Goal: Task Accomplishment & Management: Manage account settings

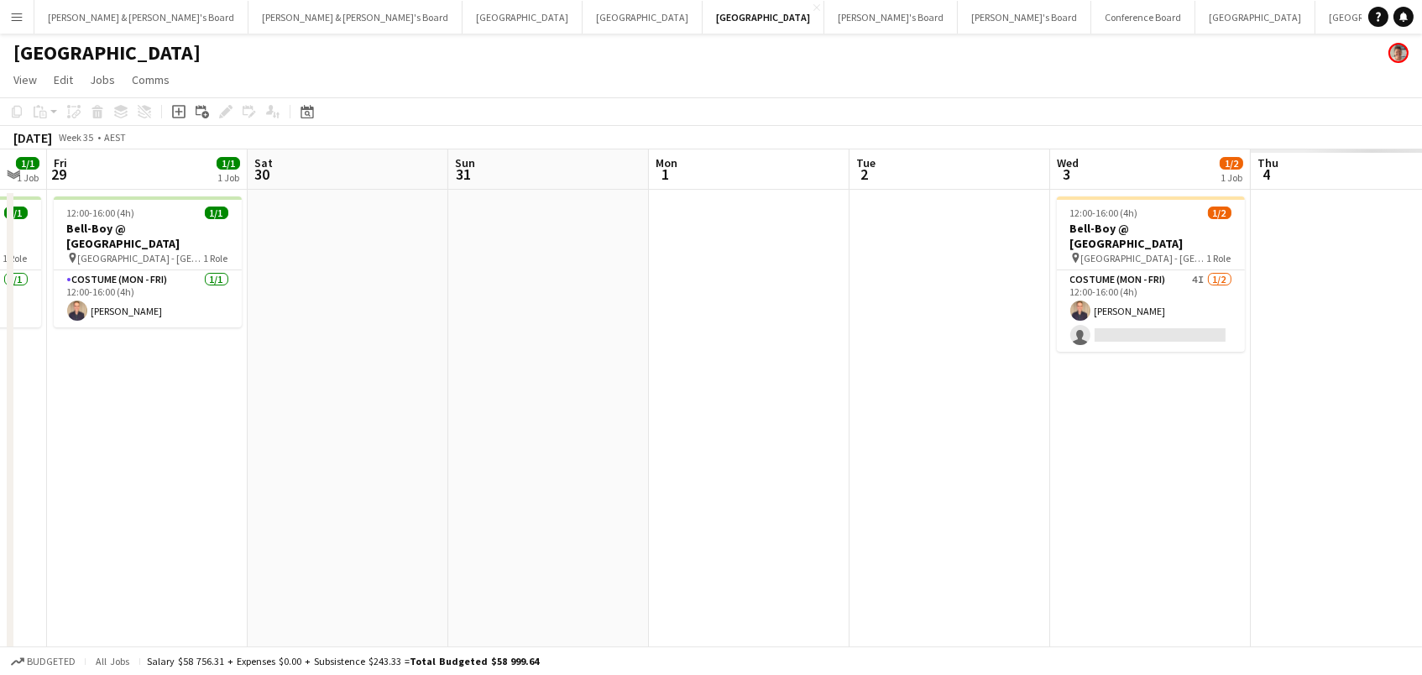
scroll to position [0, 836]
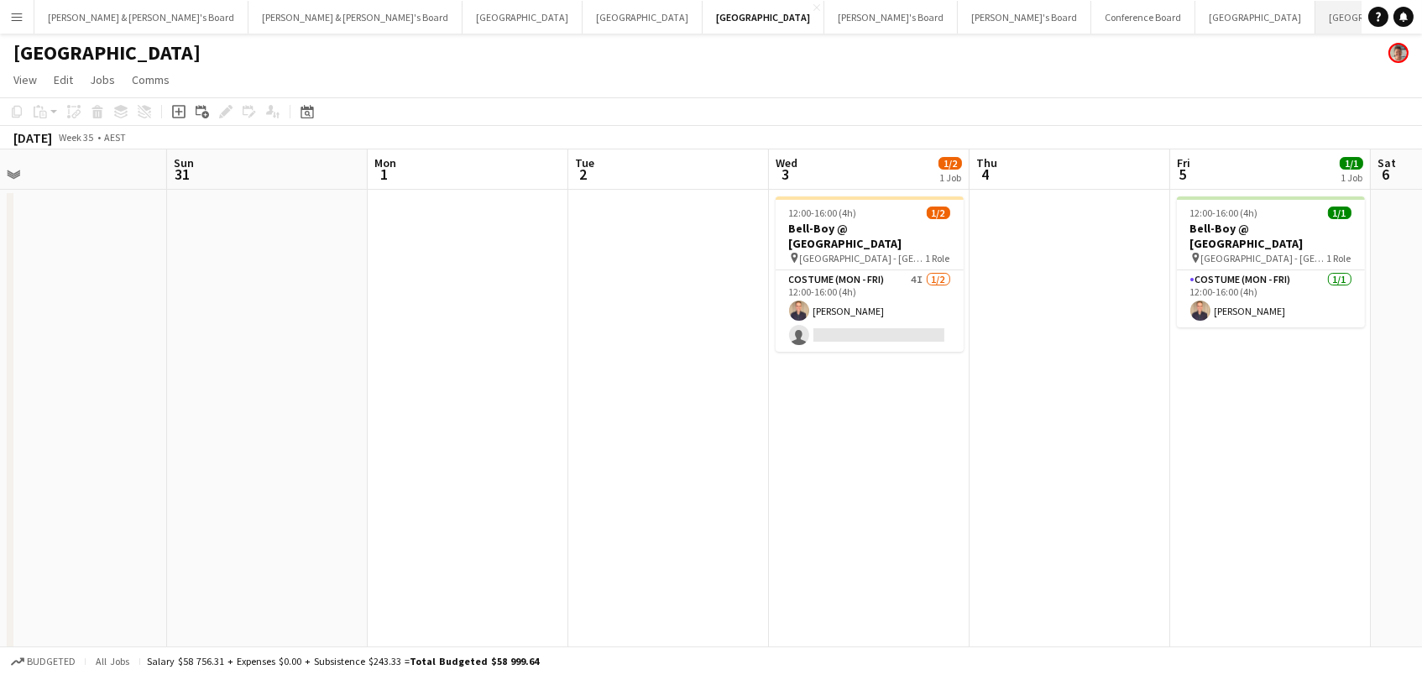
click at [1316, 18] on button "[GEOGRAPHIC_DATA]/[GEOGRAPHIC_DATA] Winter Close" at bounding box center [1415, 17] width 199 height 33
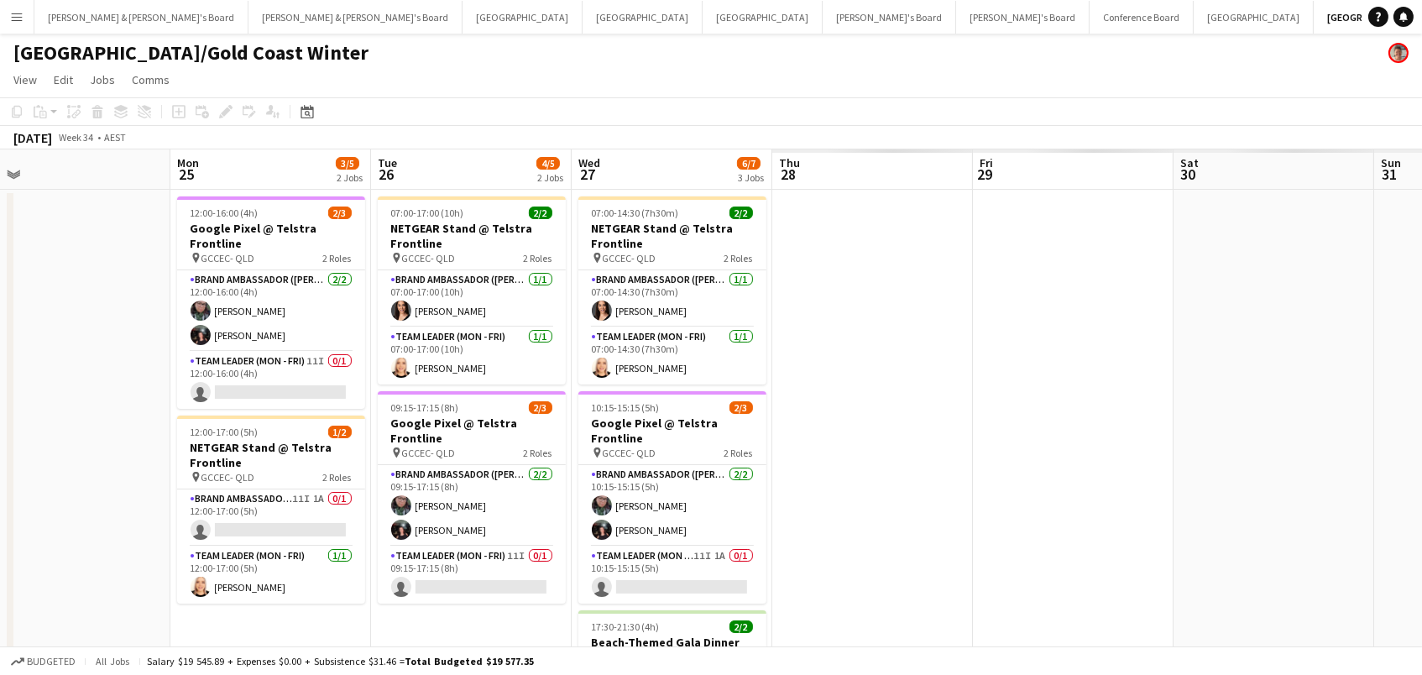
scroll to position [0, 427]
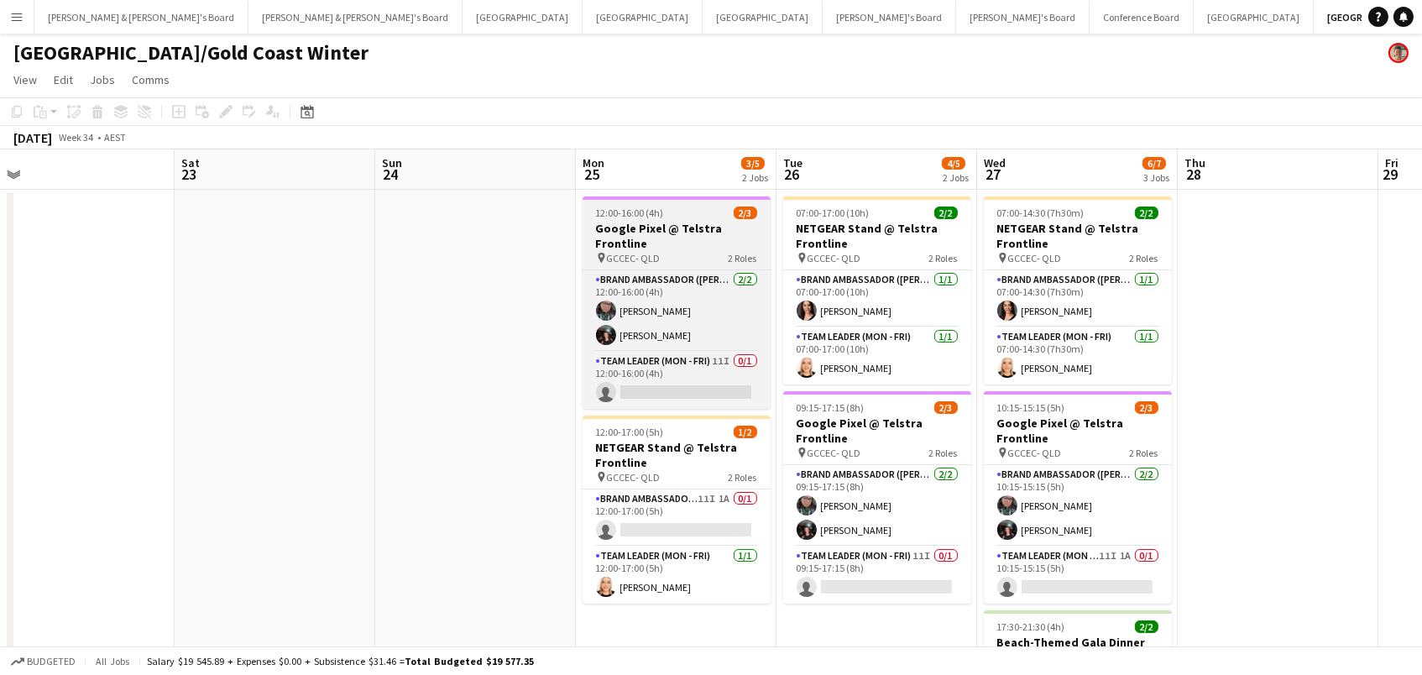
click at [735, 214] on span "2/3" at bounding box center [746, 213] width 24 height 13
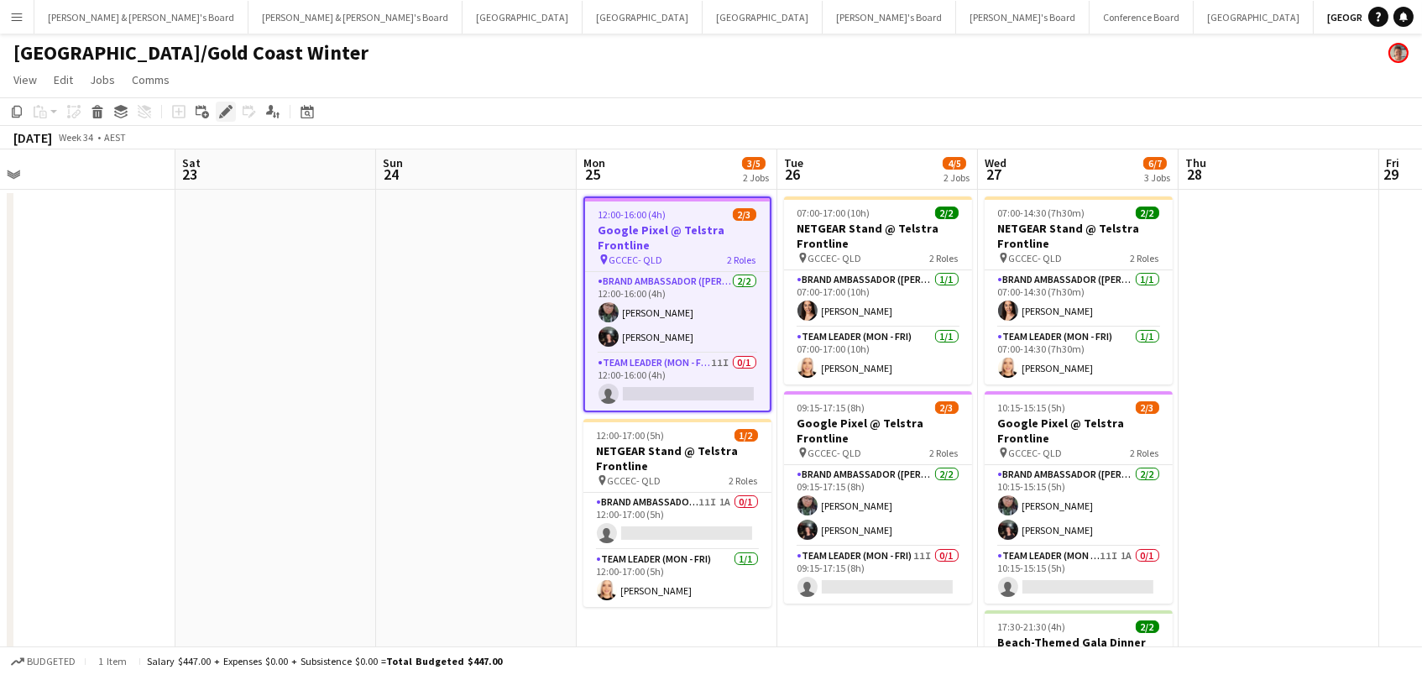
click at [230, 105] on icon at bounding box center [230, 107] width 4 height 4
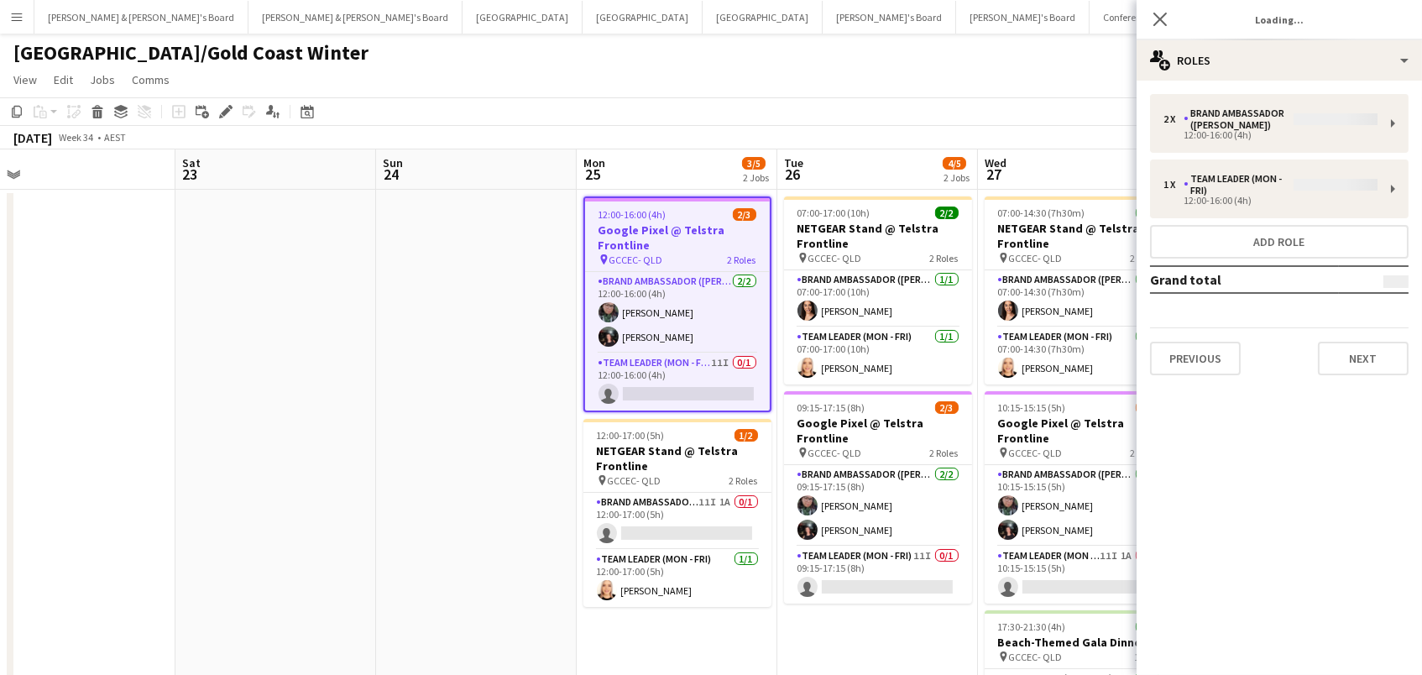
type input "**********"
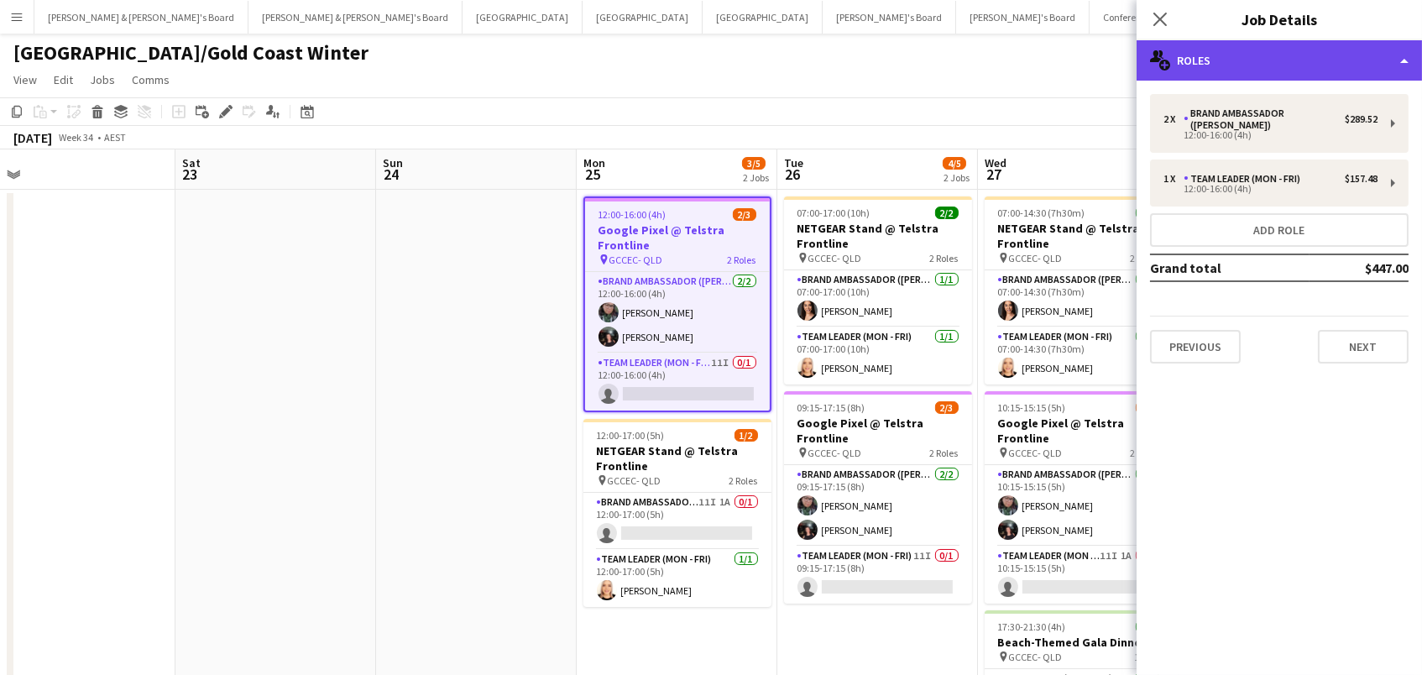
click at [1359, 71] on div "multiple-users-add Roles" at bounding box center [1279, 60] width 285 height 40
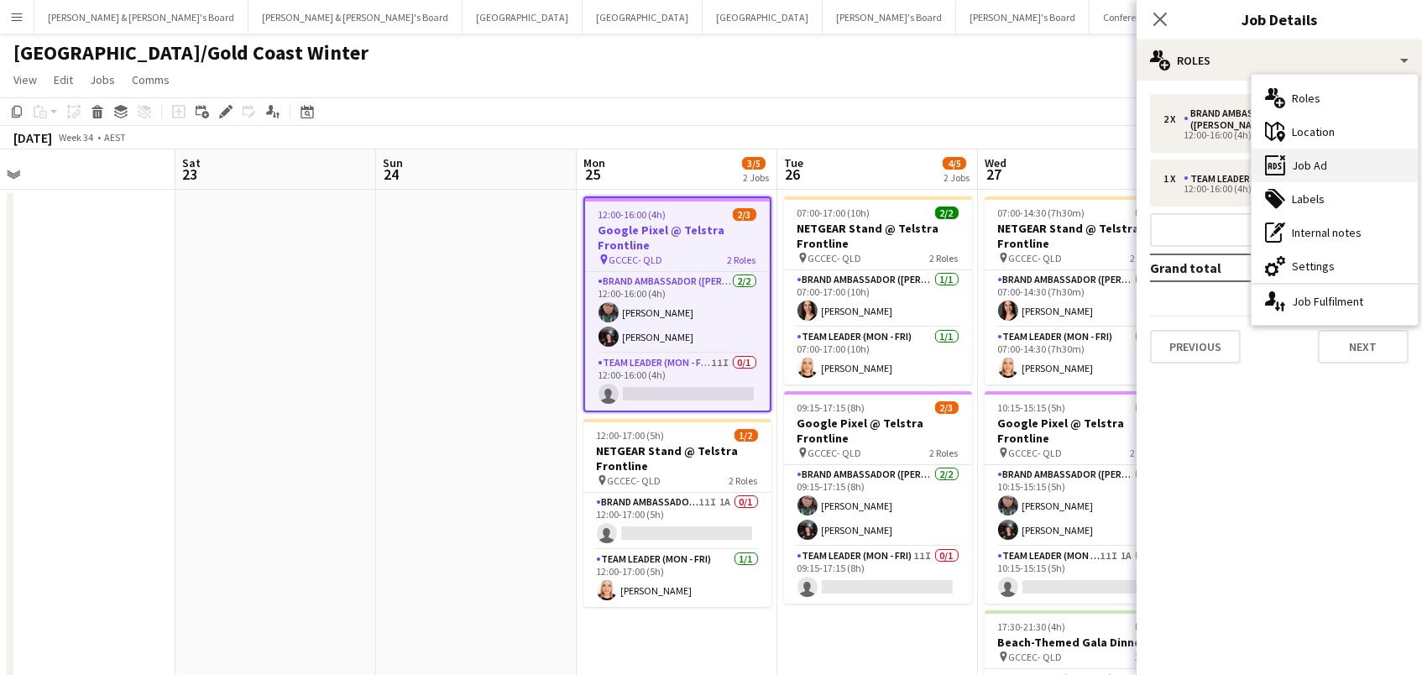
click at [1328, 170] on div "ads-window Job Ad" at bounding box center [1335, 166] width 166 height 34
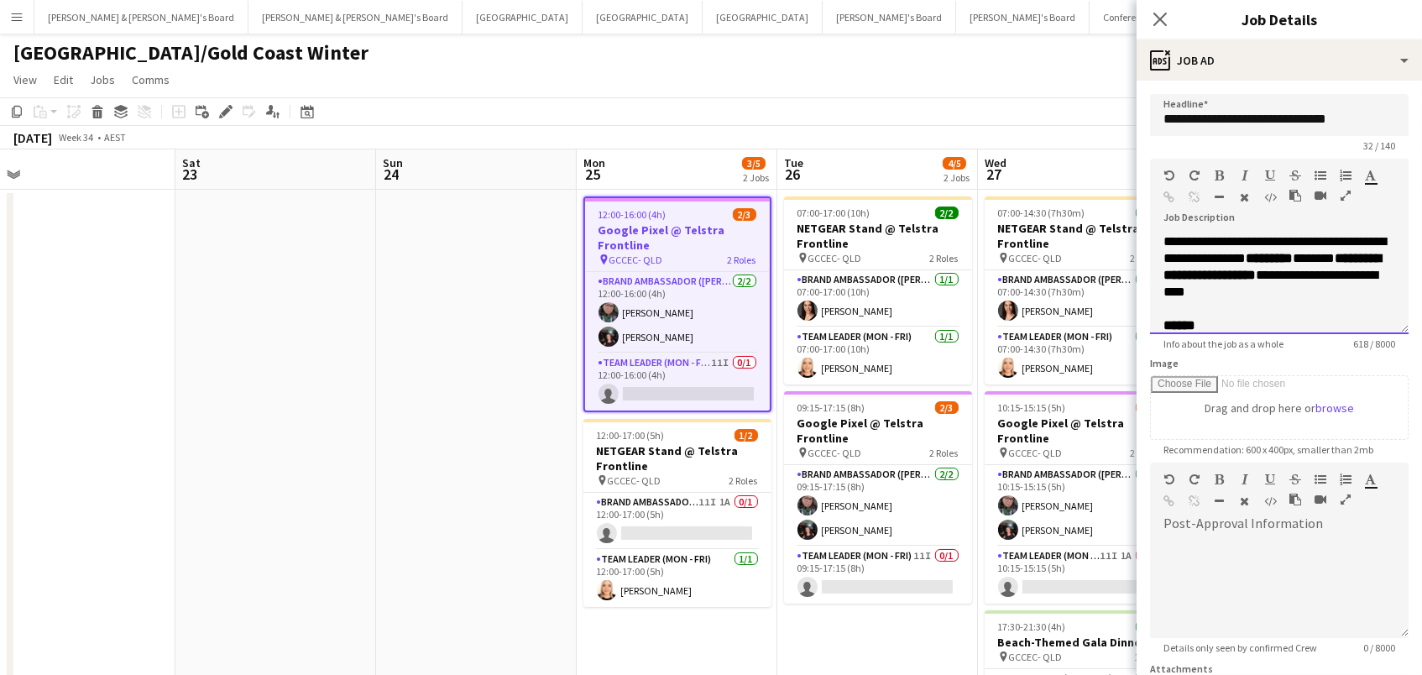
click at [1251, 309] on div at bounding box center [1280, 309] width 232 height 17
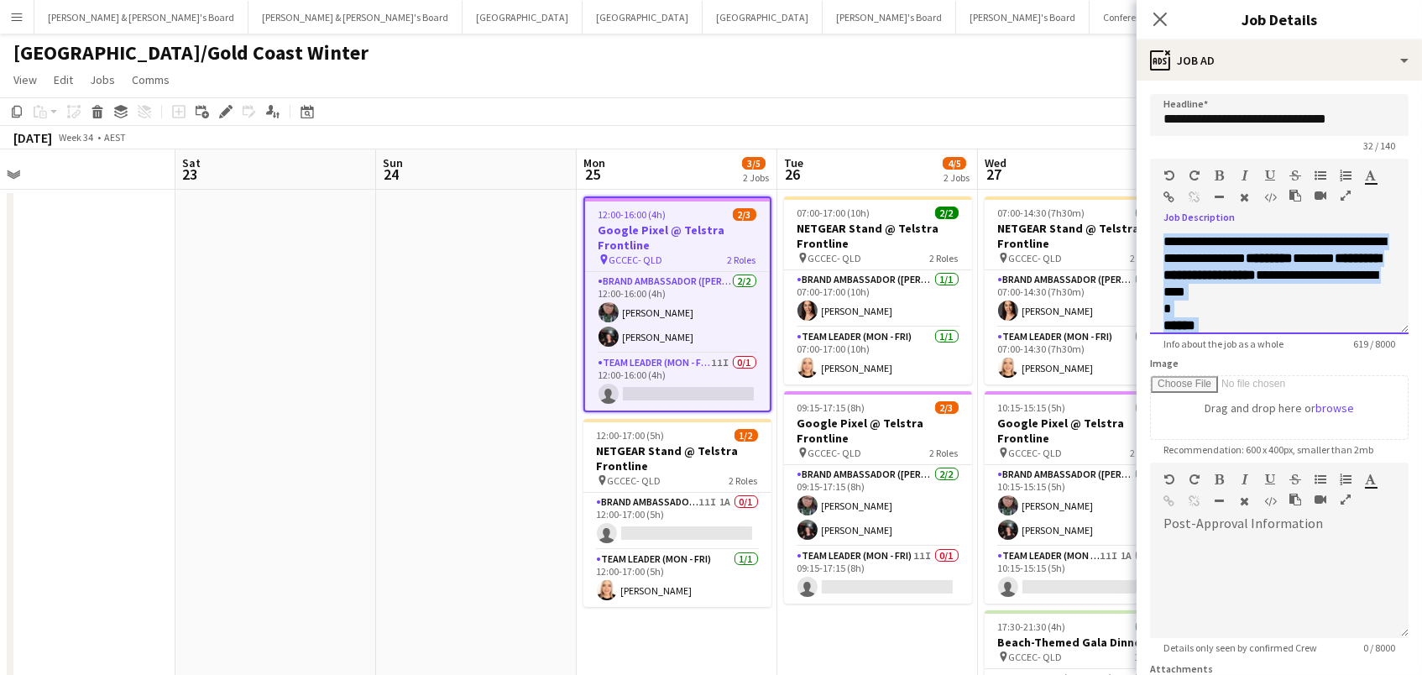
click at [1193, 305] on div "*" at bounding box center [1280, 309] width 232 height 17
copy div "**********"
click at [1299, 275] on b "**********" at bounding box center [1272, 266] width 217 height 29
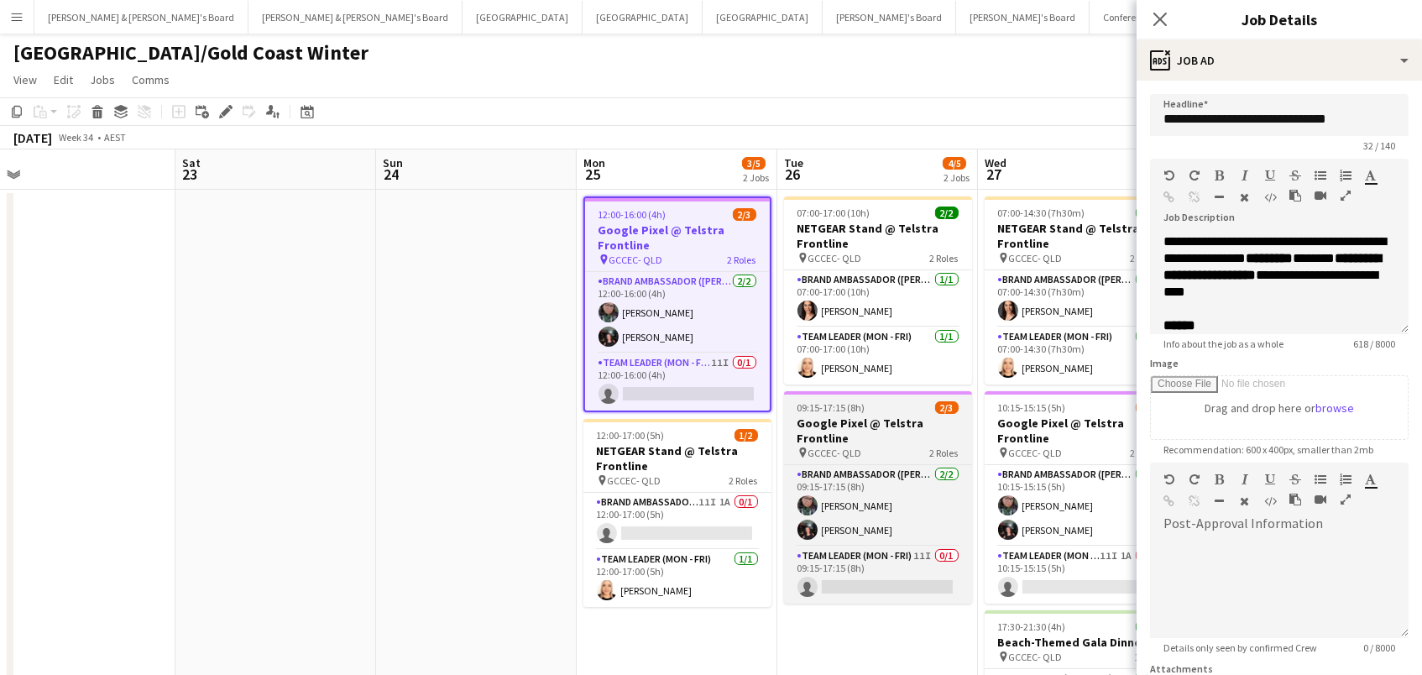
click at [816, 440] on h3 "Google Pixel @ Telstra Frontline" at bounding box center [878, 431] width 188 height 30
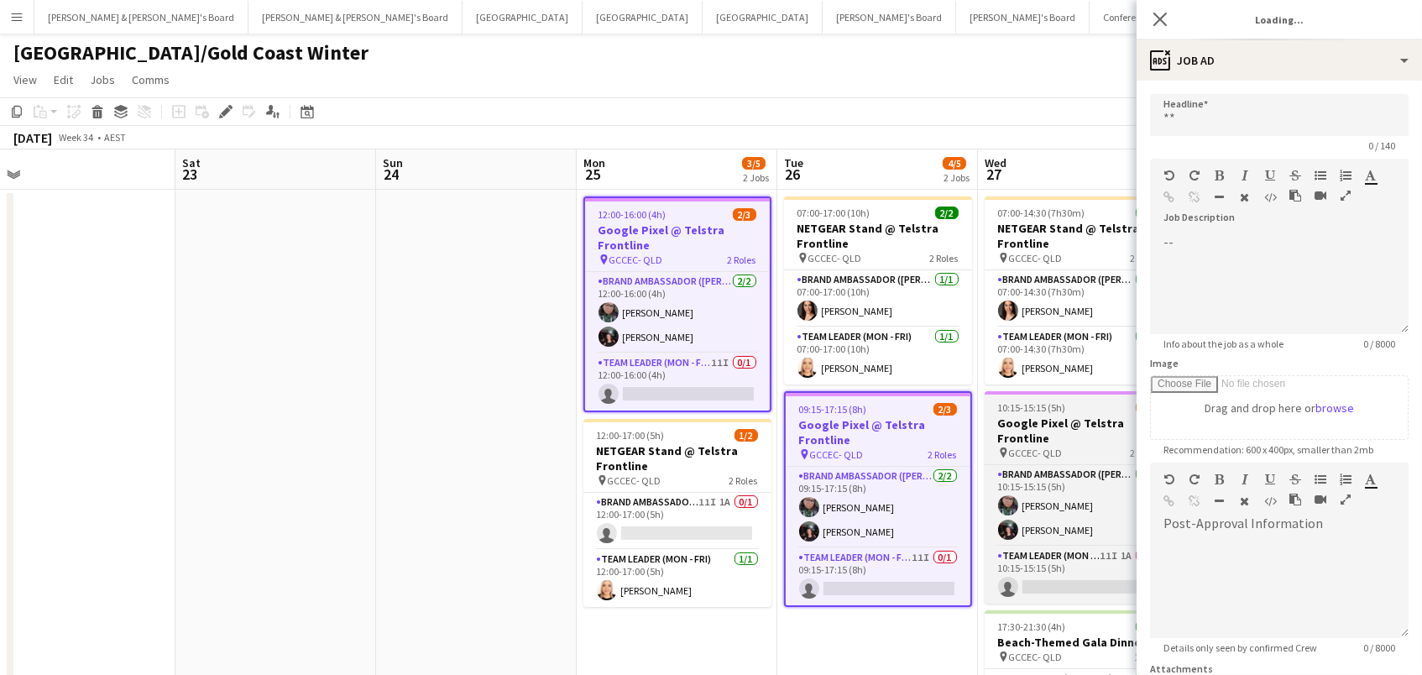
type input "**********"
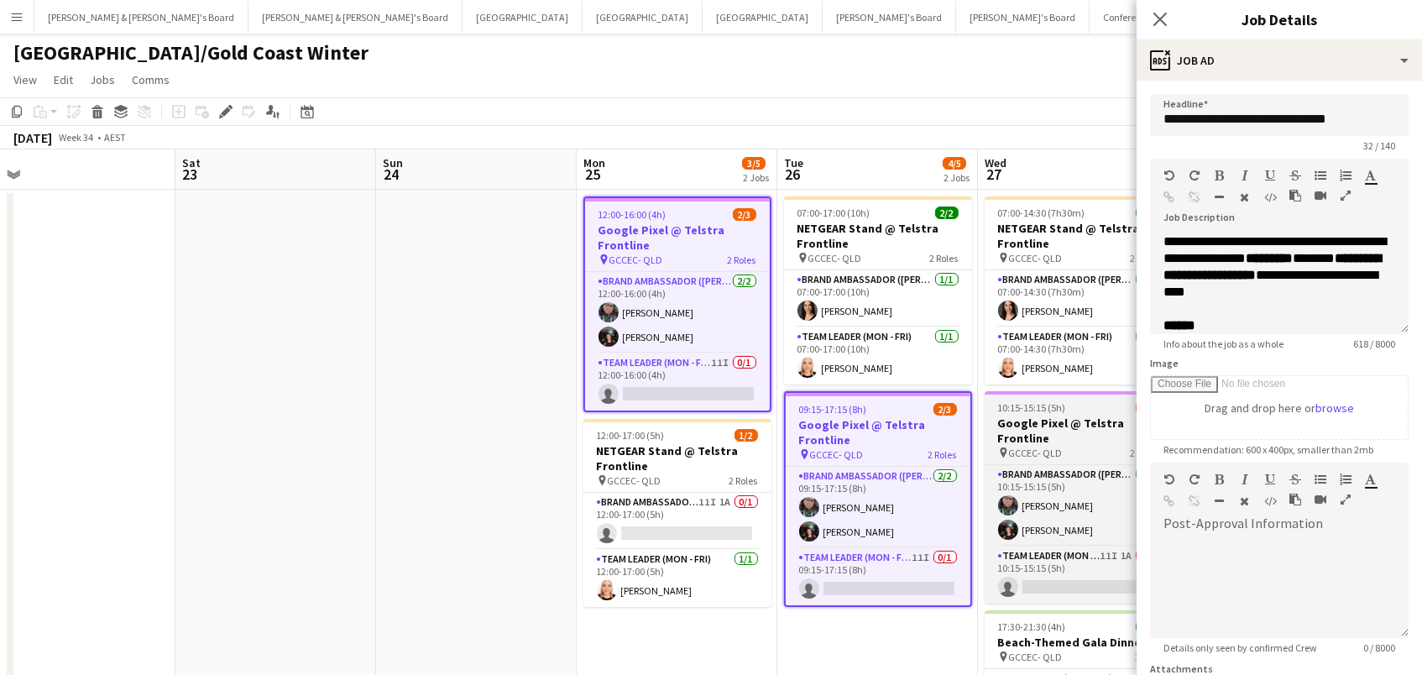
click at [1073, 417] on h3 "Google Pixel @ Telstra Frontline" at bounding box center [1079, 431] width 188 height 30
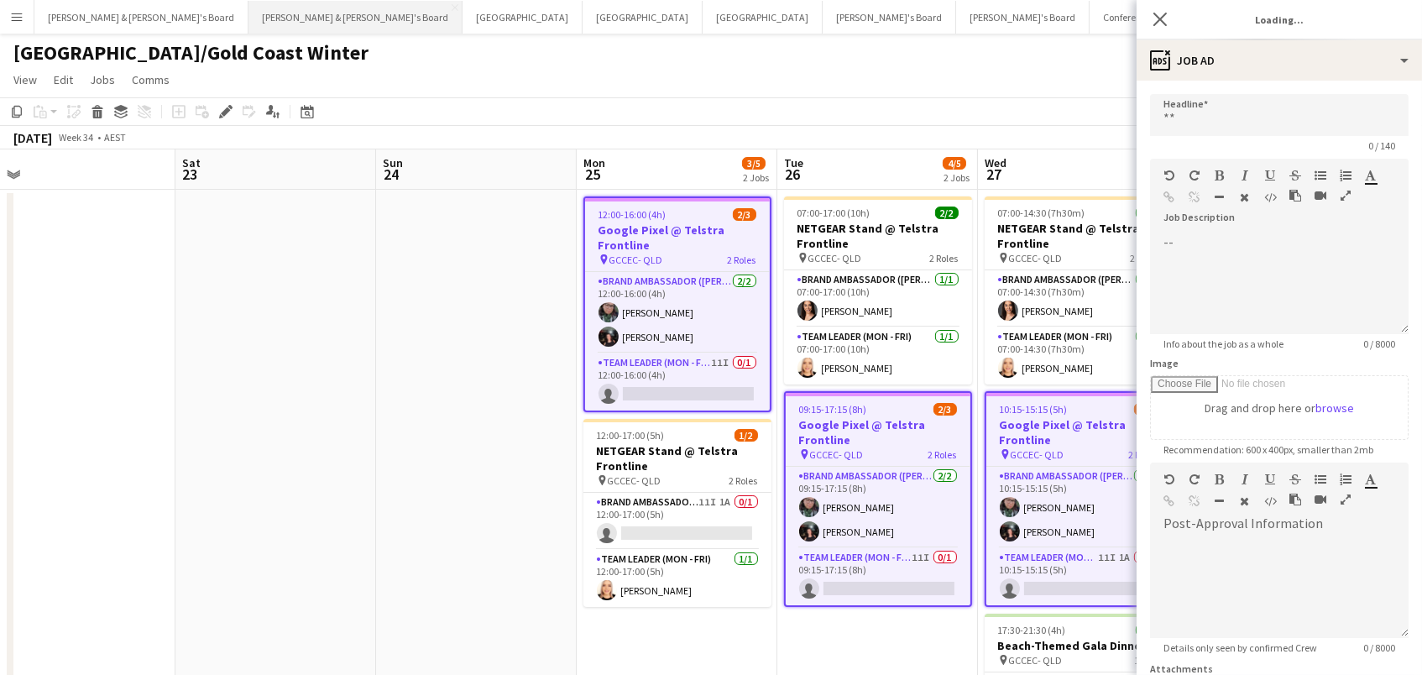
type input "**********"
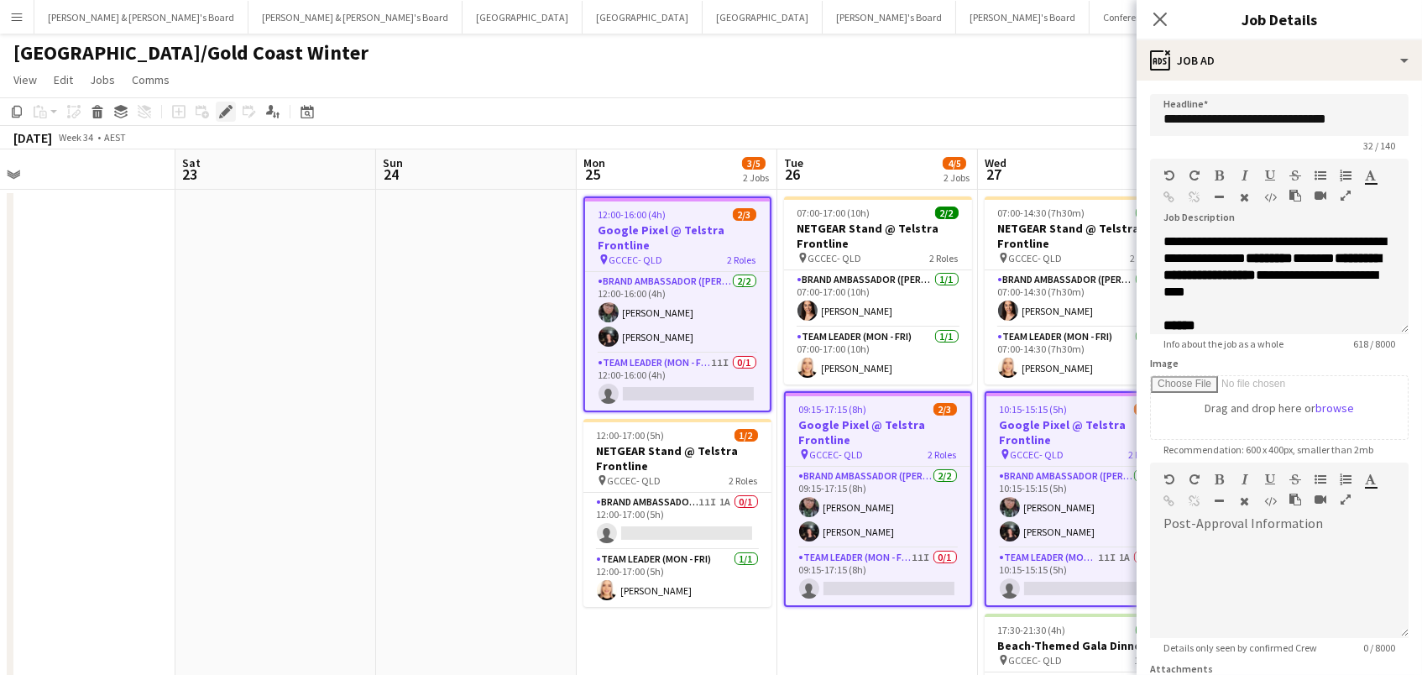
click at [228, 109] on icon at bounding box center [225, 111] width 9 height 9
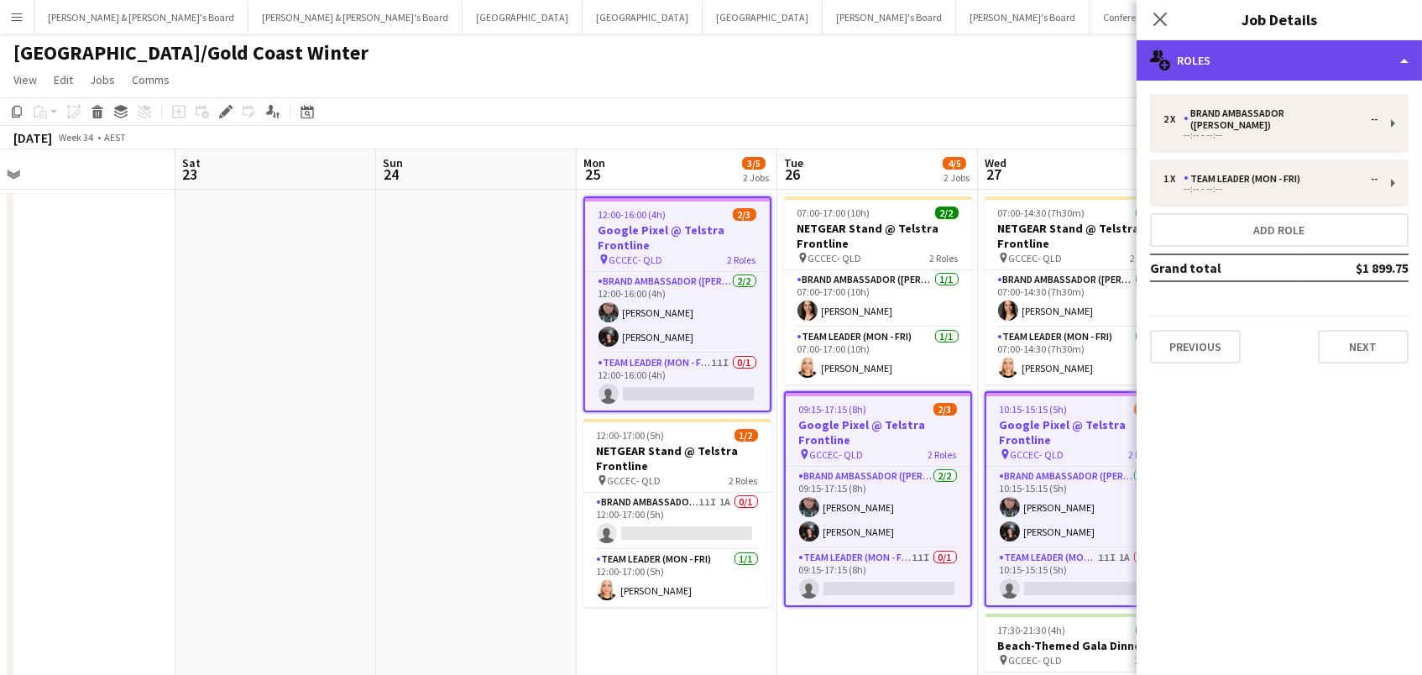
click at [1230, 69] on div "multiple-users-add Roles" at bounding box center [1279, 60] width 285 height 40
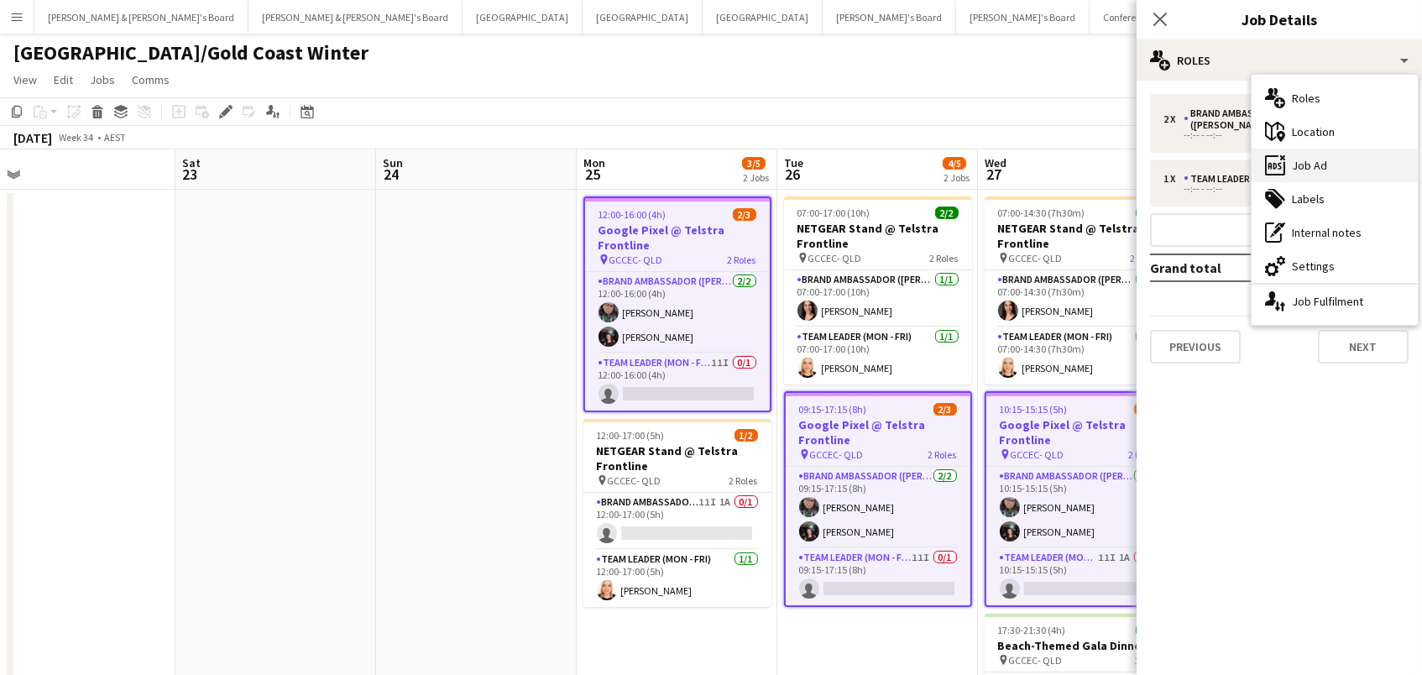
click at [1295, 170] on div "ads-window Job Ad" at bounding box center [1335, 166] width 166 height 34
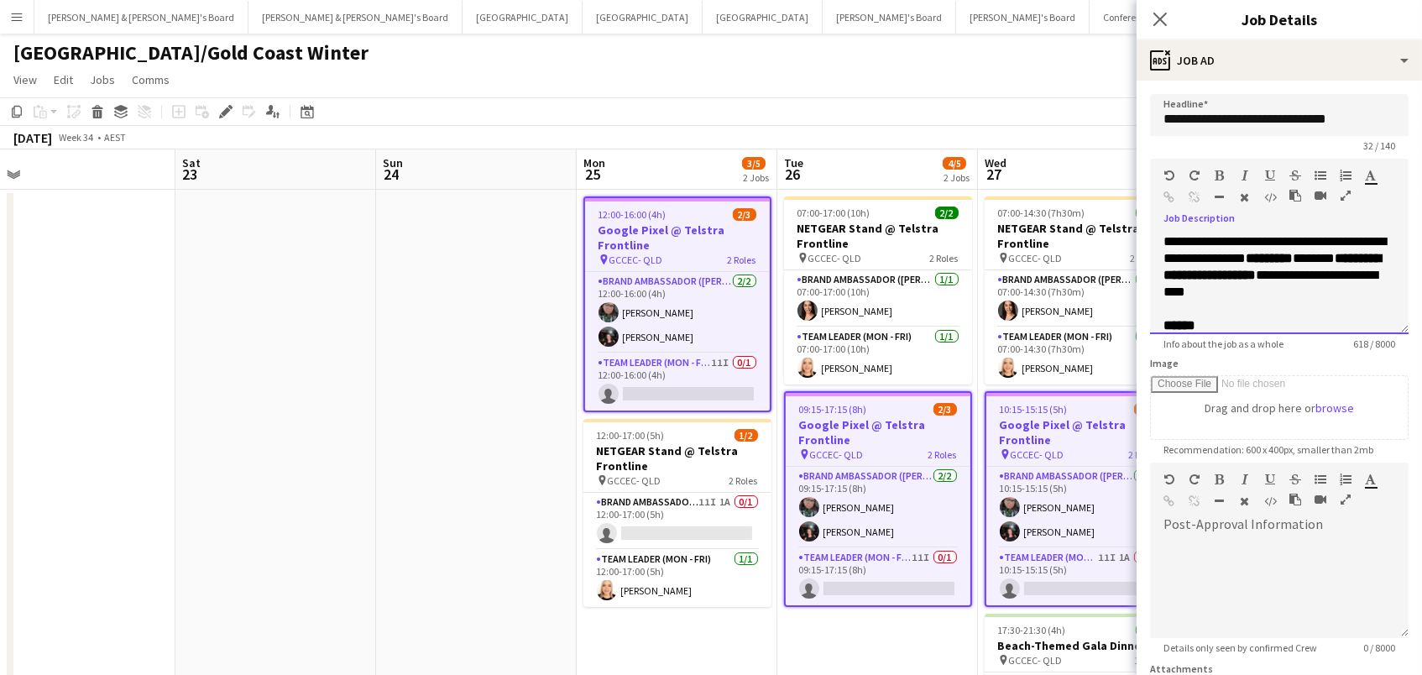
drag, startPoint x: 1310, startPoint y: 238, endPoint x: 1258, endPoint y: 237, distance: 52.1
click at [1258, 237] on div "**********" at bounding box center [1280, 266] width 232 height 67
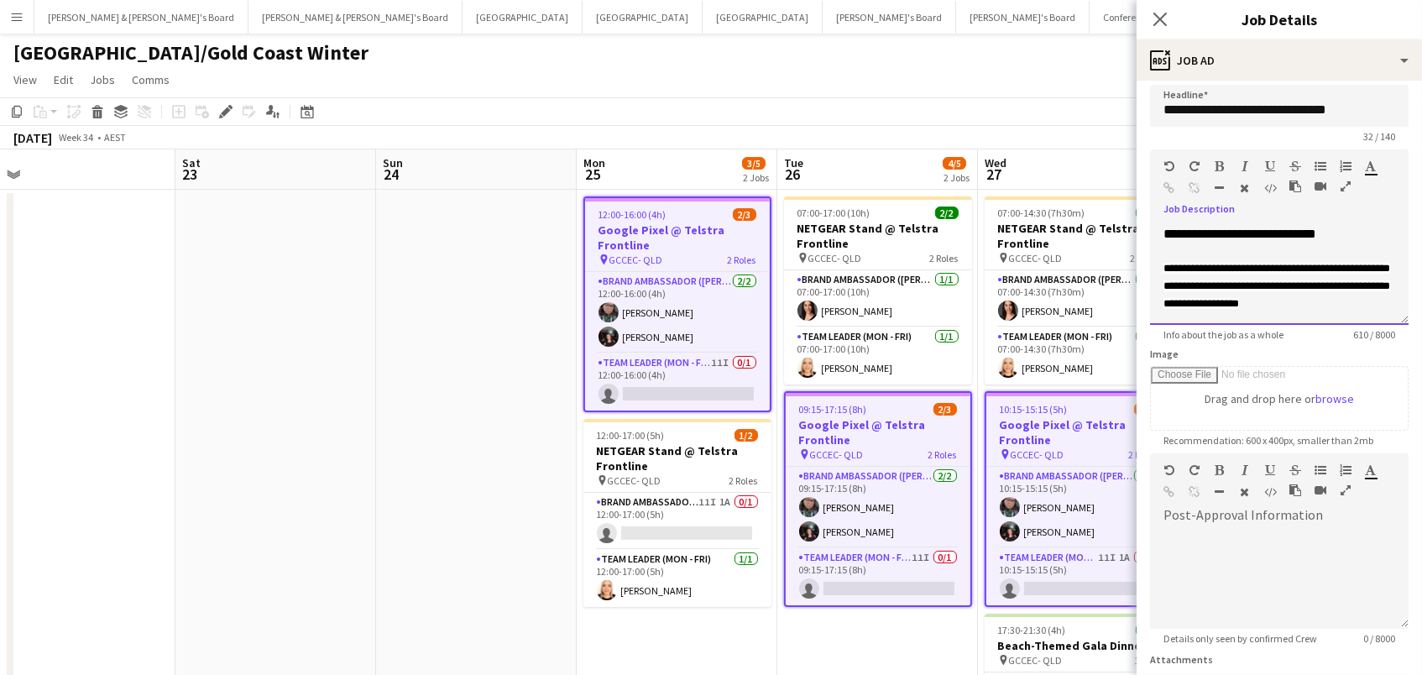
scroll to position [10, 0]
click at [1088, 90] on app-page-menu "View Day view expanded Day view collapsed Month view Date picker Jump to [DATE]…" at bounding box center [711, 81] width 1422 height 32
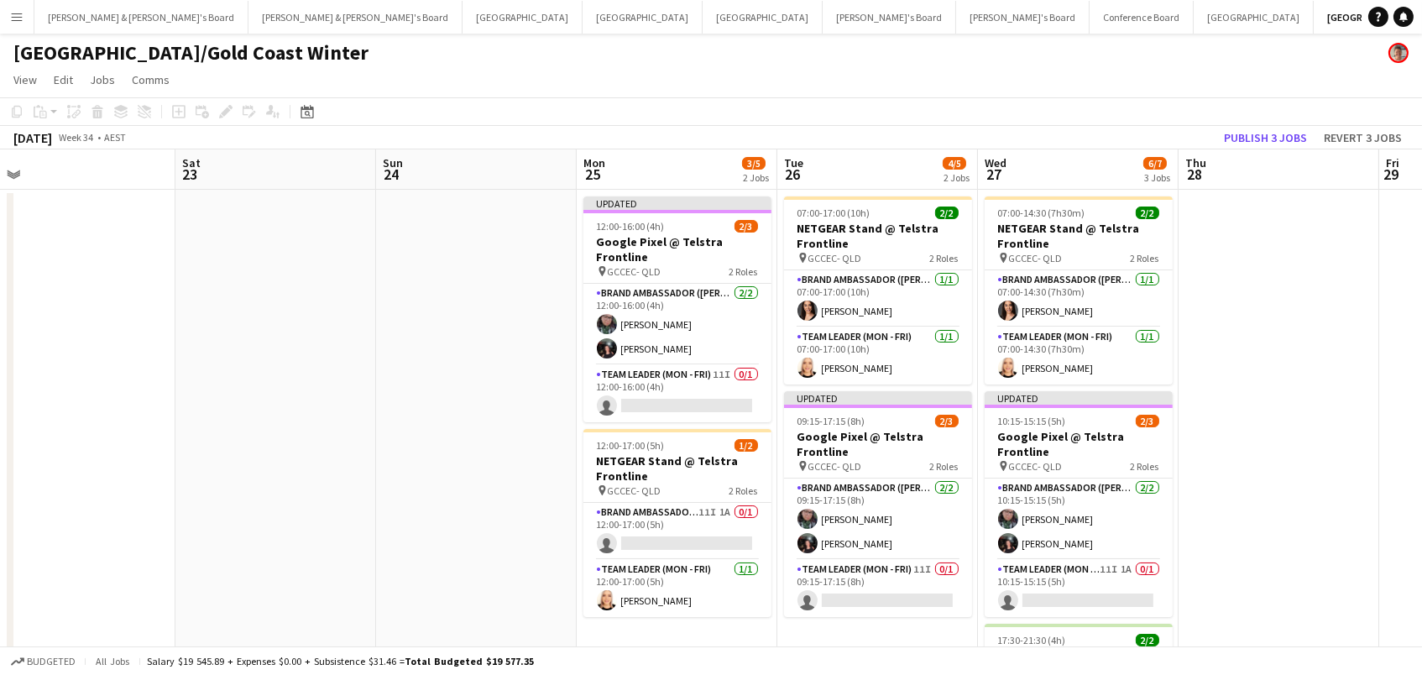
click at [1274, 116] on app-toolbar "Copy Paste Paste Command V Paste with crew Command Shift V Paste linked Job Del…" at bounding box center [711, 111] width 1422 height 29
click at [1274, 135] on button "Publish 3 jobs" at bounding box center [1265, 138] width 97 height 22
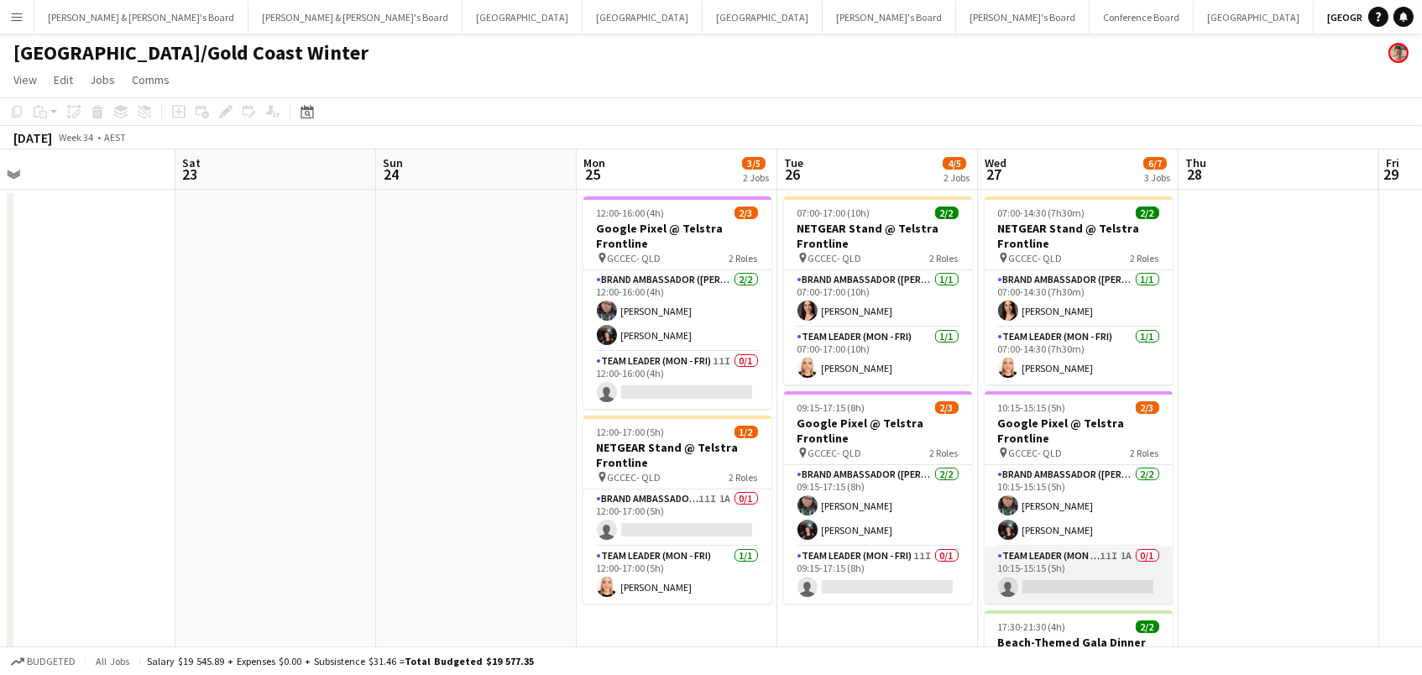
click at [1076, 566] on app-card-role "Team Leader (Mon - Fri) 11I 1A 0/1 10:15-15:15 (5h) single-neutral-actions" at bounding box center [1079, 575] width 188 height 57
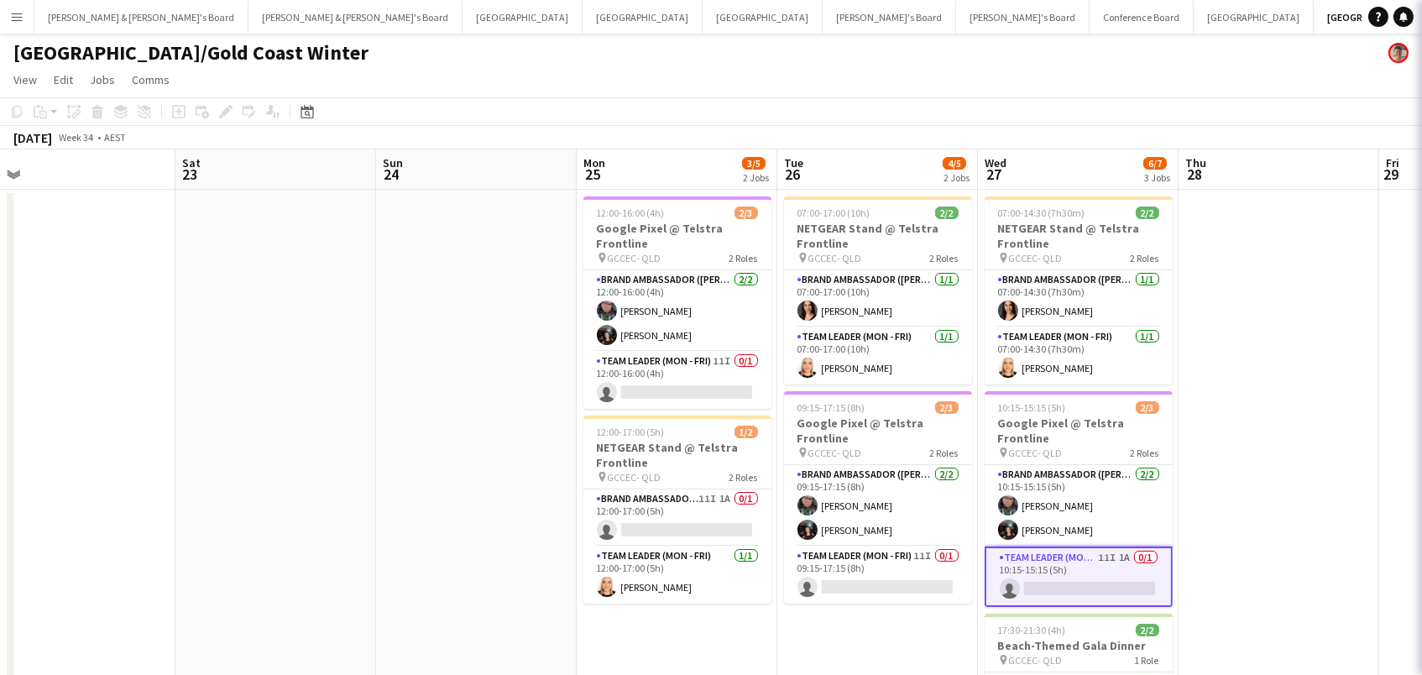
scroll to position [0, 426]
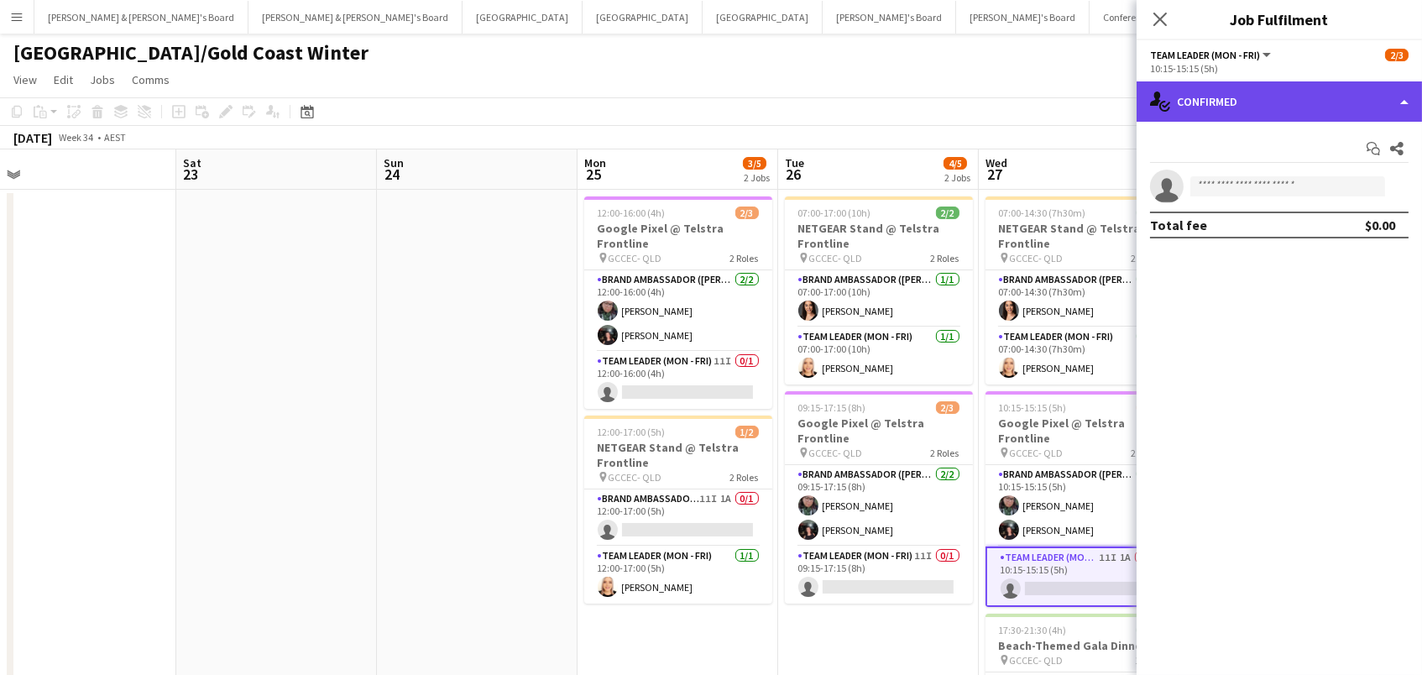
click at [1334, 110] on div "single-neutral-actions-check-2 Confirmed" at bounding box center [1279, 101] width 285 height 40
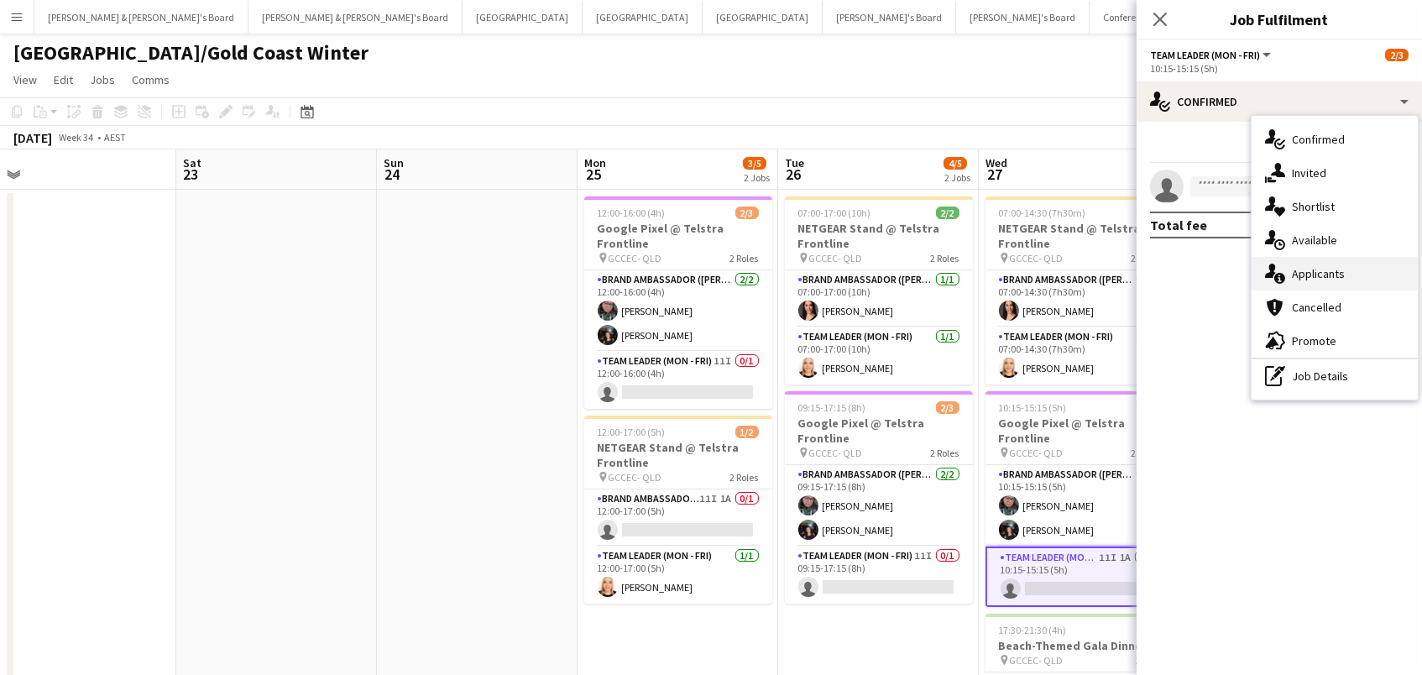
click at [1332, 278] on div "single-neutral-actions-information Applicants" at bounding box center [1335, 274] width 166 height 34
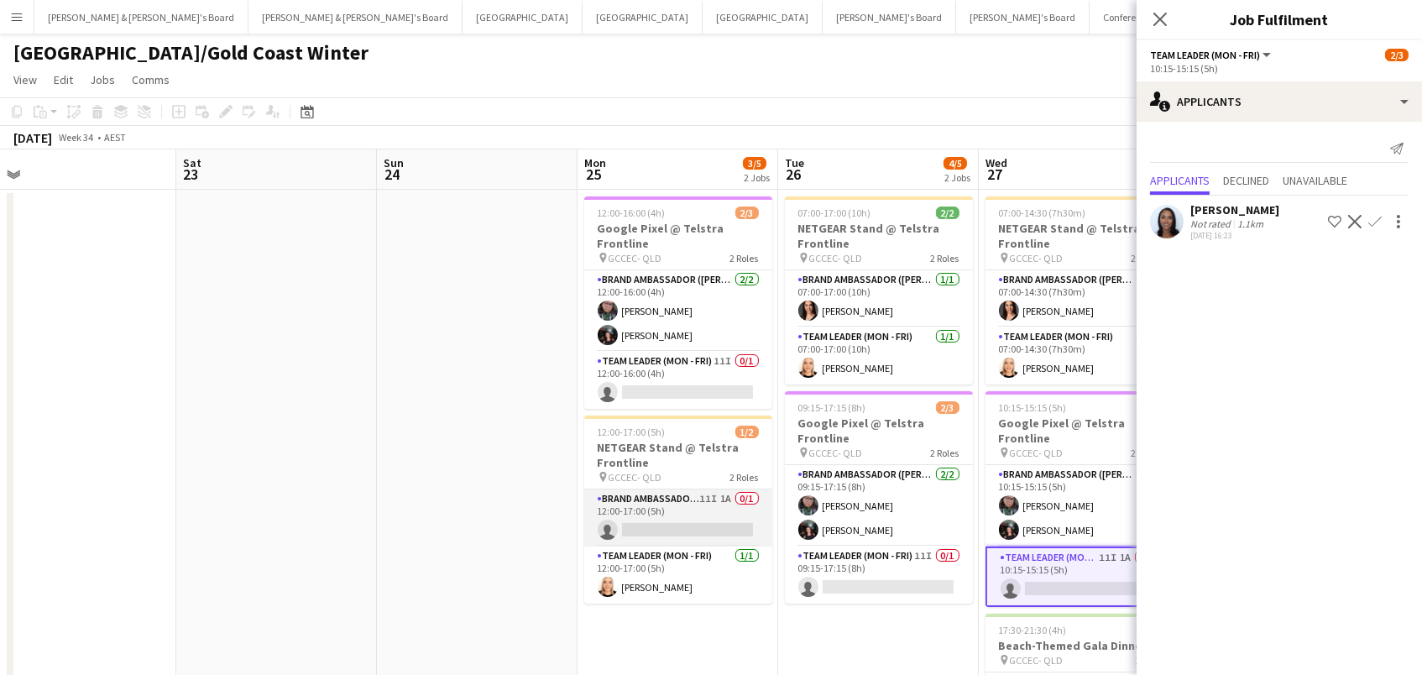
click at [698, 513] on app-card-role "Brand Ambassador (Mon - Fri) 11I 1A 0/1 12:00-17:00 (5h) single-neutral-actions" at bounding box center [678, 517] width 188 height 57
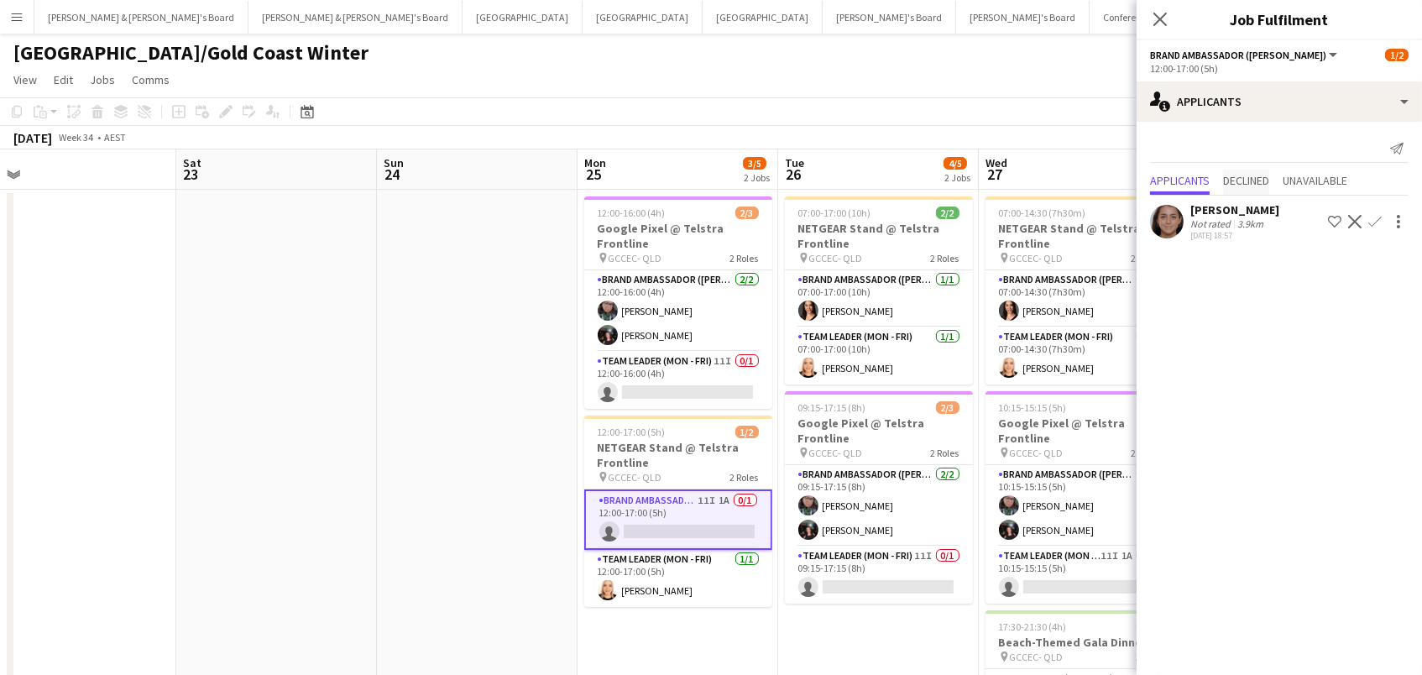
click at [1242, 175] on span "Declined" at bounding box center [1246, 181] width 46 height 12
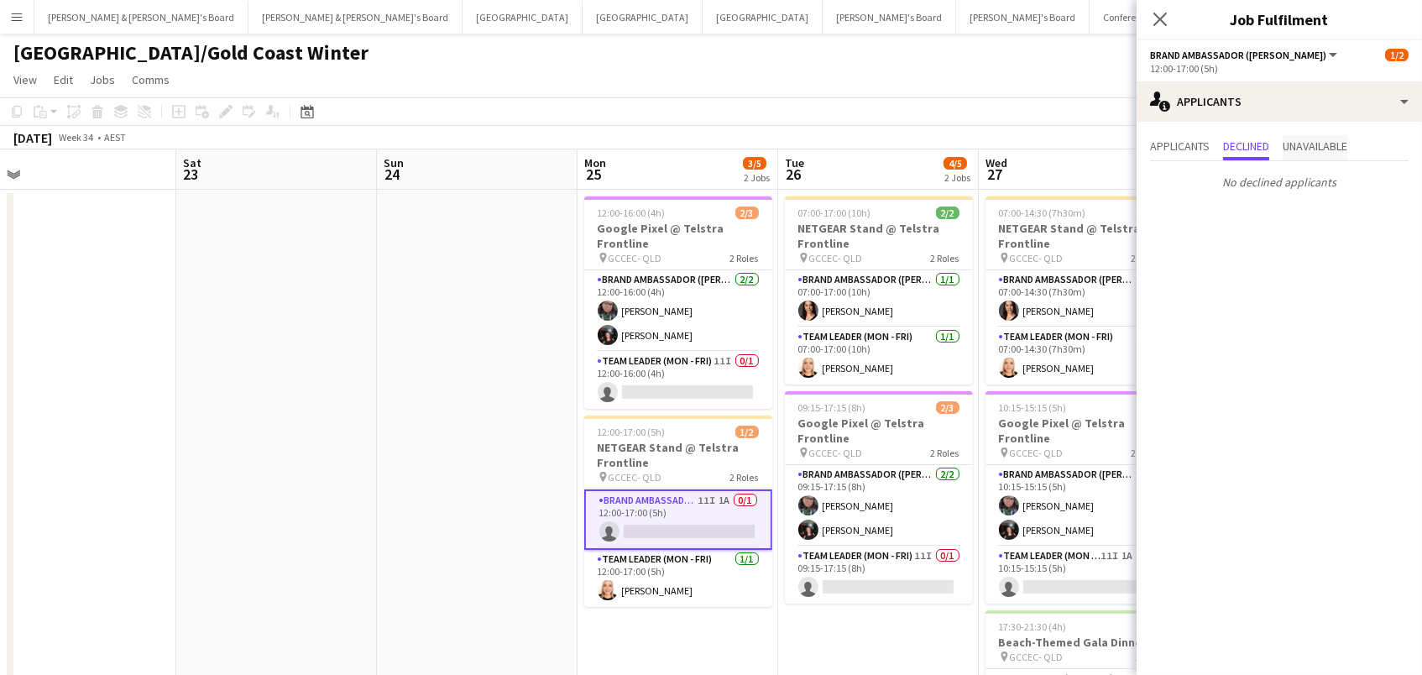
click at [1318, 155] on span "Unavailable" at bounding box center [1315, 147] width 65 height 25
click at [1166, 140] on span "Applicants" at bounding box center [1180, 146] width 60 height 12
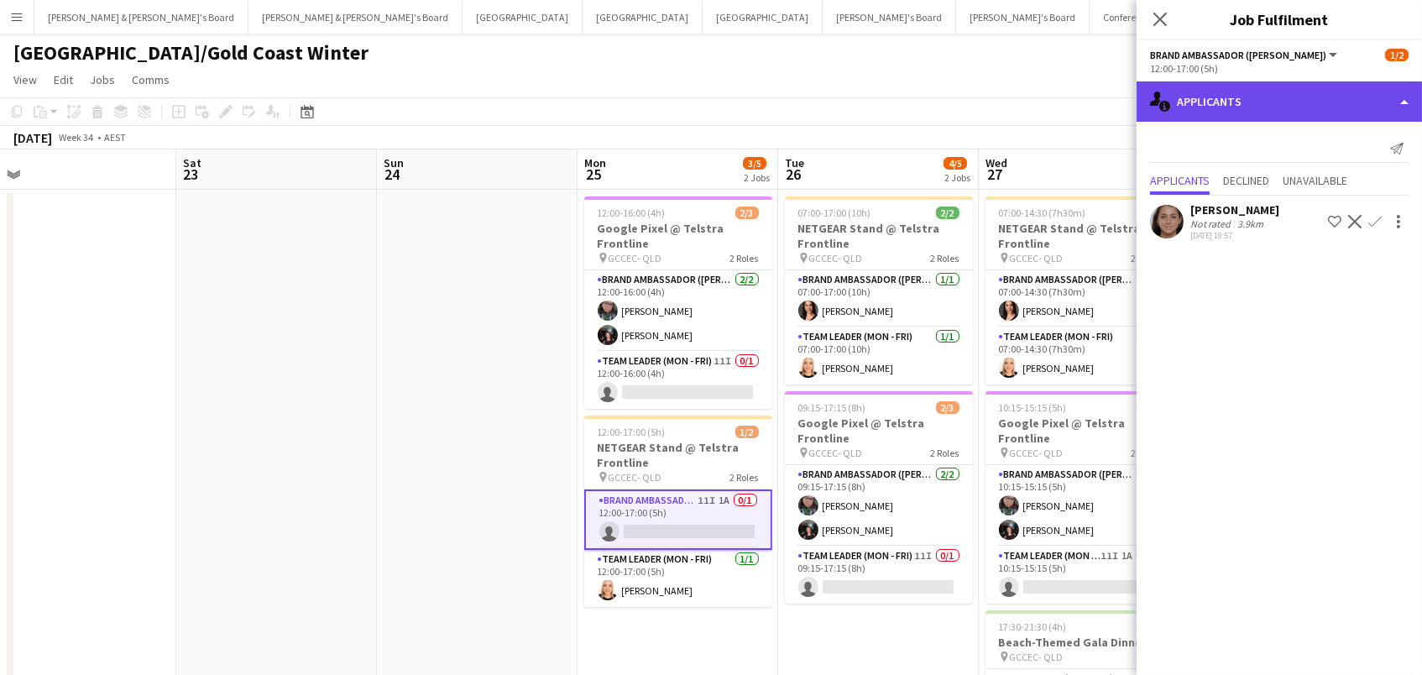
click at [1229, 93] on div "single-neutral-actions-information Applicants" at bounding box center [1279, 101] width 285 height 40
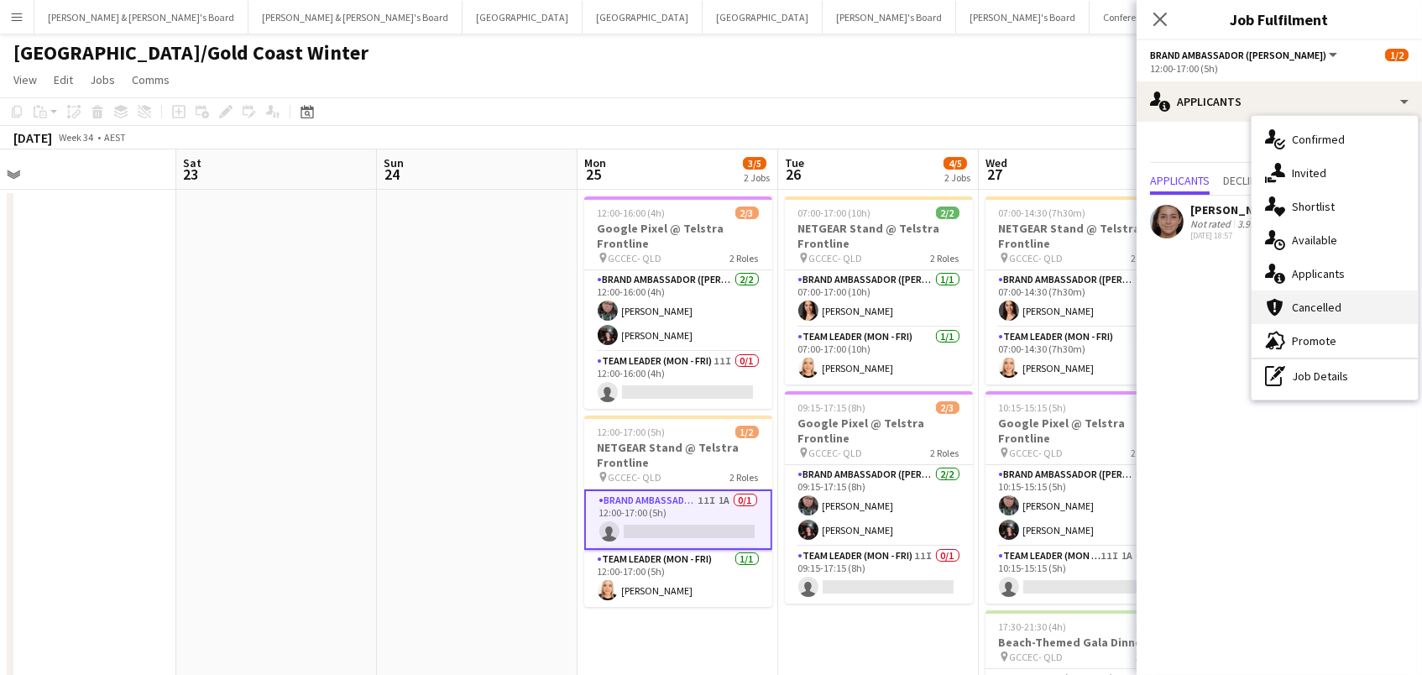
click at [1310, 296] on div "cancellation Cancelled" at bounding box center [1335, 307] width 166 height 34
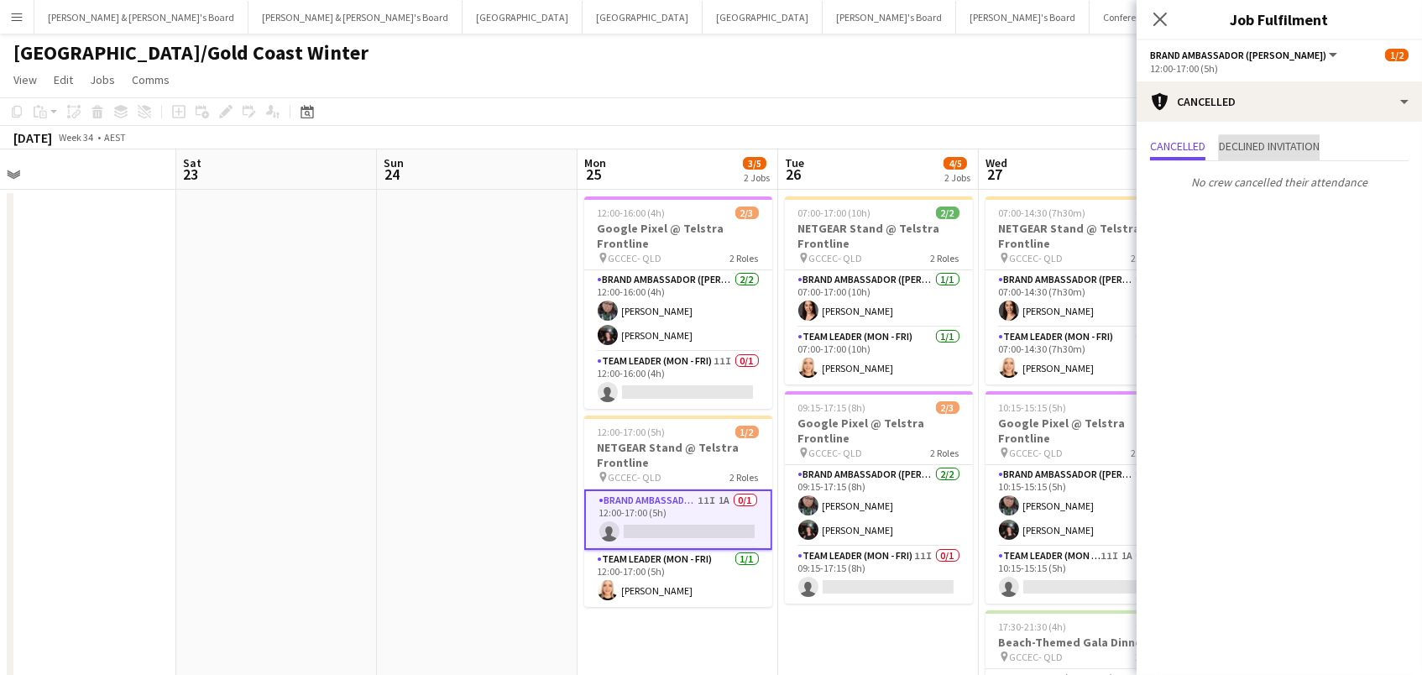
click at [1290, 155] on span "Declined invitation" at bounding box center [1269, 147] width 101 height 25
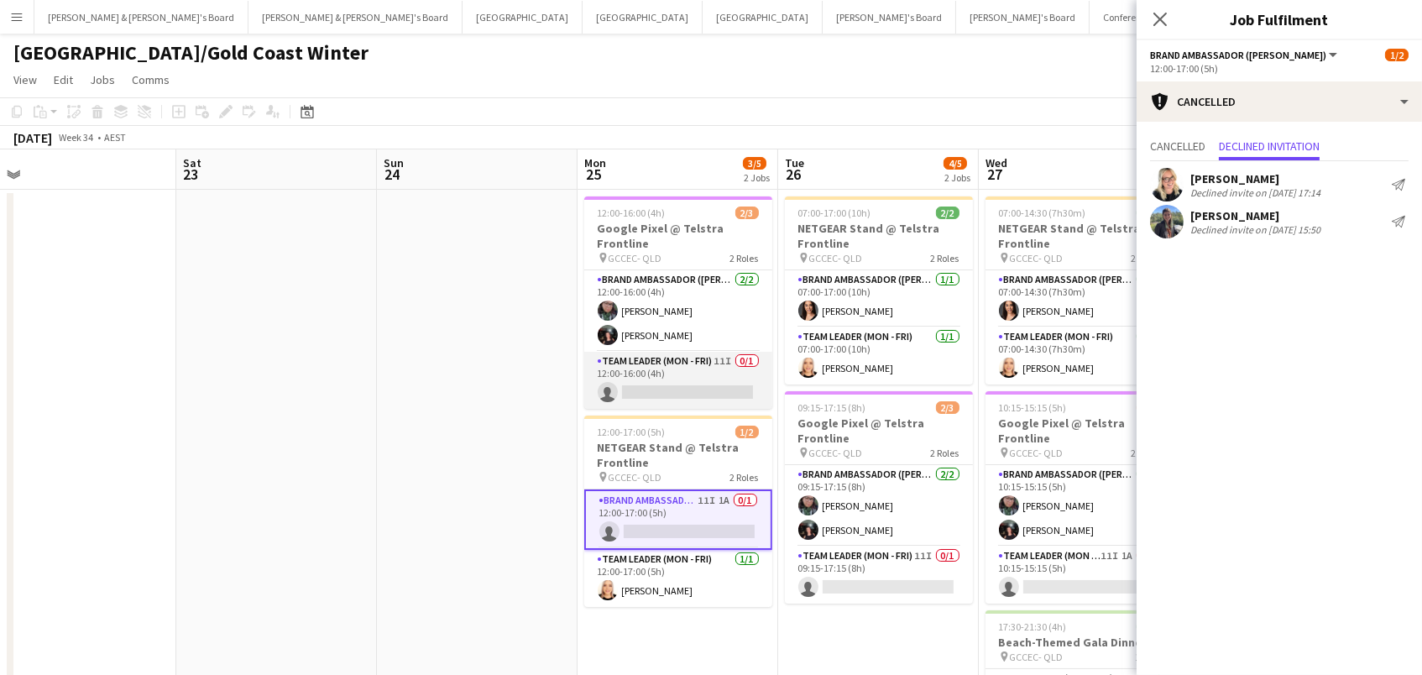
scroll to position [0, 424]
click at [624, 377] on app-card-role "Team Leader (Mon - Fri) 11I 0/1 12:00-16:00 (4h) single-neutral-actions" at bounding box center [680, 380] width 188 height 57
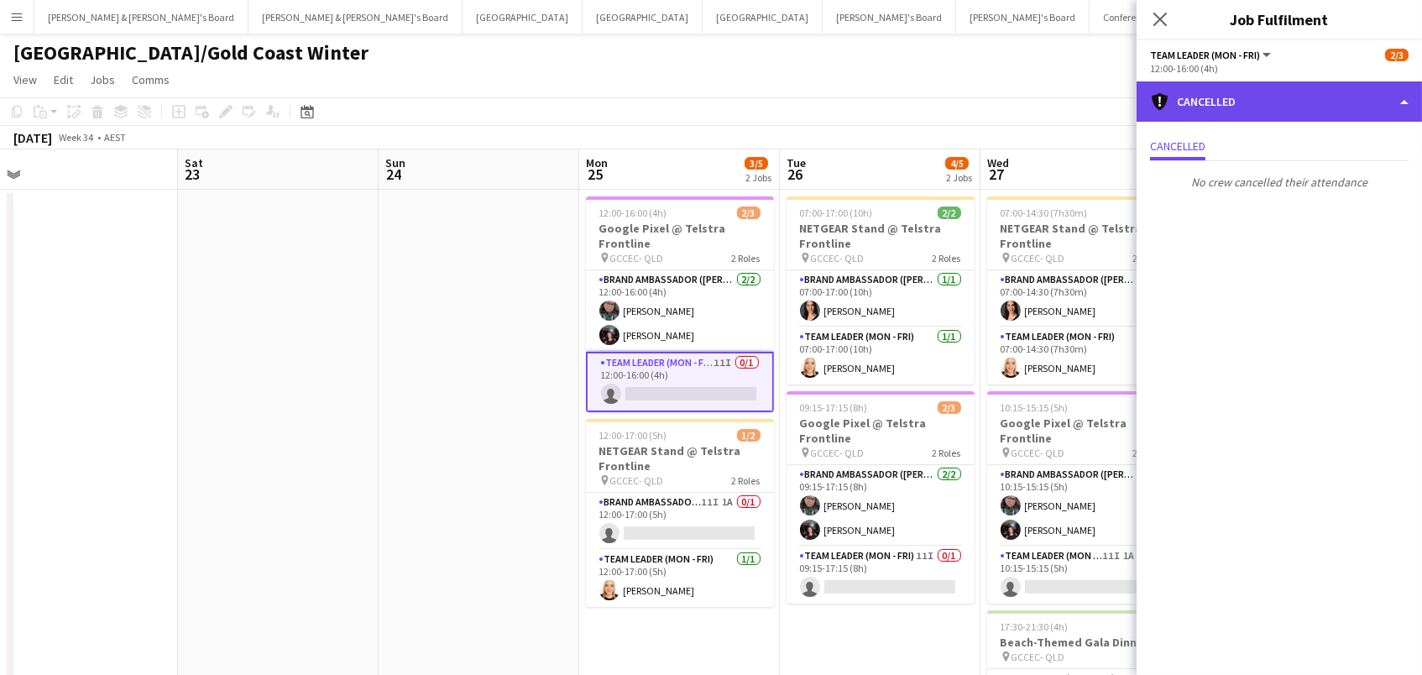
click at [1233, 92] on div "cancellation Cancelled" at bounding box center [1279, 101] width 285 height 40
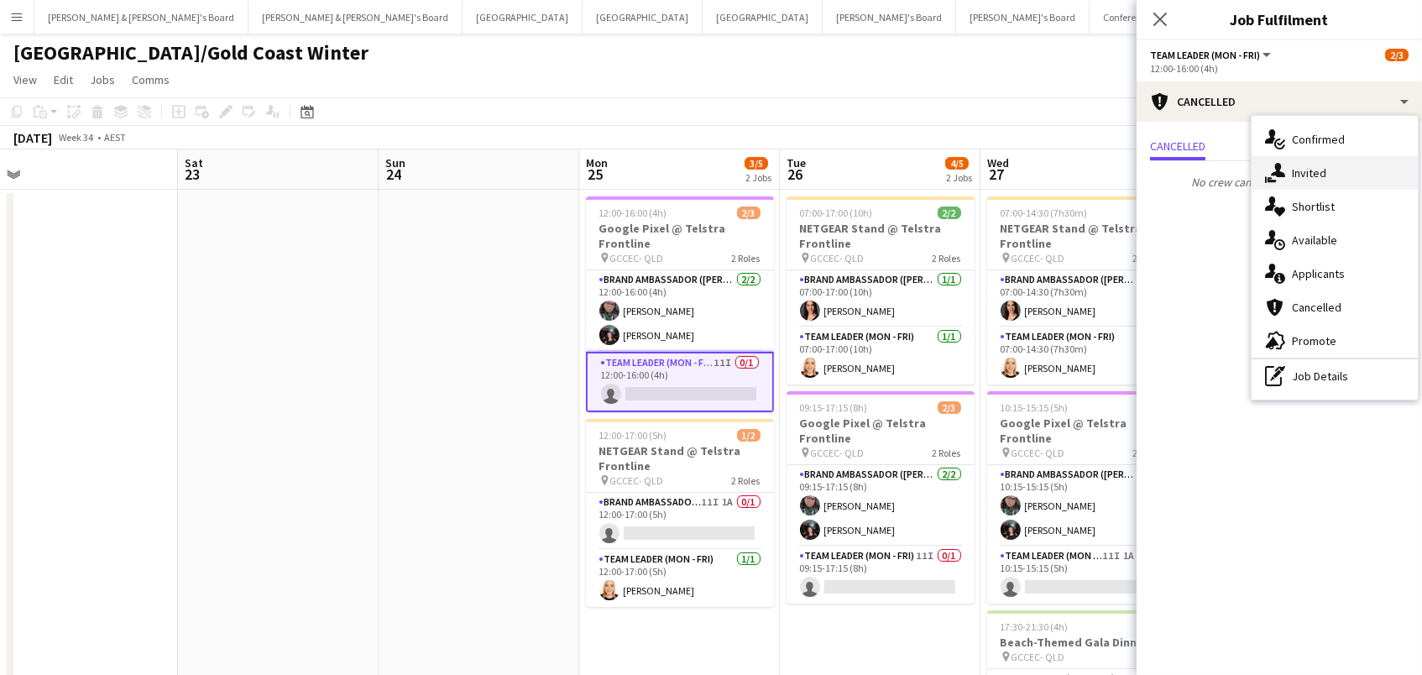
click at [1309, 166] on div "single-neutral-actions-share-1 Invited" at bounding box center [1335, 173] width 166 height 34
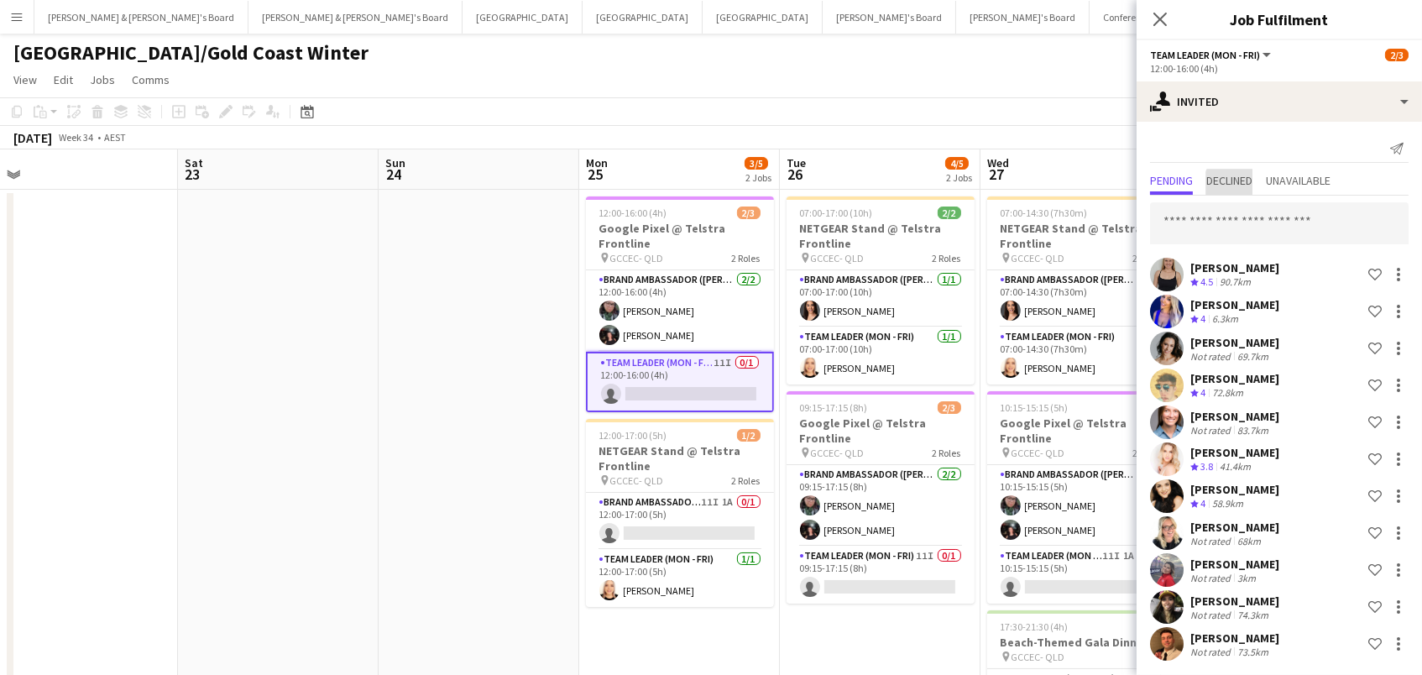
click at [1253, 189] on span "Declined" at bounding box center [1229, 182] width 46 height 25
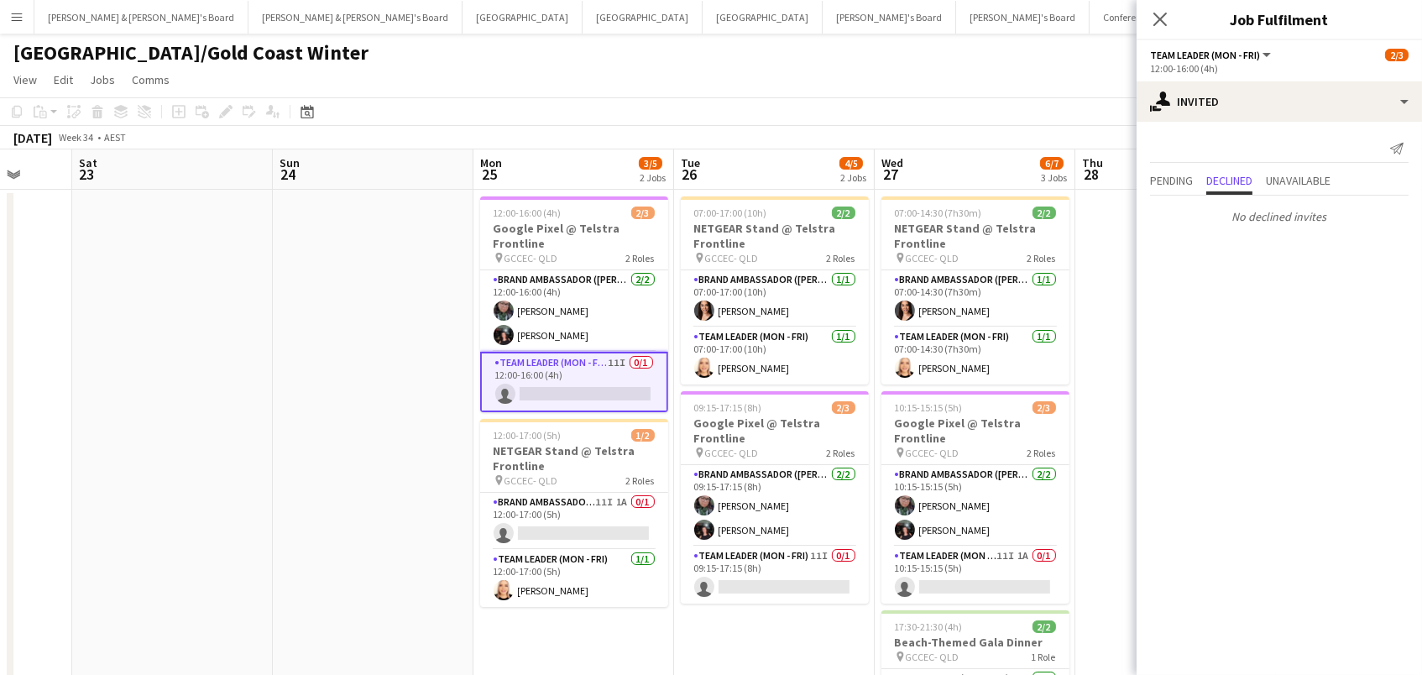
scroll to position [0, 549]
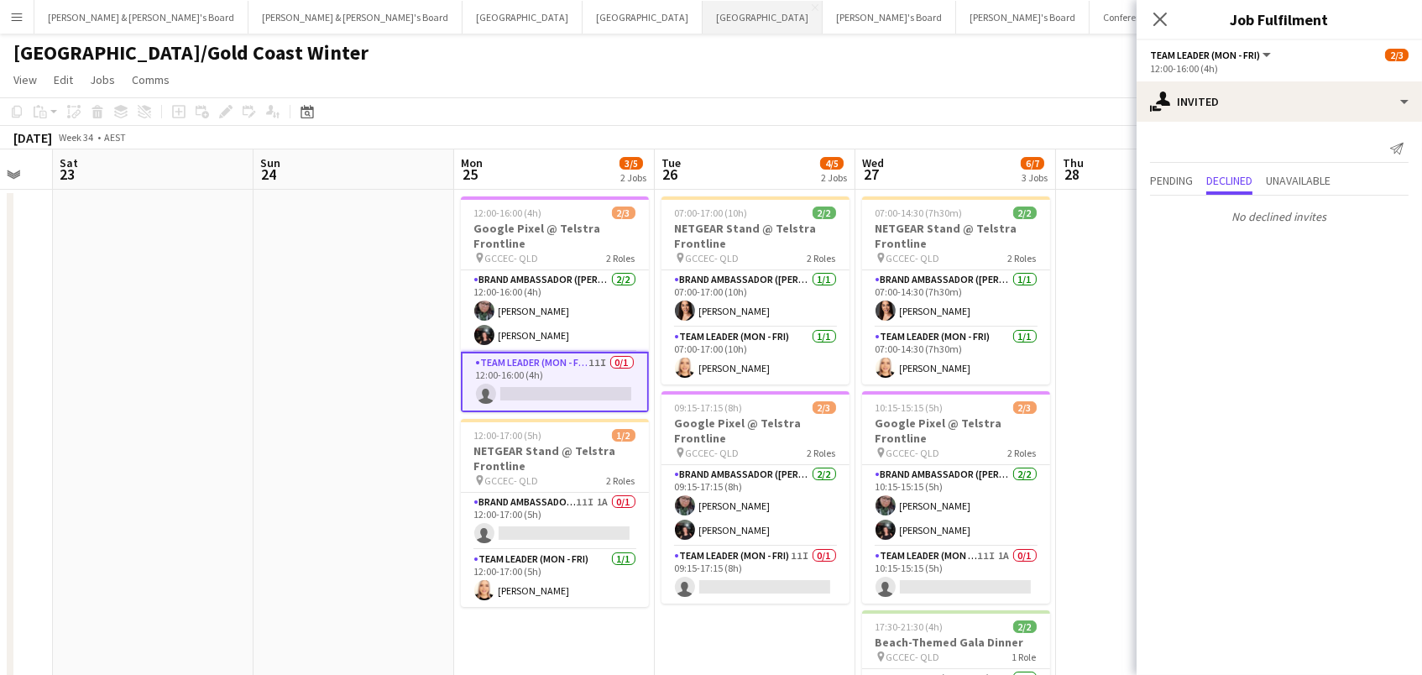
click at [703, 19] on button "Melbourne Close" at bounding box center [763, 17] width 120 height 33
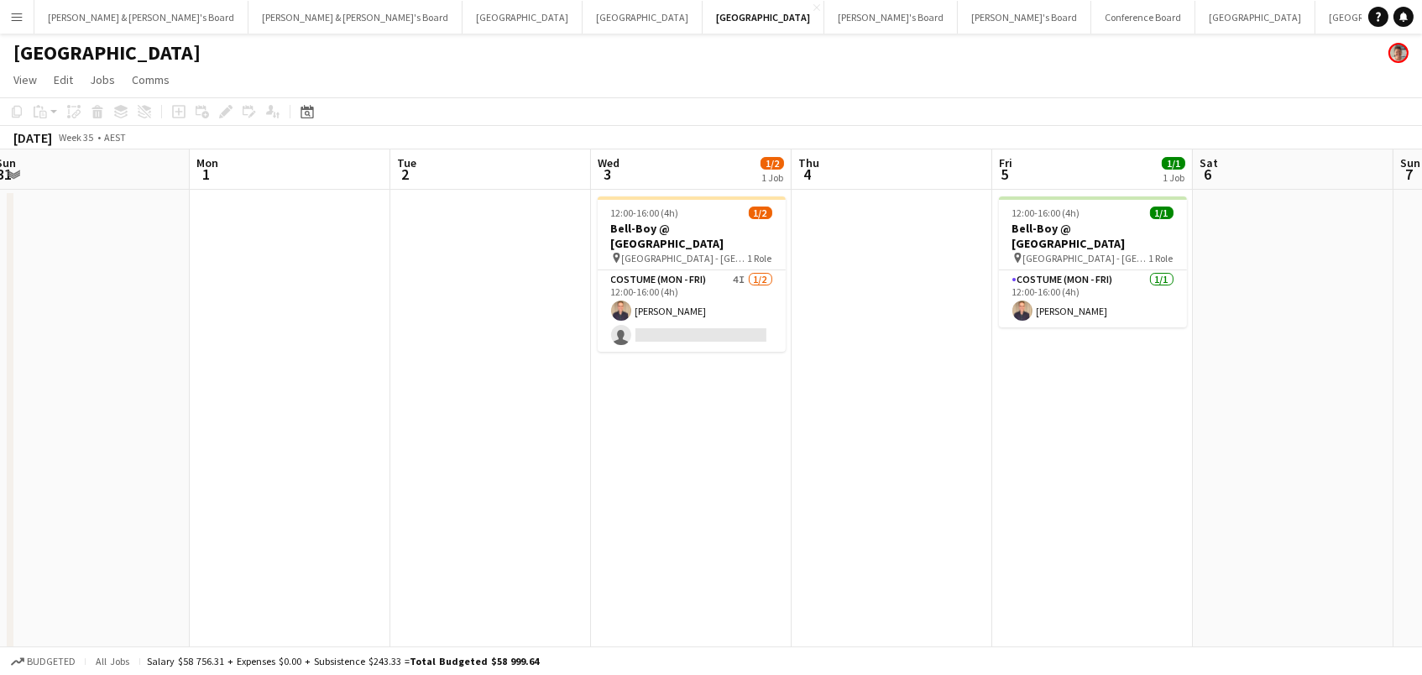
scroll to position [0, 474]
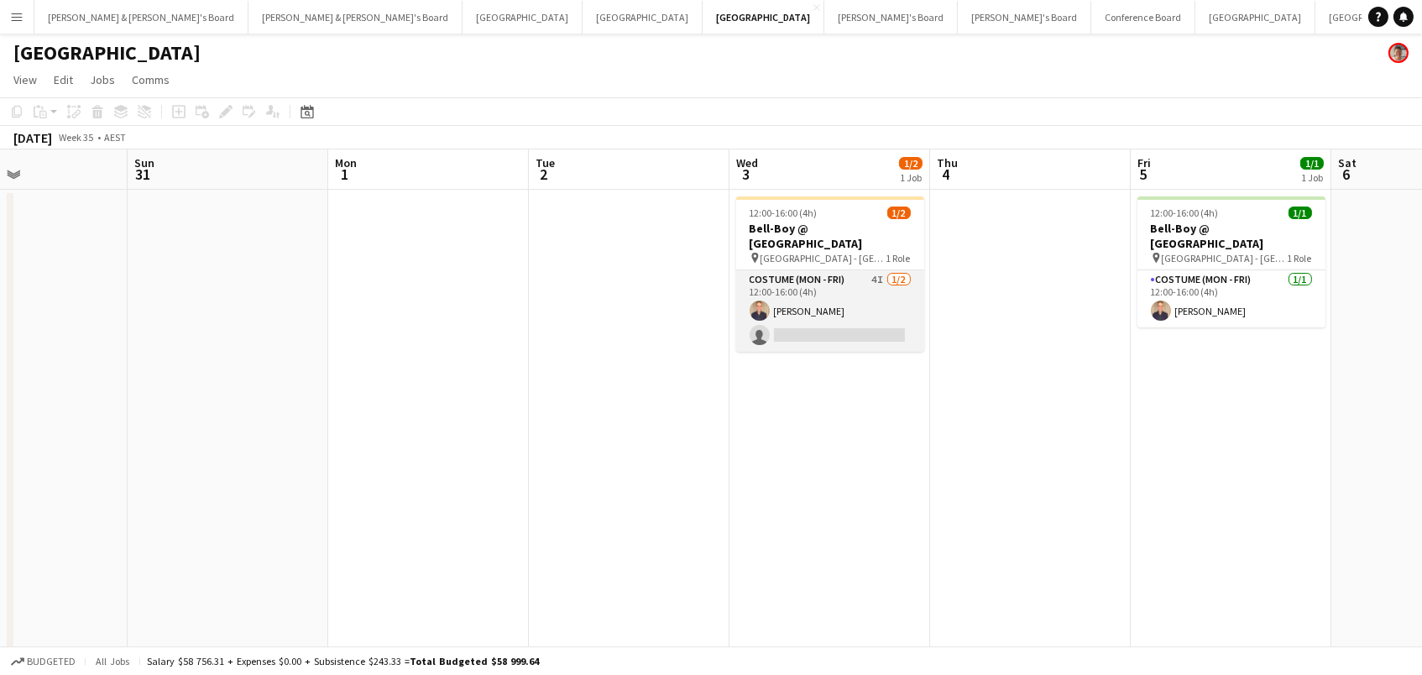
click at [829, 316] on app-card-role "Costume (Mon - Fri) 4I 1/2 12:00-16:00 (4h) Phillip Spathopoulos single-neutral…" at bounding box center [830, 310] width 188 height 81
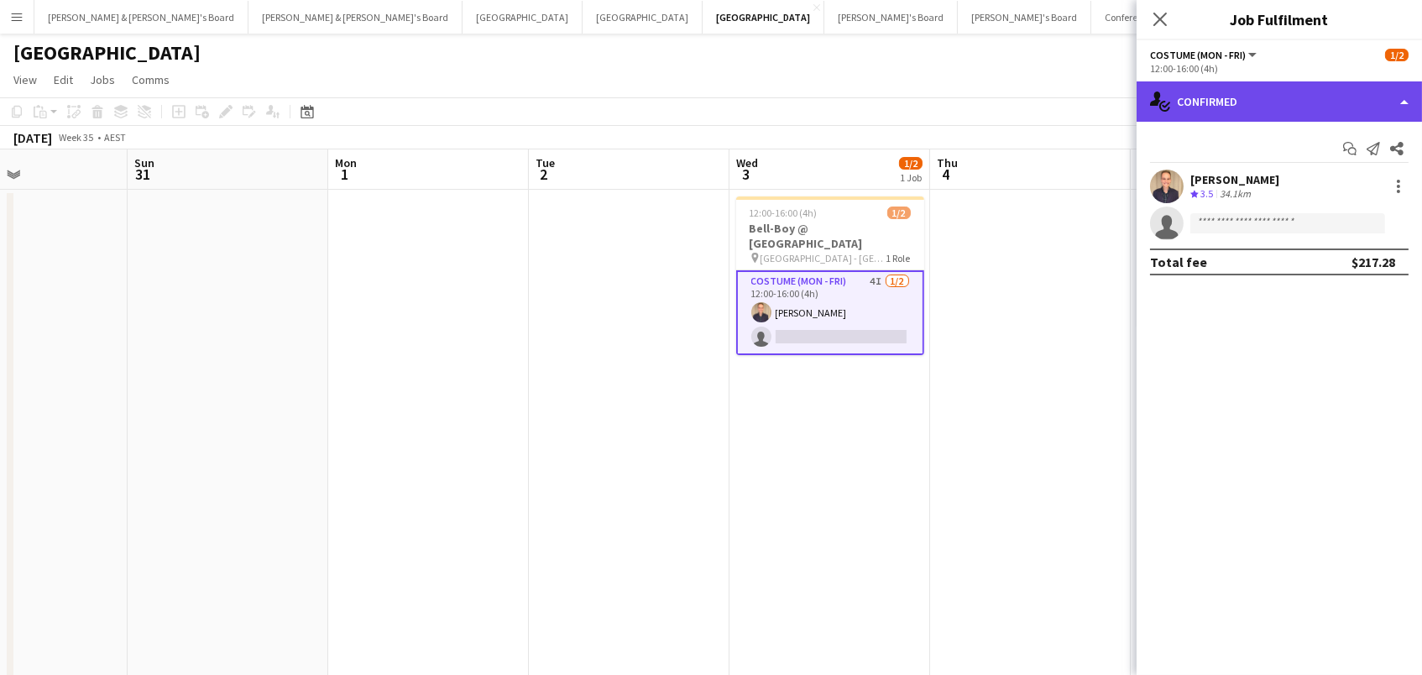
click at [1310, 109] on div "single-neutral-actions-check-2 Confirmed" at bounding box center [1279, 101] width 285 height 40
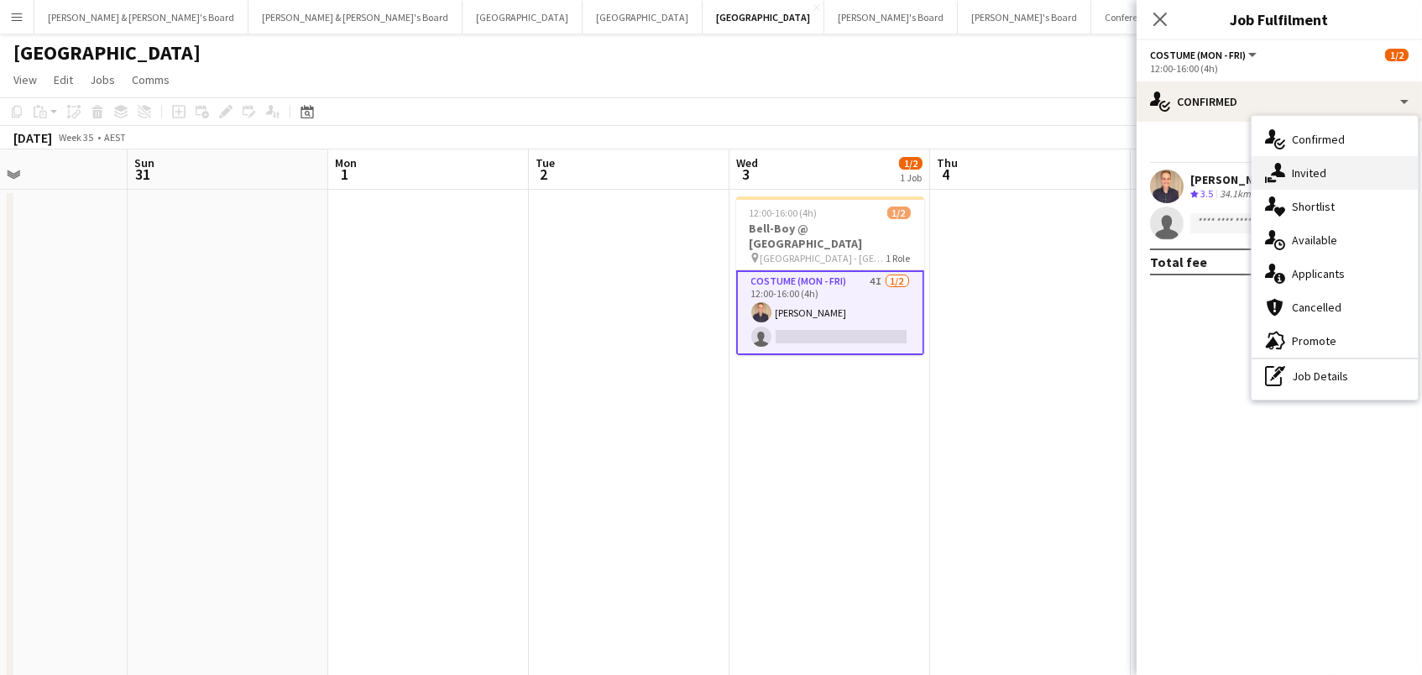
click at [1327, 167] on div "single-neutral-actions-share-1 Invited" at bounding box center [1335, 173] width 166 height 34
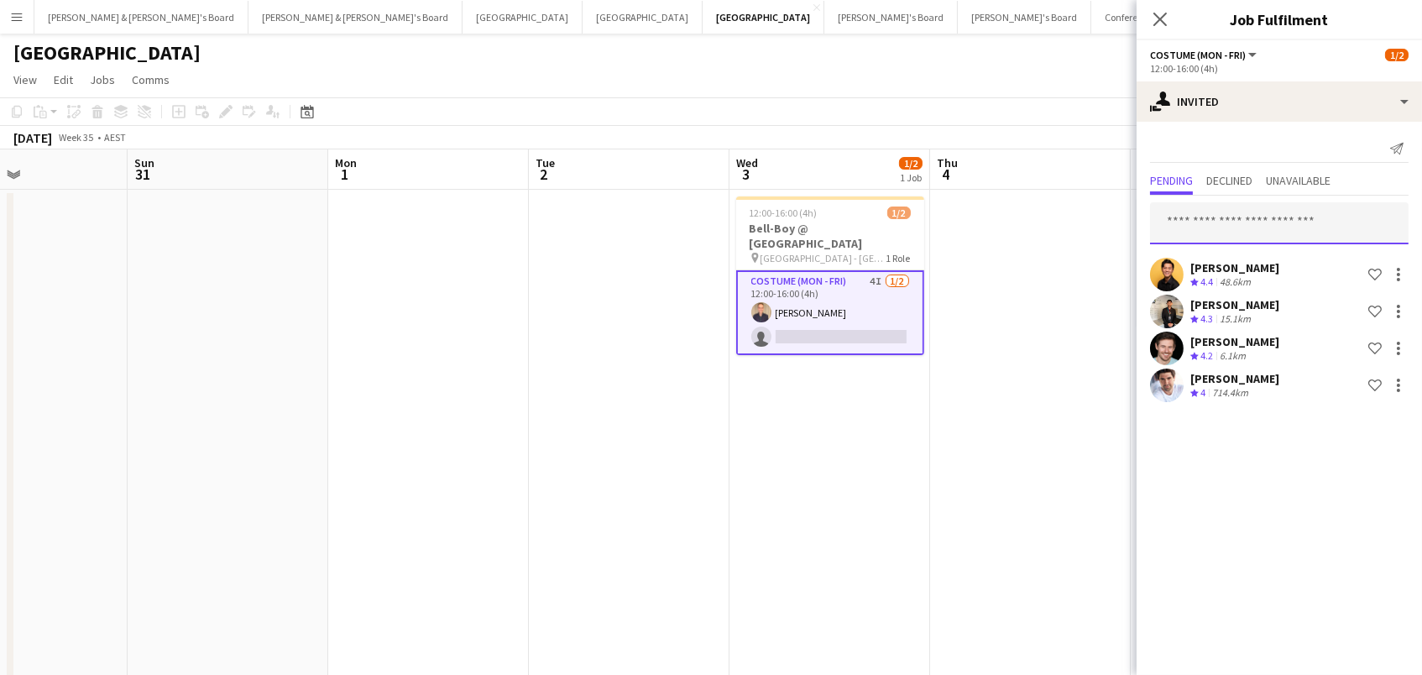
click at [1250, 222] on input "text" at bounding box center [1279, 223] width 259 height 42
type input "*******"
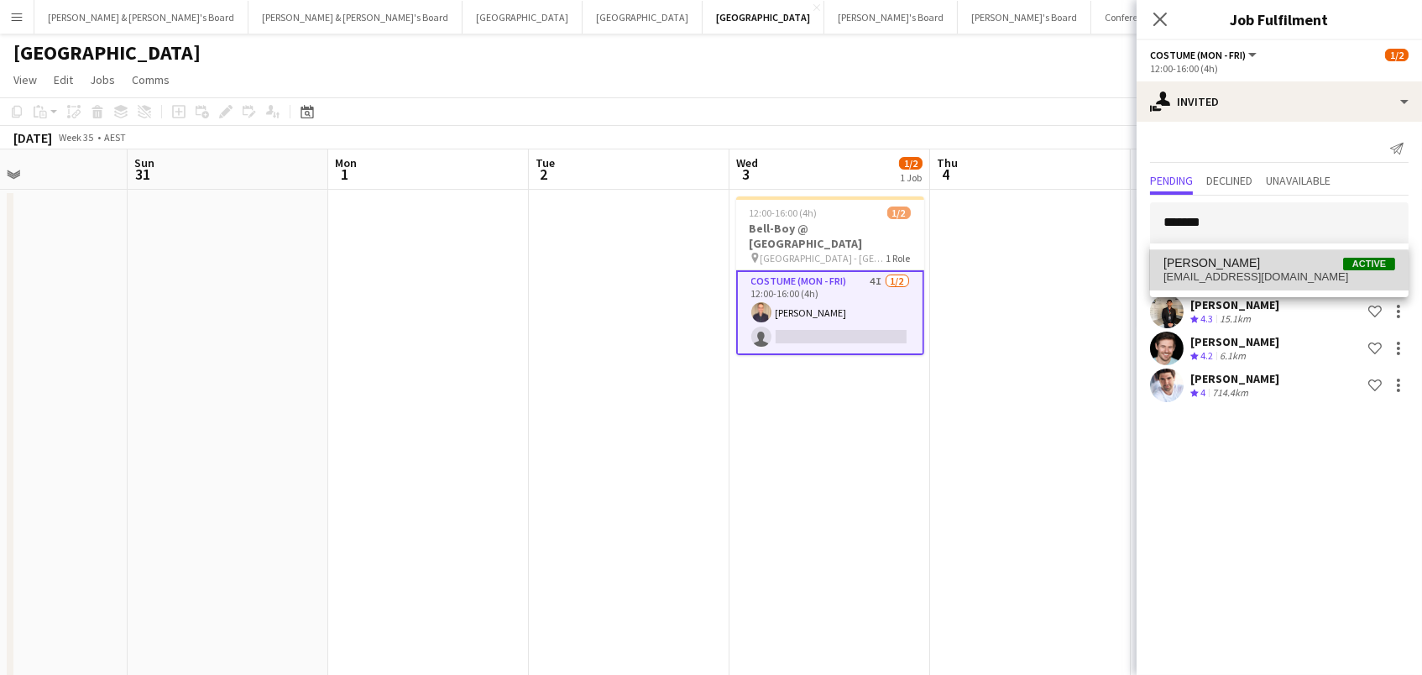
click at [1258, 272] on span "nssammo@gmail.com" at bounding box center [1280, 276] width 232 height 13
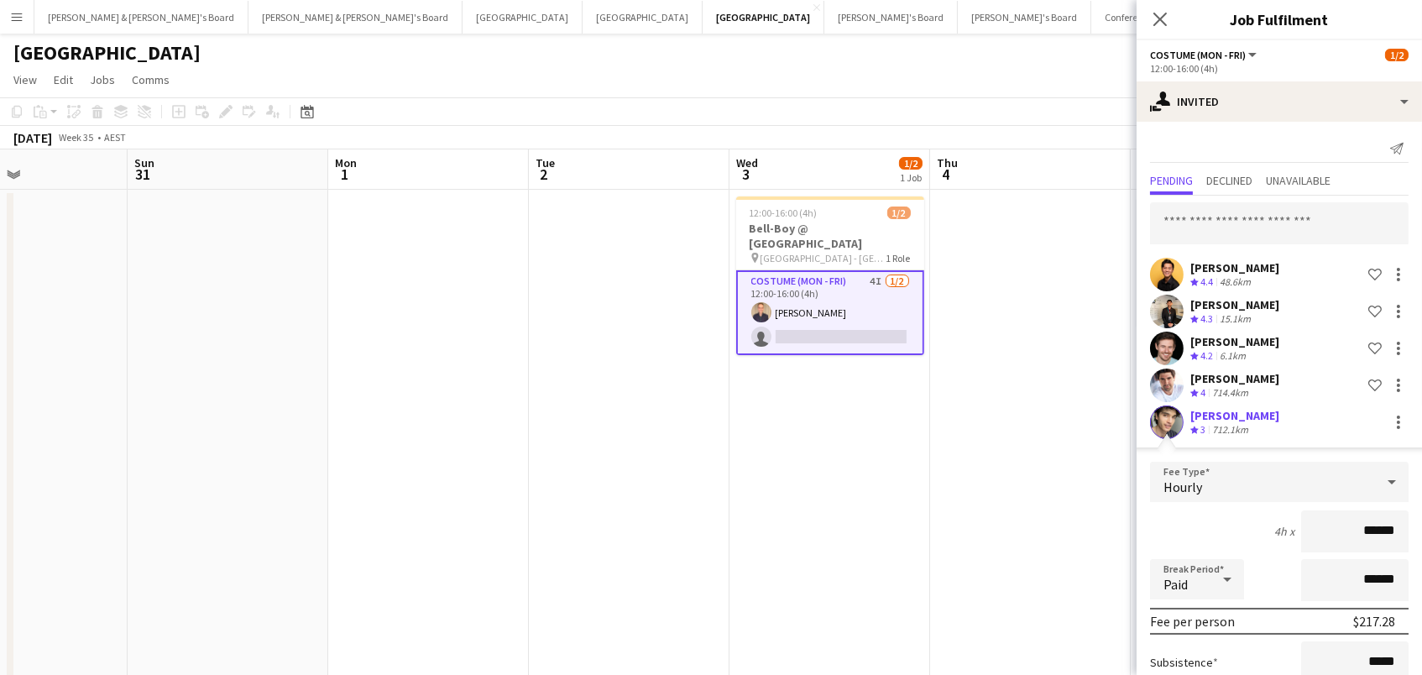
click at [1236, 418] on div "Nicholas Sampson" at bounding box center [1234, 415] width 89 height 15
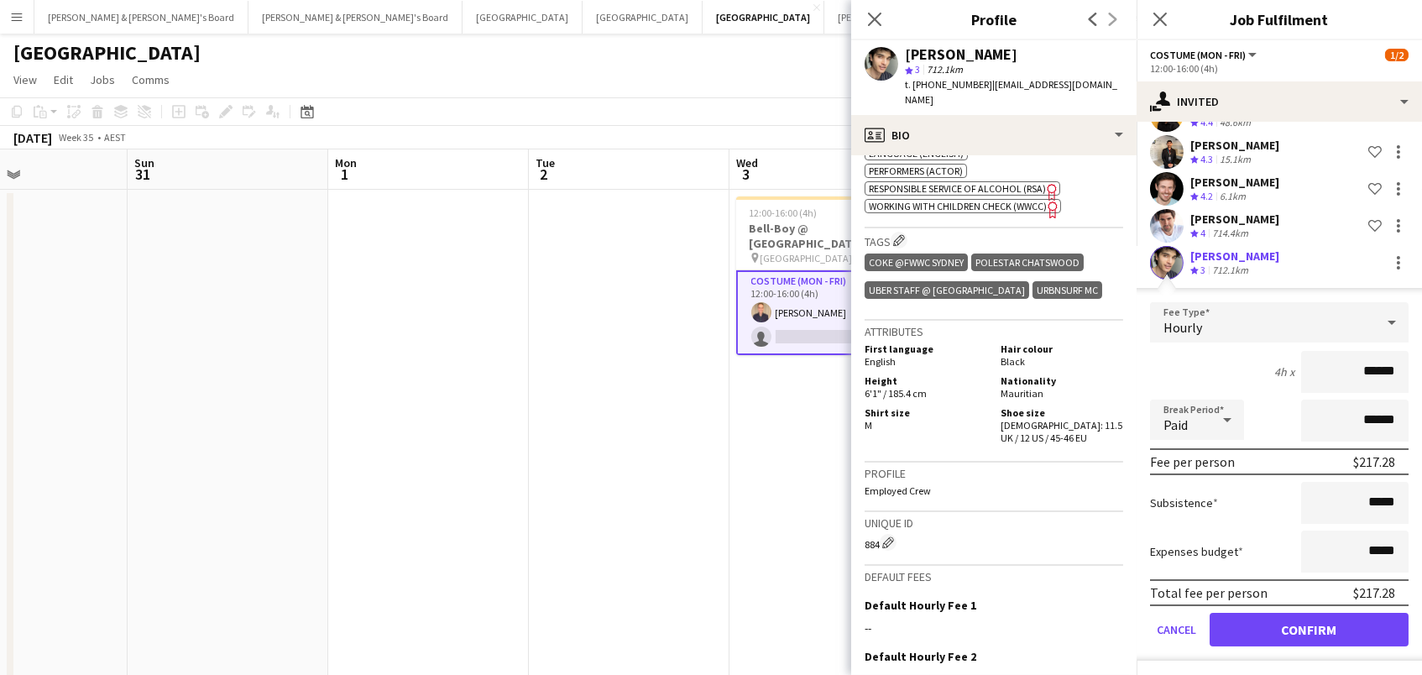
scroll to position [159, 0]
click at [1284, 624] on button "Confirm" at bounding box center [1309, 631] width 199 height 34
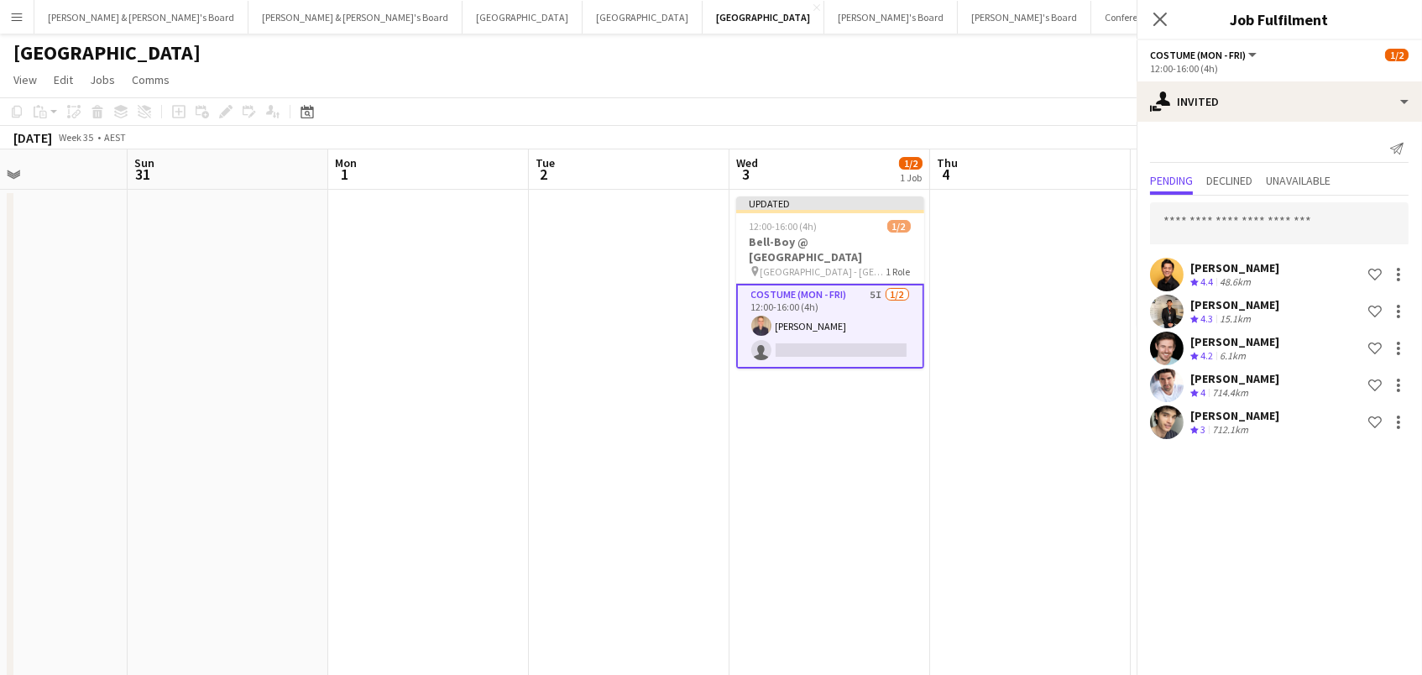
scroll to position [0, 0]
click at [889, 535] on app-date-cell "Updated 12:00-16:00 (4h) 1/2 Bell-Boy @ Ormond House pin Ormond House - Melbour…" at bounding box center [830, 453] width 201 height 526
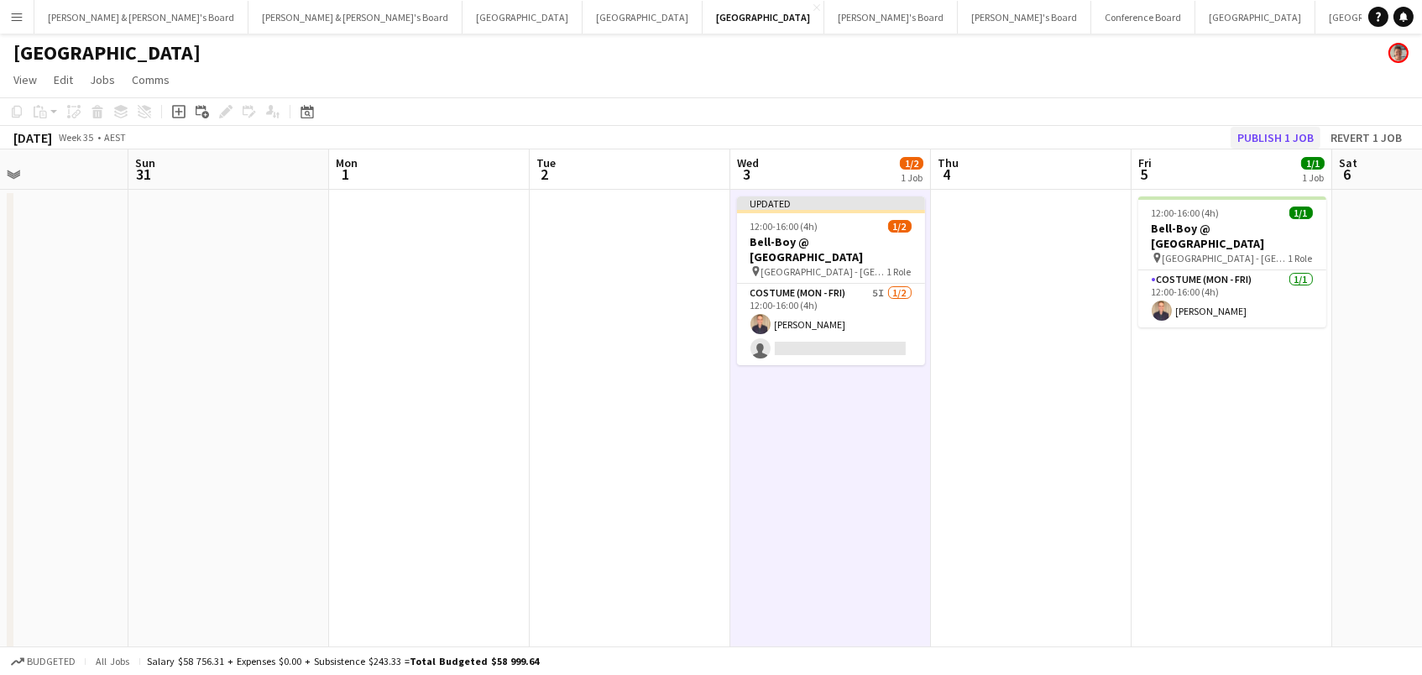
click at [1258, 133] on button "Publish 1 job" at bounding box center [1276, 138] width 90 height 22
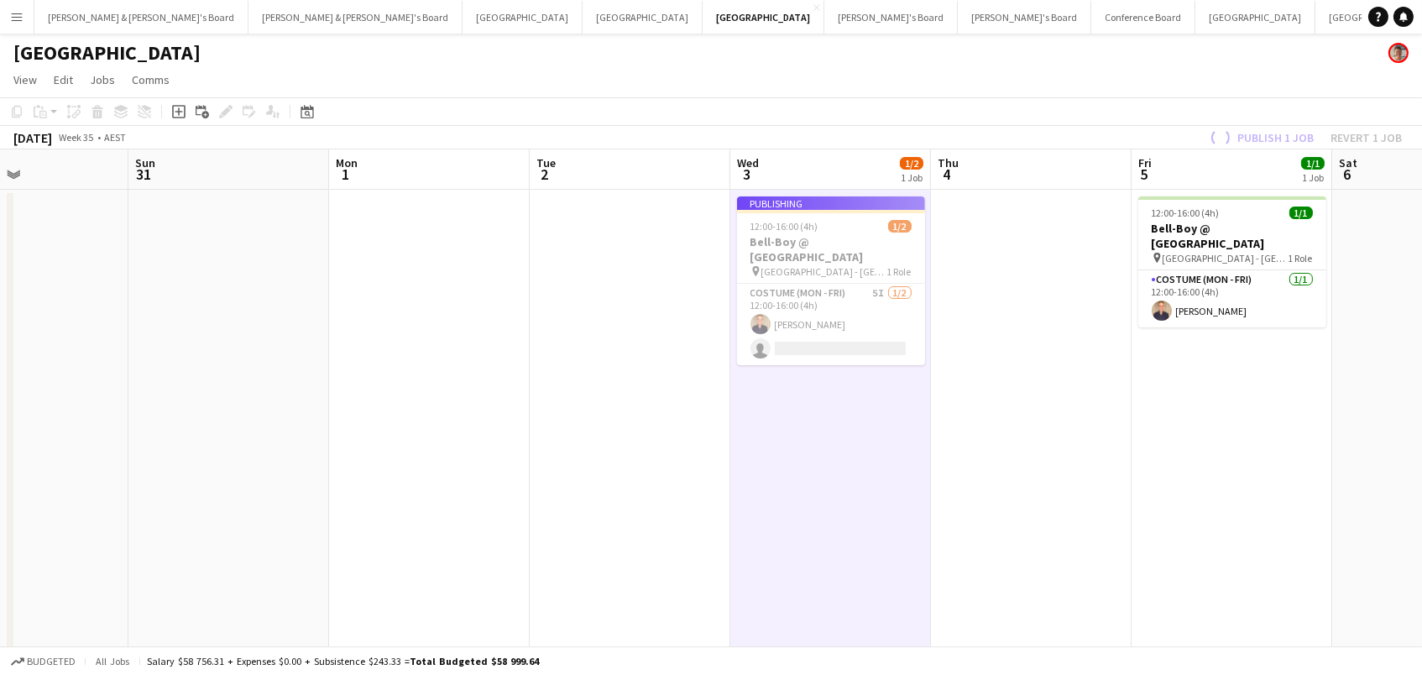
click at [911, 305] on app-job-card "Publishing 12:00-16:00 (4h) 1/2 Bell-Boy @ Ormond House pin Ormond House - Melb…" at bounding box center [831, 280] width 188 height 169
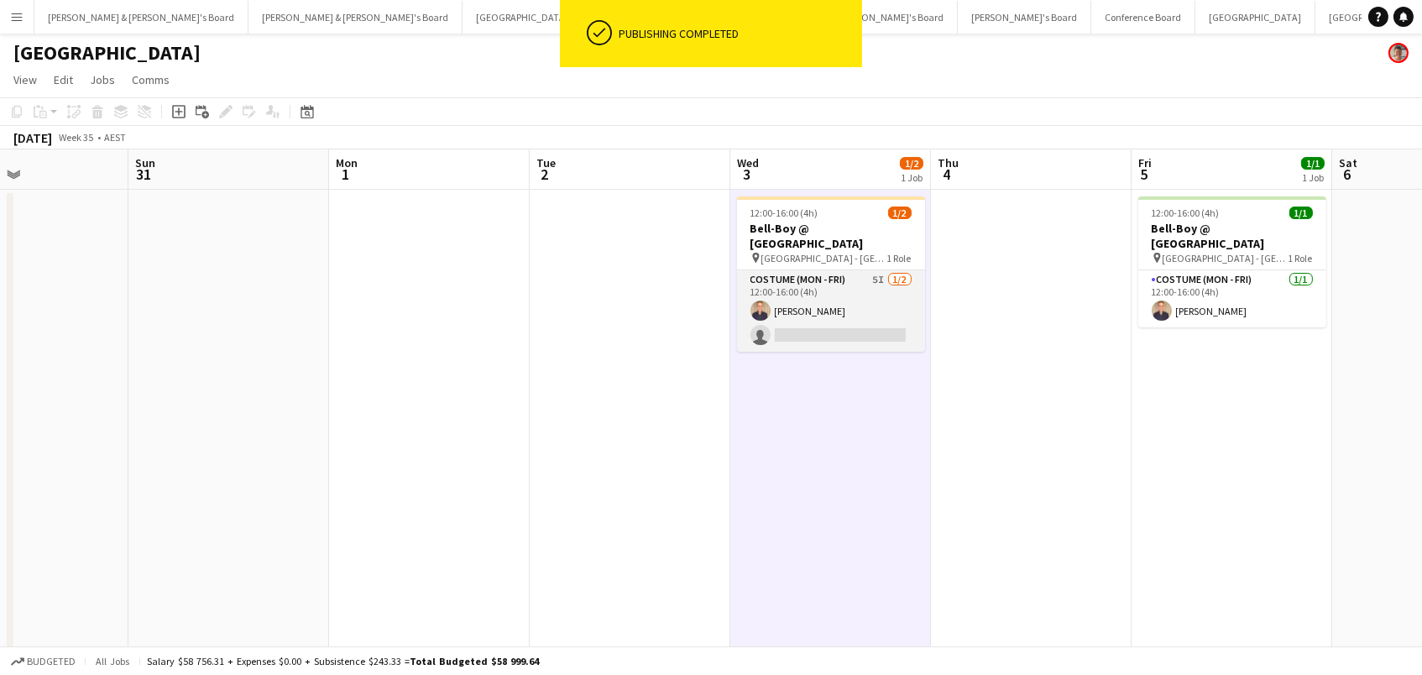
click at [866, 294] on app-card-role "Costume (Mon - Fri) 5I 1/2 12:00-16:00 (4h) Phillip Spathopoulos single-neutral…" at bounding box center [831, 310] width 188 height 81
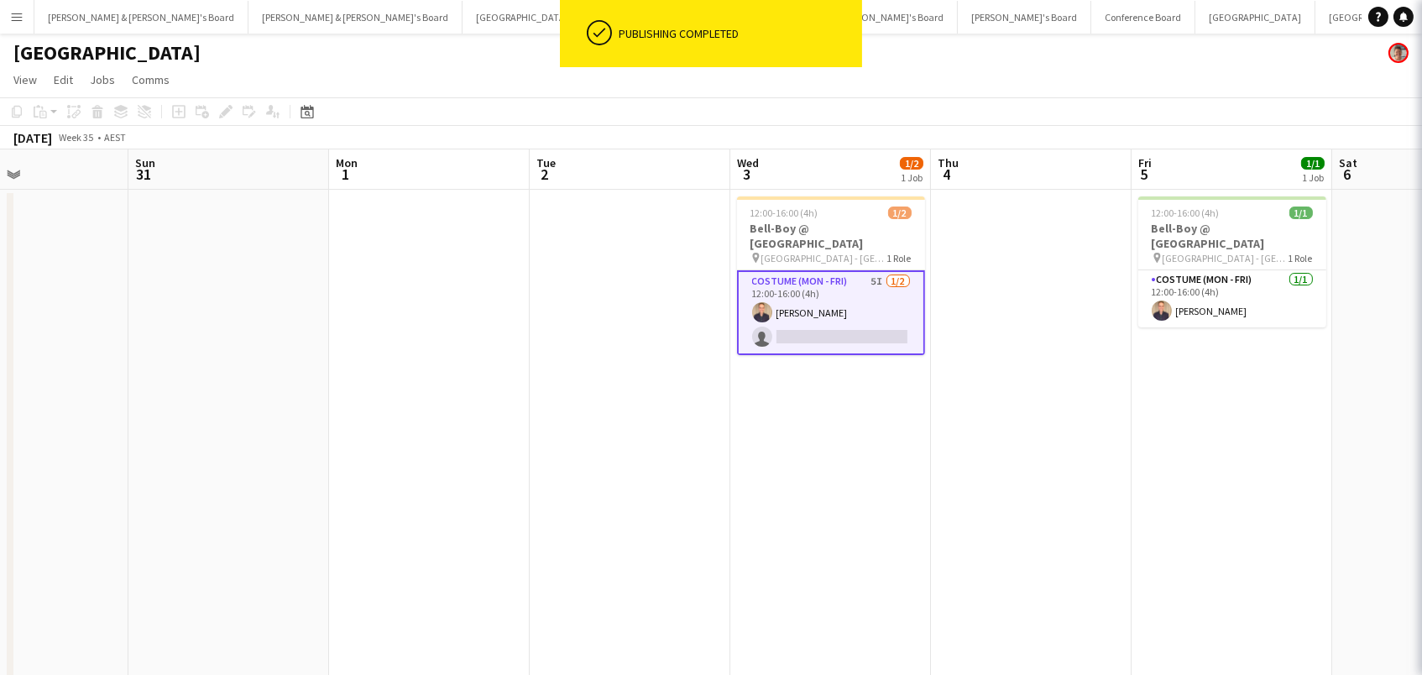
scroll to position [0, 473]
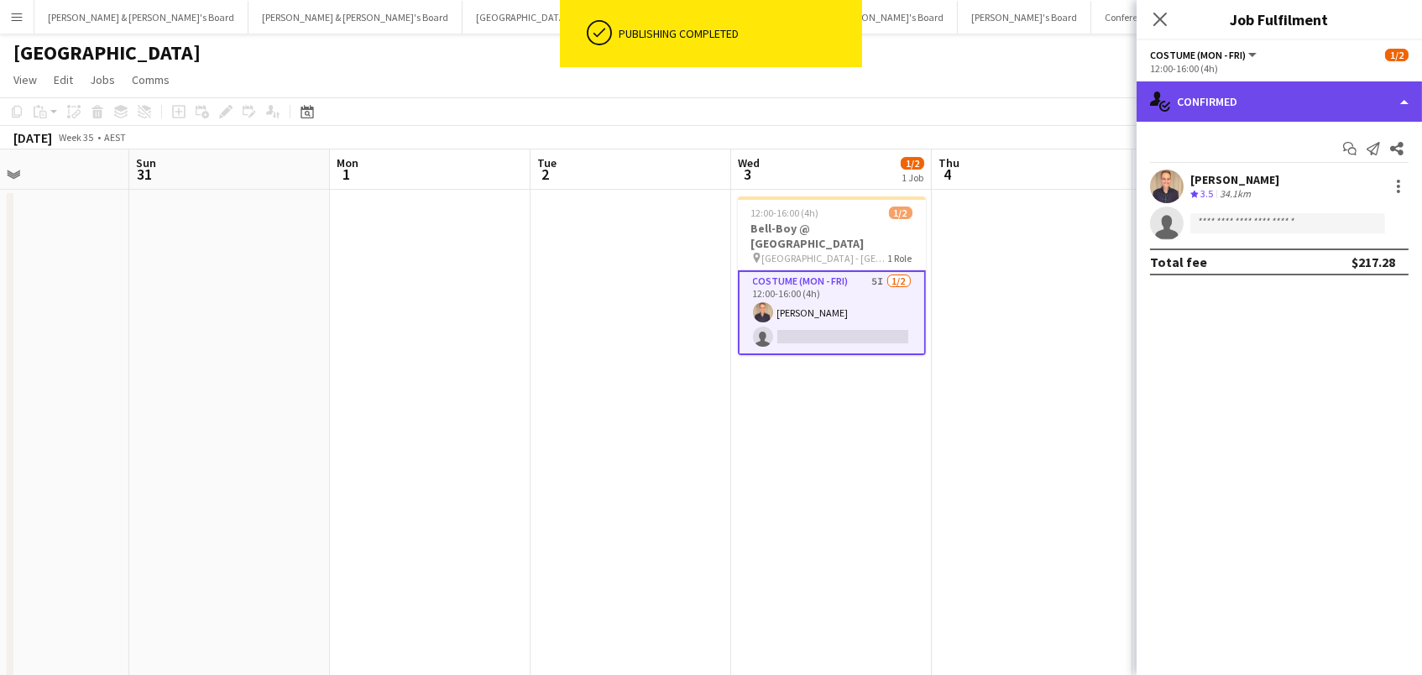
click at [1332, 97] on div "single-neutral-actions-check-2 Confirmed" at bounding box center [1279, 101] width 285 height 40
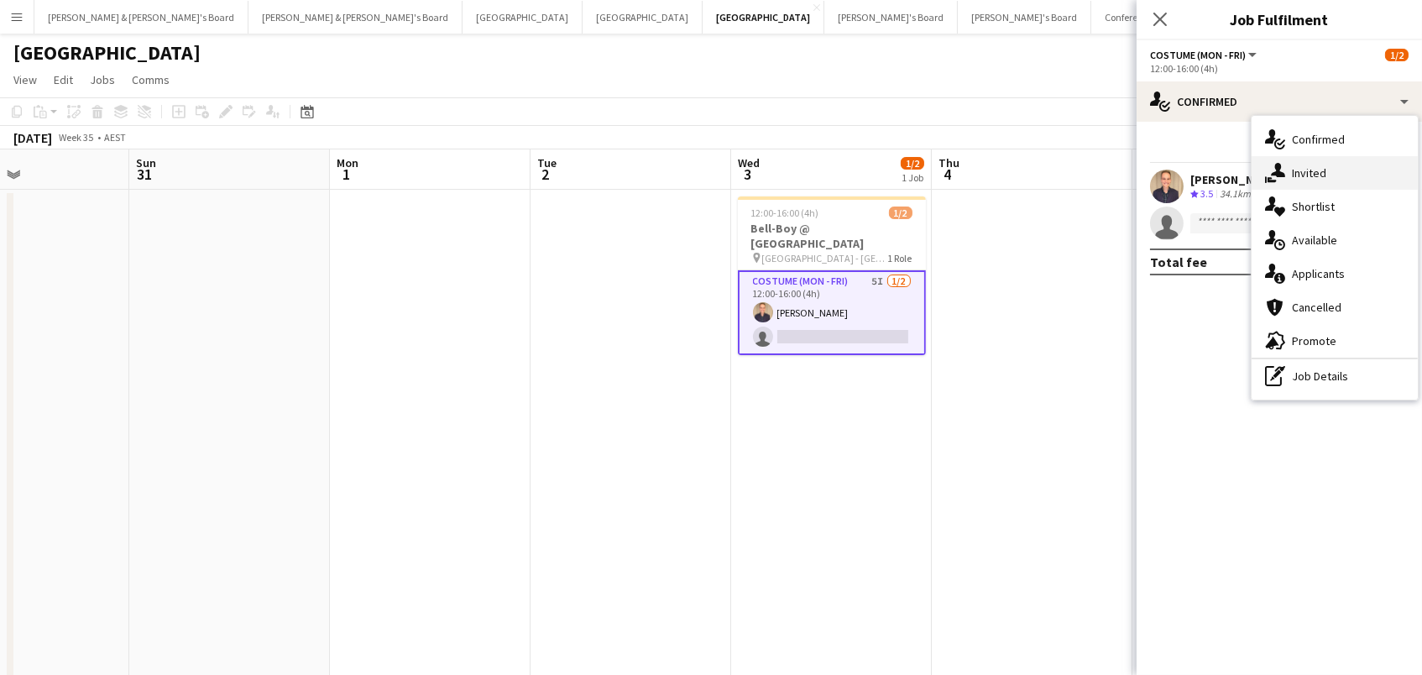
click at [1332, 170] on div "single-neutral-actions-share-1 Invited" at bounding box center [1335, 173] width 166 height 34
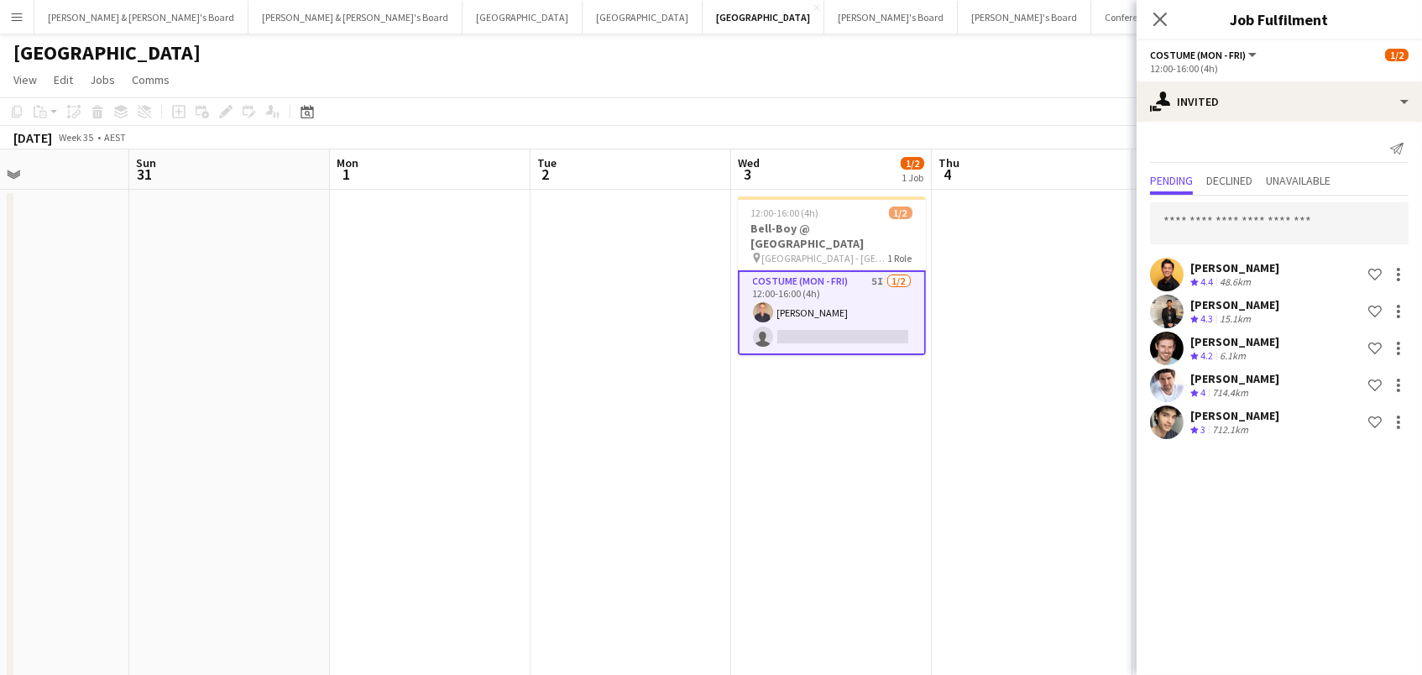
click at [1208, 436] on div "Nicholas Sampson Crew rating 3 712.1km Shortlist crew" at bounding box center [1279, 422] width 285 height 34
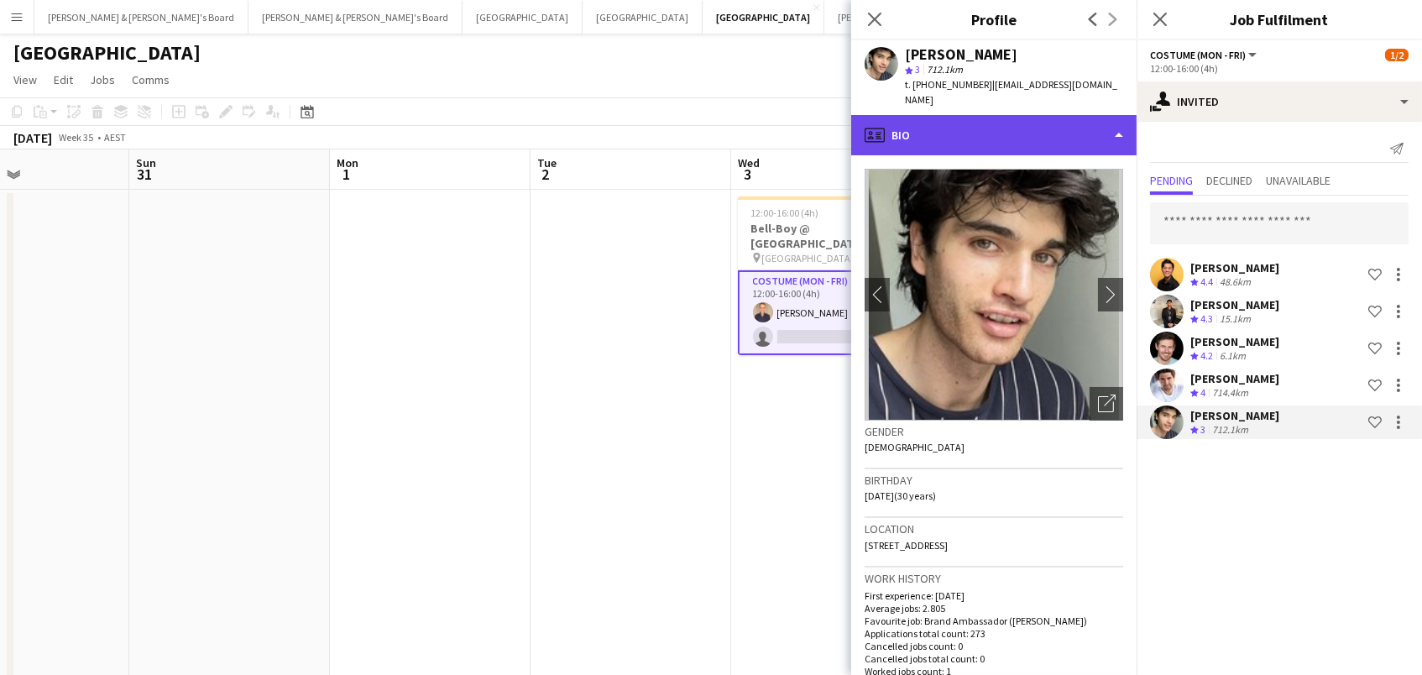
click at [1011, 119] on div "profile Bio" at bounding box center [993, 135] width 285 height 40
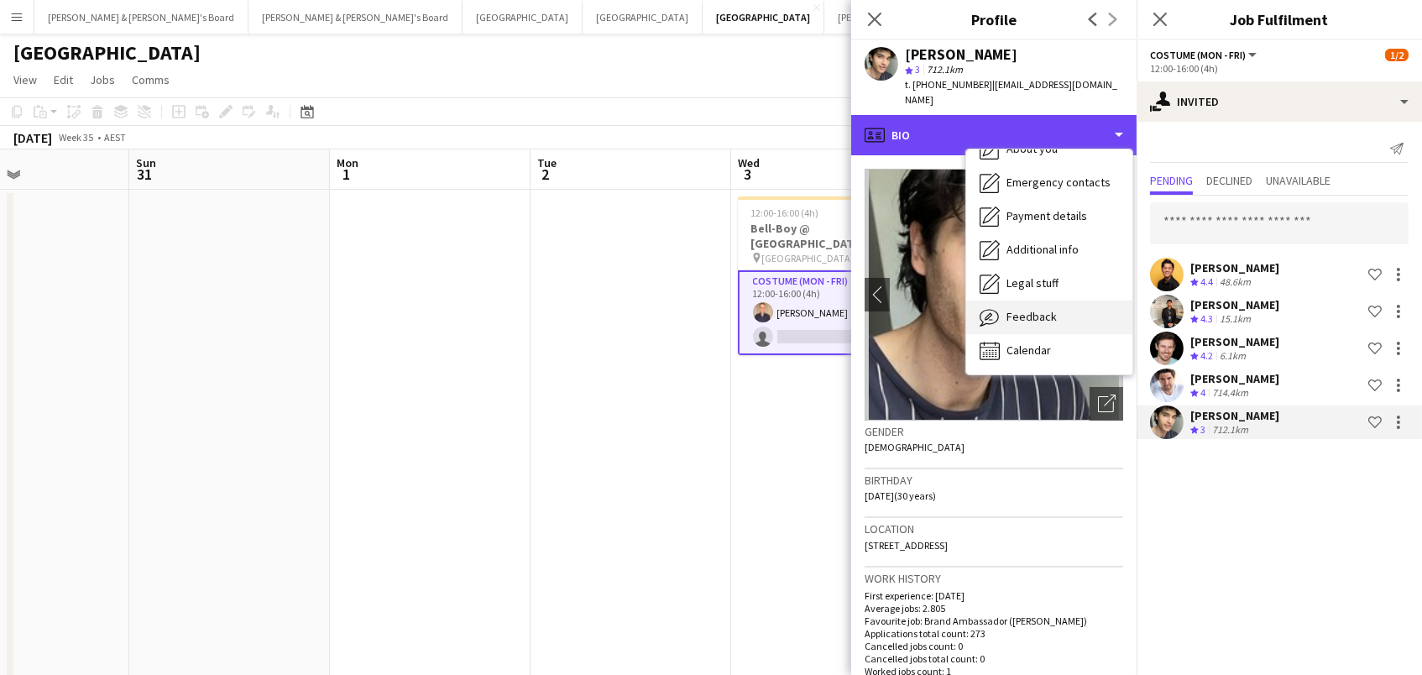
scroll to position [123, 0]
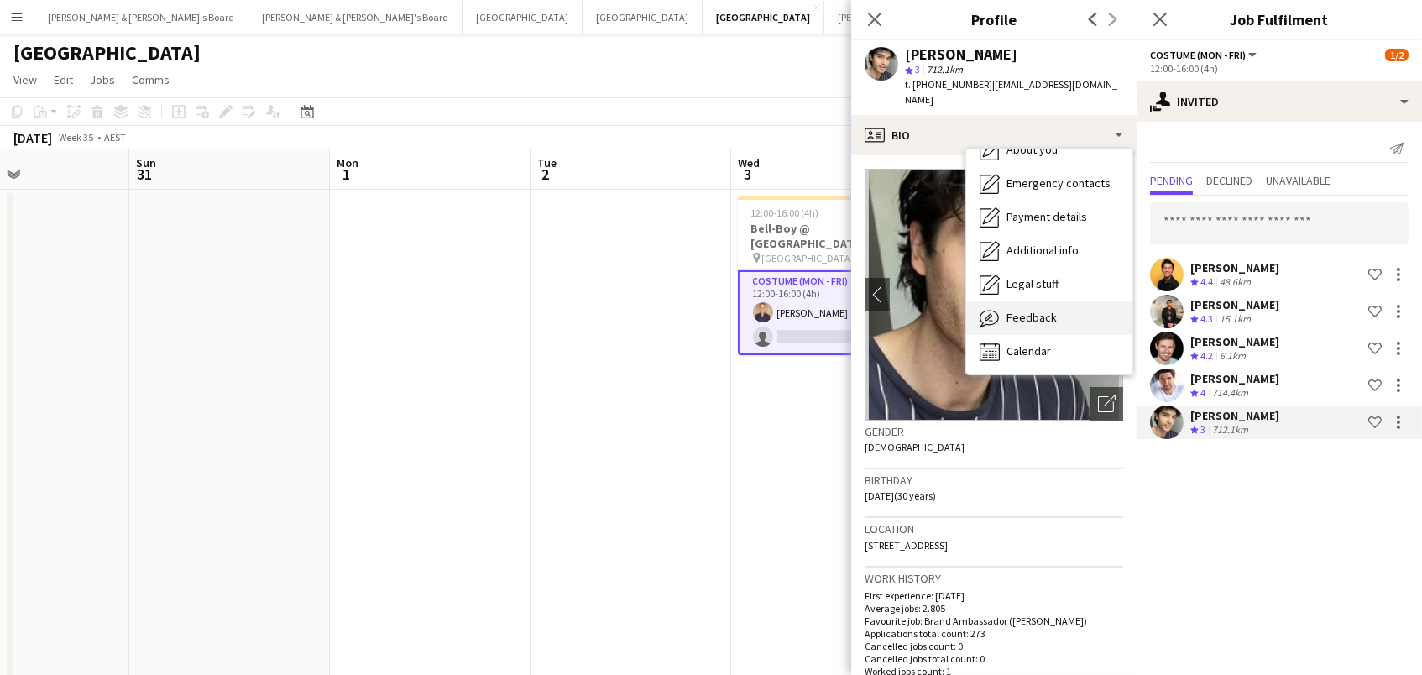
click at [1014, 310] on span "Feedback" at bounding box center [1032, 317] width 50 height 15
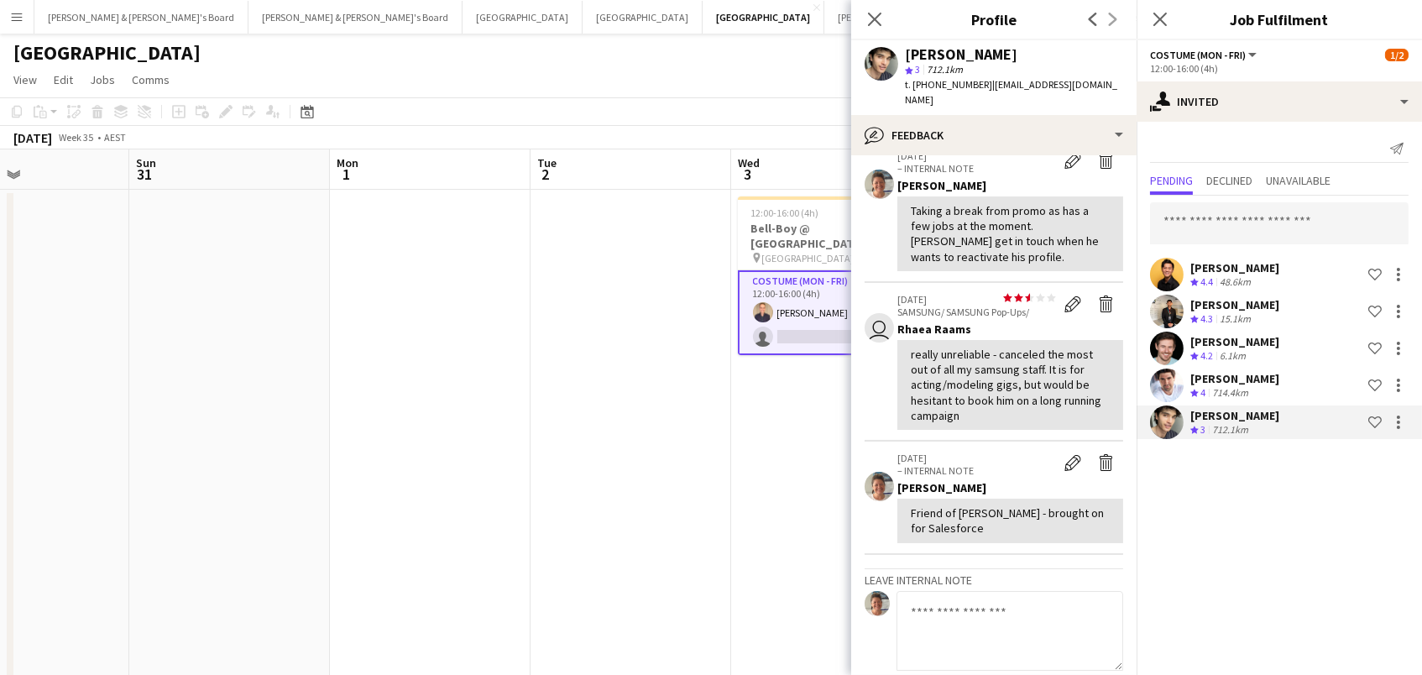
scroll to position [309, 0]
click at [874, 20] on icon "Close pop-in" at bounding box center [874, 19] width 16 height 16
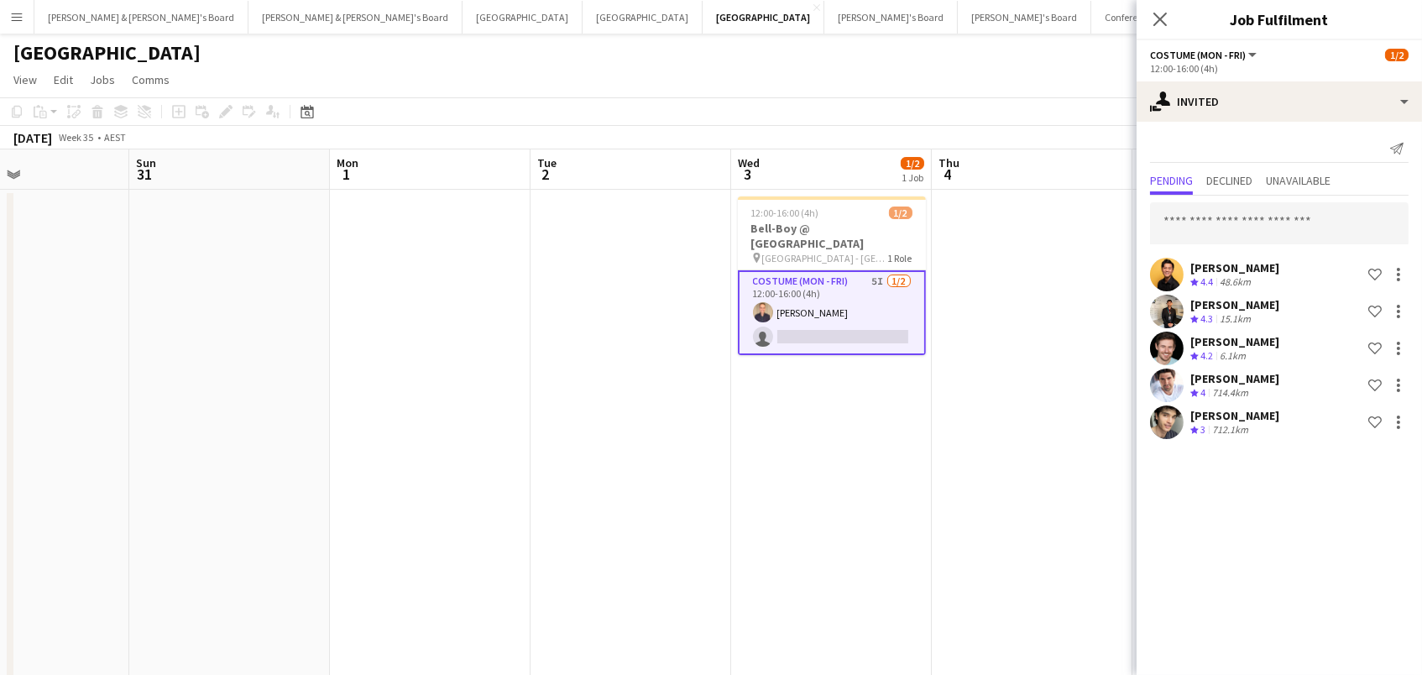
click at [881, 412] on app-date-cell "12:00-16:00 (4h) 1/2 Bell-Boy @ Ormond House pin Ormond House - Melbourne 1 Rol…" at bounding box center [831, 453] width 201 height 526
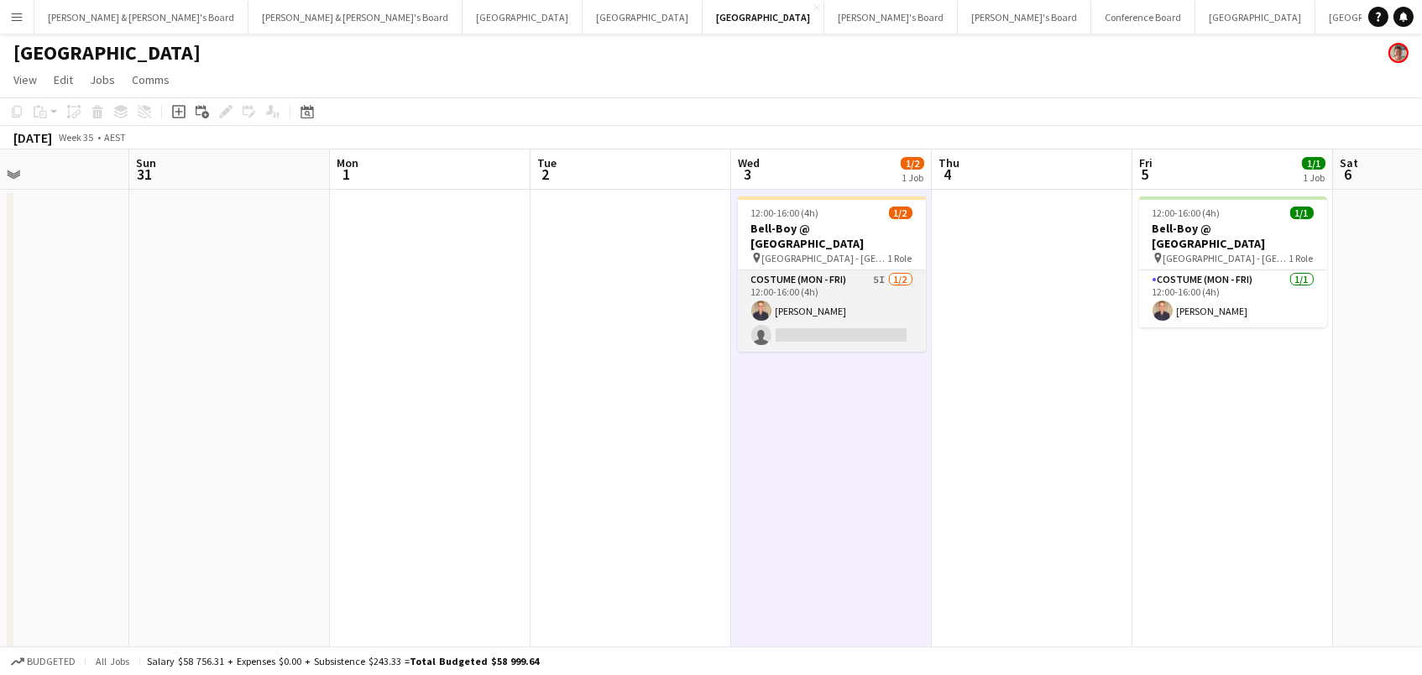
click at [866, 283] on app-card-role "Costume (Mon - Fri) 5I 1/2 12:00-16:00 (4h) Phillip Spathopoulos single-neutral…" at bounding box center [832, 310] width 188 height 81
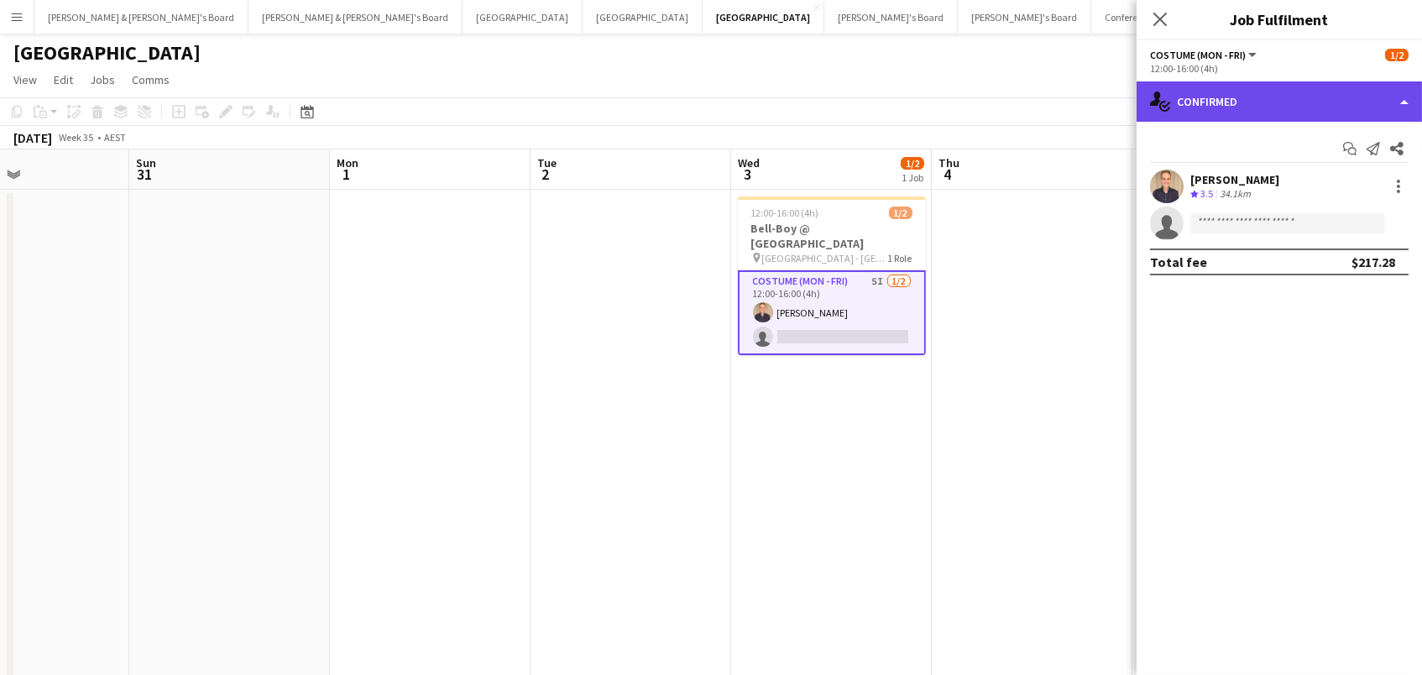
click at [1243, 103] on div "single-neutral-actions-check-2 Confirmed" at bounding box center [1279, 101] width 285 height 40
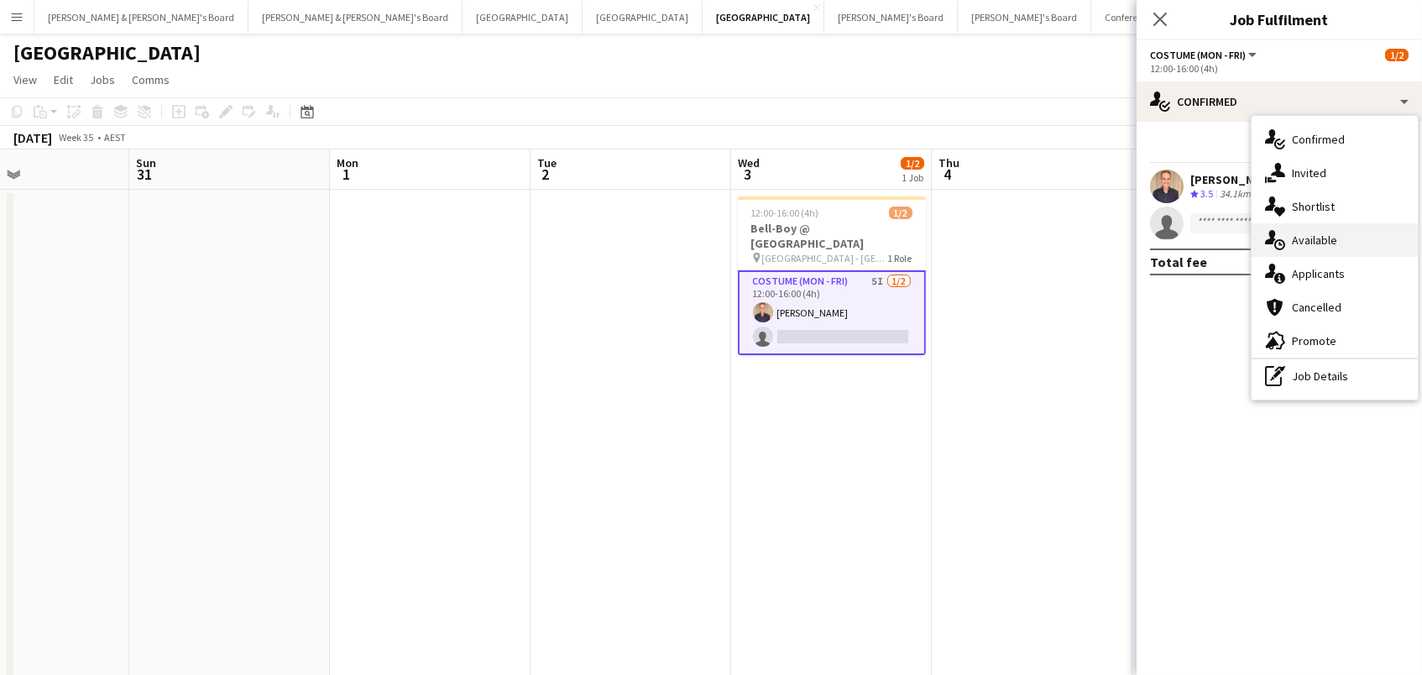
click at [1297, 239] on div "single-neutral-actions-upload Available" at bounding box center [1335, 240] width 166 height 34
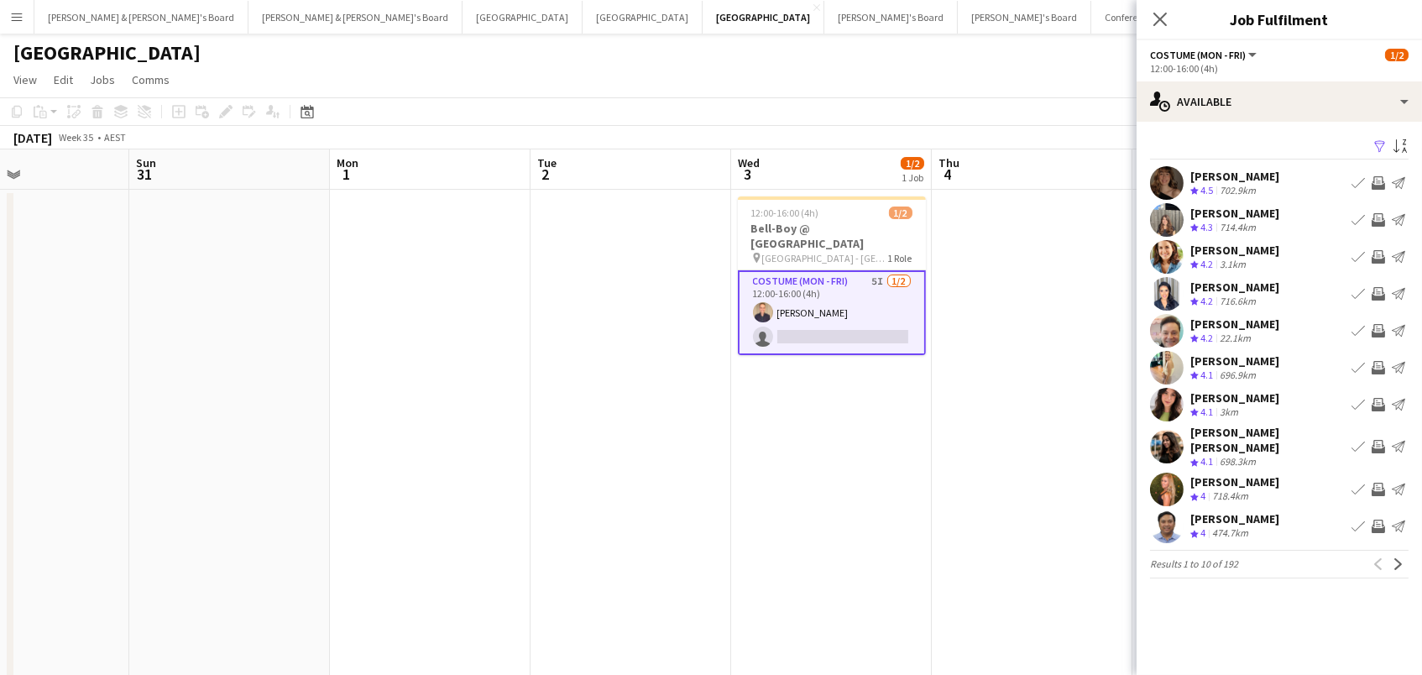
click at [1381, 144] on app-icon "Filter" at bounding box center [1379, 147] width 13 height 16
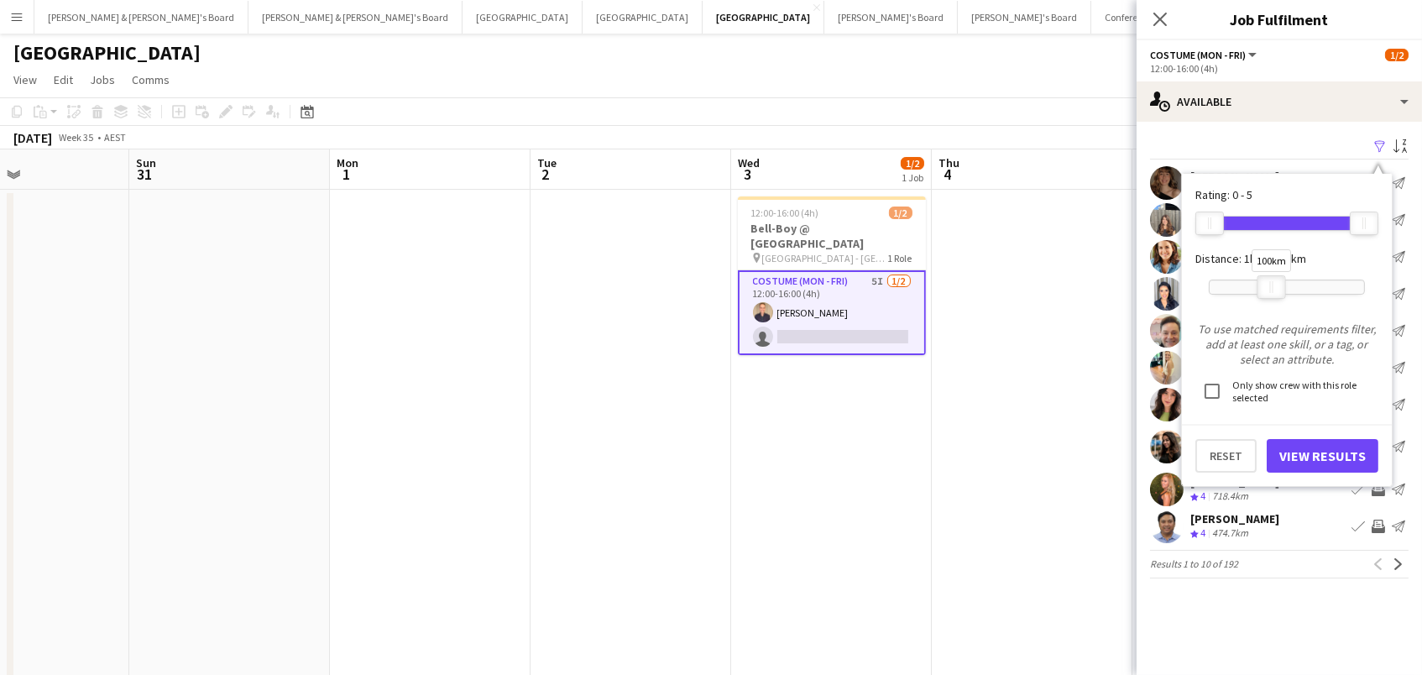
drag, startPoint x: 1353, startPoint y: 288, endPoint x: 1279, endPoint y: 295, distance: 74.2
click at [1279, 295] on div "100km" at bounding box center [1272, 287] width 29 height 24
click at [1285, 451] on button "View Results" at bounding box center [1323, 456] width 112 height 34
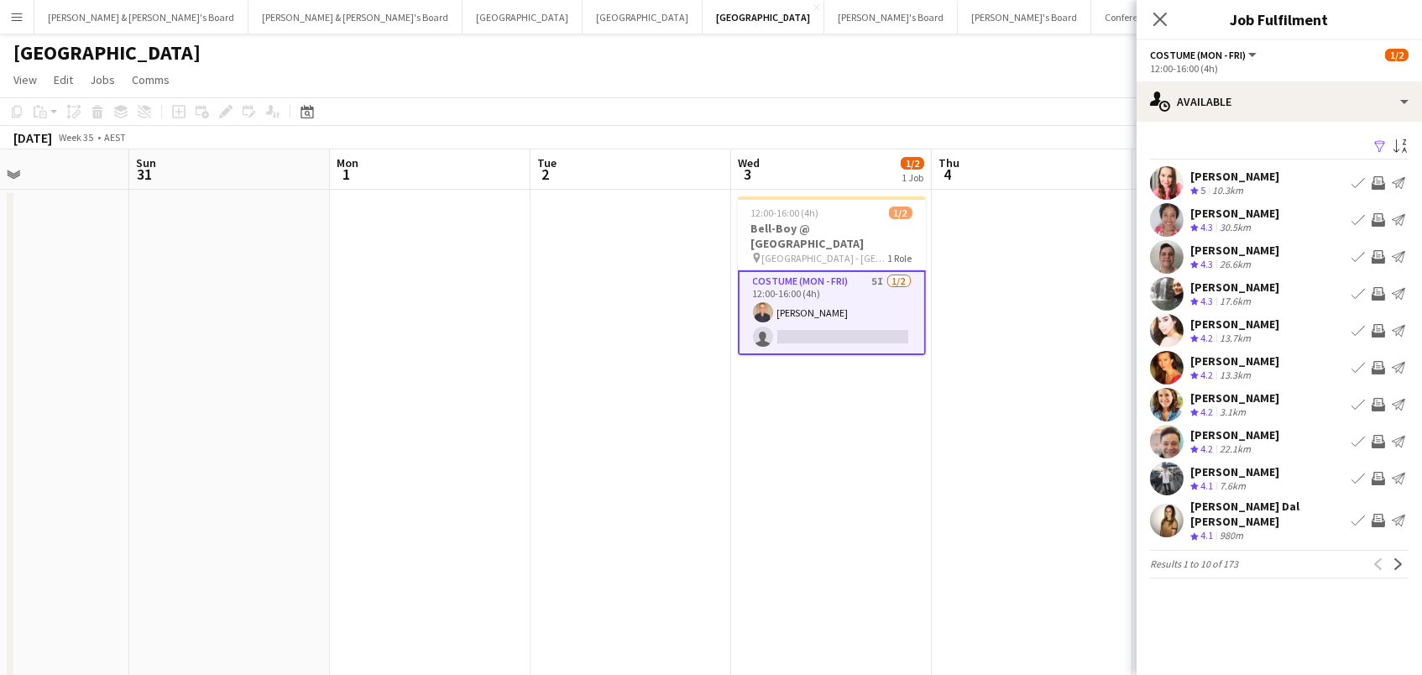
click at [1178, 473] on app-user-avatar at bounding box center [1167, 479] width 34 height 34
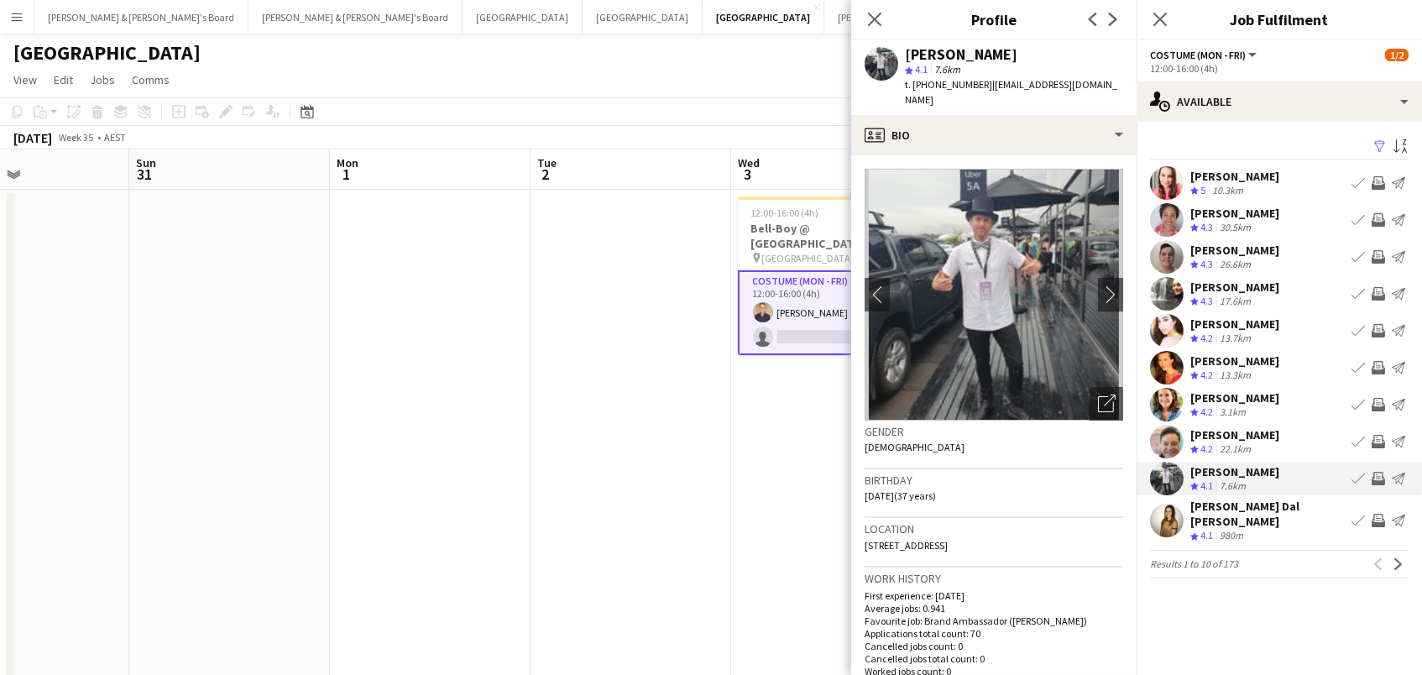
scroll to position [814, 0]
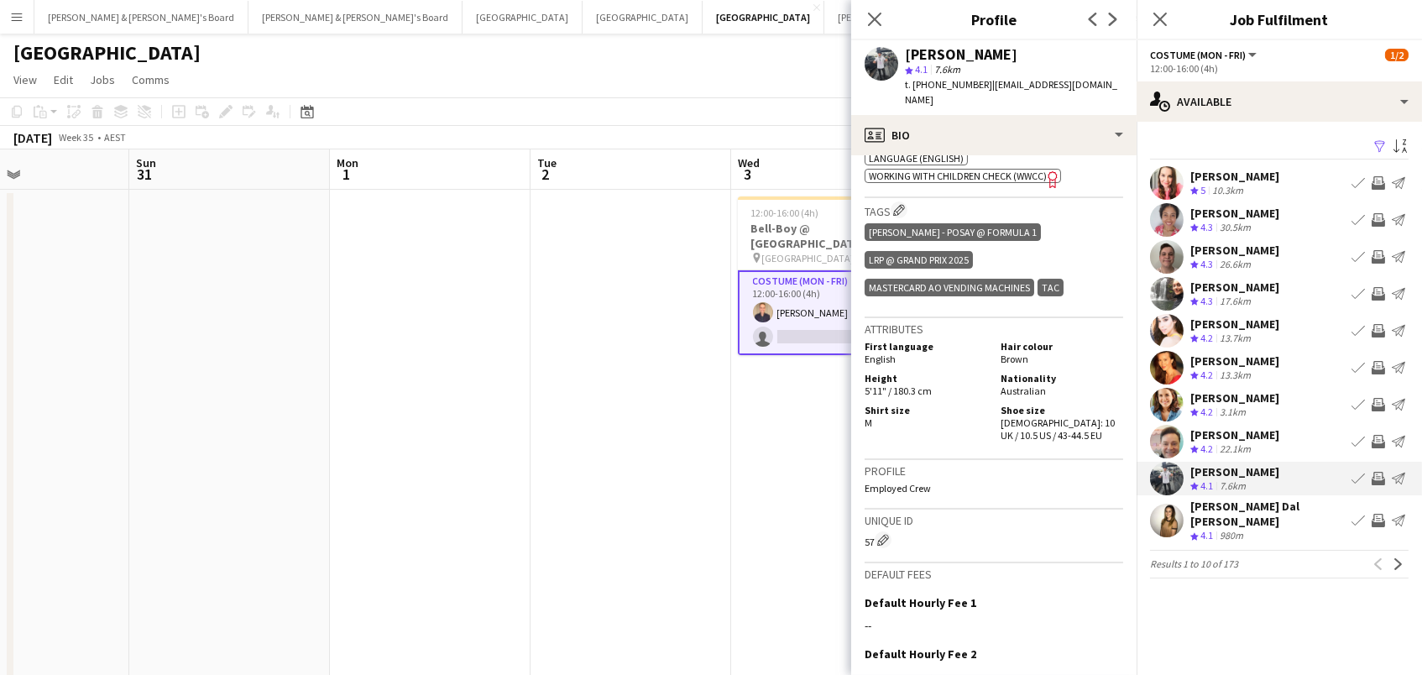
click at [1378, 472] on app-icon "Invite crew" at bounding box center [1378, 478] width 13 height 13
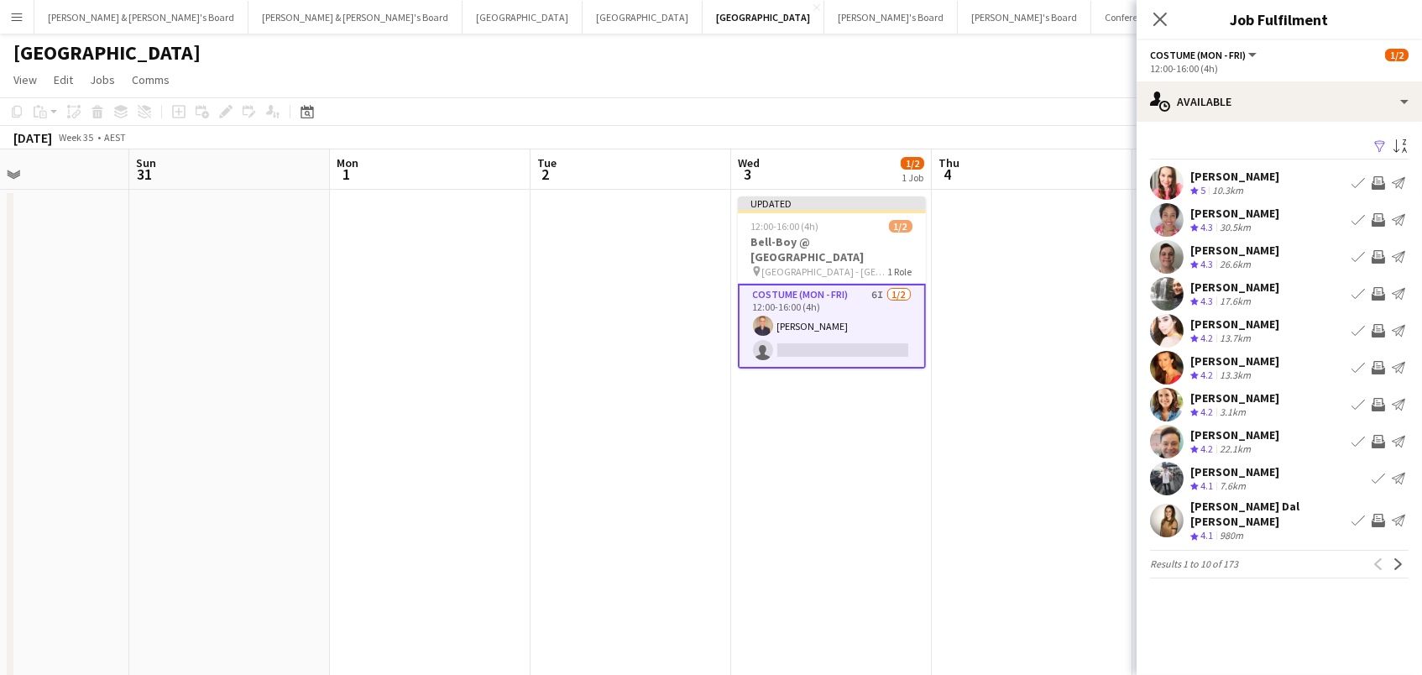
click at [1305, 264] on div "Michael Illarietti Crew rating 4.3 26.6km Book crew Invite crew Send notificati…" at bounding box center [1279, 257] width 285 height 34
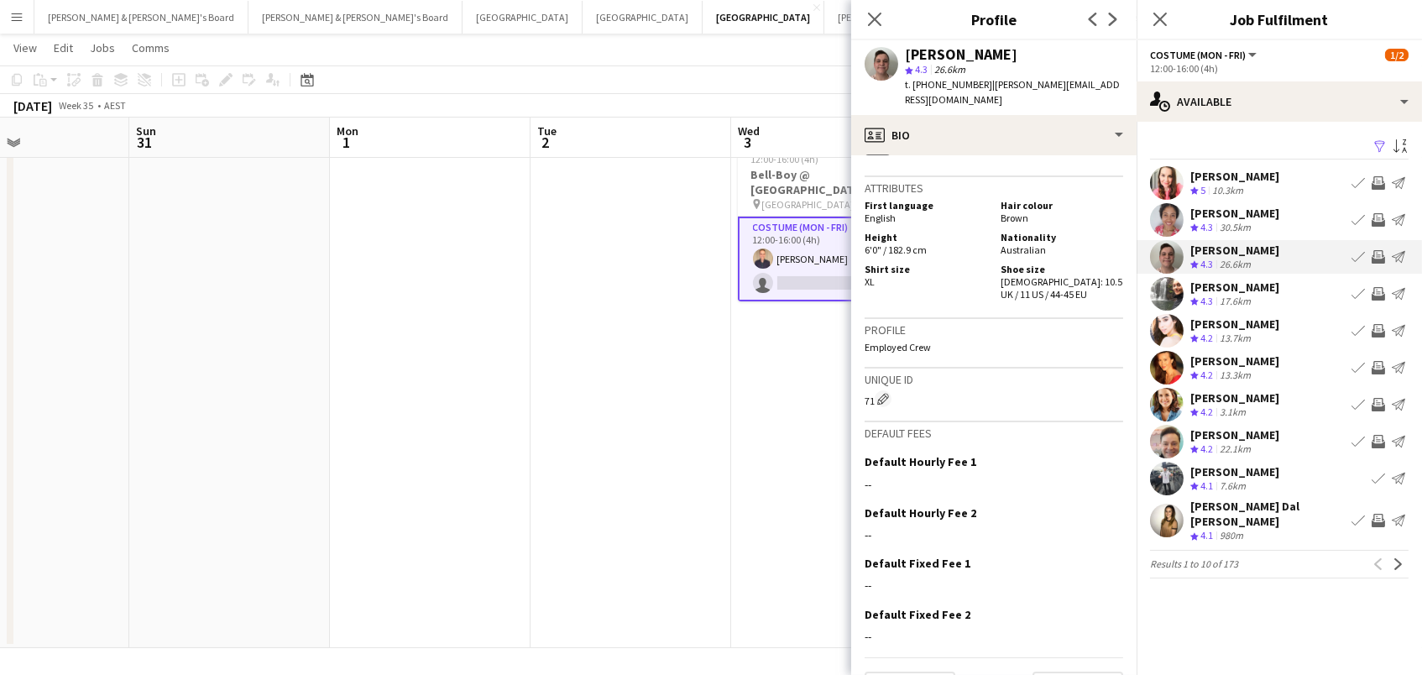
scroll to position [697, 0]
click at [1400, 558] on app-icon "Next" at bounding box center [1399, 564] width 12 height 12
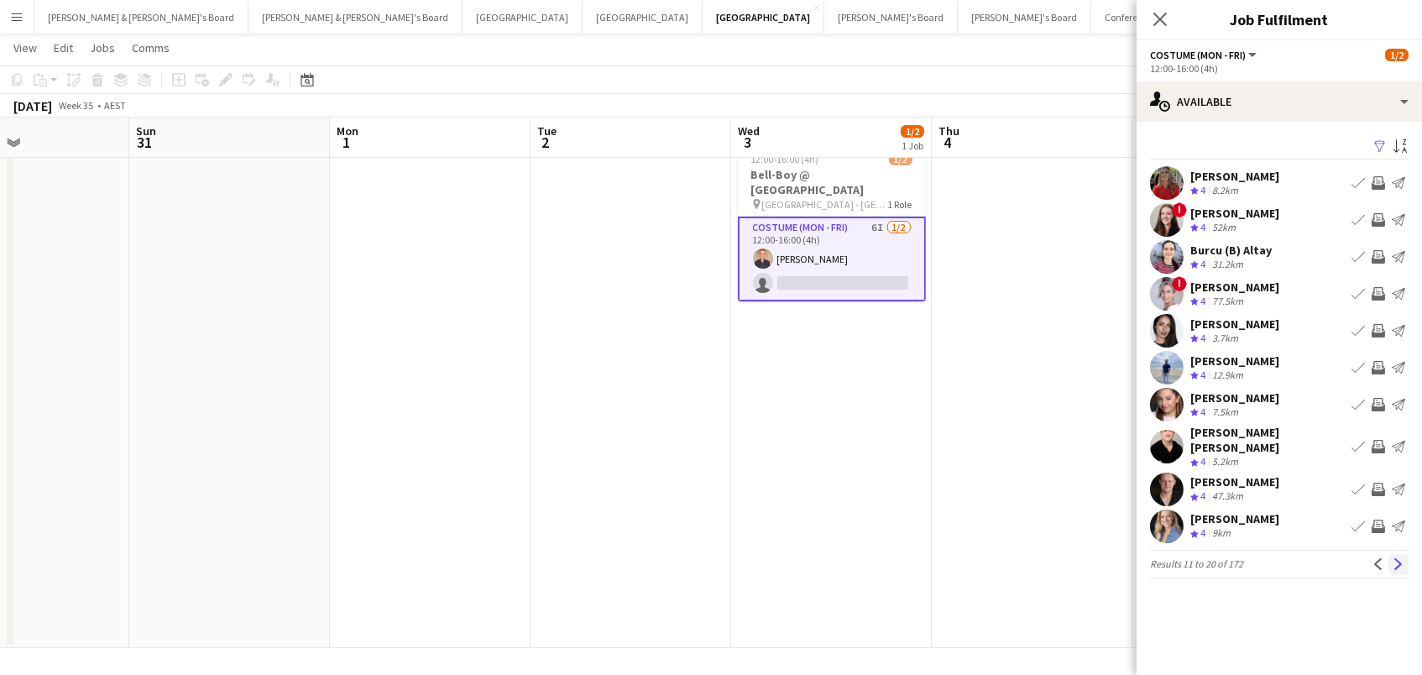
click at [1396, 557] on button "Next" at bounding box center [1399, 564] width 20 height 20
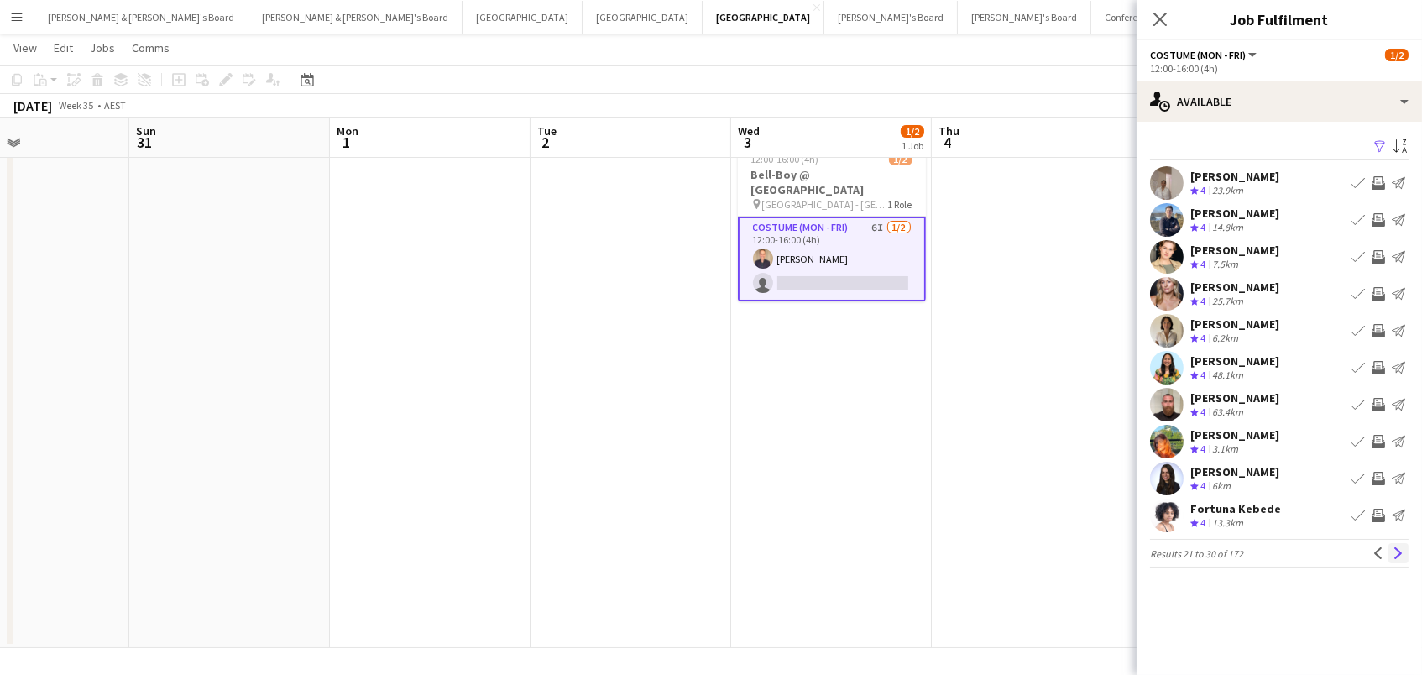
click at [1398, 550] on app-icon "Next" at bounding box center [1399, 553] width 12 height 12
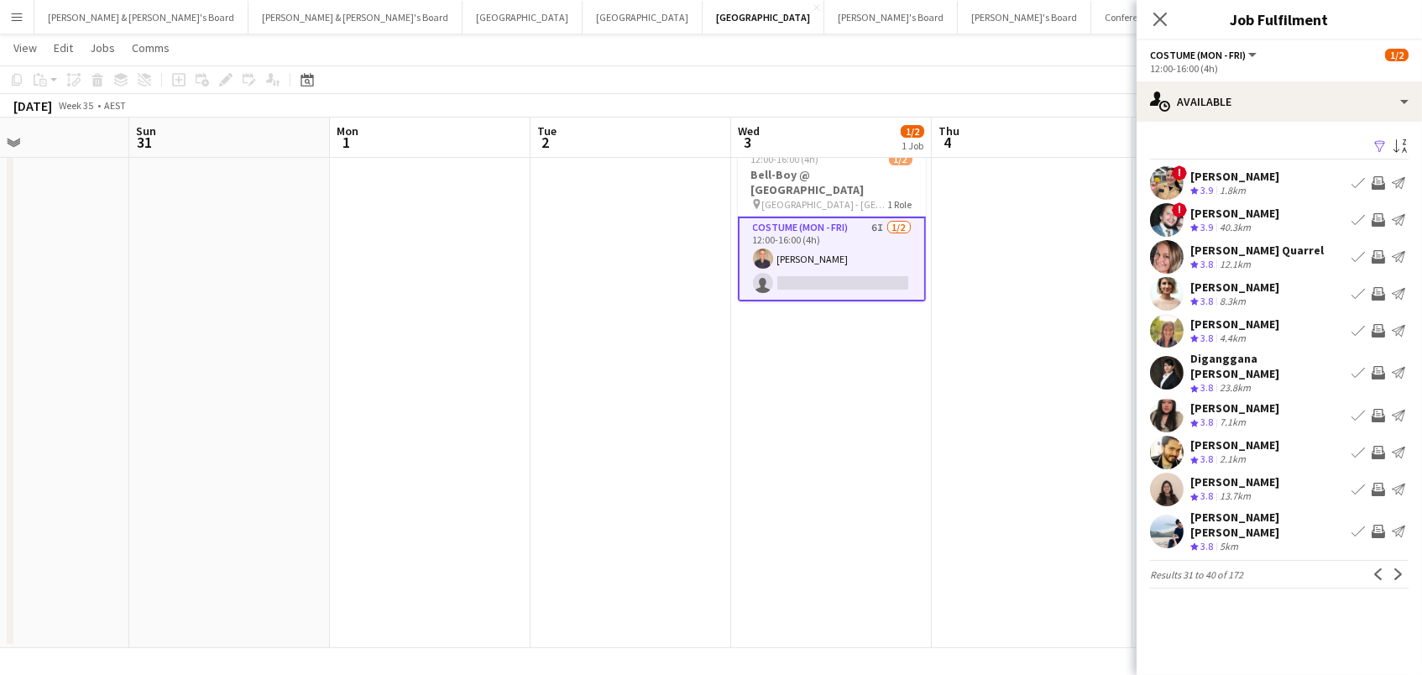
click at [1398, 564] on button "Next" at bounding box center [1399, 574] width 20 height 20
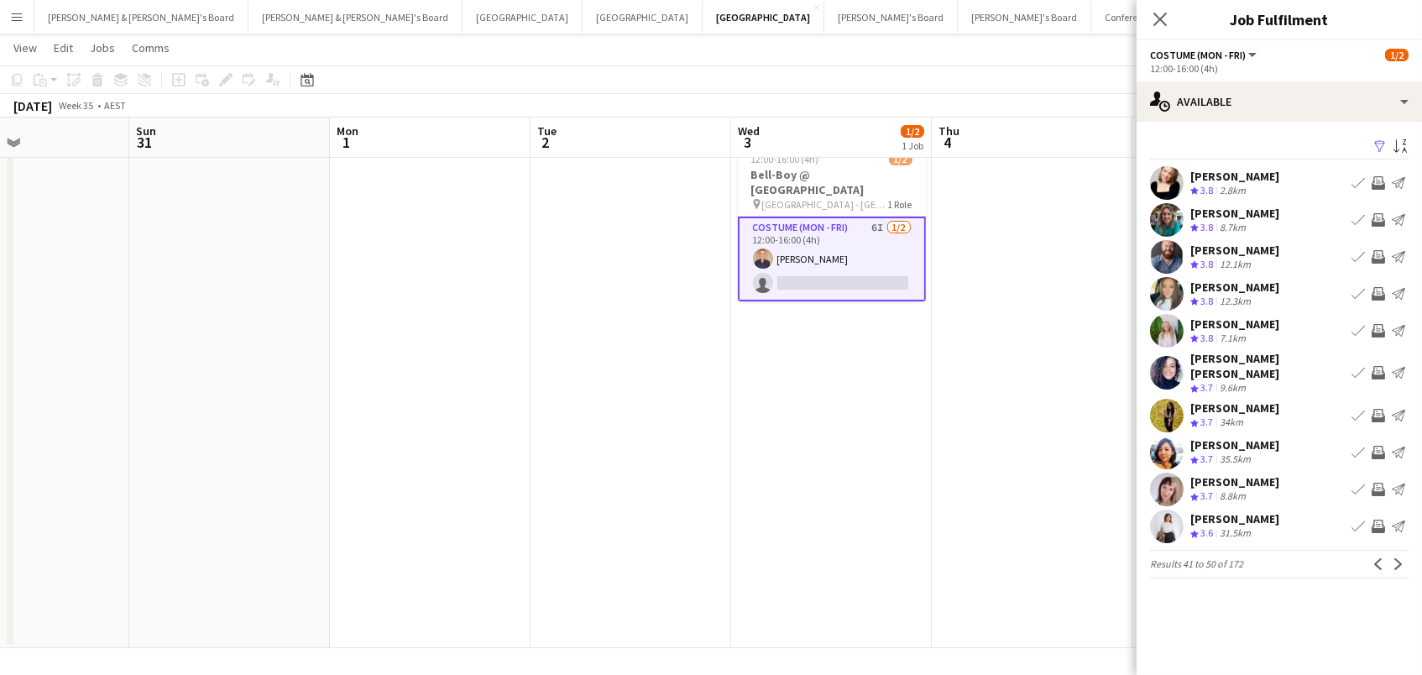
click at [1398, 558] on app-icon "Next" at bounding box center [1399, 564] width 12 height 12
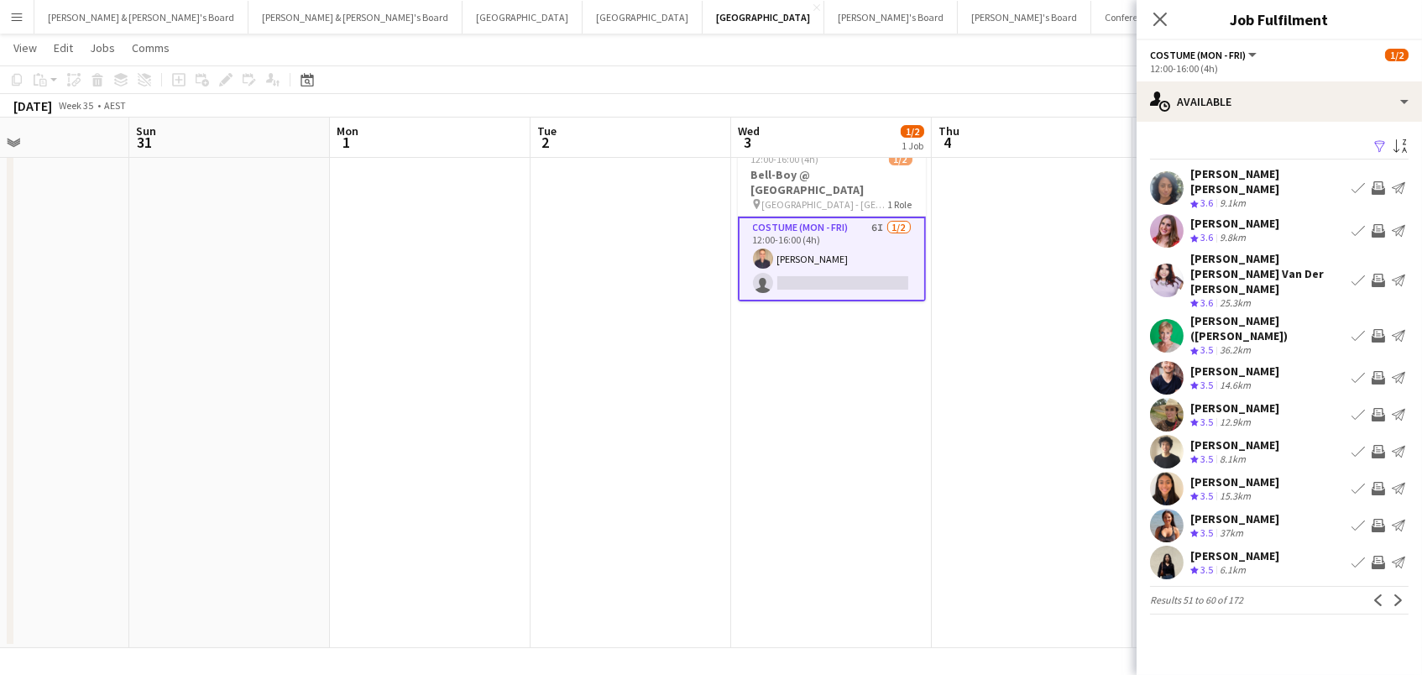
click at [1213, 452] on span "3.5" at bounding box center [1206, 458] width 13 height 13
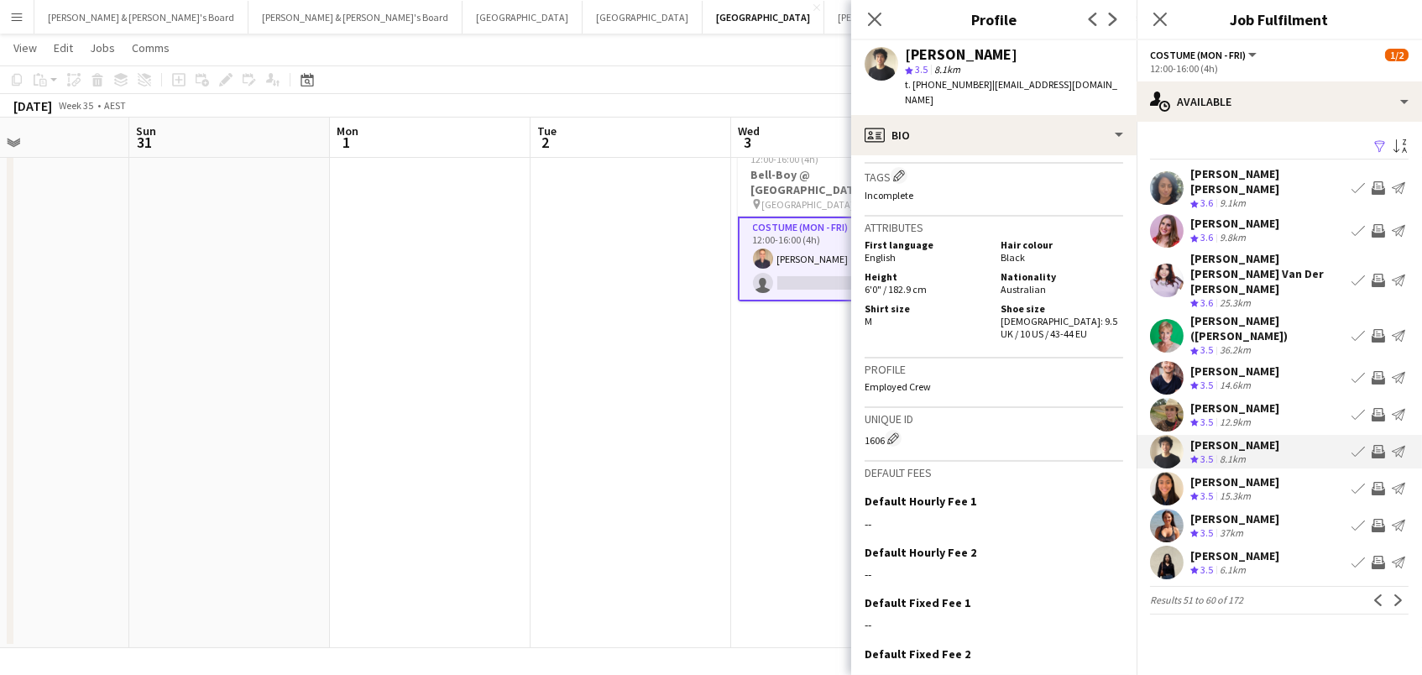
scroll to position [807, 0]
click at [1373, 445] on app-icon "Invite crew" at bounding box center [1378, 451] width 13 height 13
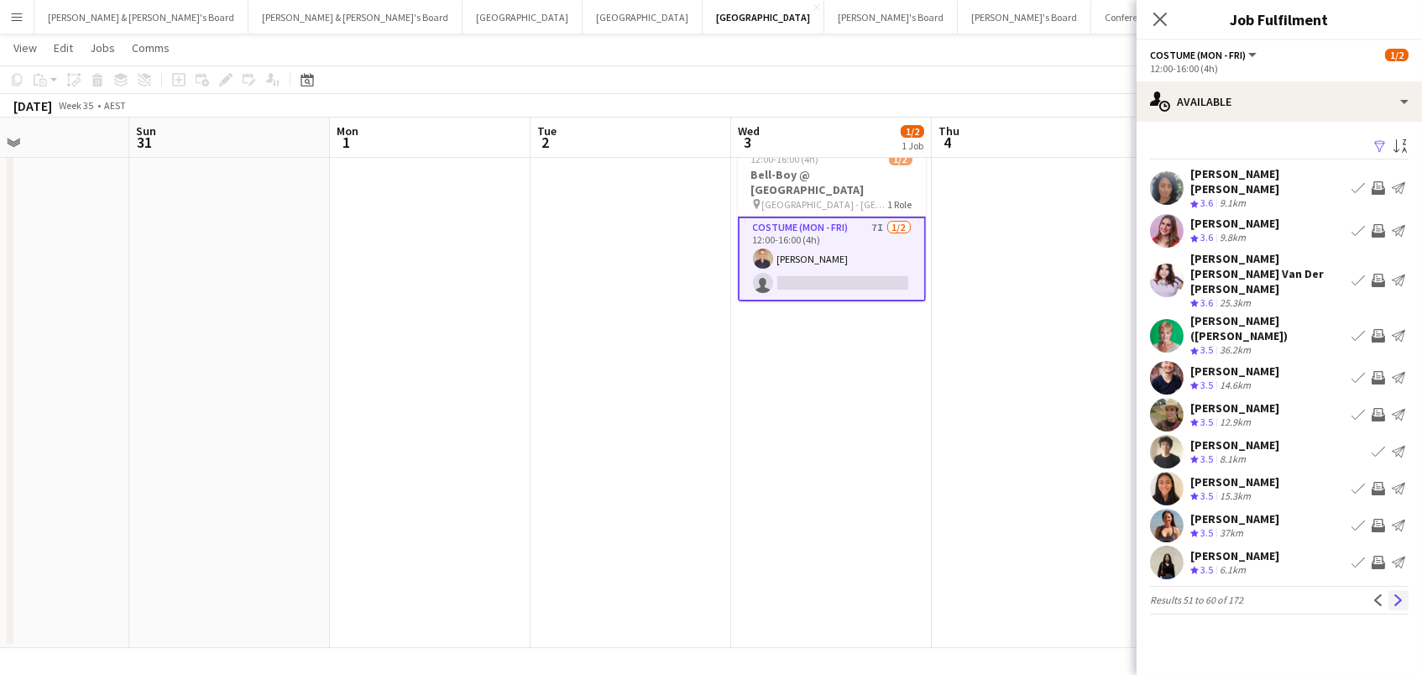
click at [1394, 594] on app-icon "Next" at bounding box center [1399, 600] width 12 height 12
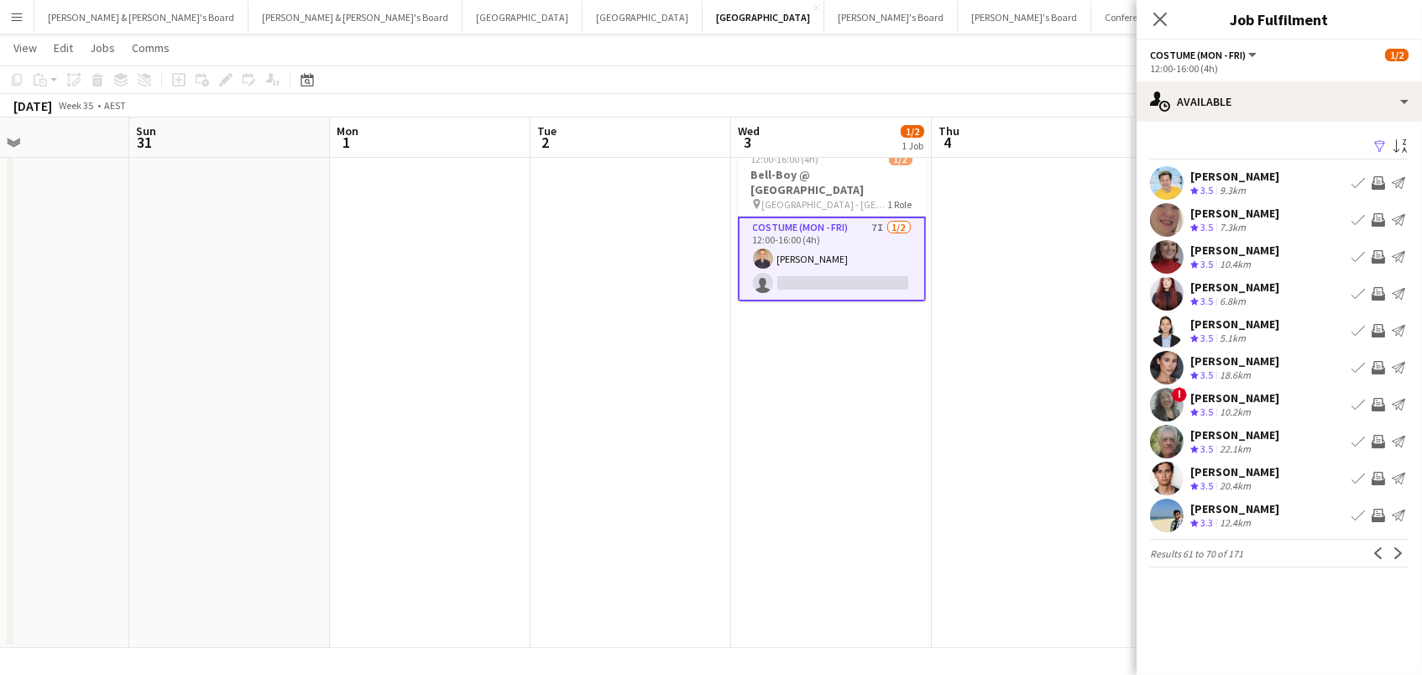
click at [1232, 474] on div "Valentin Aragon" at bounding box center [1234, 471] width 89 height 15
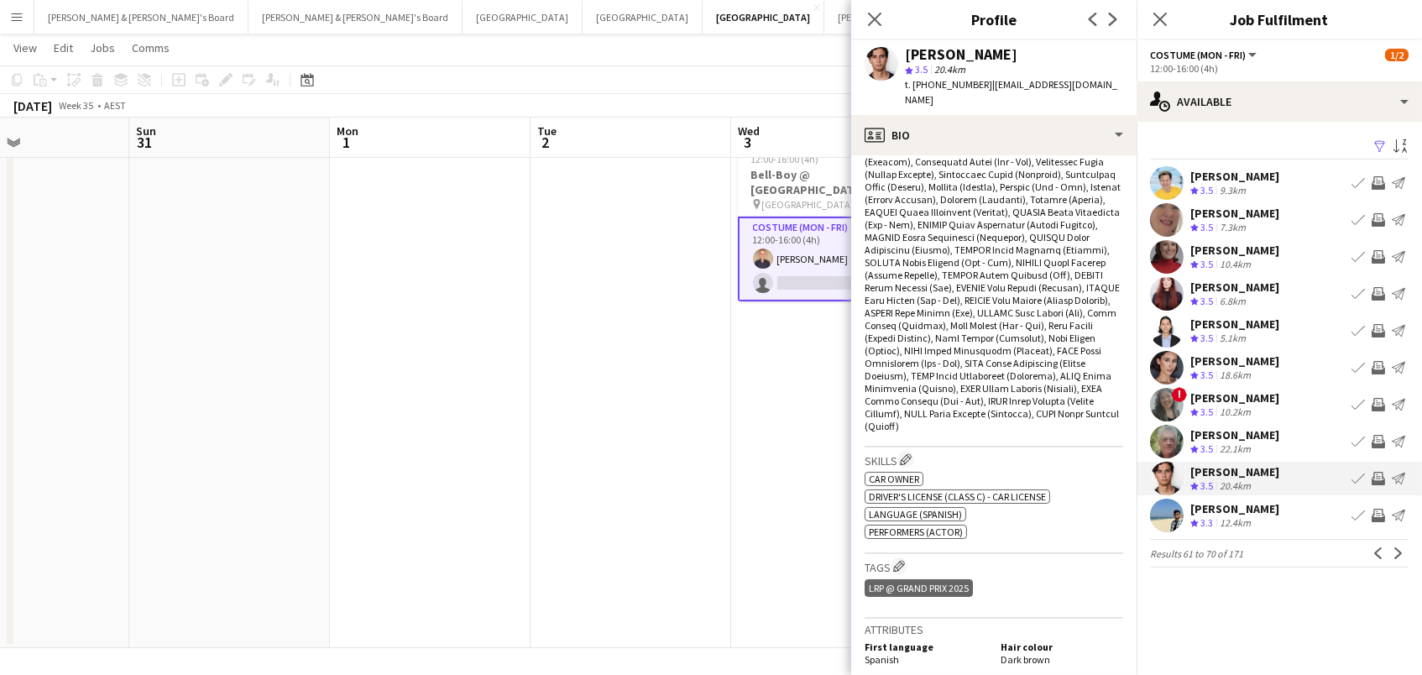
scroll to position [656, 0]
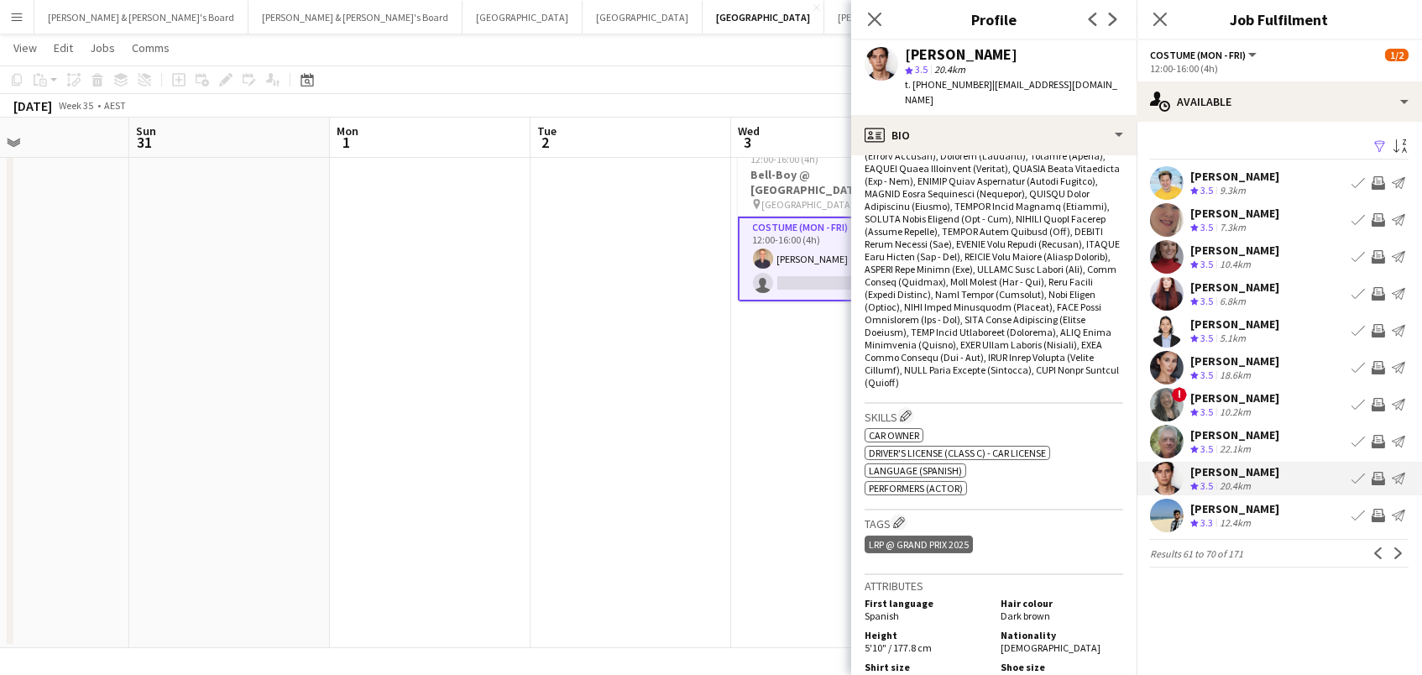
click at [1375, 477] on app-icon "Invite crew" at bounding box center [1378, 478] width 13 height 13
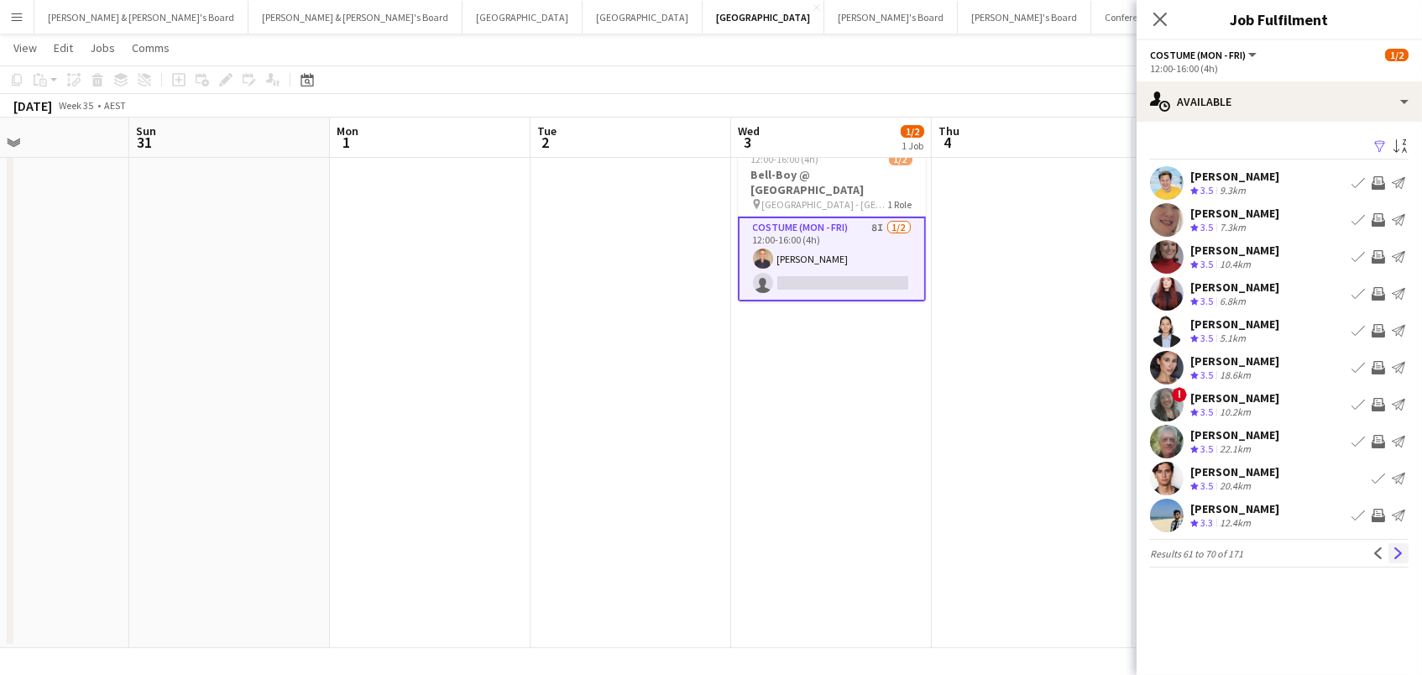
click at [1401, 551] on app-icon "Next" at bounding box center [1399, 553] width 12 height 12
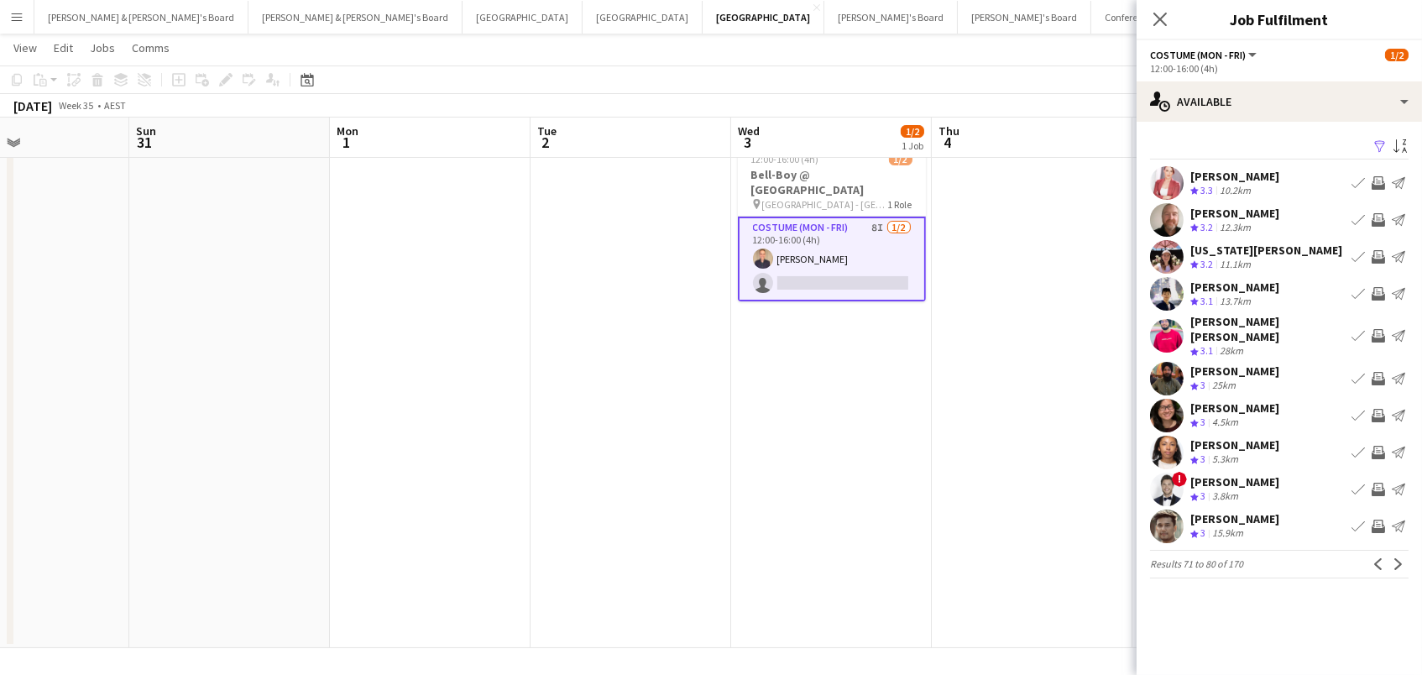
click at [1025, 510] on app-date-cell at bounding box center [1032, 386] width 201 height 526
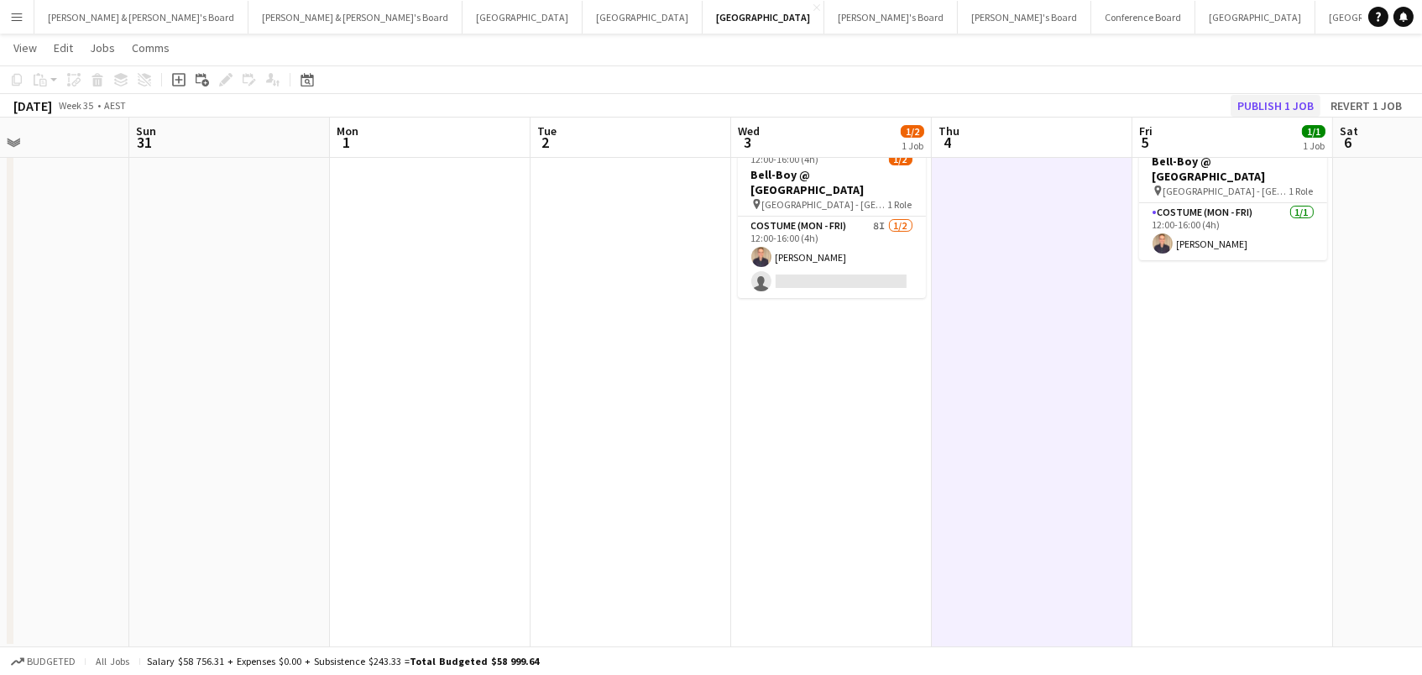
click at [1266, 108] on button "Publish 1 job" at bounding box center [1276, 106] width 90 height 22
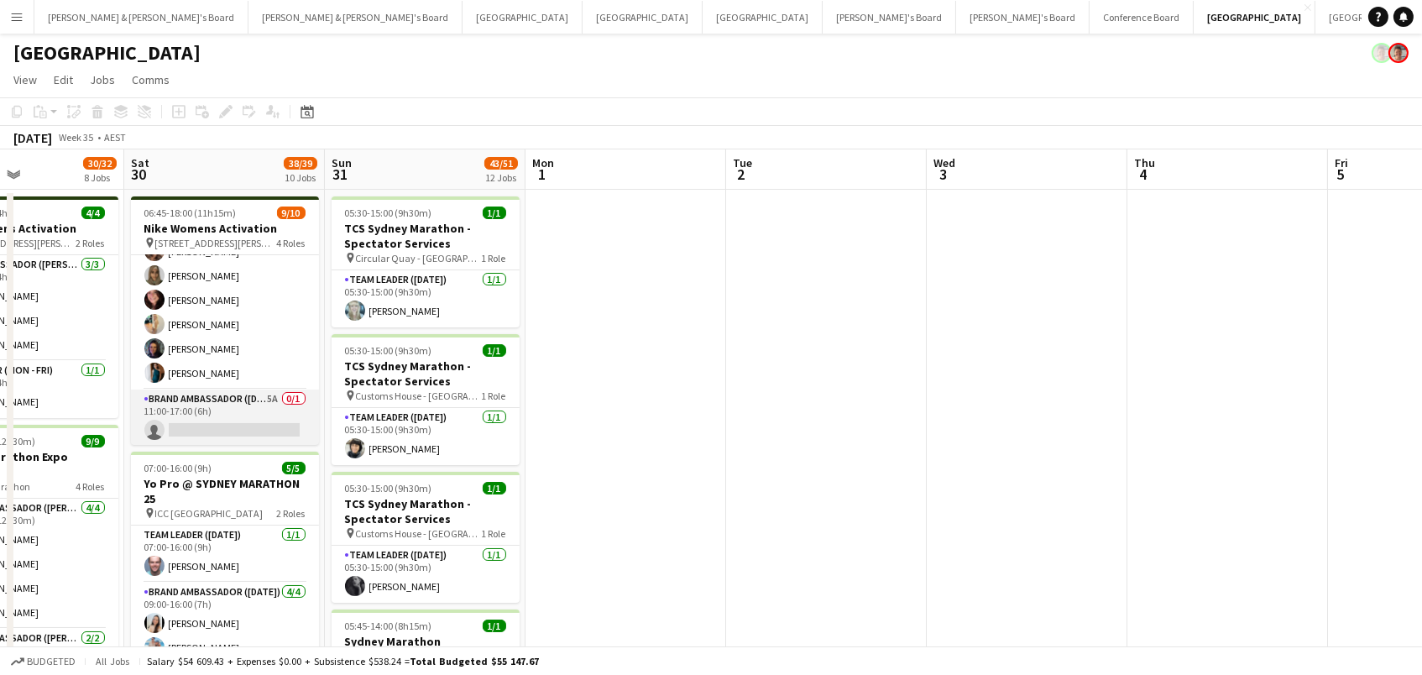
scroll to position [182, 0]
click at [276, 404] on app-card-role "Brand Ambassador (Saturday) 5A 0/1 11:00-17:00 (6h) single-neutral-actions" at bounding box center [225, 418] width 188 height 57
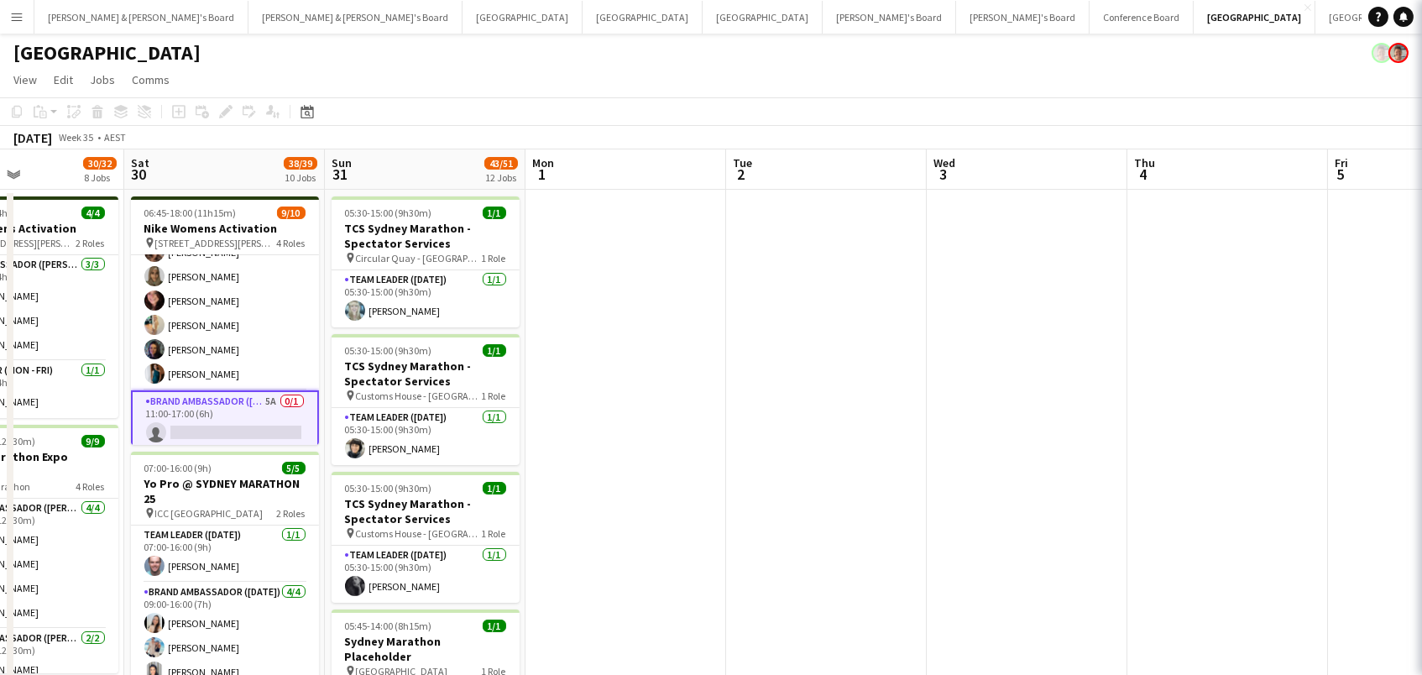
scroll to position [0, 477]
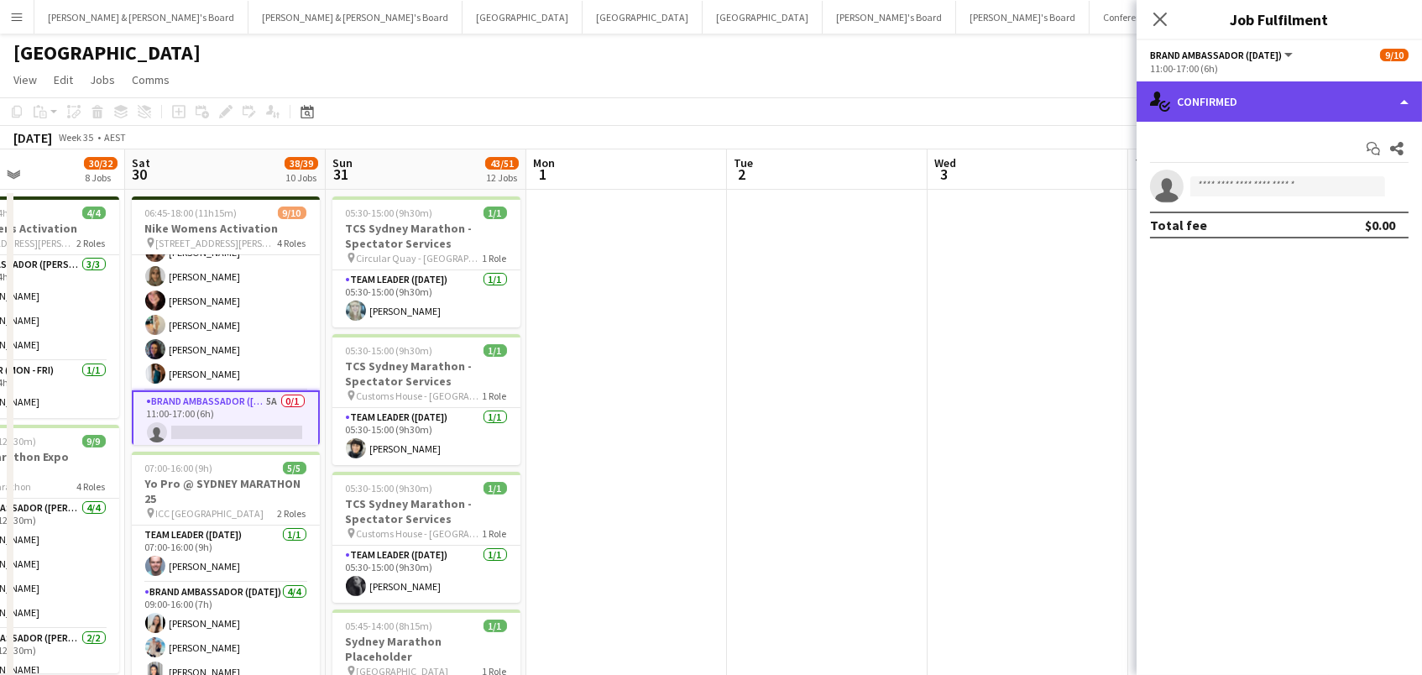
click at [1283, 94] on div "single-neutral-actions-check-2 Confirmed" at bounding box center [1279, 101] width 285 height 40
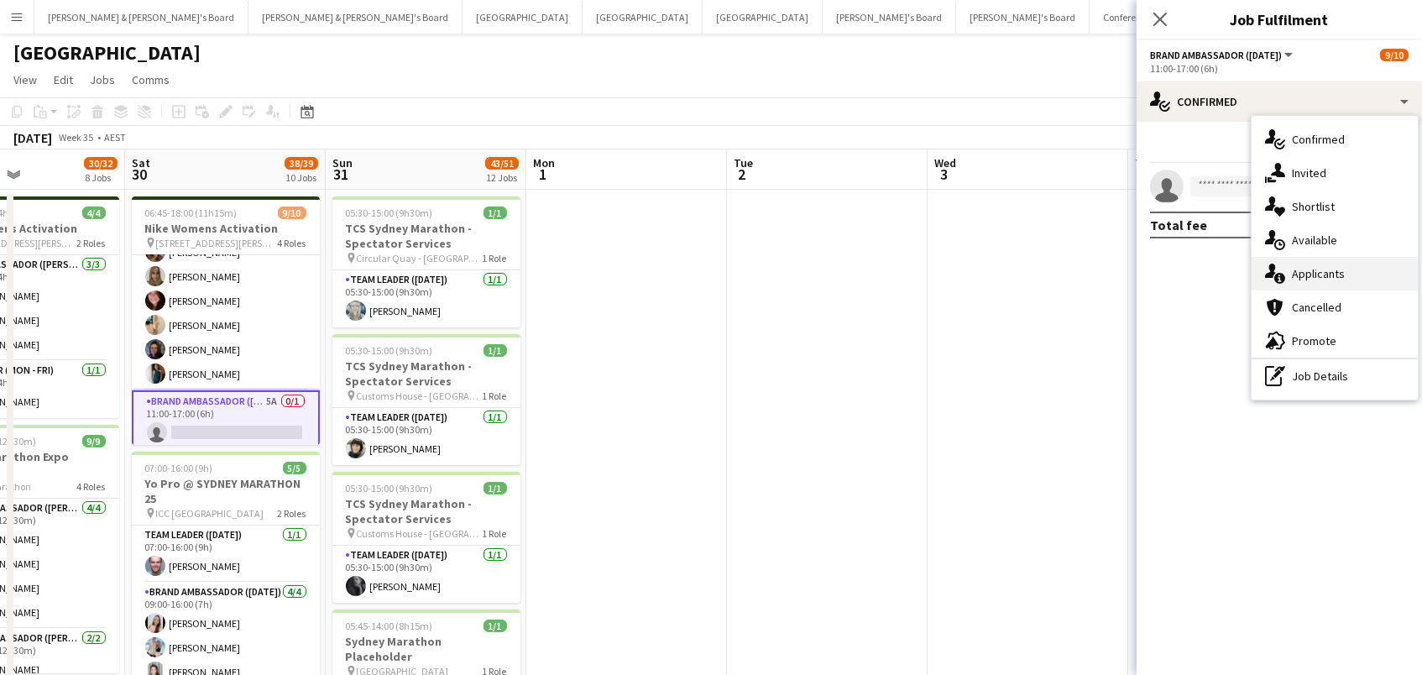
click at [1340, 275] on div "single-neutral-actions-information Applicants" at bounding box center [1335, 274] width 166 height 34
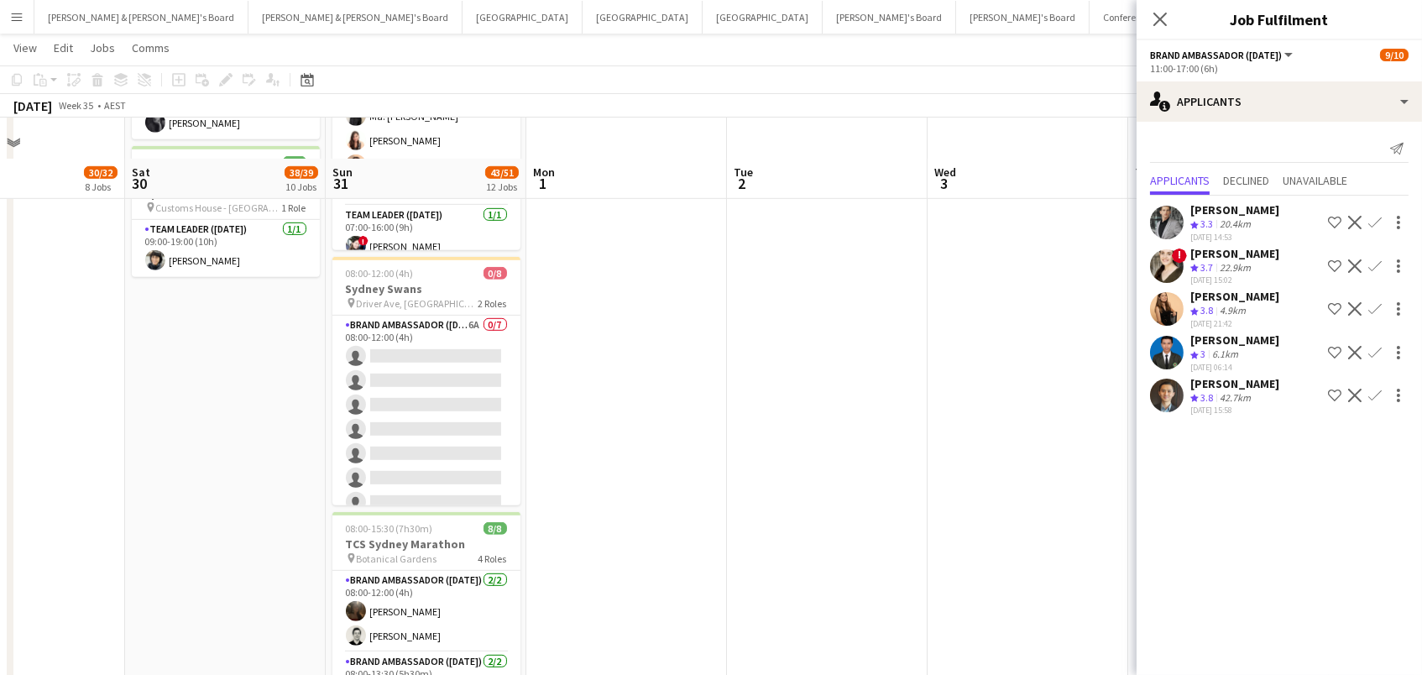
scroll to position [1890, 0]
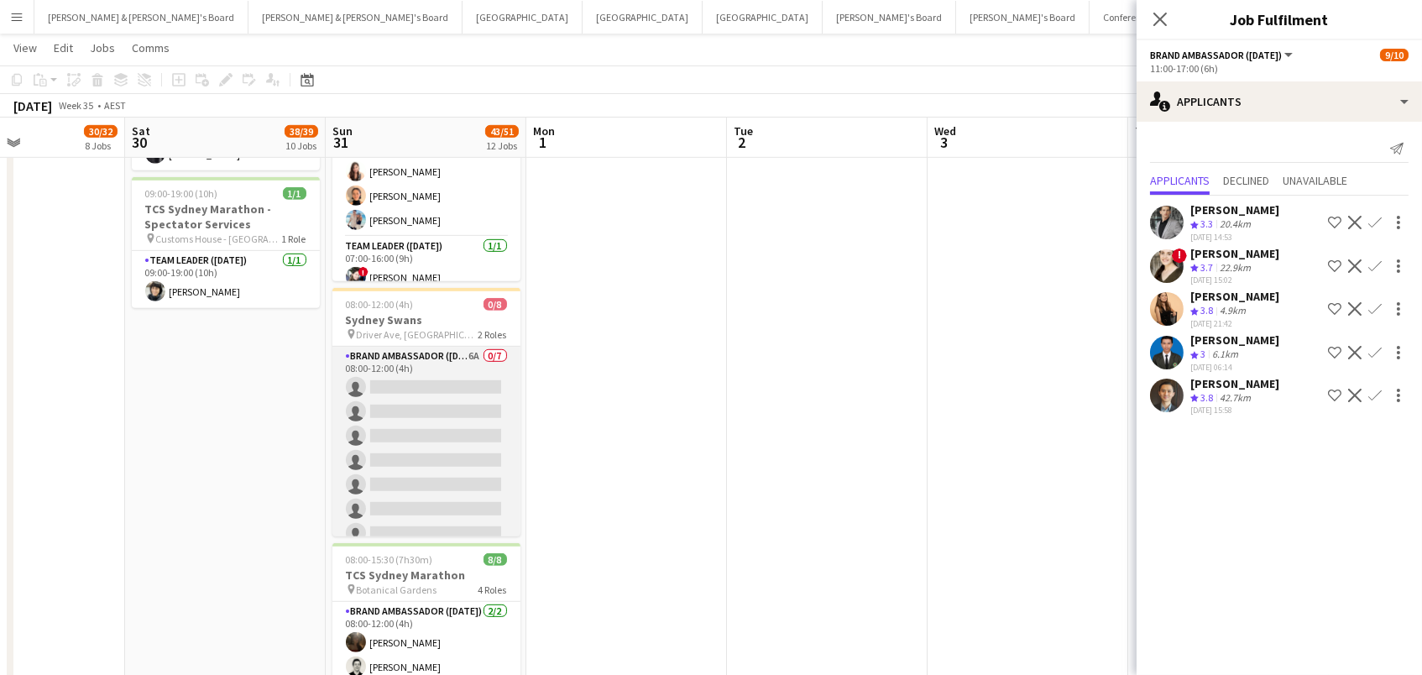
click at [478, 373] on app-card-role "Brand Ambassador (Sunday) 6A 0/7 08:00-12:00 (4h) single-neutral-actions single…" at bounding box center [426, 448] width 188 height 203
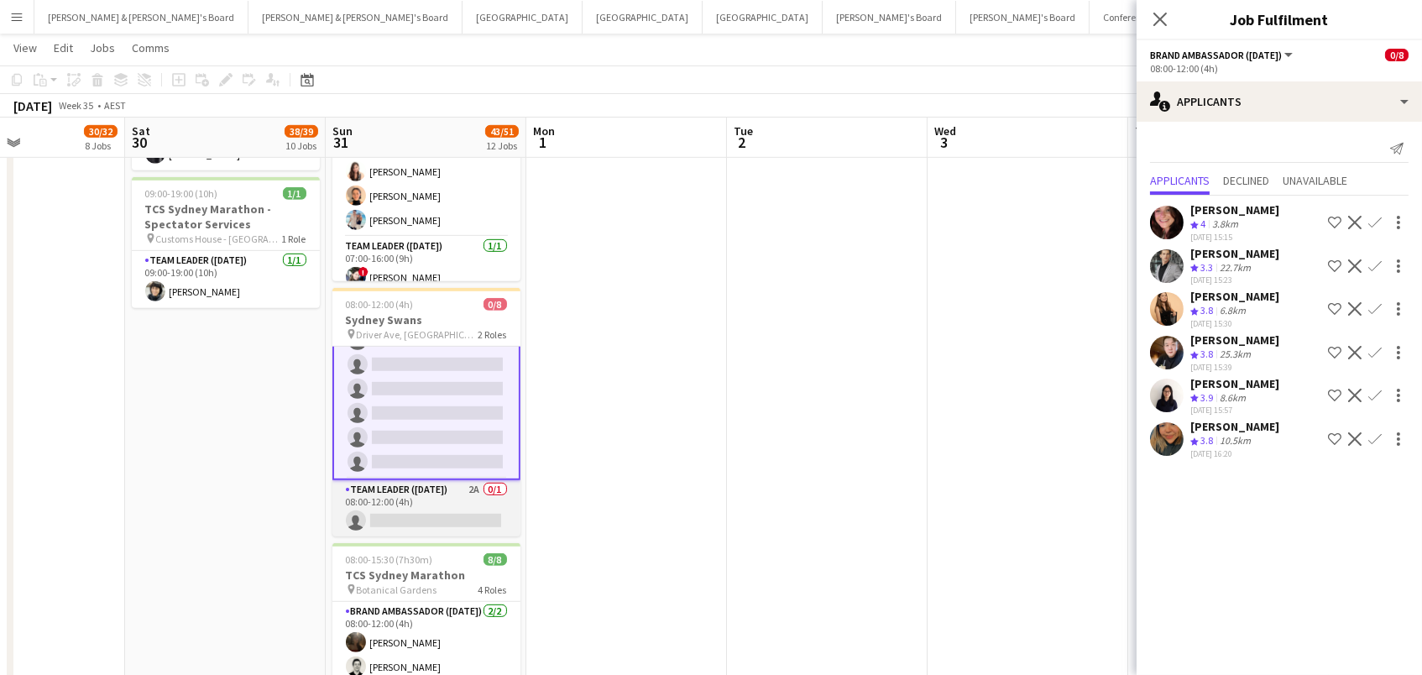
scroll to position [71, 0]
click at [461, 482] on app-card-role "Team Leader (Sunday) 2A 0/1 08:00-12:00 (4h) single-neutral-actions" at bounding box center [426, 510] width 188 height 57
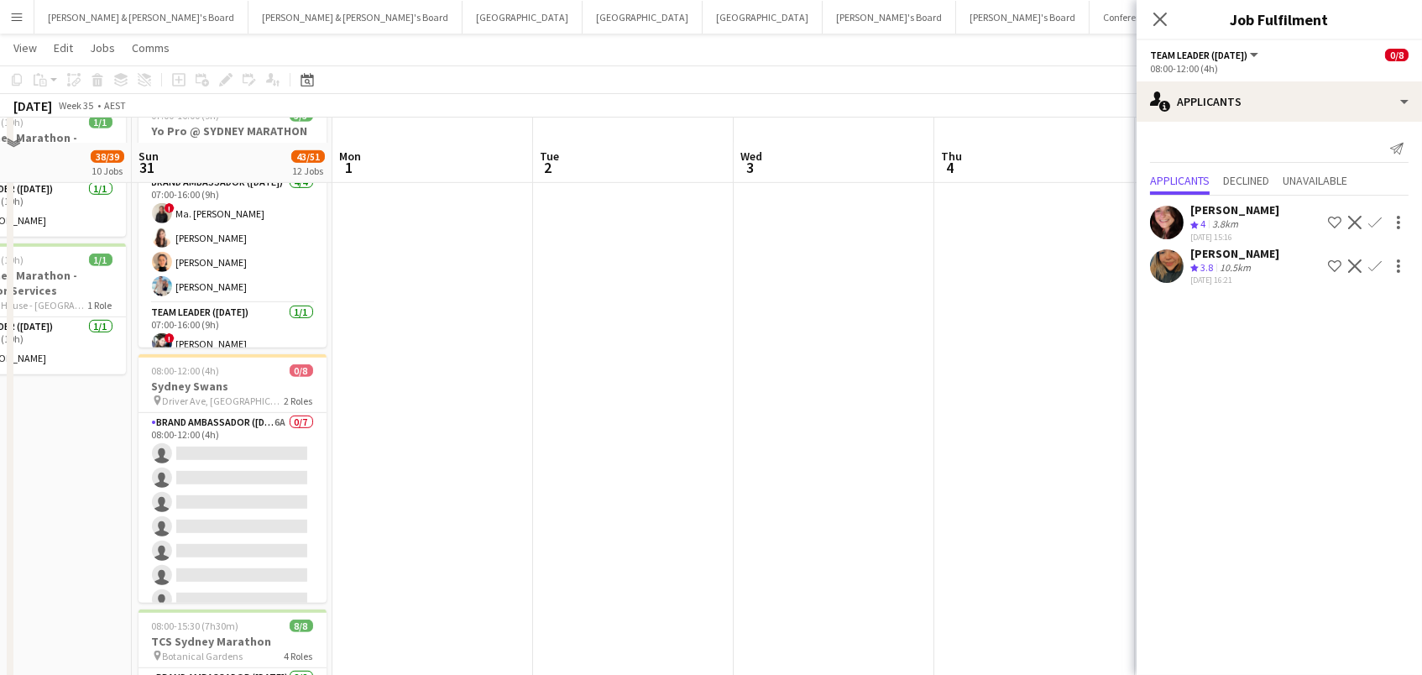
scroll to position [1849, 0]
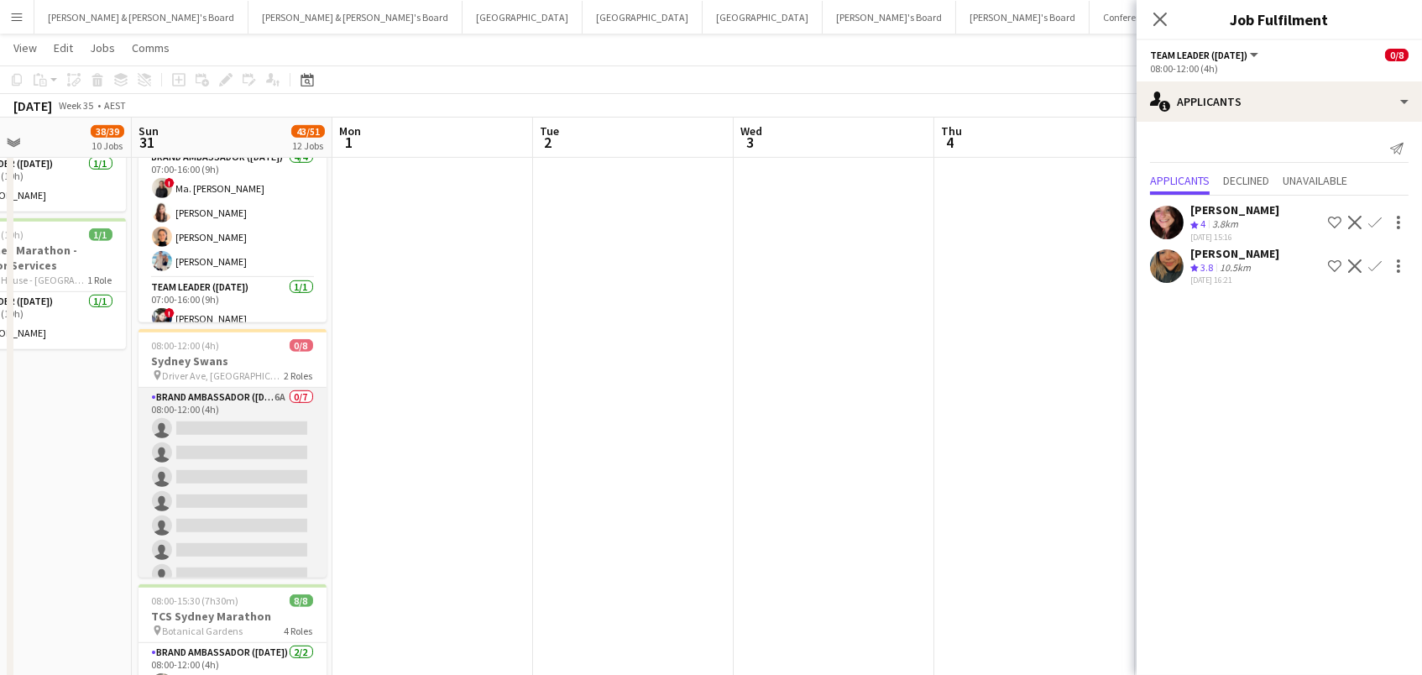
click at [264, 430] on app-card-role "Brand Ambassador (Sunday) 6A 0/7 08:00-12:00 (4h) single-neutral-actions single…" at bounding box center [233, 489] width 188 height 203
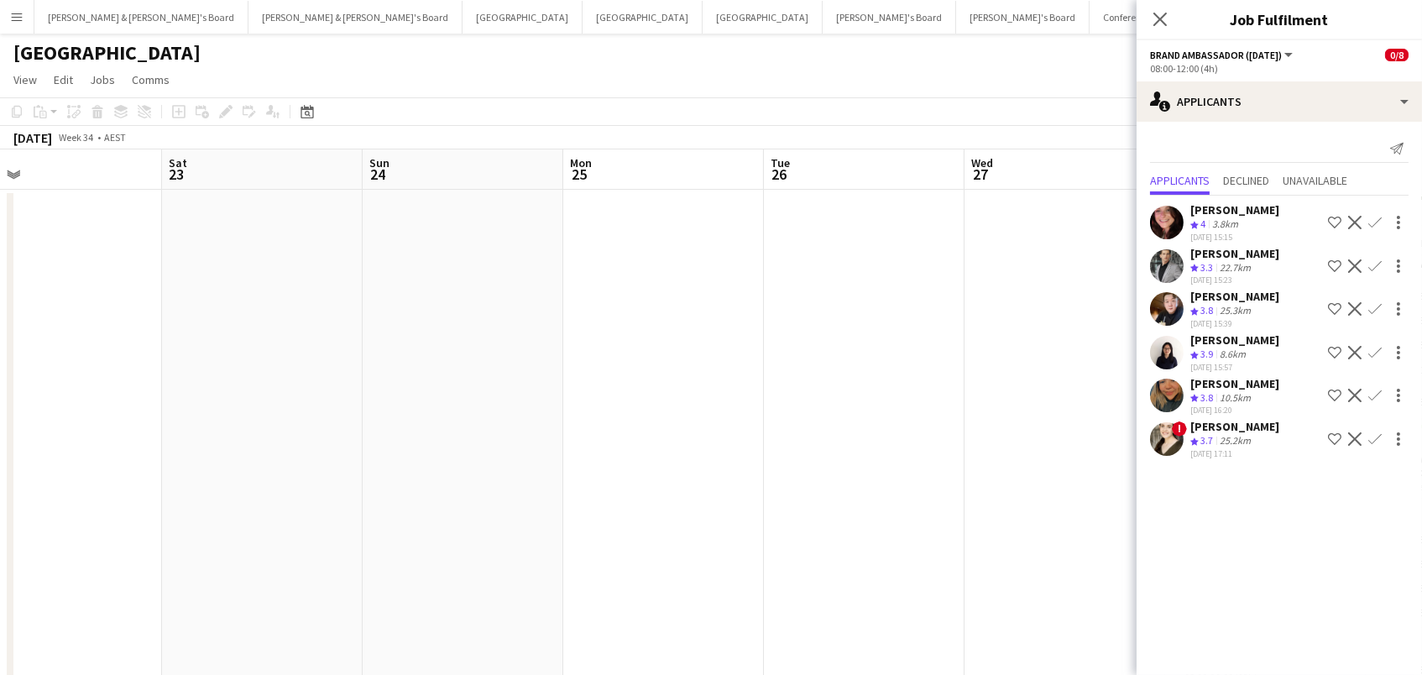
scroll to position [0, 400]
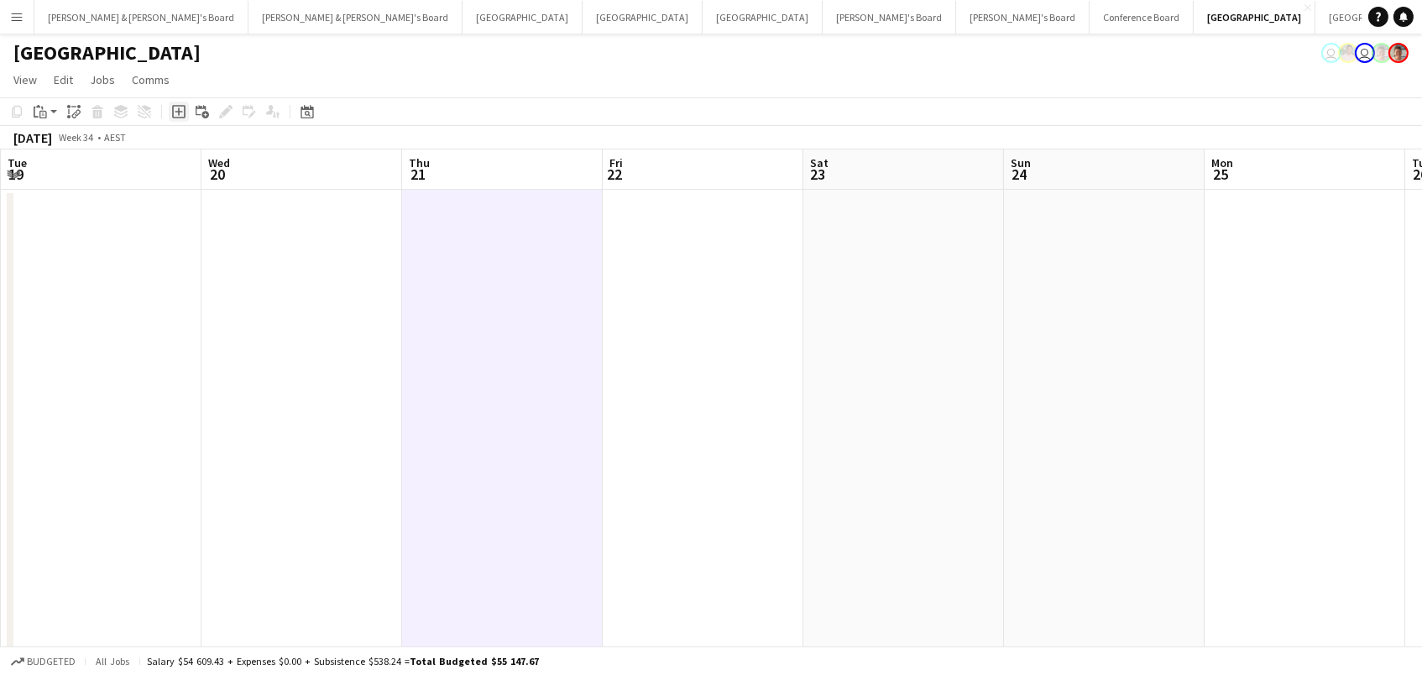
click at [183, 109] on icon at bounding box center [178, 111] width 13 height 13
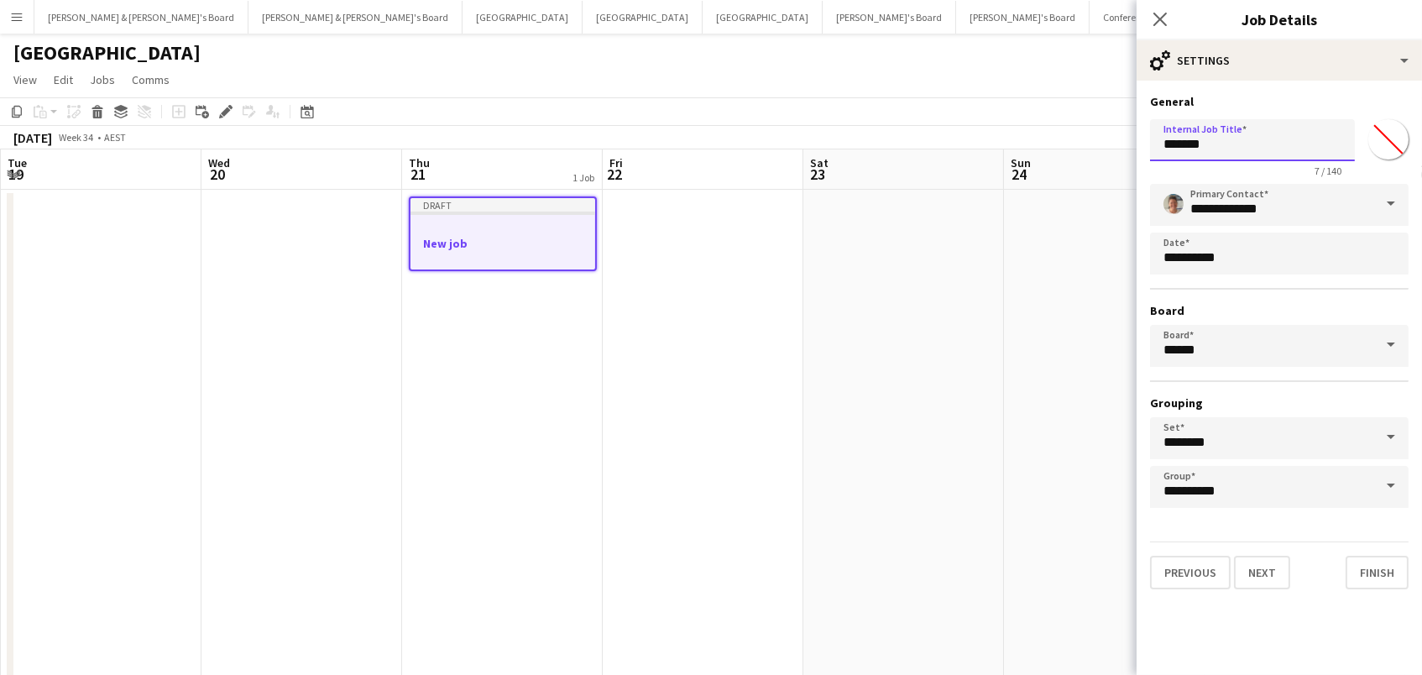
drag, startPoint x: 1227, startPoint y: 155, endPoint x: 960, endPoint y: 76, distance: 278.6
paste input "**********"
type input "**********"
click at [1273, 570] on button "Next" at bounding box center [1262, 573] width 56 height 34
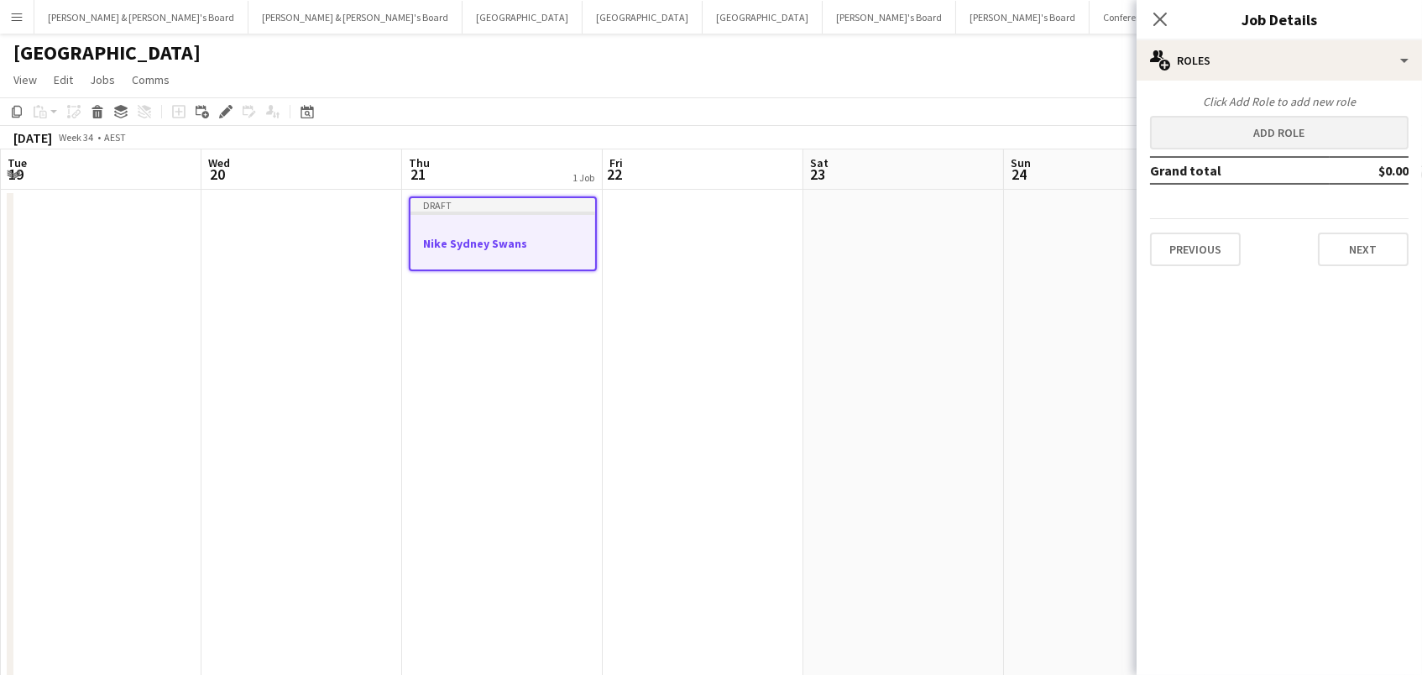
click at [1221, 138] on button "Add role" at bounding box center [1279, 133] width 259 height 34
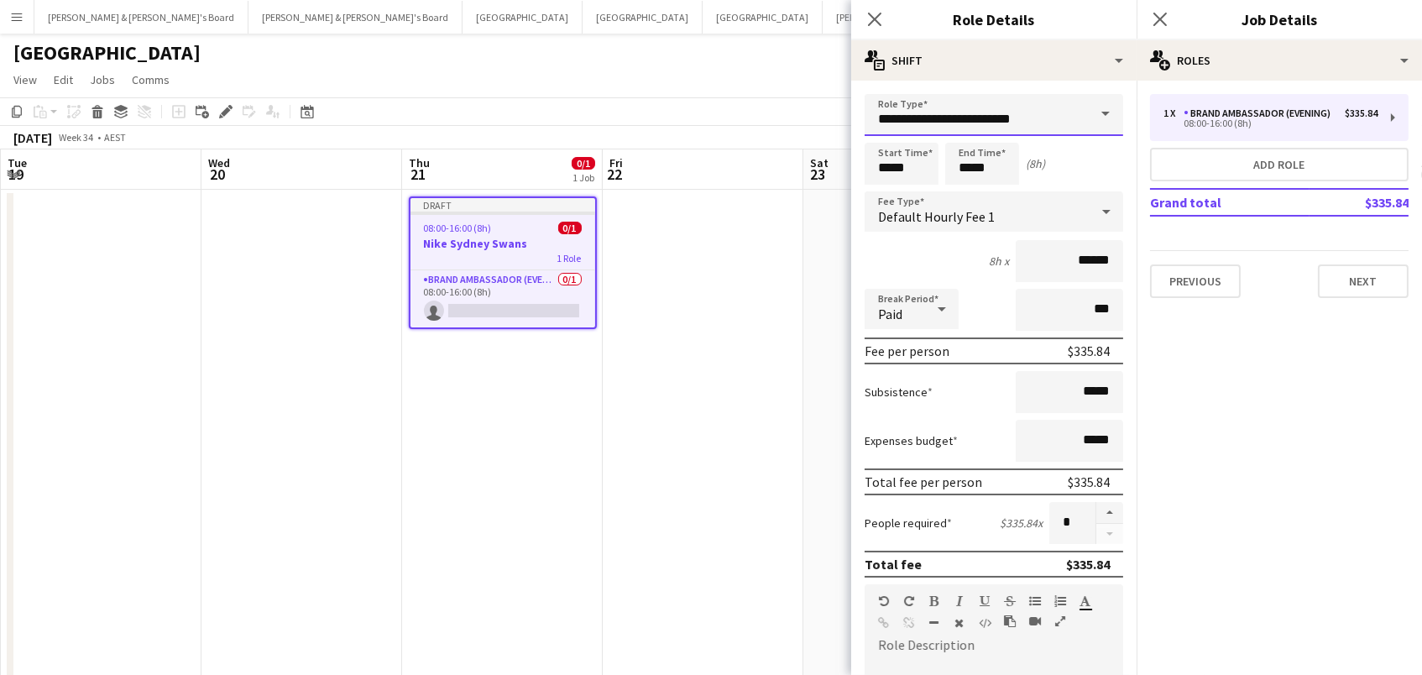
click at [1082, 120] on input "**********" at bounding box center [994, 115] width 259 height 42
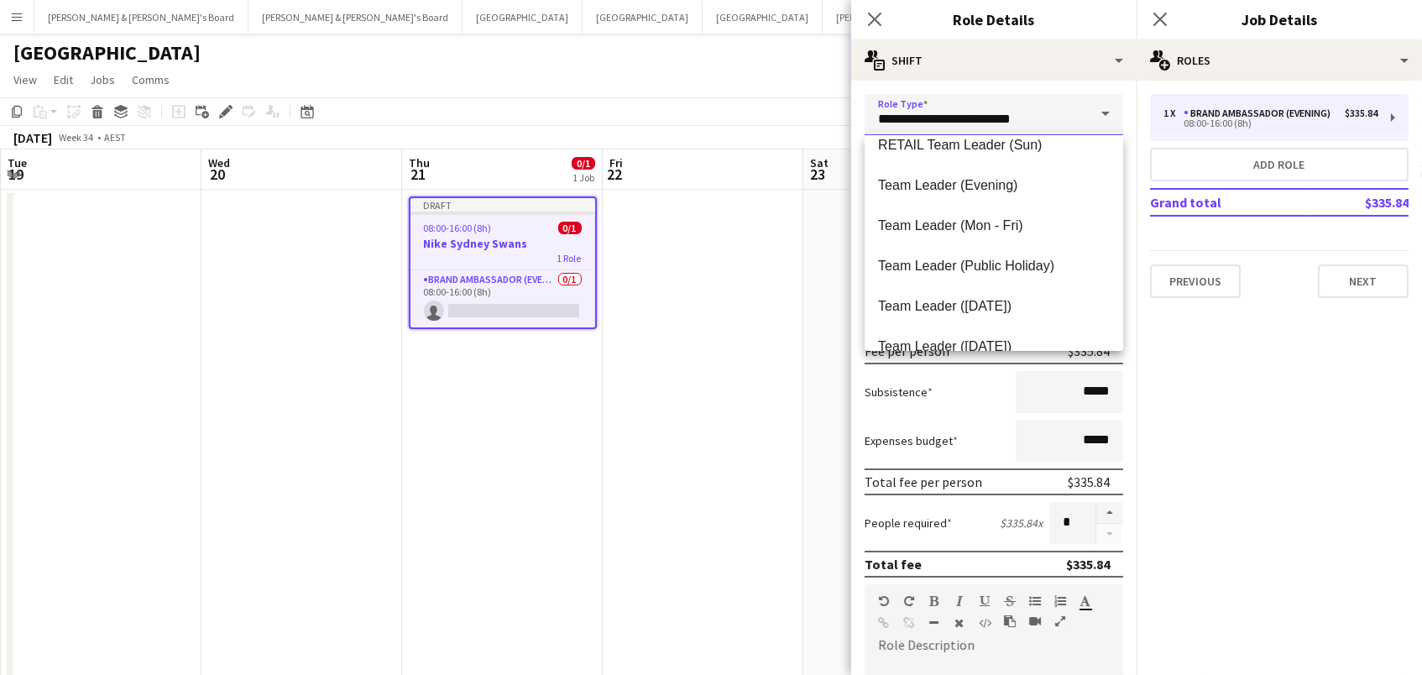
scroll to position [1627, 0]
click at [1023, 233] on span "Team Leader (Mon - Fri)" at bounding box center [994, 228] width 232 height 16
type input "**********"
type input "******"
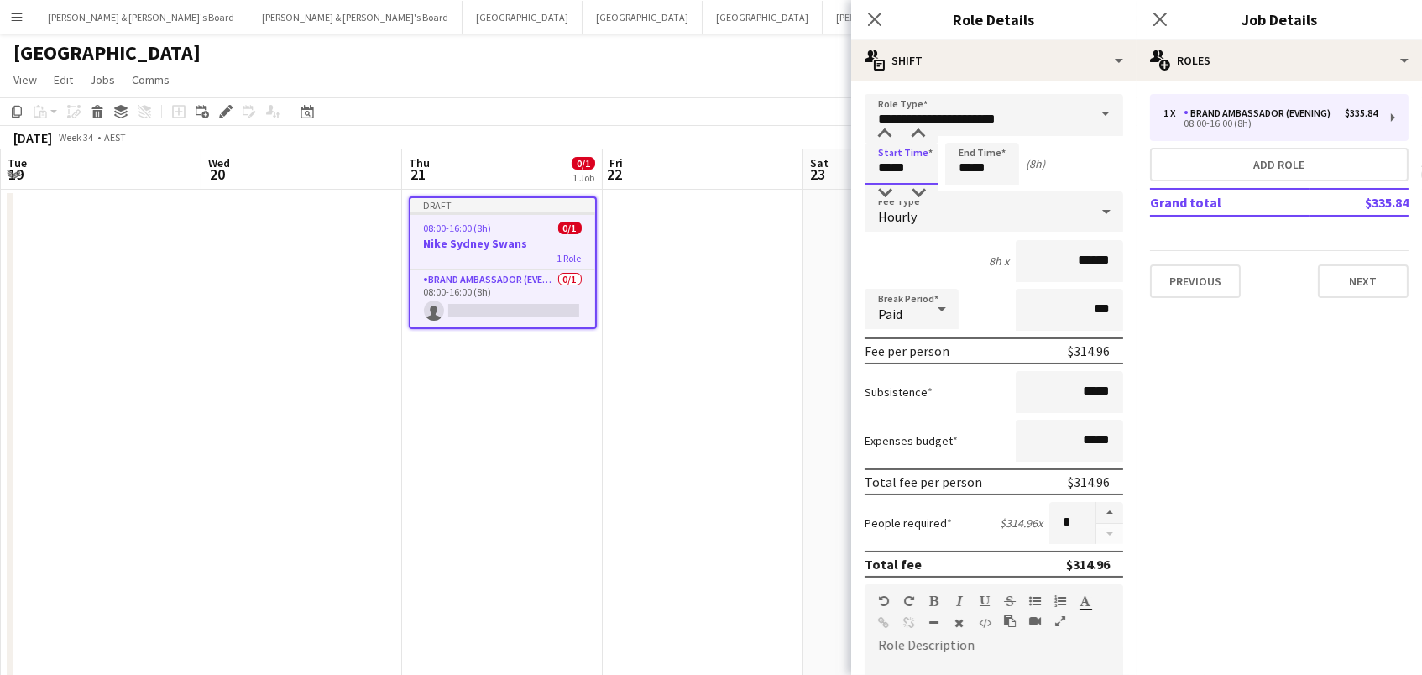
click at [885, 165] on input "*****" at bounding box center [902, 164] width 74 height 42
click at [885, 191] on div at bounding box center [885, 193] width 34 height 17
click at [930, 195] on div at bounding box center [919, 193] width 34 height 17
type input "*****"
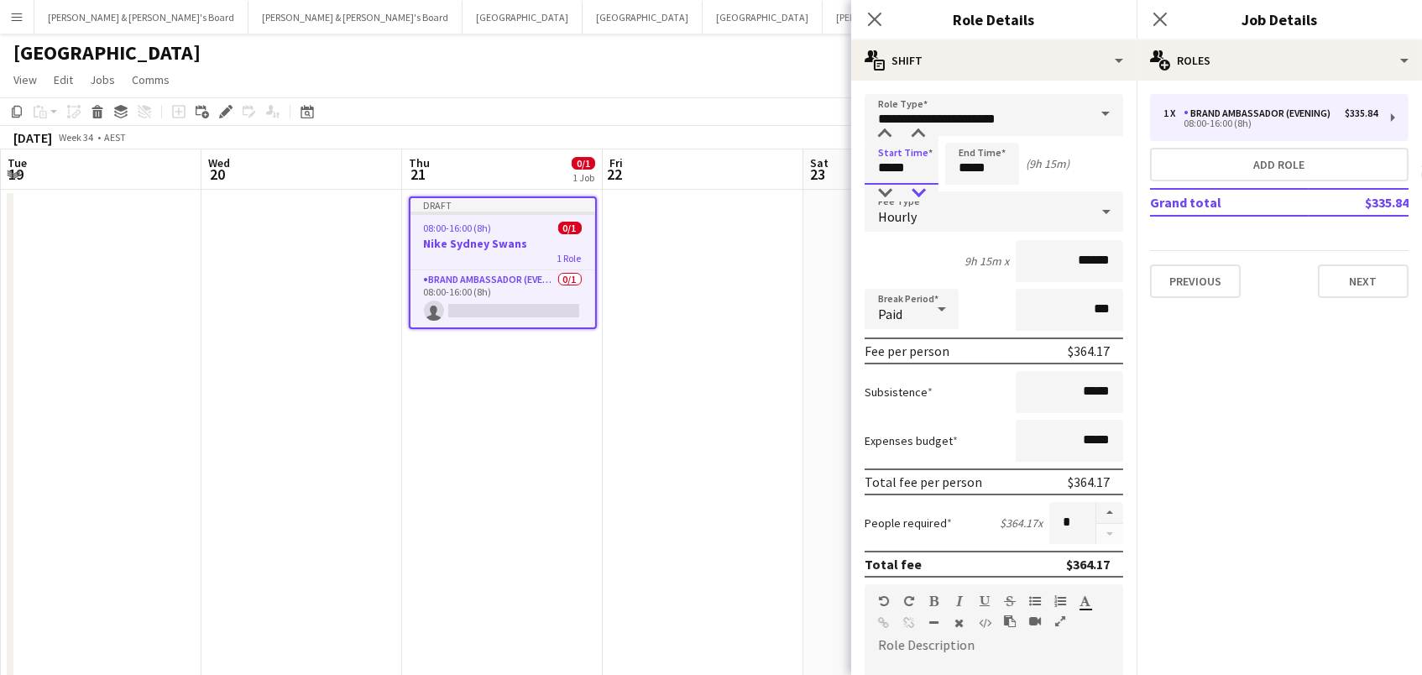
click at [930, 195] on div at bounding box center [919, 193] width 34 height 17
click at [986, 165] on input "*****" at bounding box center [982, 164] width 74 height 42
click at [967, 138] on div at bounding box center [966, 134] width 34 height 17
click at [1002, 138] on div at bounding box center [999, 134] width 34 height 17
type input "*****"
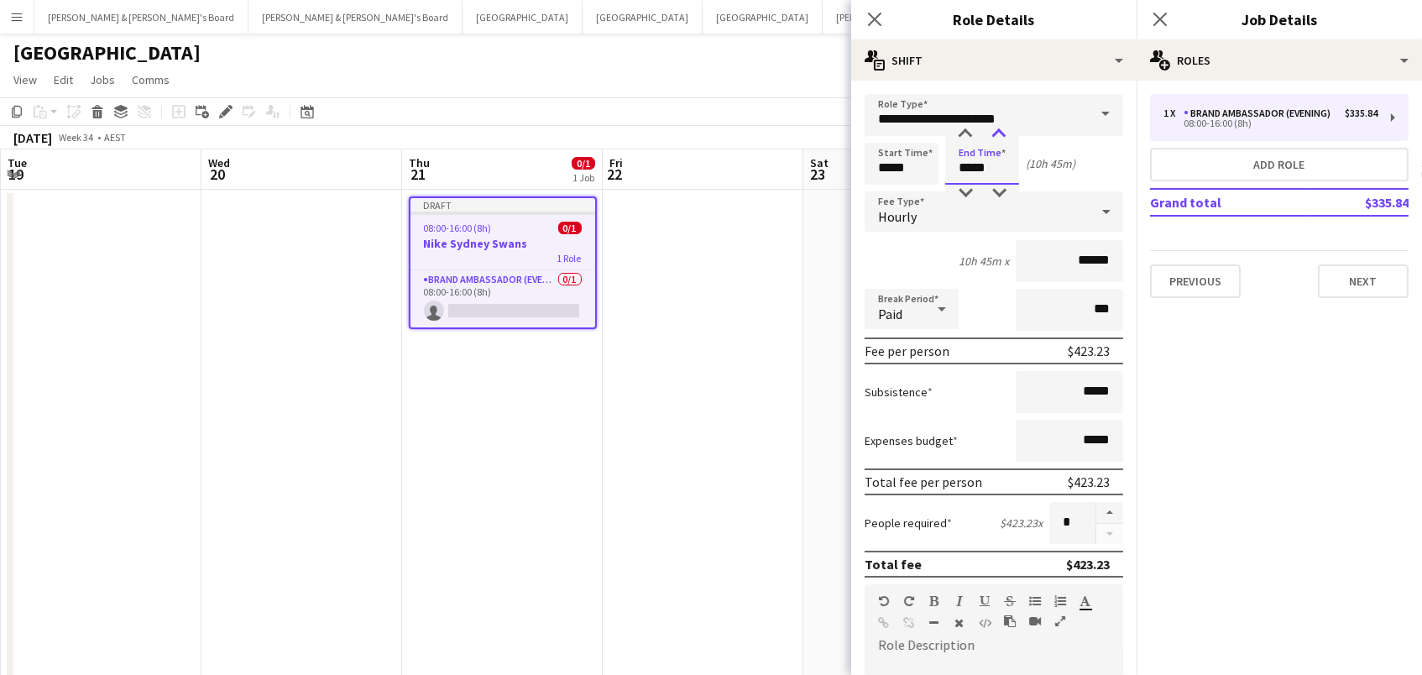
click at [1002, 138] on div at bounding box center [999, 134] width 34 height 17
click at [1190, 150] on button "Add role" at bounding box center [1279, 165] width 259 height 34
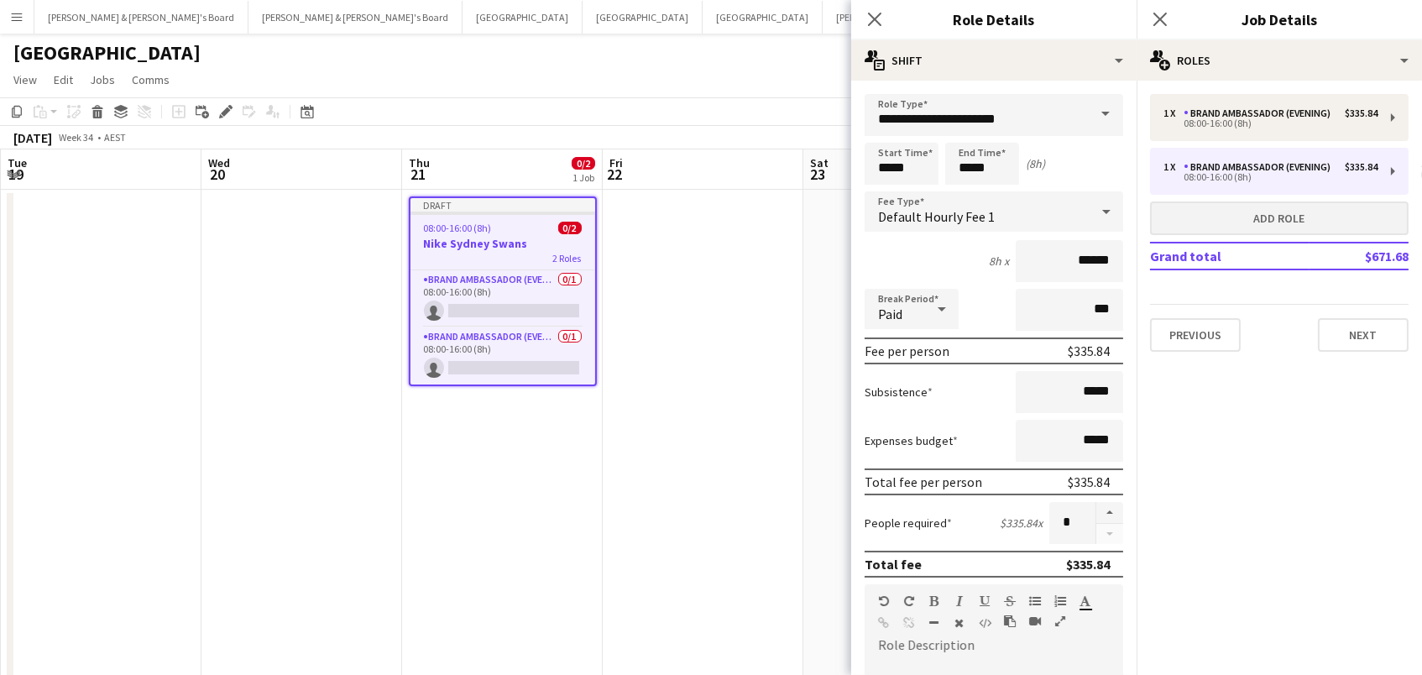
type input "**********"
type input "*****"
type input "******"
click at [1086, 127] on input "**********" at bounding box center [994, 115] width 259 height 42
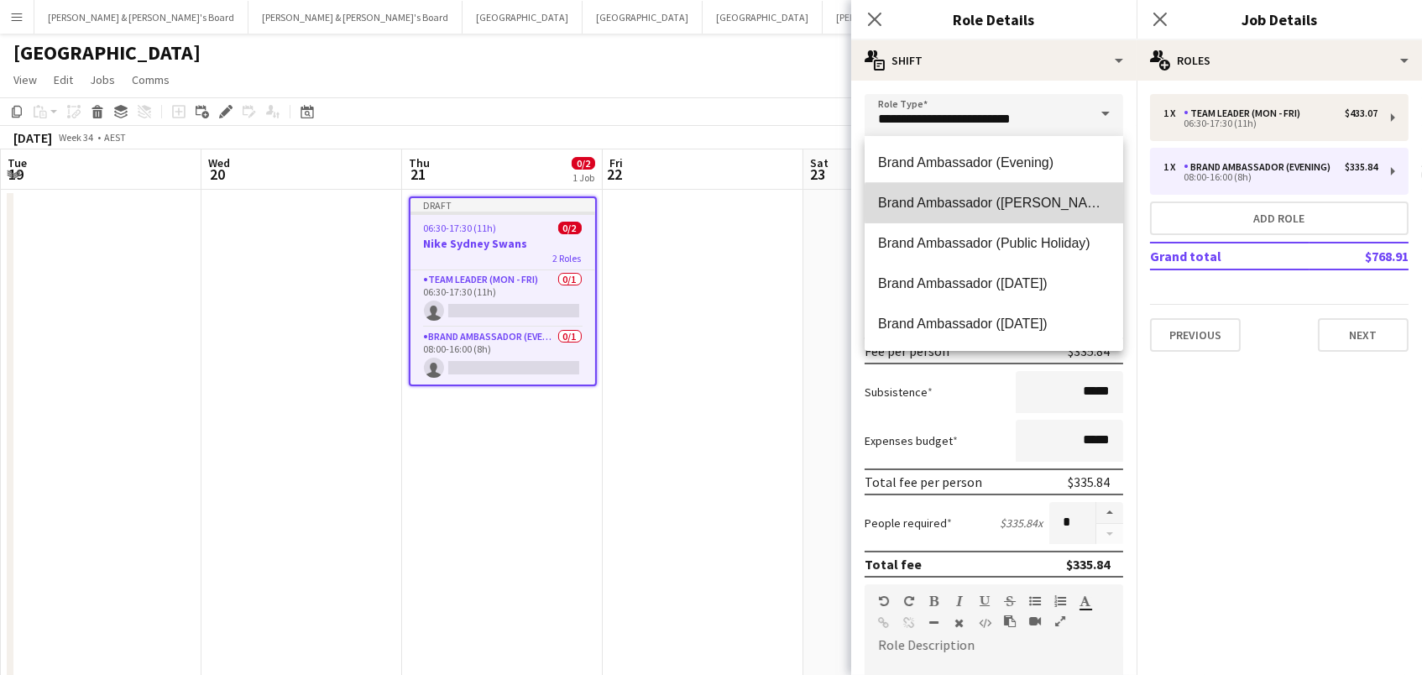
click at [1049, 203] on span "Brand Ambassador ([PERSON_NAME])" at bounding box center [994, 203] width 232 height 16
type input "**********"
type input "******"
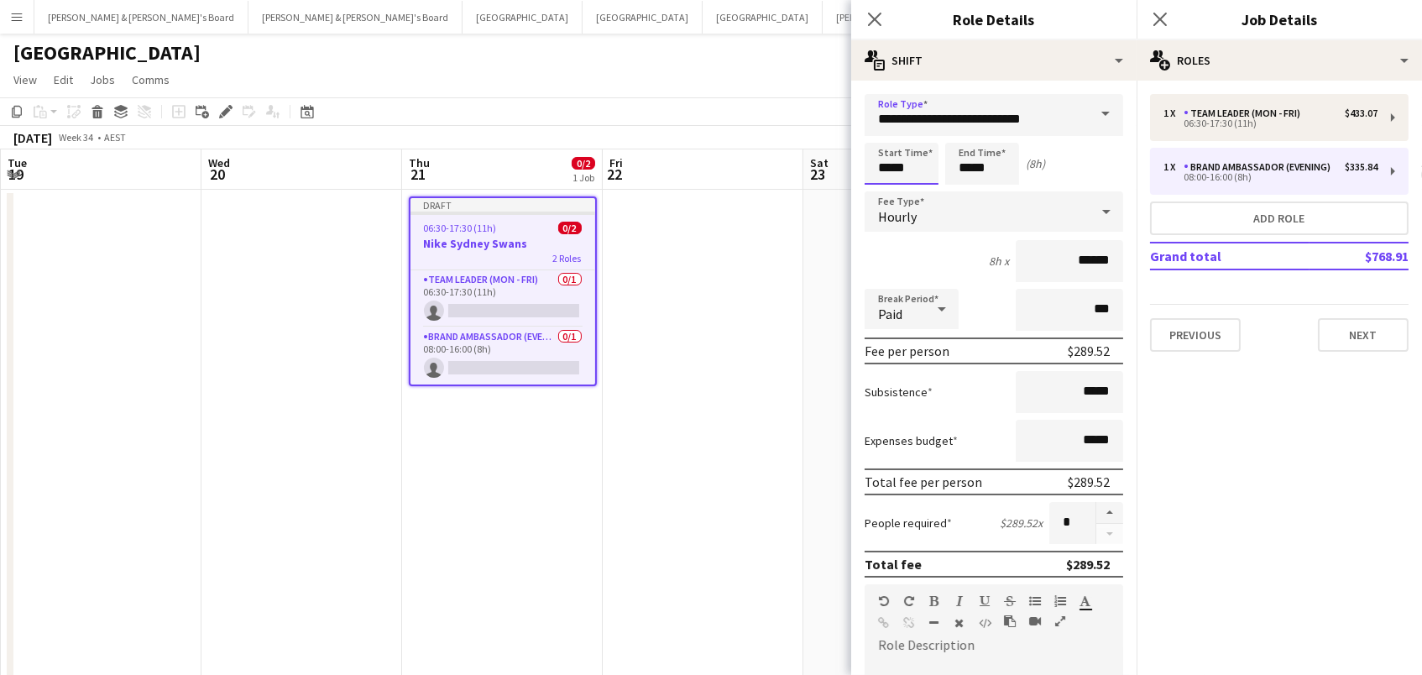
click at [898, 165] on input "*****" at bounding box center [902, 164] width 74 height 42
click at [880, 192] on div at bounding box center [885, 193] width 34 height 17
click at [921, 193] on div at bounding box center [919, 193] width 34 height 17
type input "*****"
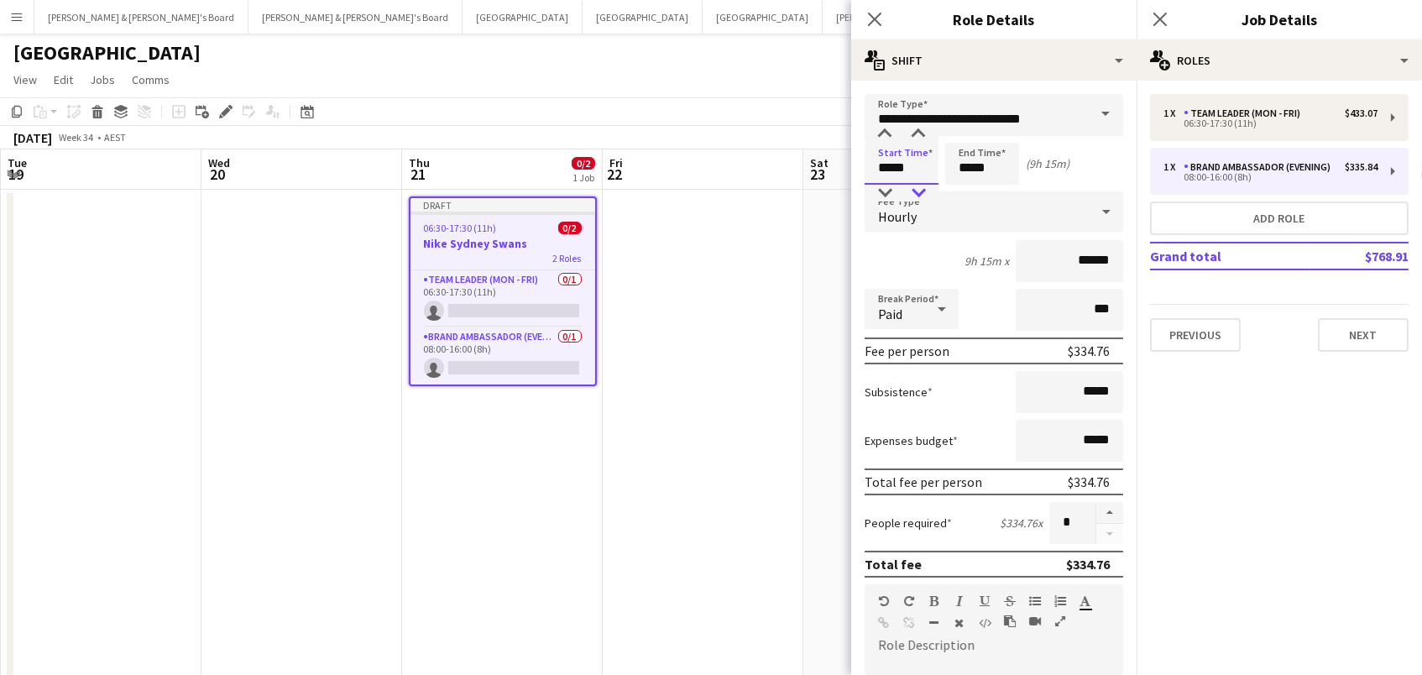
click at [921, 193] on div at bounding box center [919, 193] width 34 height 17
click at [986, 165] on input "*****" at bounding box center [982, 164] width 74 height 42
click at [954, 126] on div at bounding box center [966, 134] width 34 height 17
click at [1000, 127] on div at bounding box center [999, 134] width 34 height 17
type input "*****"
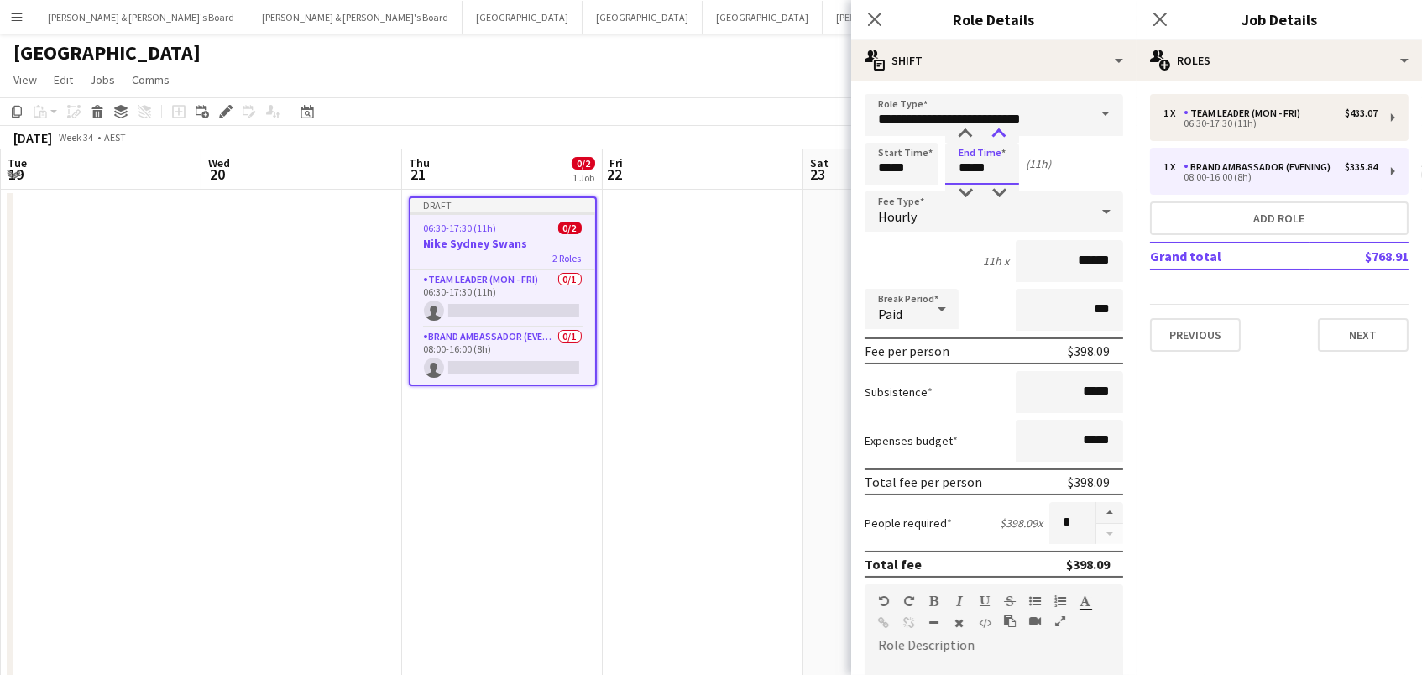
click at [1000, 127] on div at bounding box center [999, 134] width 34 height 17
click at [1105, 510] on button "button" at bounding box center [1109, 513] width 27 height 22
type input "*"
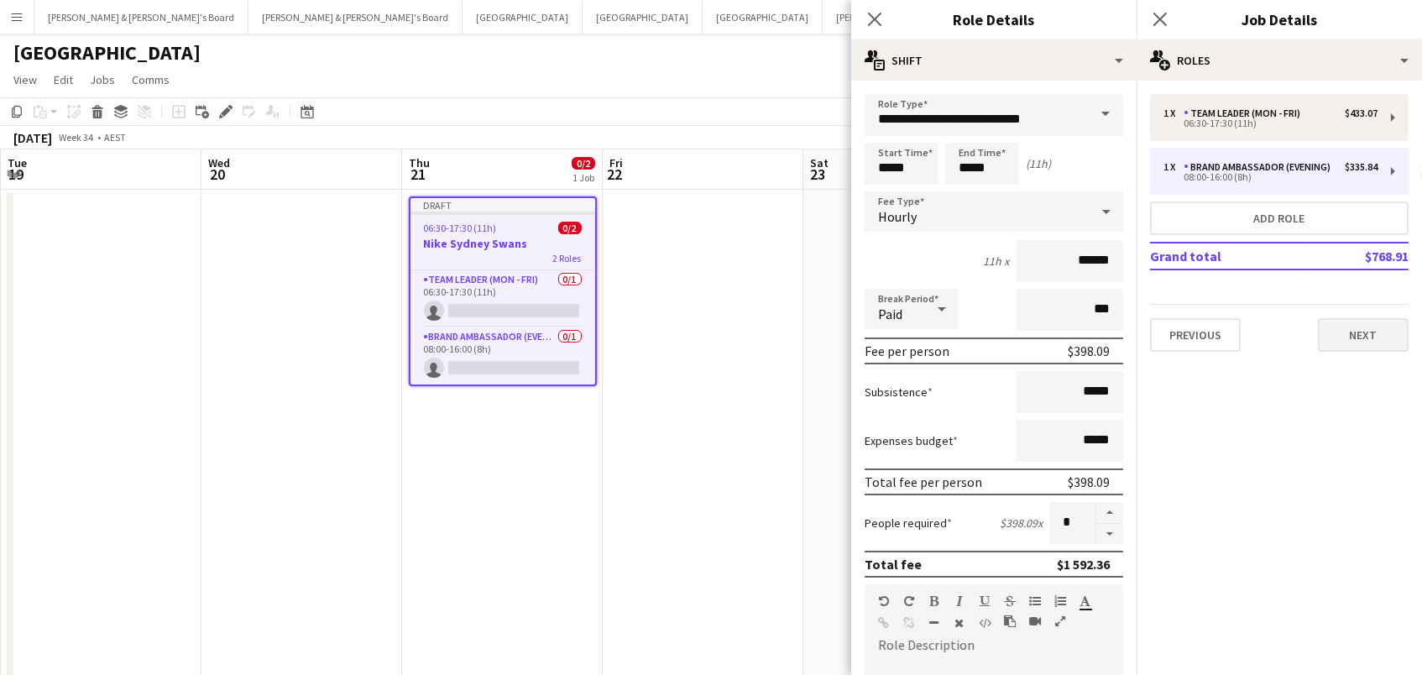
click at [1329, 333] on button "Next" at bounding box center [1363, 335] width 91 height 34
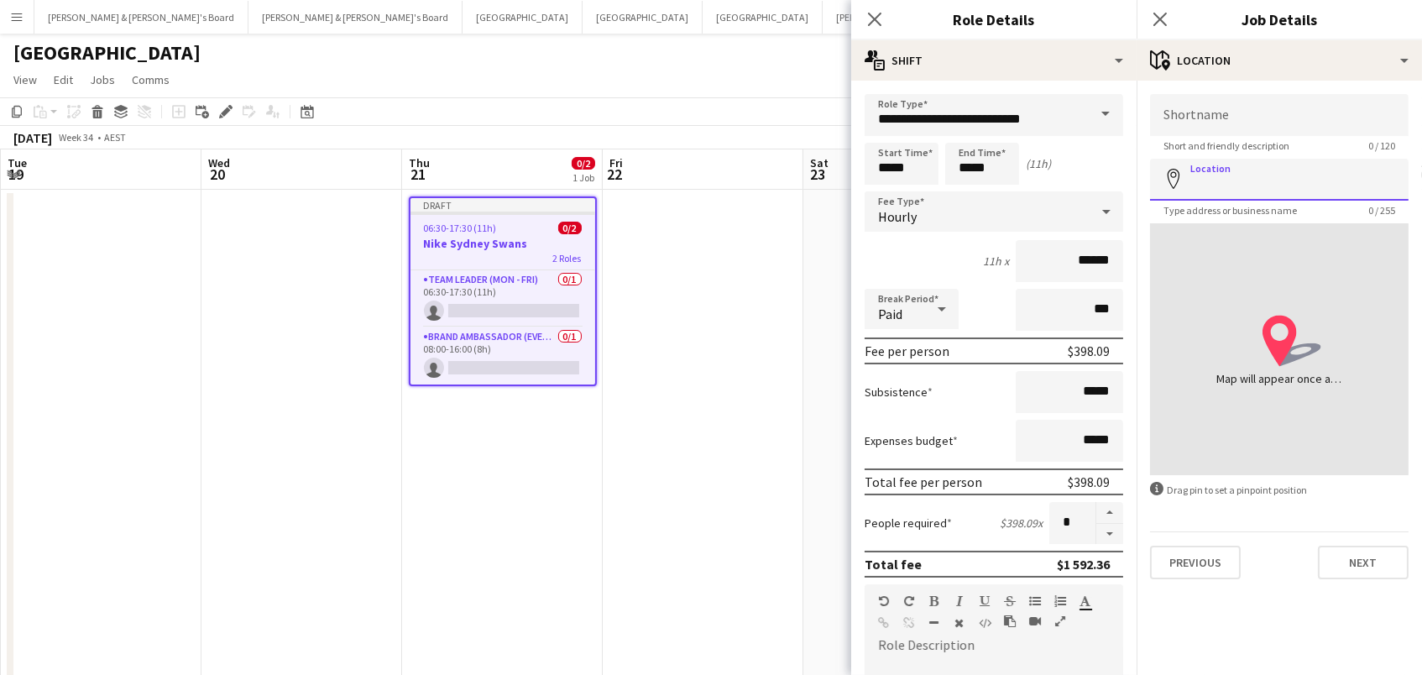
paste input "**********"
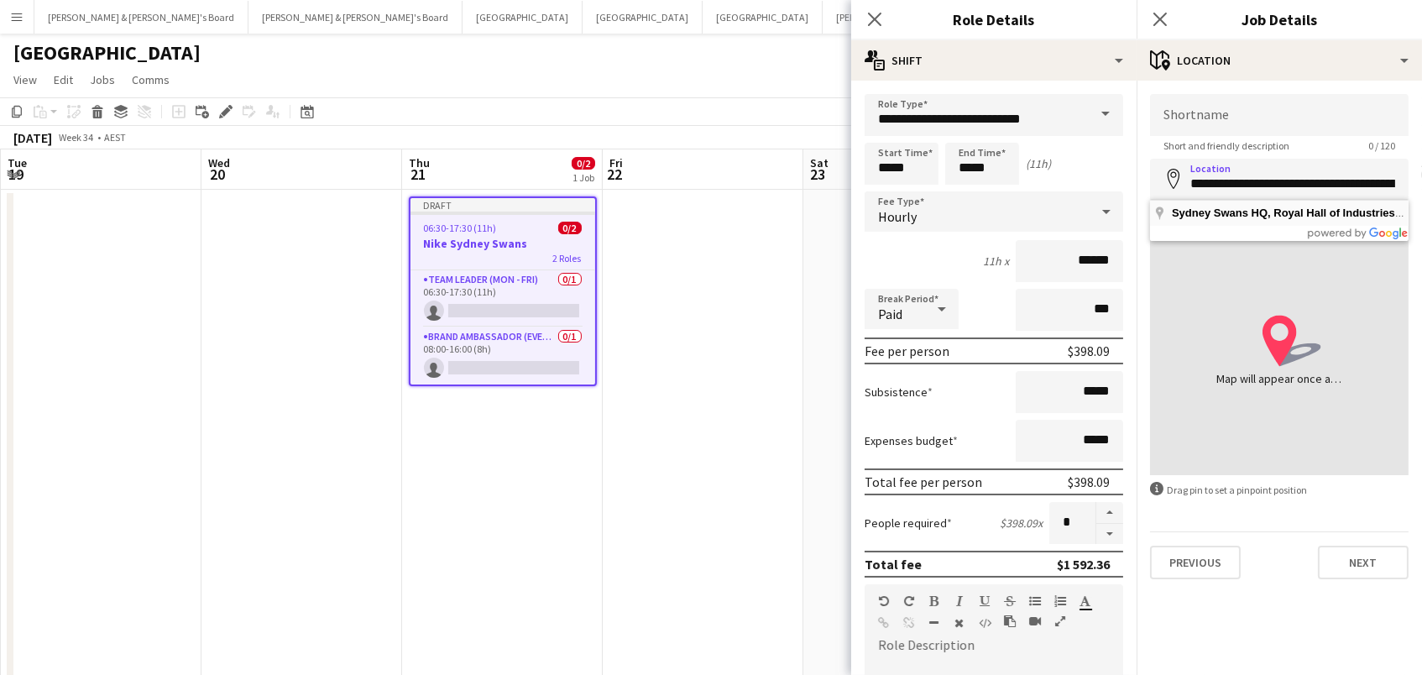
type input "**********"
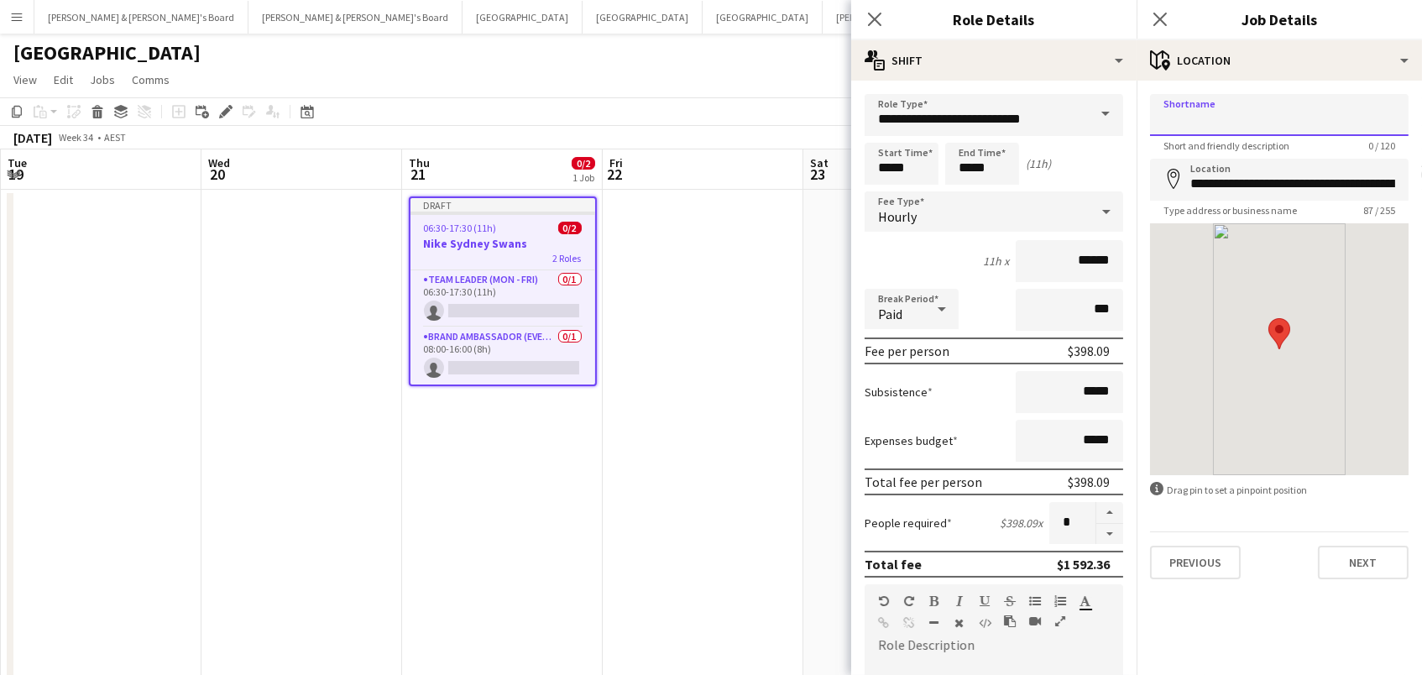
paste input "**********"
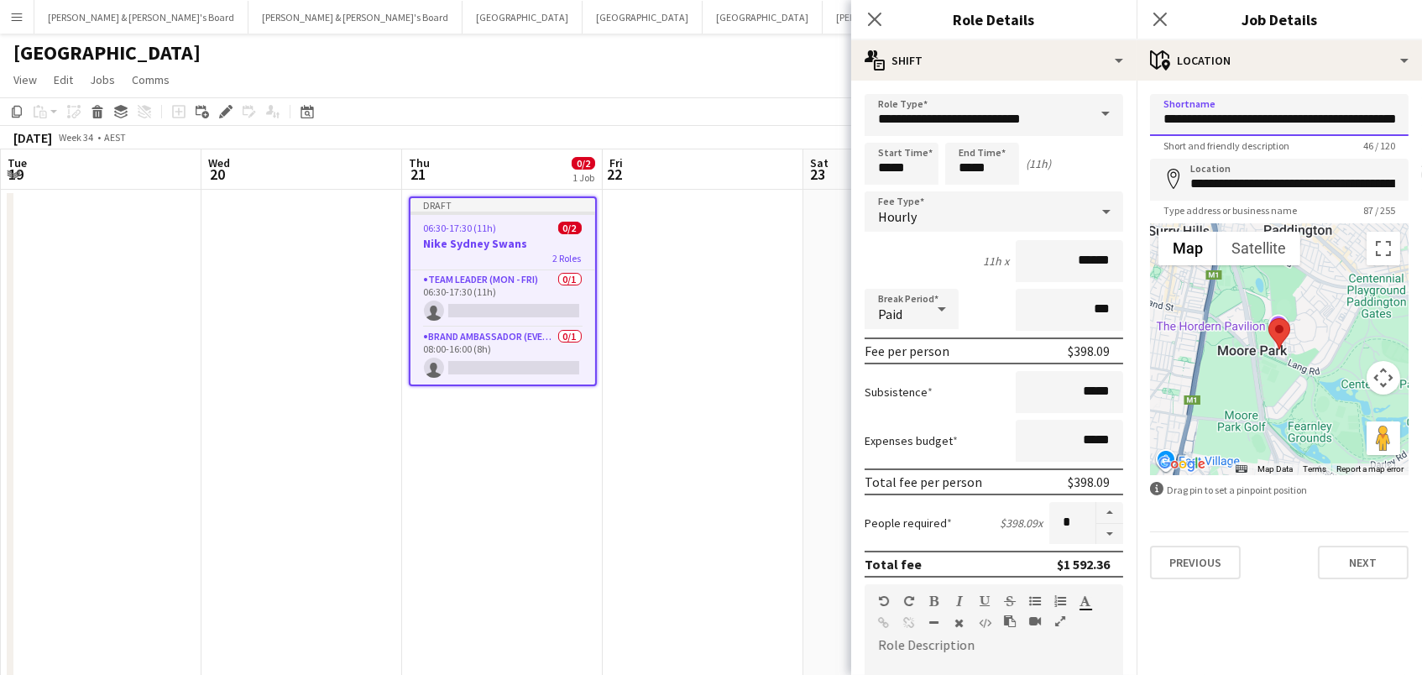
drag, startPoint x: 1244, startPoint y: 122, endPoint x: 1420, endPoint y: 245, distance: 214.5
click at [1420, 245] on form "**********" at bounding box center [1279, 336] width 285 height 485
type input "**********"
click at [1368, 560] on button "Next" at bounding box center [1363, 563] width 91 height 34
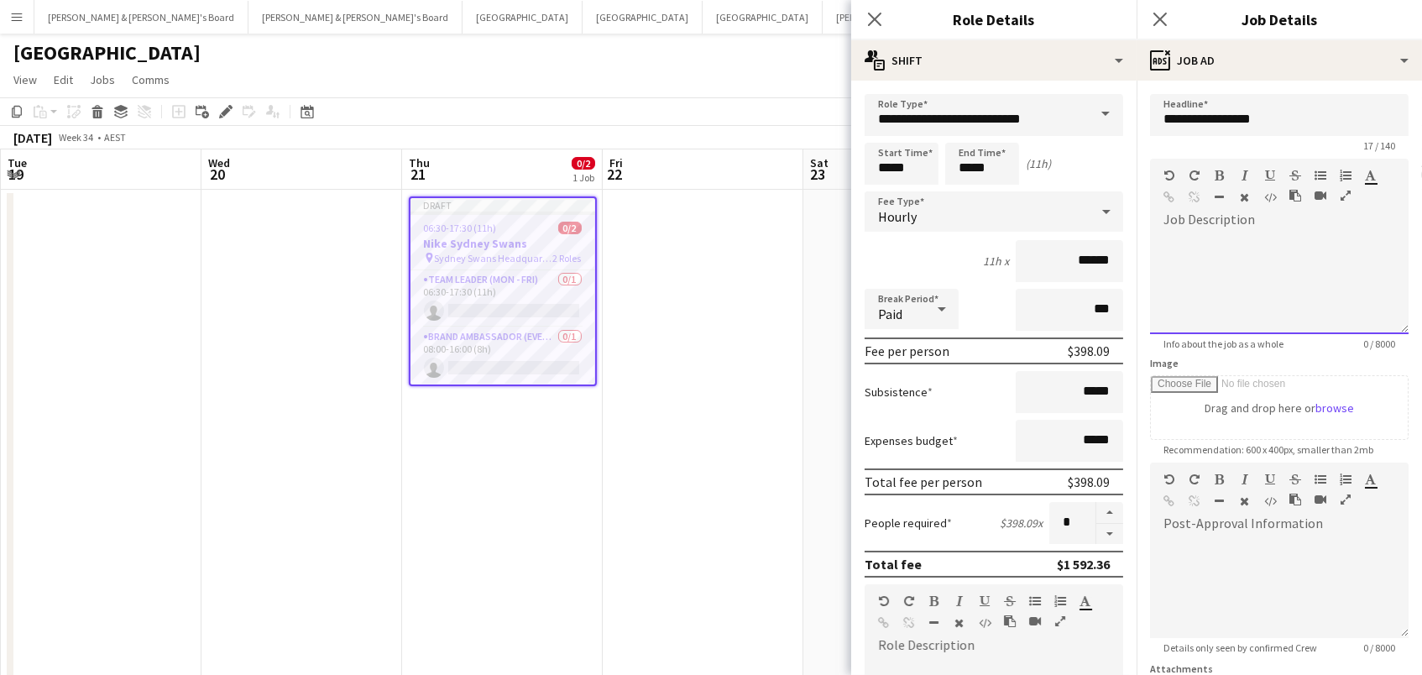
click at [1278, 273] on div at bounding box center [1279, 283] width 259 height 101
paste div
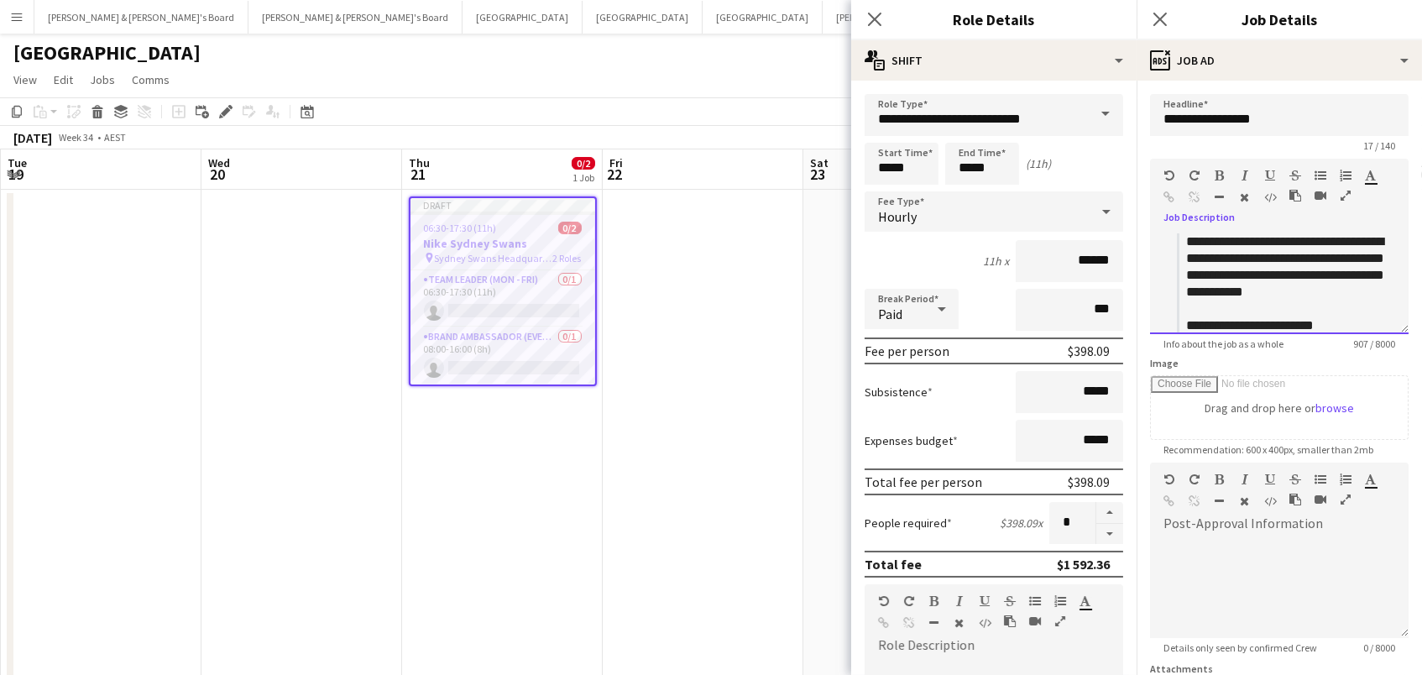
scroll to position [0, 0]
click at [1193, 239] on div "**********" at bounding box center [1290, 510] width 209 height 554
click at [1227, 238] on div "**********" at bounding box center [1290, 510] width 209 height 554
drag, startPoint x: 1216, startPoint y: 255, endPoint x: 1294, endPoint y: 231, distance: 81.8
click at [1294, 233] on div "**********" at bounding box center [1290, 518] width 209 height 571
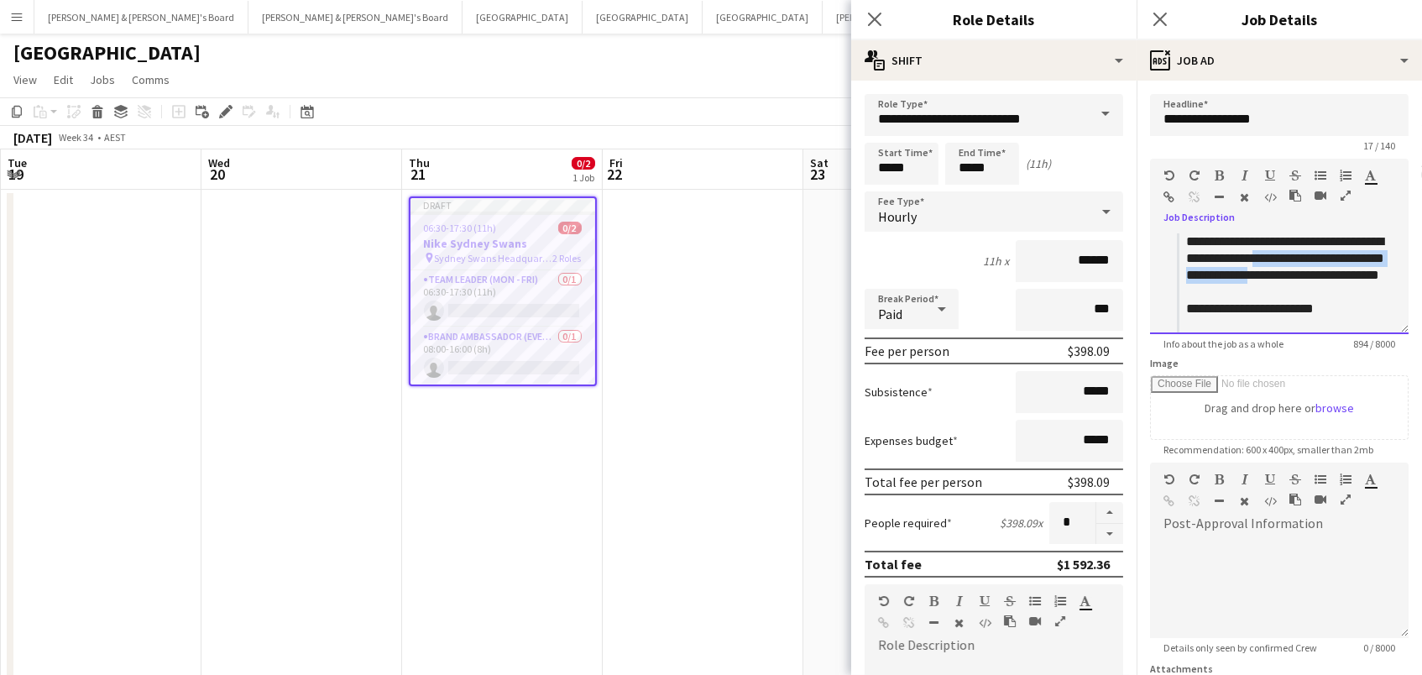
drag, startPoint x: 1342, startPoint y: 279, endPoint x: 1317, endPoint y: 254, distance: 35.6
click at [1317, 254] on div "**********" at bounding box center [1290, 510] width 209 height 554
drag, startPoint x: 1319, startPoint y: 258, endPoint x: 1323, endPoint y: 275, distance: 18.1
click at [1323, 275] on div "**********" at bounding box center [1290, 501] width 209 height 537
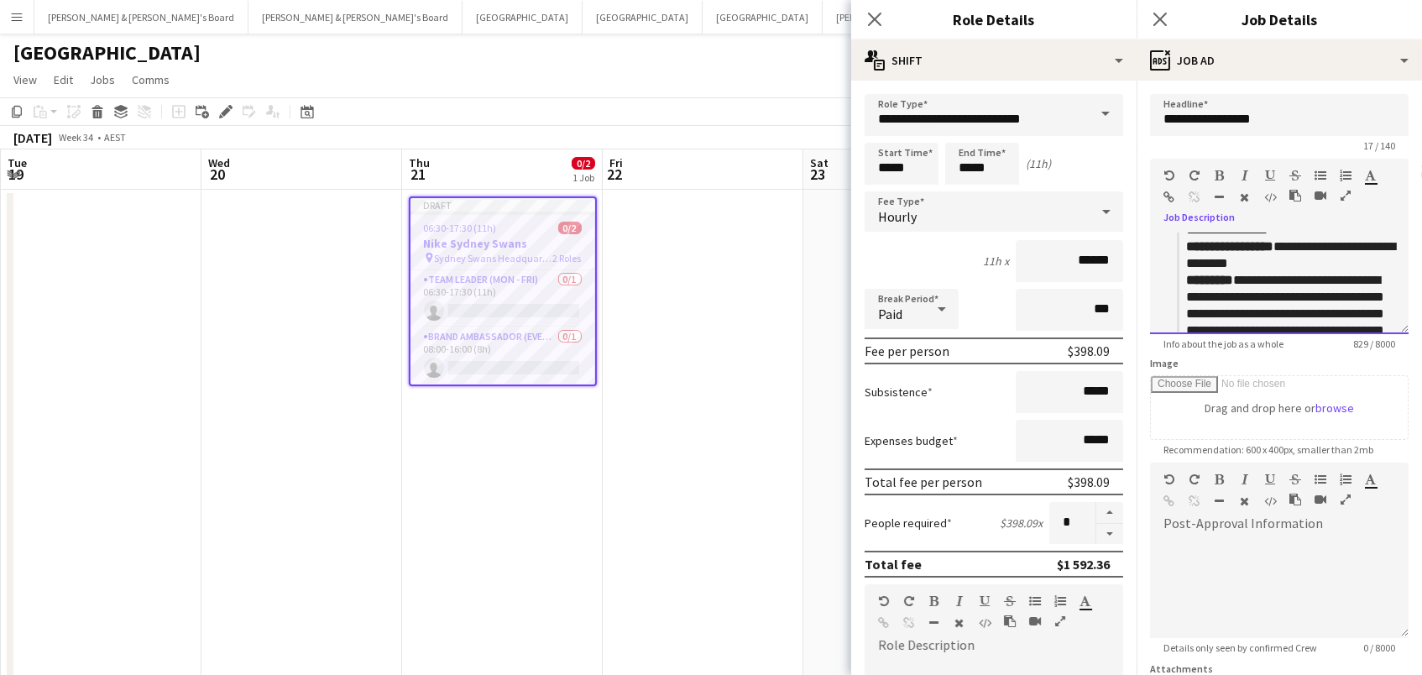
scroll to position [182, 0]
drag, startPoint x: 1367, startPoint y: 266, endPoint x: 1189, endPoint y: 250, distance: 178.7
click at [1189, 250] on div "**********" at bounding box center [1290, 311] width 209 height 520
copy div "**********"
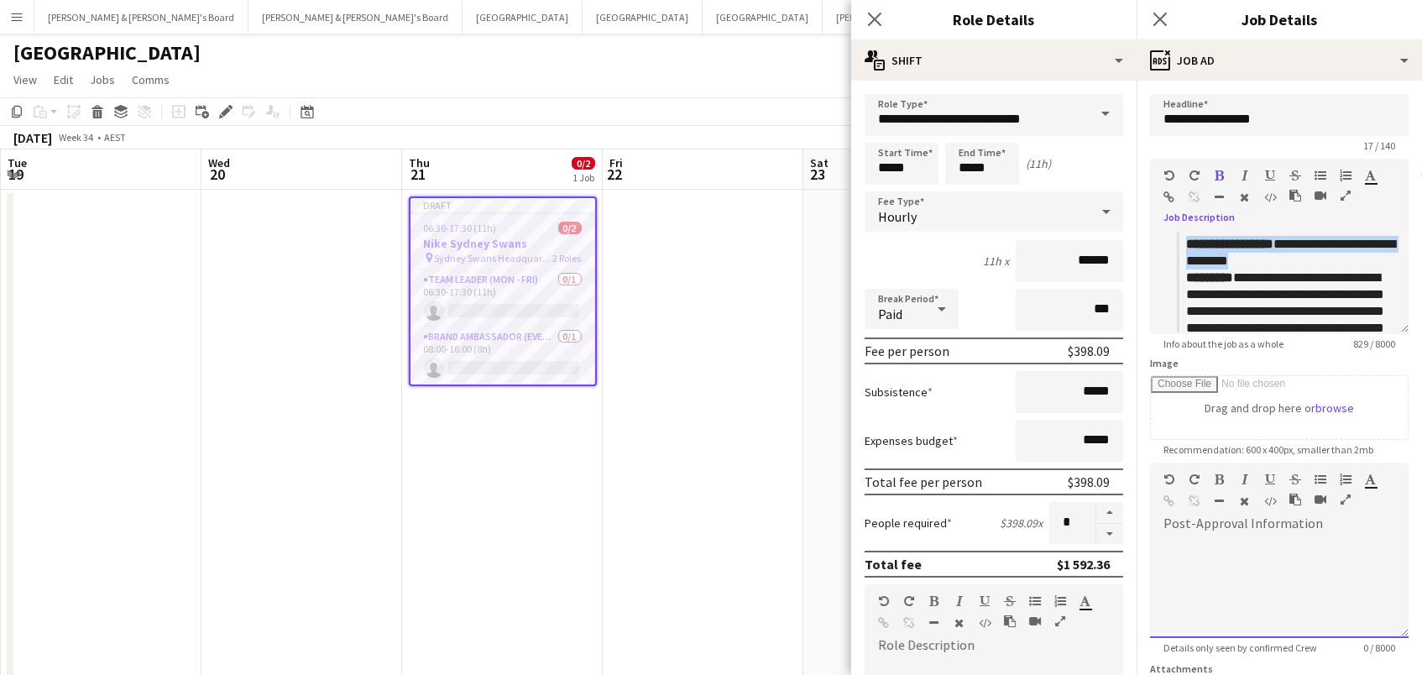
click at [1216, 564] on div at bounding box center [1279, 587] width 259 height 101
paste div
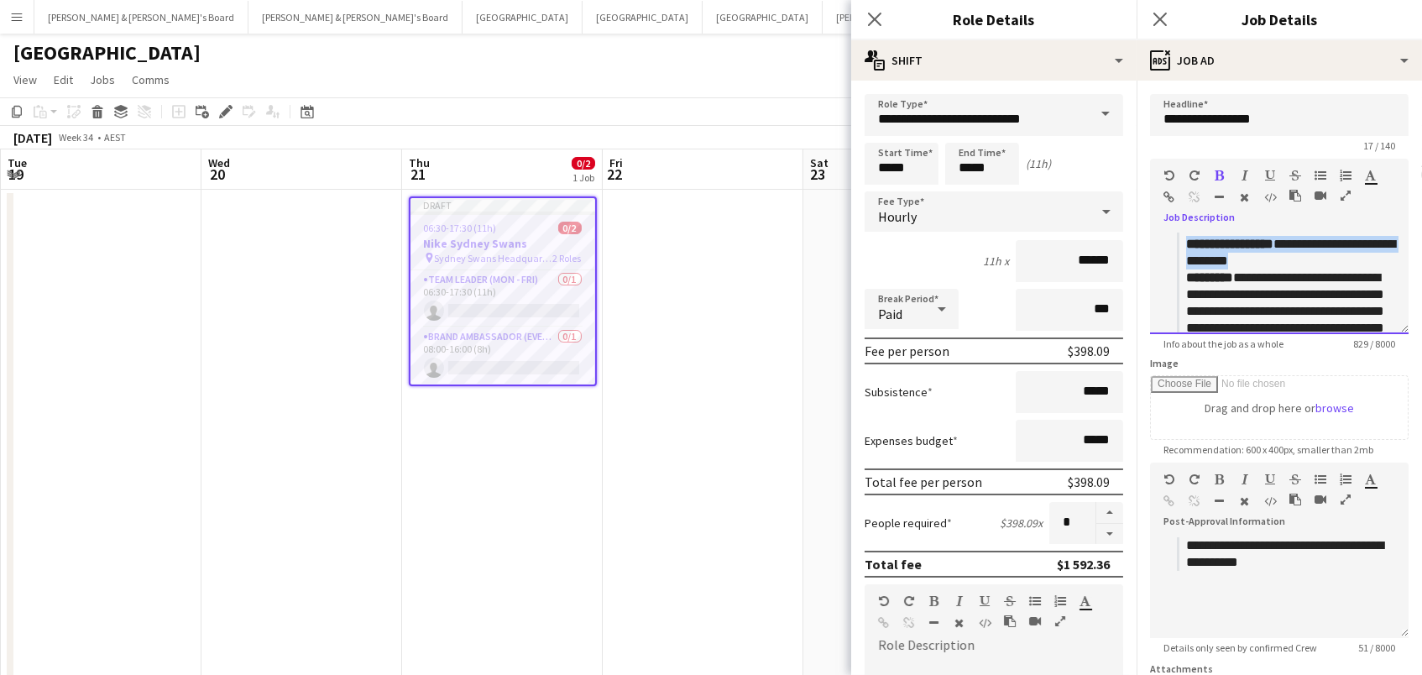
drag, startPoint x: 1338, startPoint y: 273, endPoint x: 1185, endPoint y: 262, distance: 154.0
click at [1185, 262] on blockquote "**********" at bounding box center [1286, 311] width 218 height 520
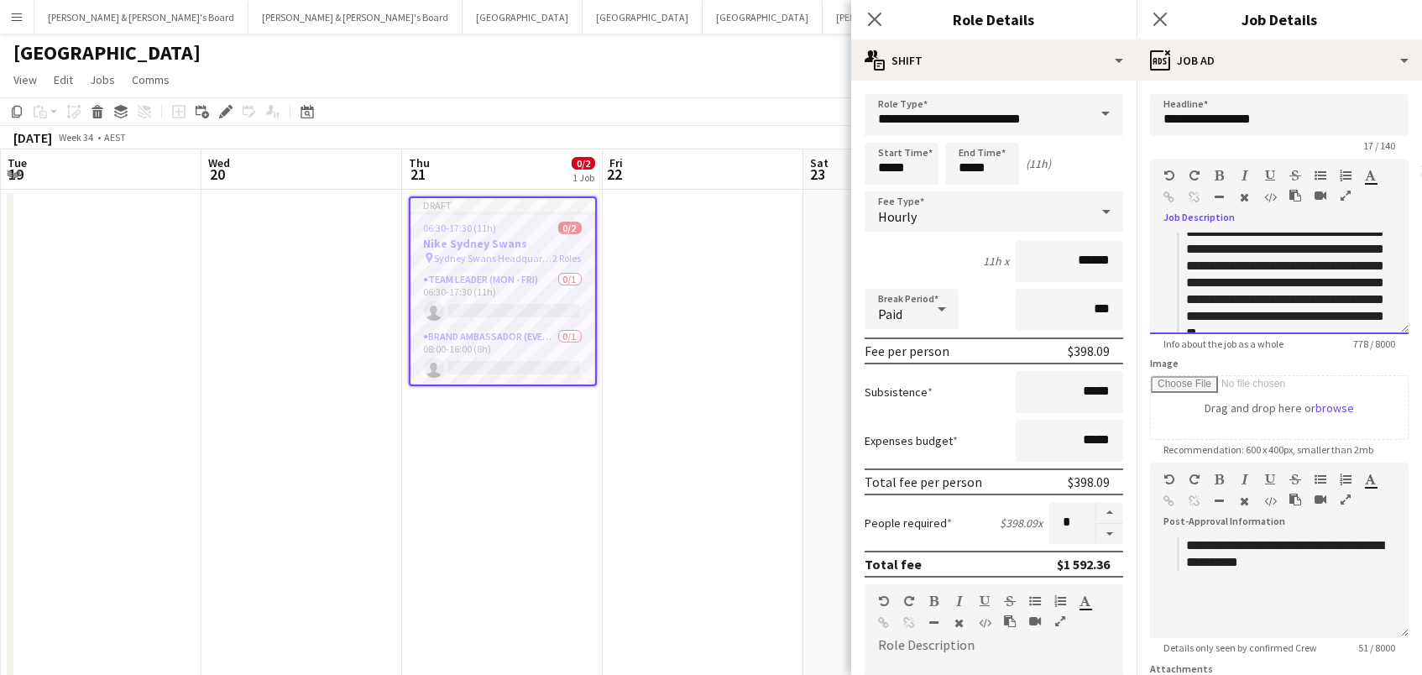
scroll to position [212, 0]
drag, startPoint x: 1291, startPoint y: 262, endPoint x: 1384, endPoint y: 266, distance: 93.3
click at [1384, 266] on div "**********" at bounding box center [1290, 265] width 209 height 487
drag, startPoint x: 1347, startPoint y: 259, endPoint x: 1294, endPoint y: 259, distance: 53.7
click at [1294, 259] on div "**********" at bounding box center [1290, 257] width 209 height 470
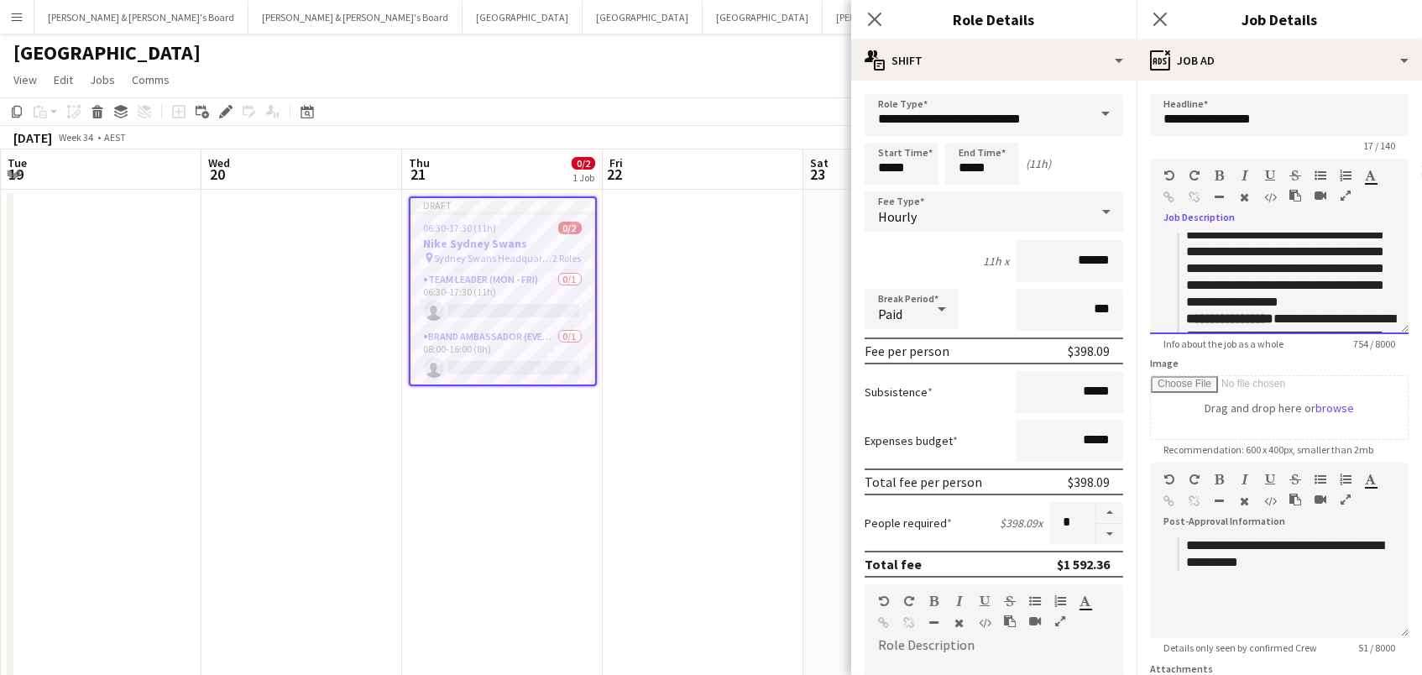
scroll to position [233, 0]
click at [1334, 285] on div "**********" at bounding box center [1290, 236] width 209 height 470
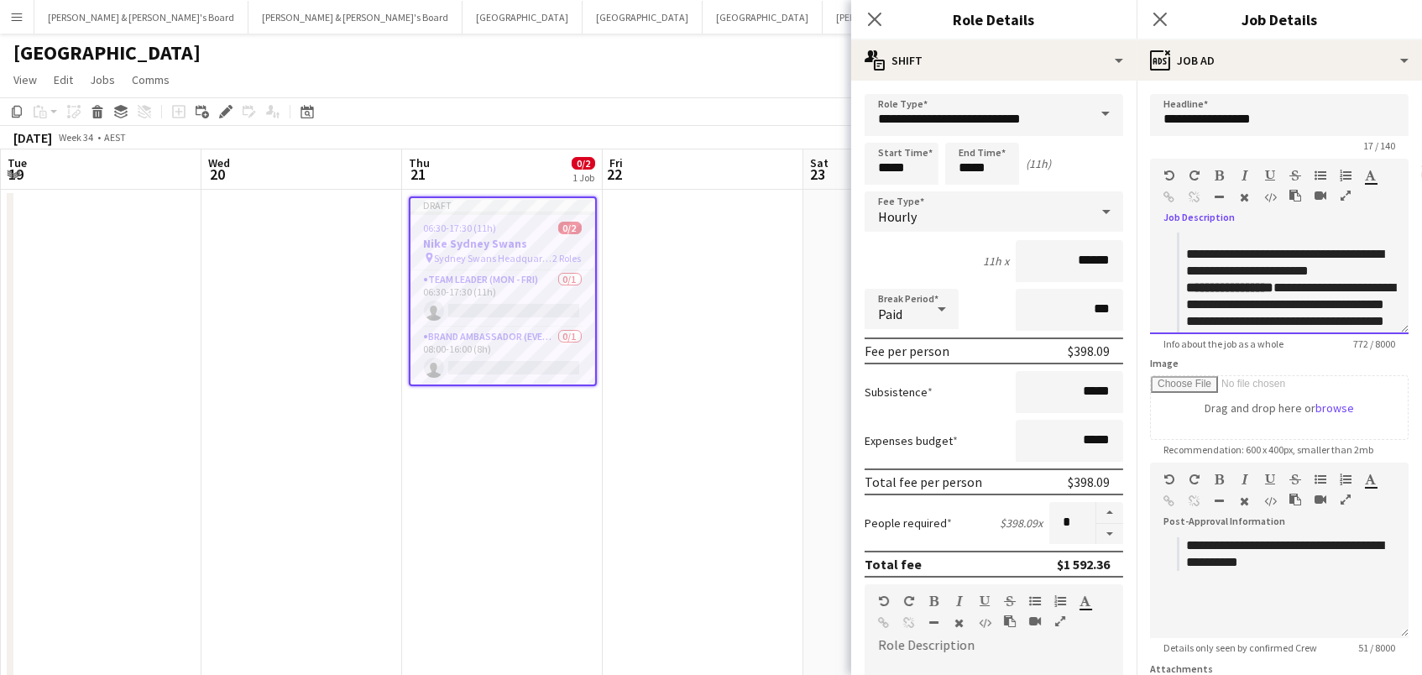
scroll to position [311, 0]
click at [1370, 264] on div "**********" at bounding box center [1290, 325] width 209 height 168
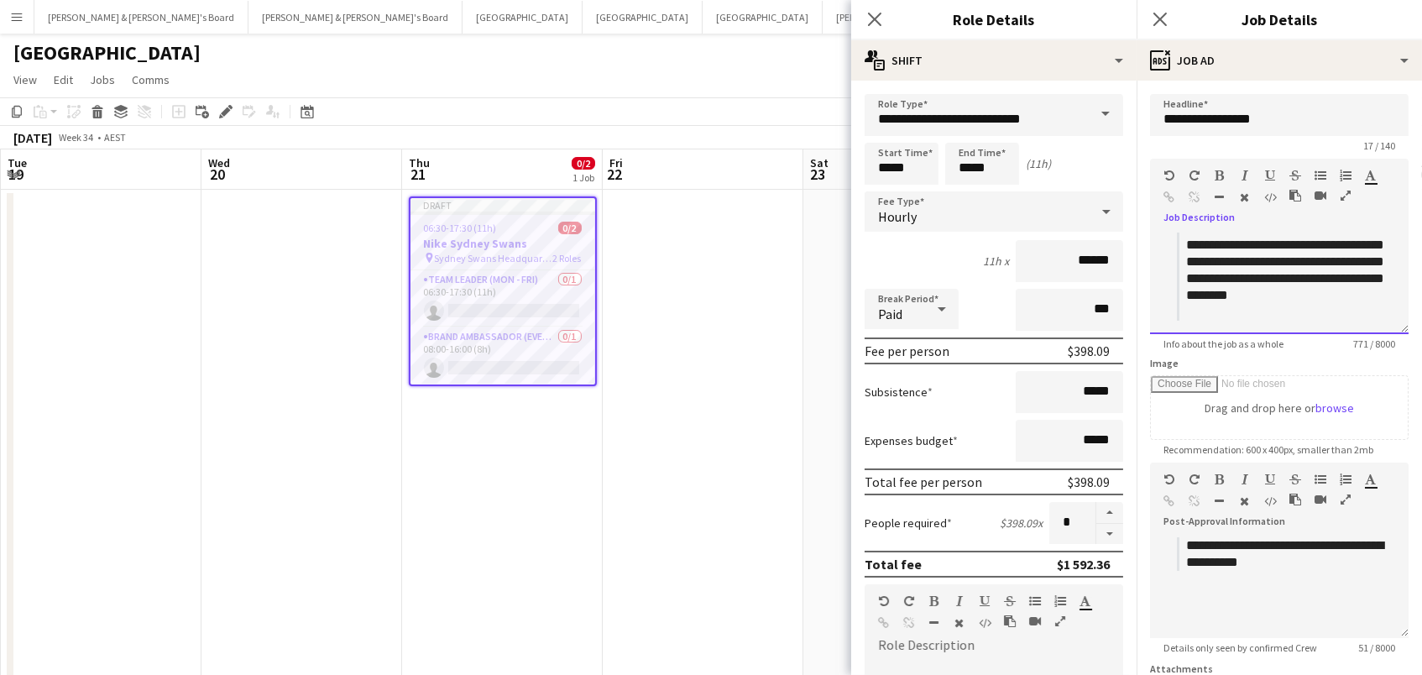
scroll to position [399, 0]
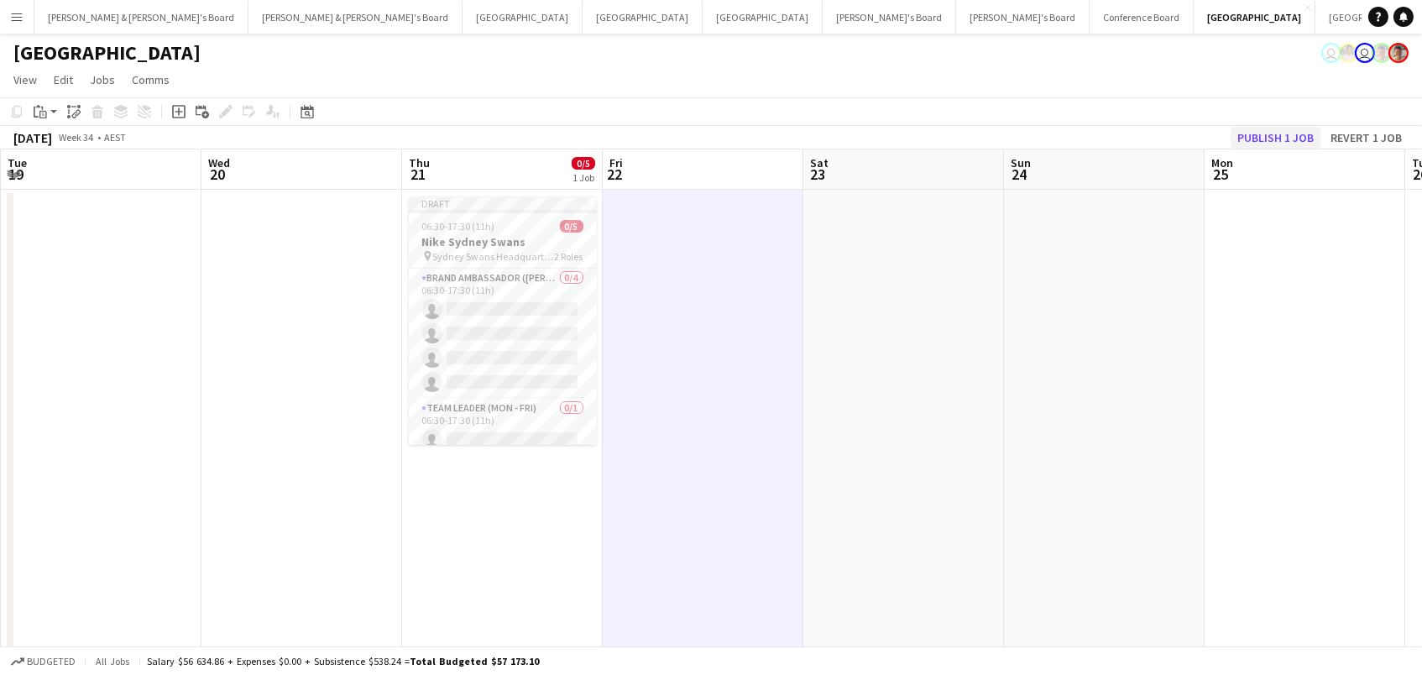
click at [1280, 136] on button "Publish 1 job" at bounding box center [1276, 138] width 90 height 22
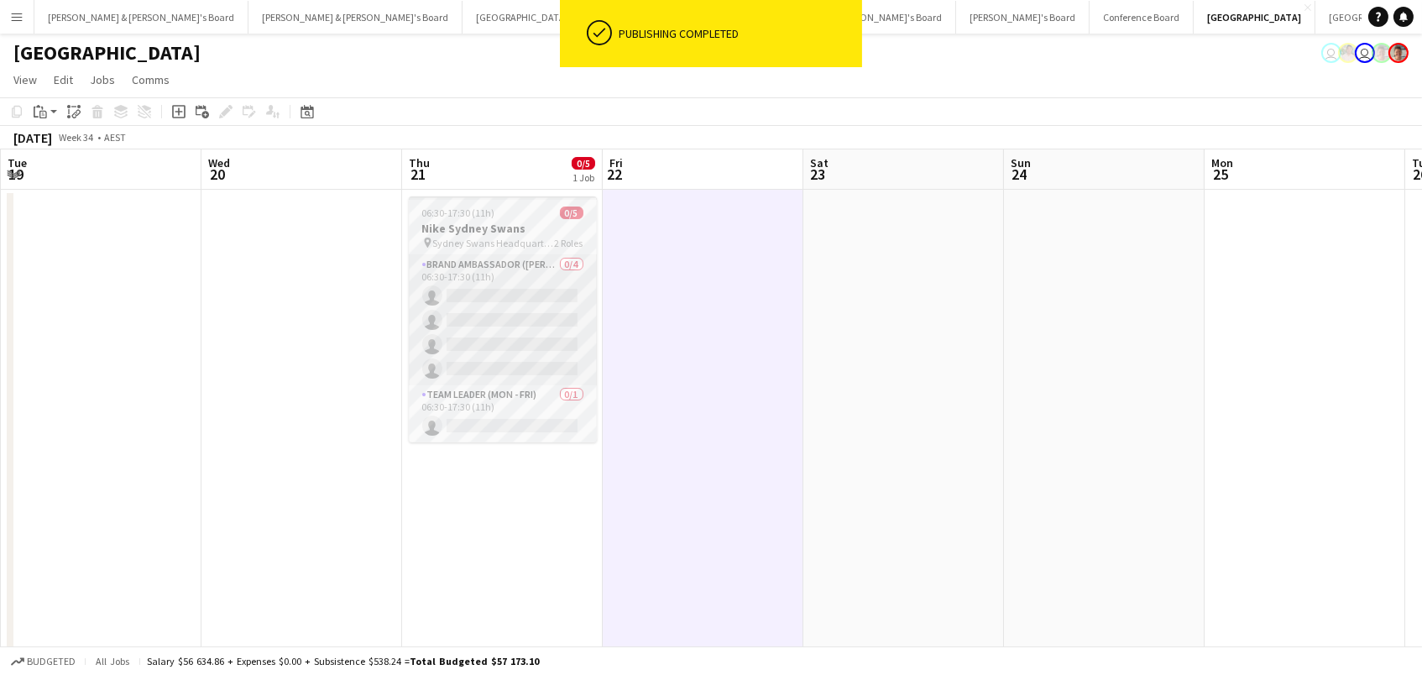
scroll to position [0, 0]
click at [512, 399] on app-card-role "Team Leader (Mon - Fri) 0/1 06:30-17:30 (11h) single-neutral-actions" at bounding box center [503, 413] width 188 height 57
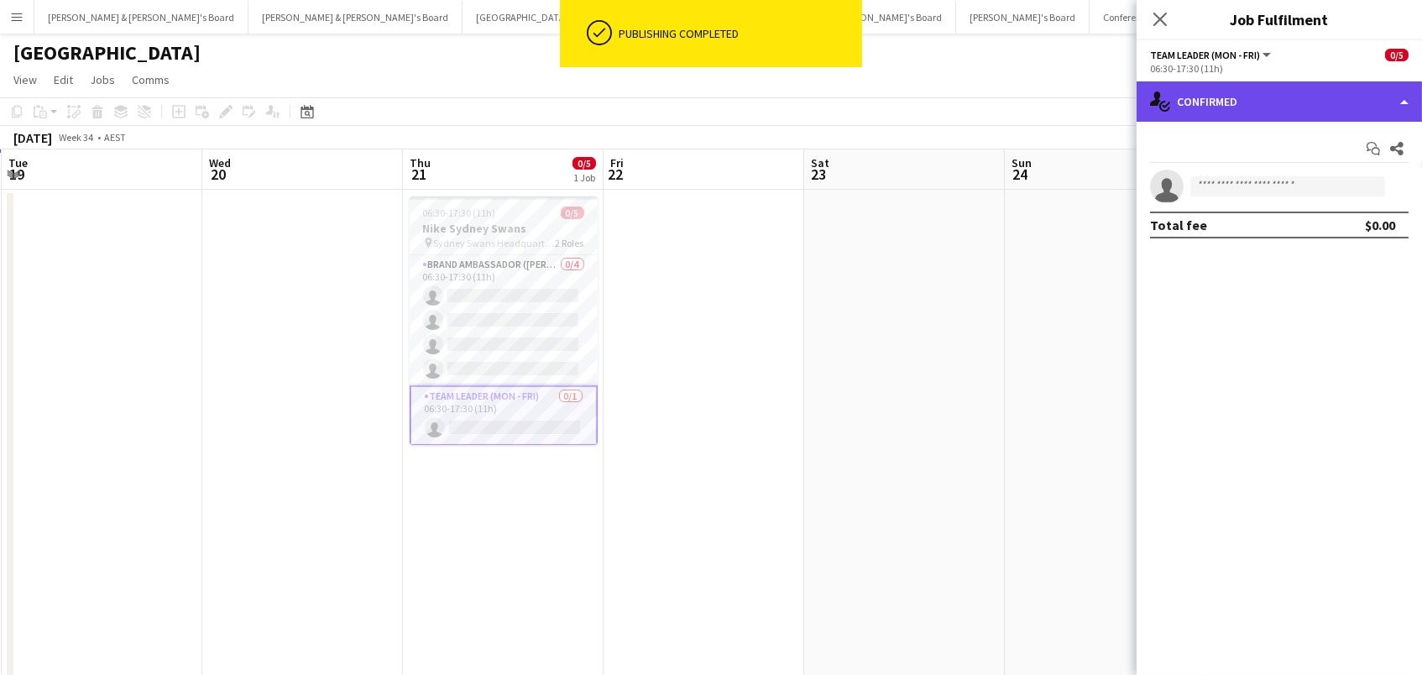
click at [1285, 92] on div "single-neutral-actions-check-2 Confirmed" at bounding box center [1279, 101] width 285 height 40
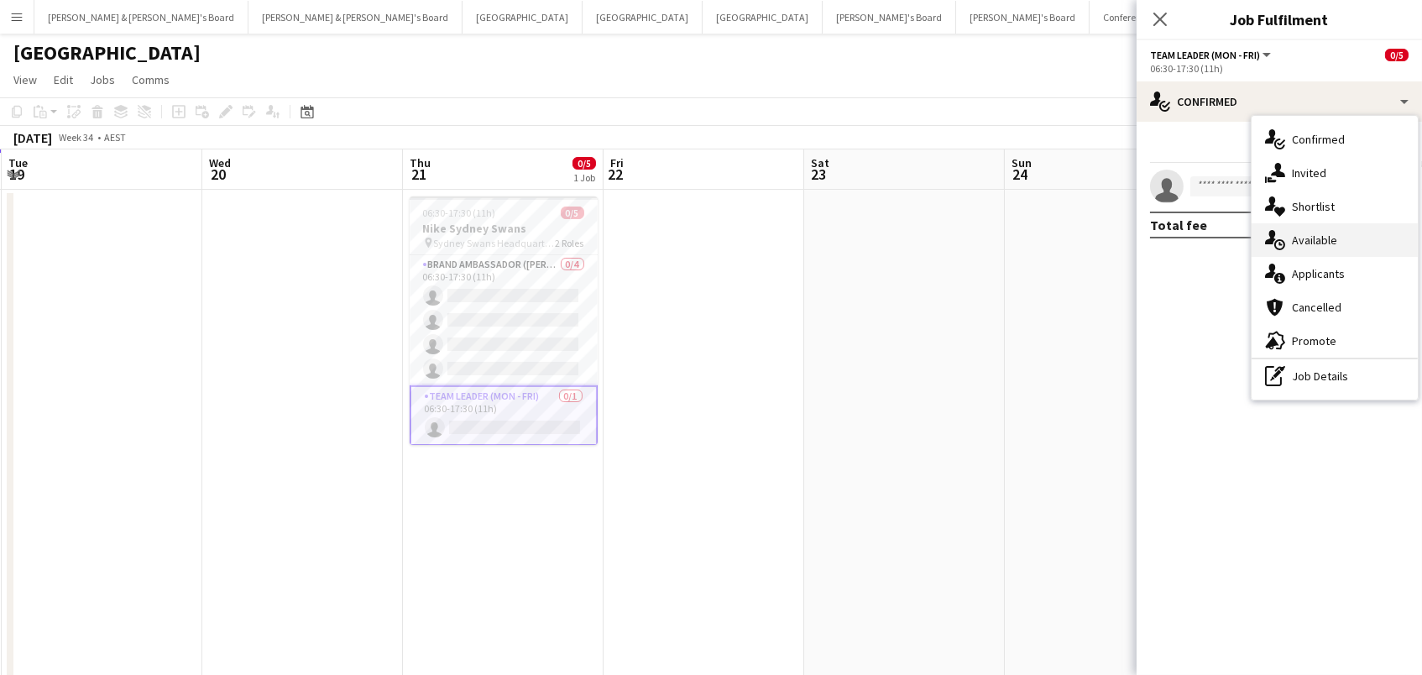
click at [1307, 236] on div "single-neutral-actions-upload Available" at bounding box center [1335, 240] width 166 height 34
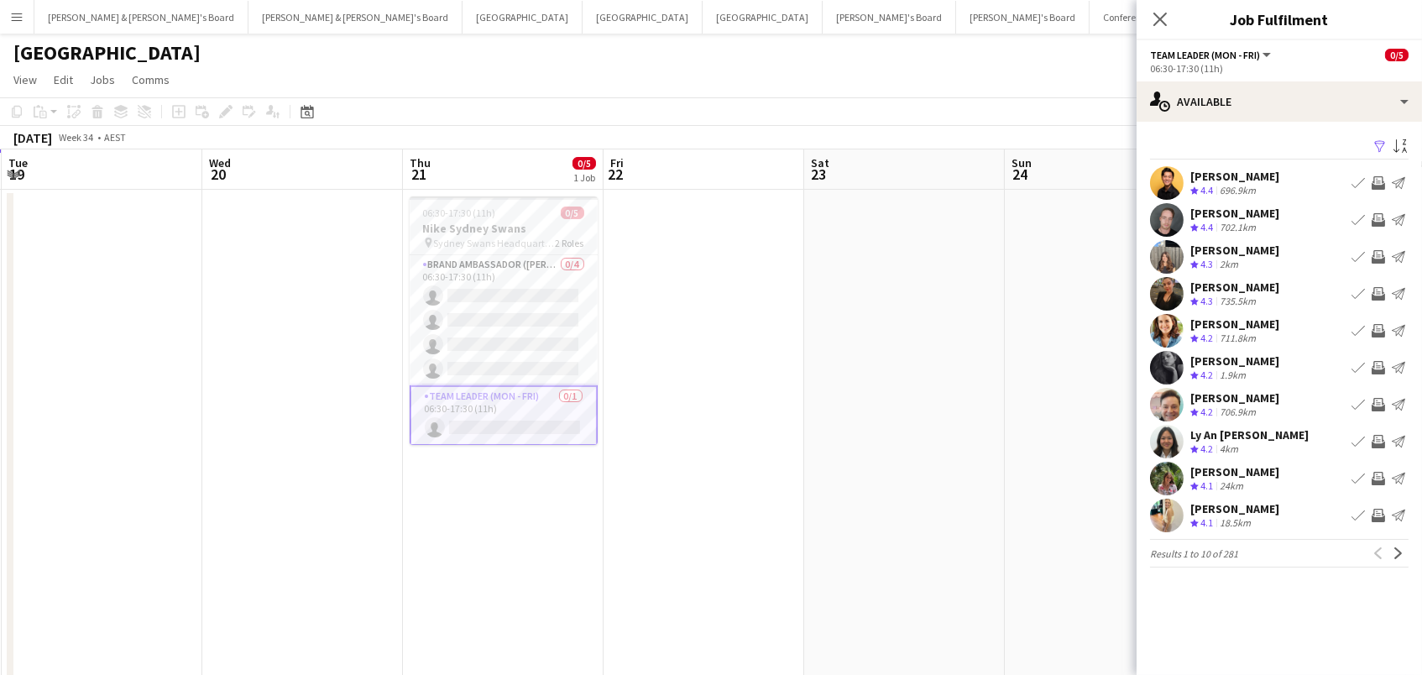
click at [1380, 143] on app-icon "Filter" at bounding box center [1379, 147] width 13 height 16
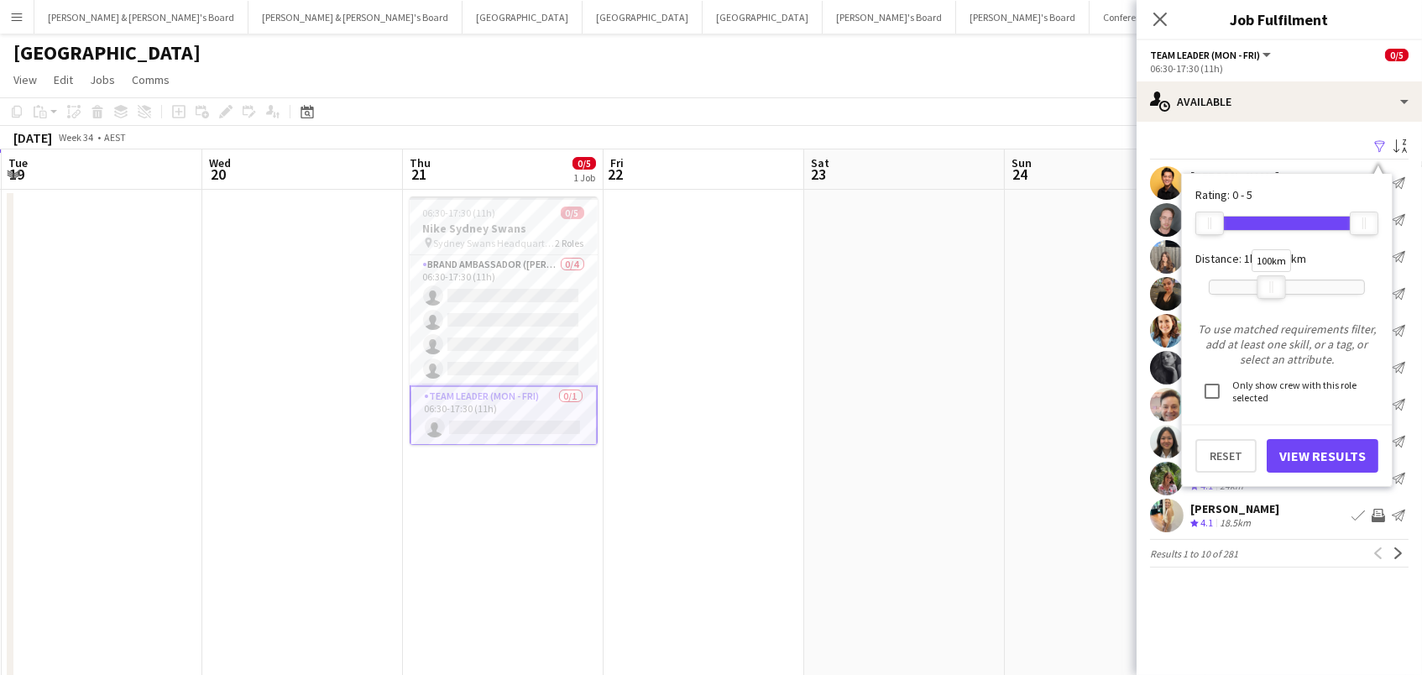
drag, startPoint x: 1368, startPoint y: 283, endPoint x: 1278, endPoint y: 284, distance: 90.7
click at [1278, 284] on div at bounding box center [1271, 287] width 27 height 22
click at [1286, 461] on button "View Results" at bounding box center [1323, 456] width 112 height 34
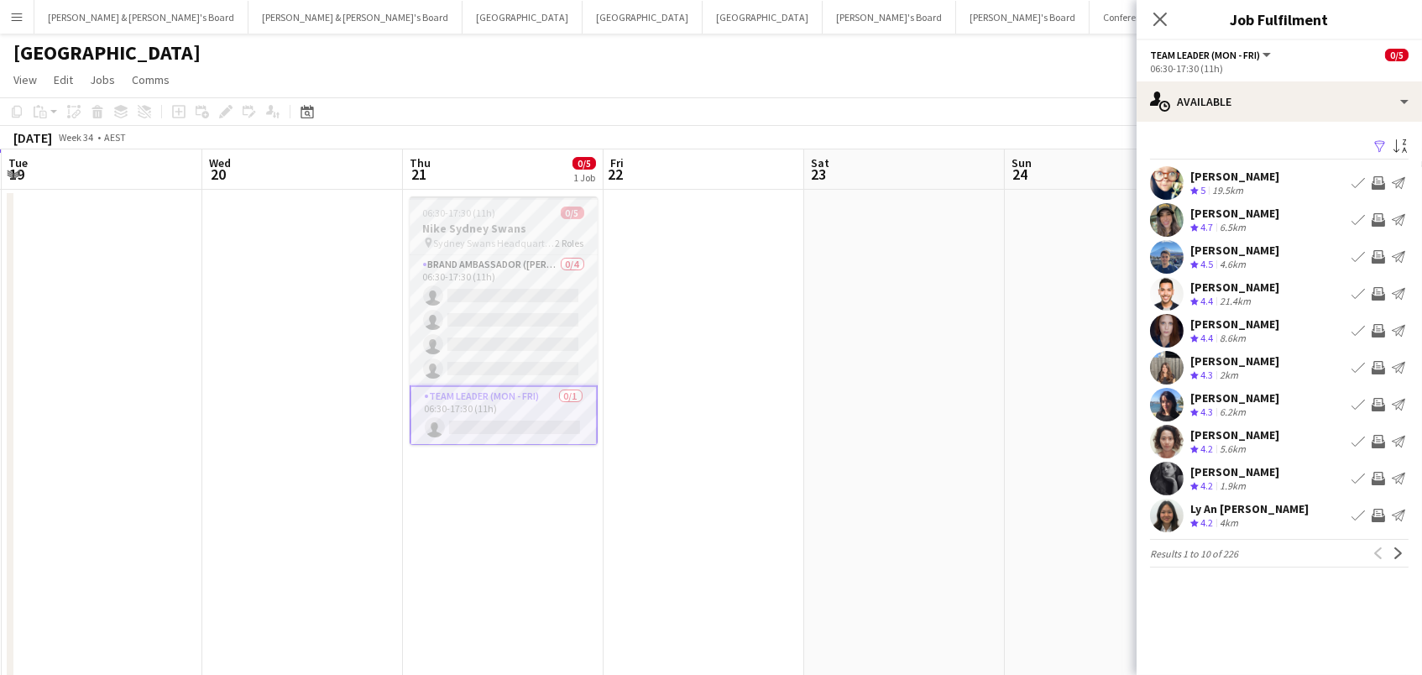
click at [568, 217] on span "0/5" at bounding box center [573, 213] width 24 height 13
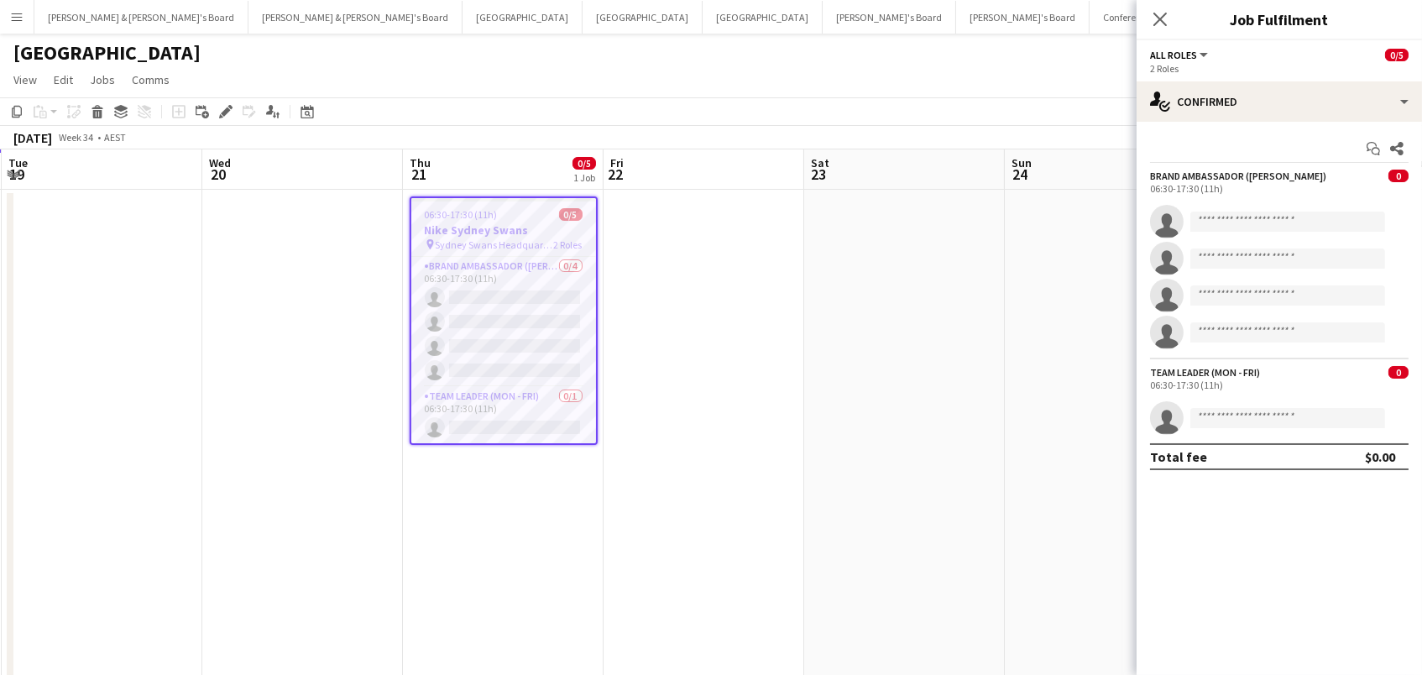
scroll to position [0, 399]
click at [228, 115] on icon "Edit" at bounding box center [225, 111] width 13 height 13
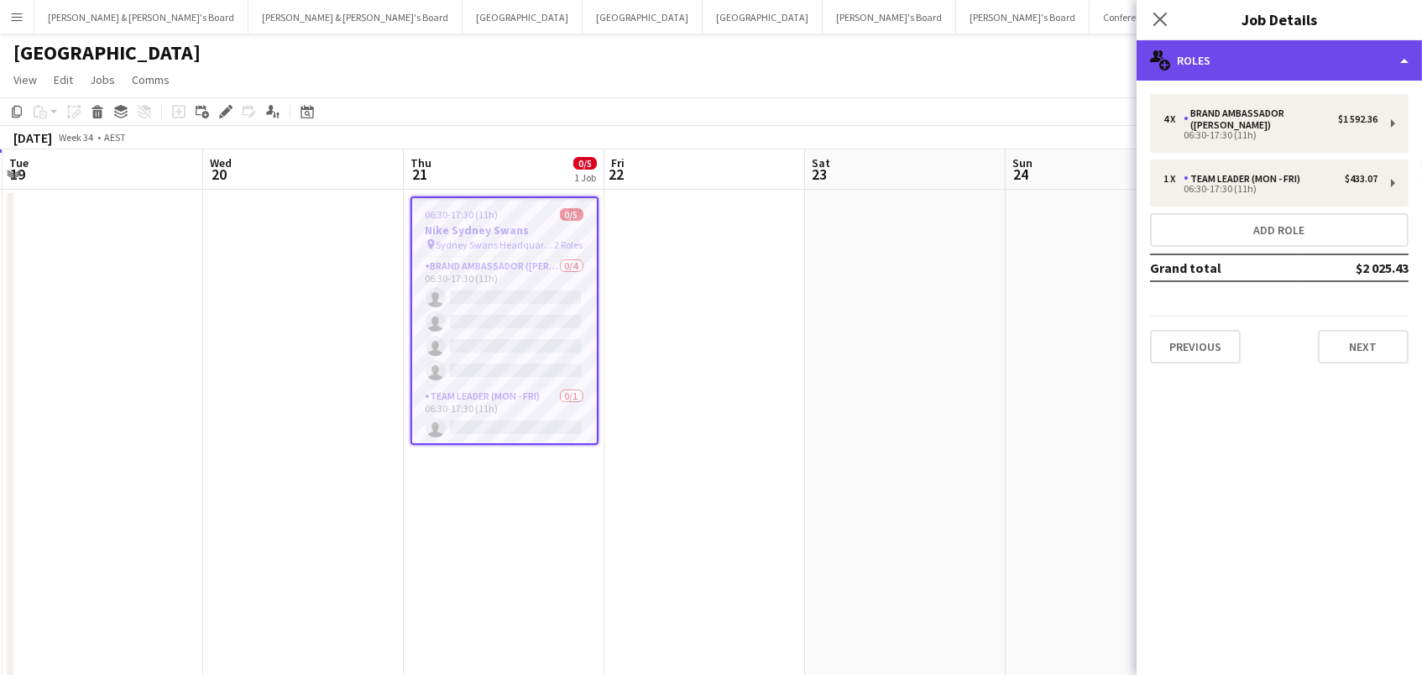
click at [1185, 65] on div "multiple-users-add Roles" at bounding box center [1279, 60] width 285 height 40
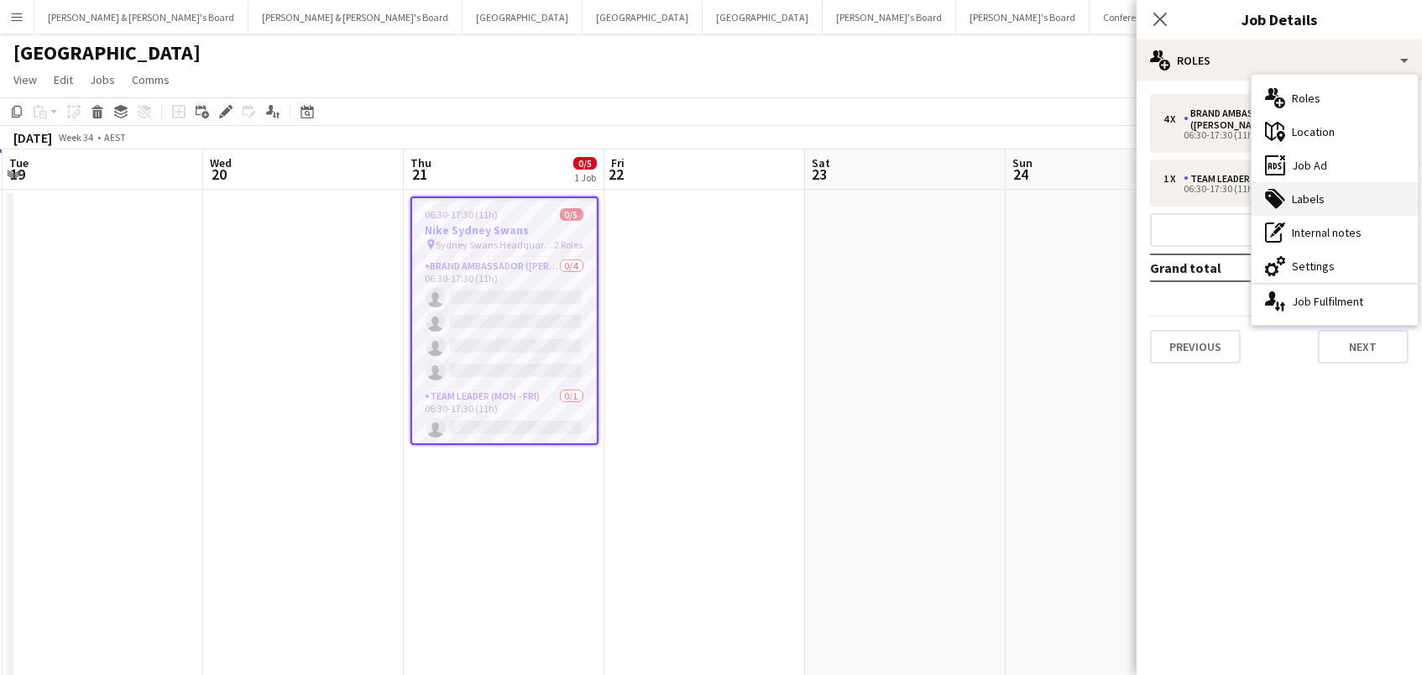
click at [1300, 207] on div "tags-double Labels" at bounding box center [1335, 199] width 166 height 34
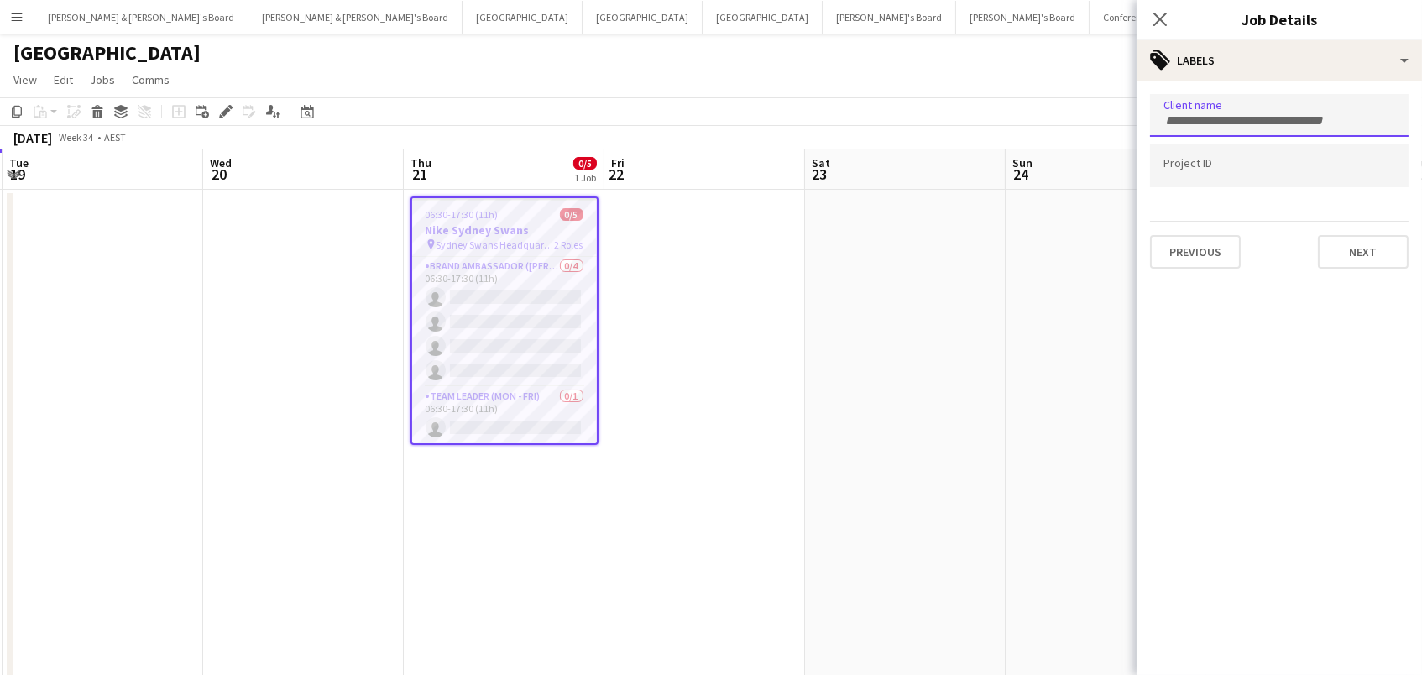
click at [1288, 117] on input "Type to search client labels..." at bounding box center [1280, 120] width 232 height 15
type input "**********"
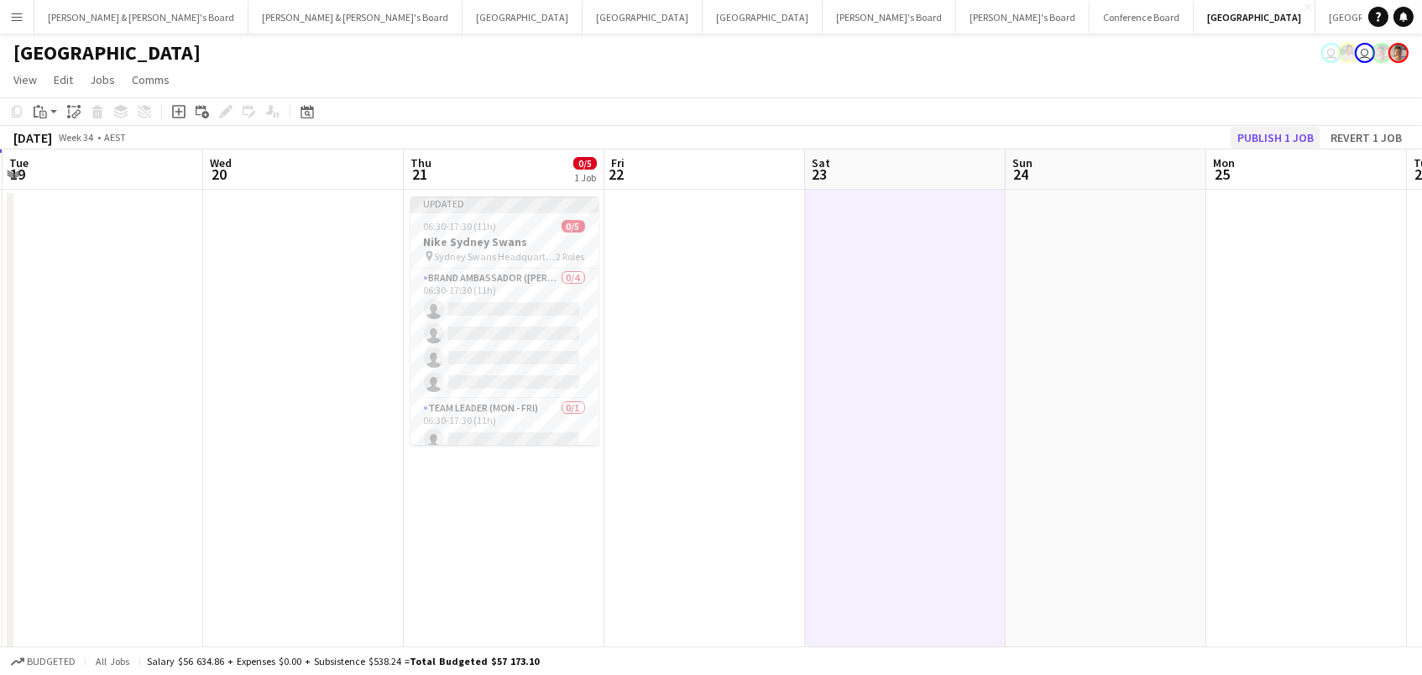
click at [1277, 132] on button "Publish 1 job" at bounding box center [1276, 138] width 90 height 22
click at [496, 239] on span "Sydney Swans Headquarters" at bounding box center [496, 243] width 122 height 13
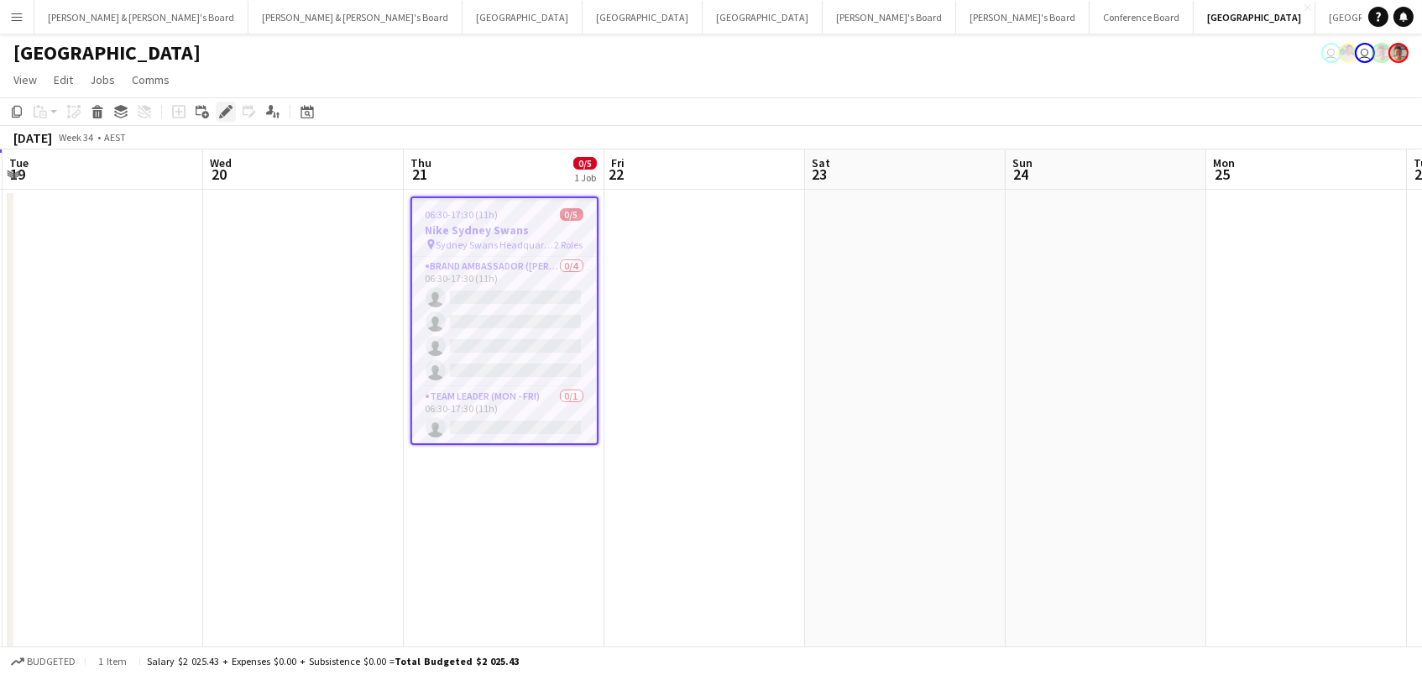
click at [219, 113] on icon "Edit" at bounding box center [225, 111] width 13 height 13
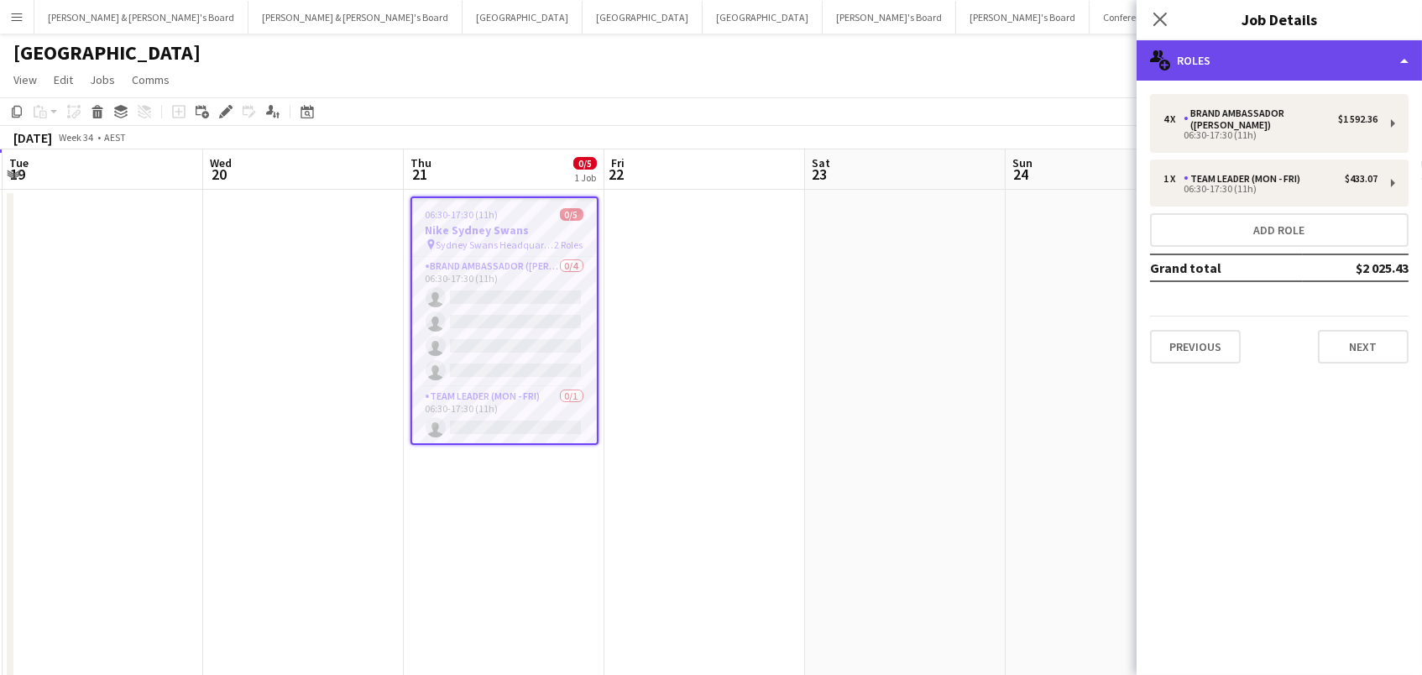
click at [1238, 63] on div "multiple-users-add Roles" at bounding box center [1279, 60] width 285 height 40
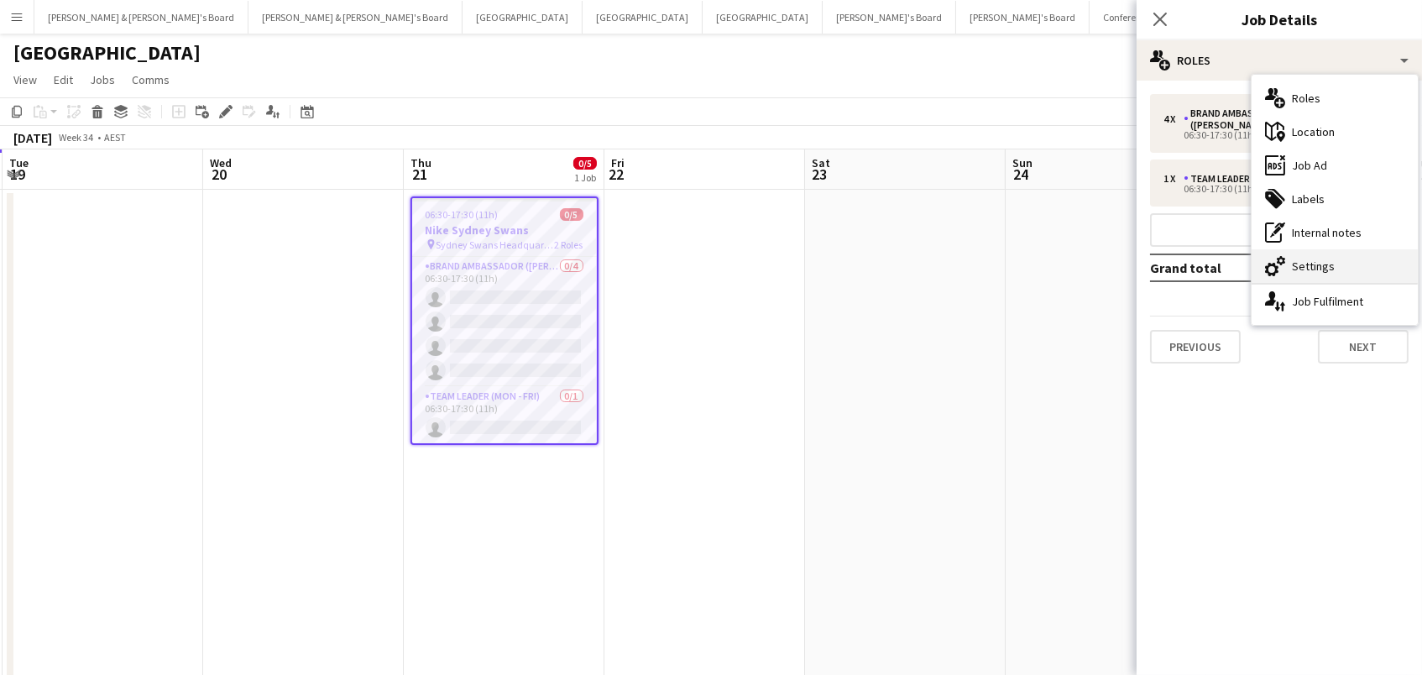
click at [1290, 265] on div "cog-double-3 Settings" at bounding box center [1335, 266] width 166 height 34
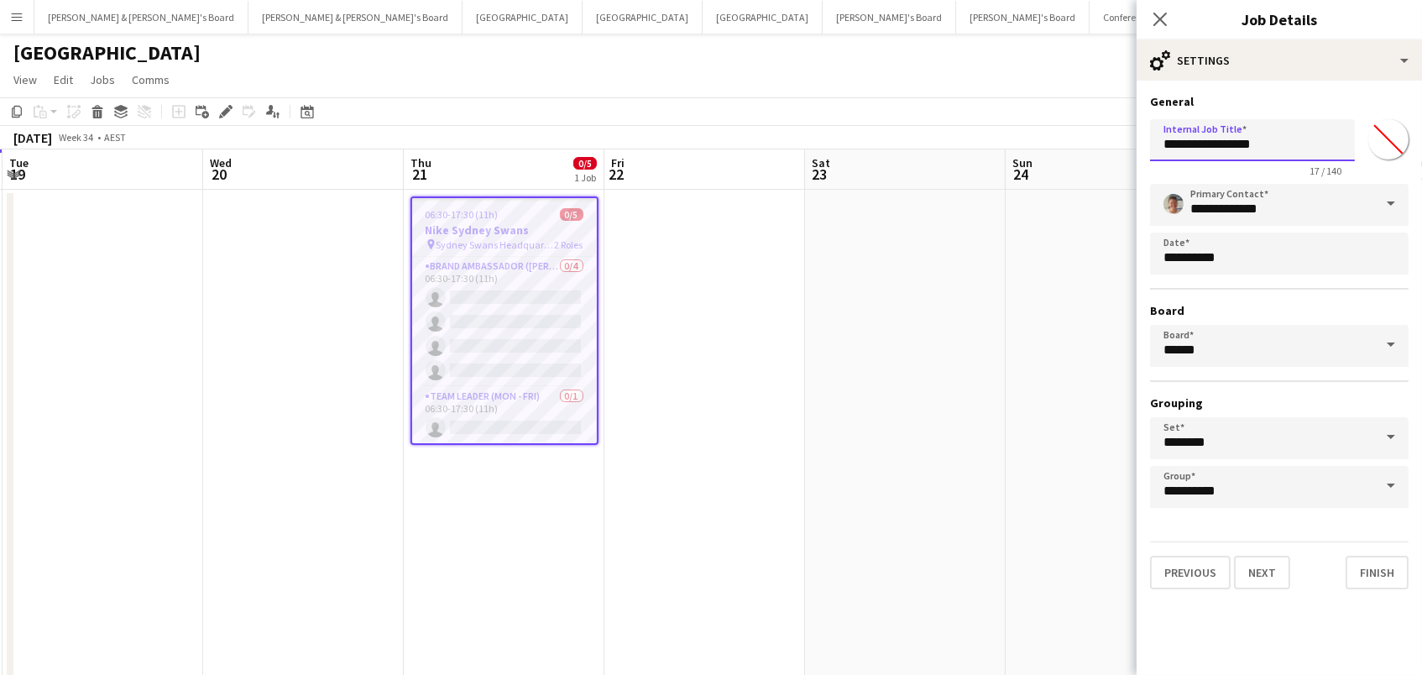
drag, startPoint x: 1286, startPoint y: 144, endPoint x: 1190, endPoint y: 138, distance: 96.7
click at [1190, 138] on input "**********" at bounding box center [1252, 140] width 205 height 42
type input "**********"
click at [842, 64] on div "Sydney user user" at bounding box center [711, 50] width 1422 height 32
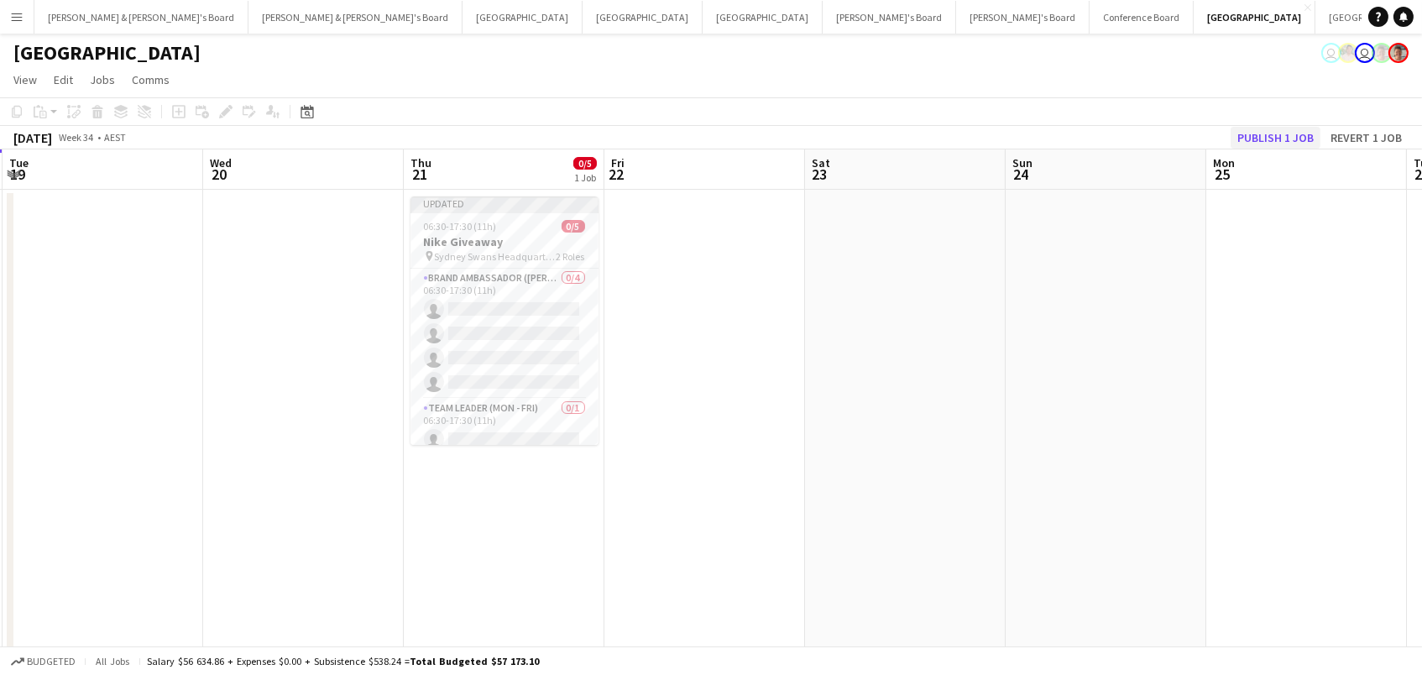
click at [1265, 142] on button "Publish 1 job" at bounding box center [1276, 138] width 90 height 22
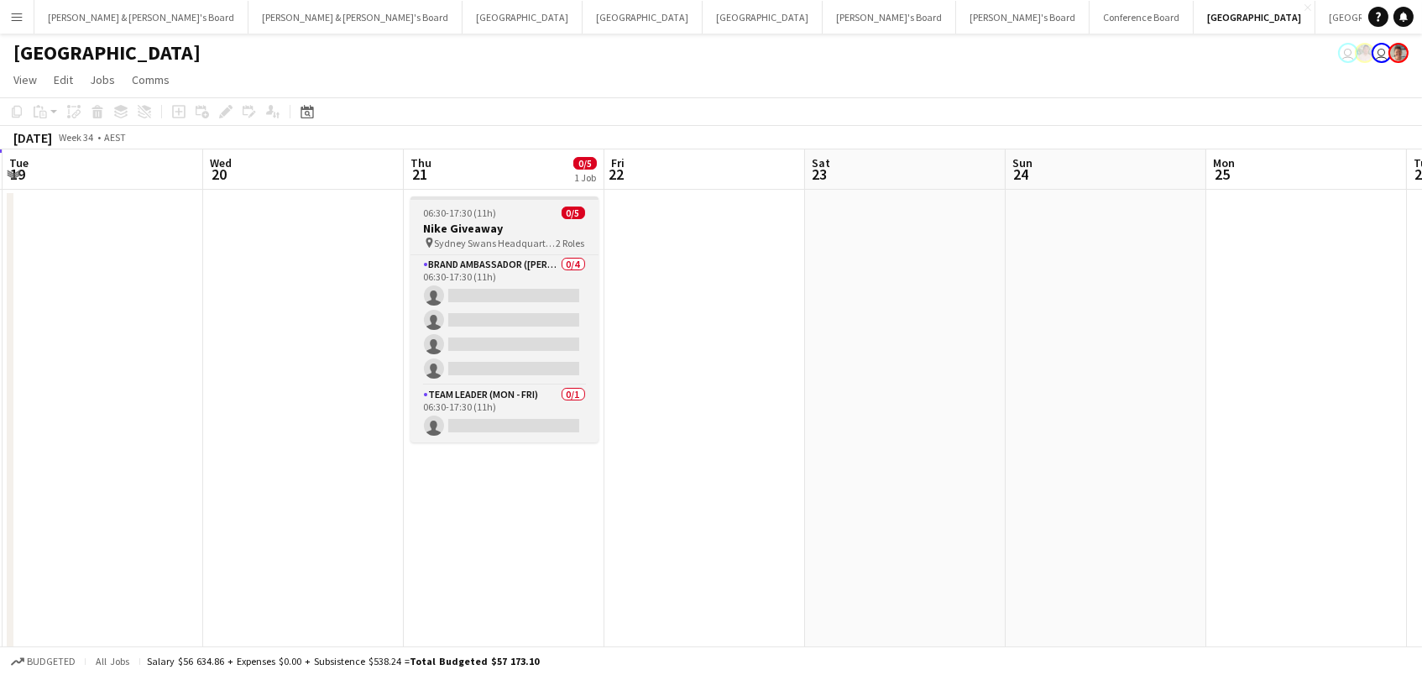
click at [502, 219] on app-job-card "06:30-17:30 (11h) 0/5 Nike Giveaway pin Sydney Swans Headquarters 2 Roles Brand…" at bounding box center [505, 319] width 188 height 246
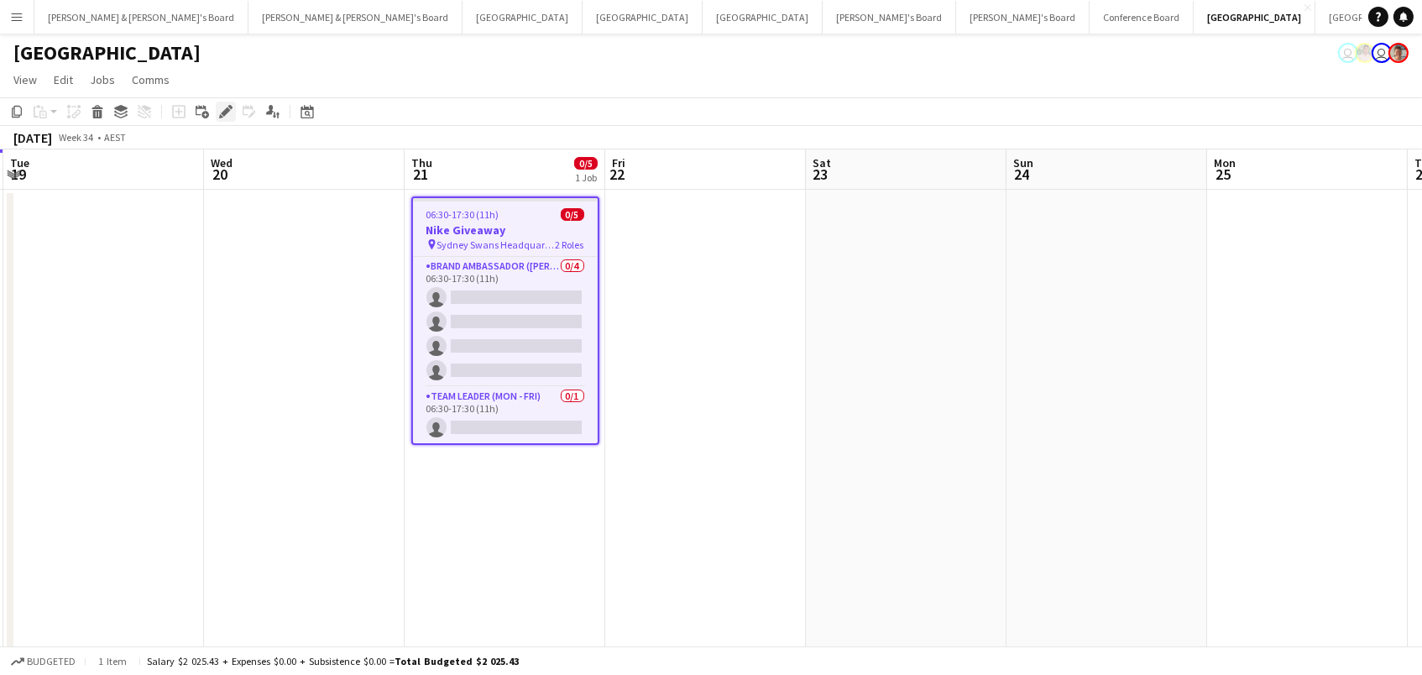
click at [222, 105] on icon "Edit" at bounding box center [225, 111] width 13 height 13
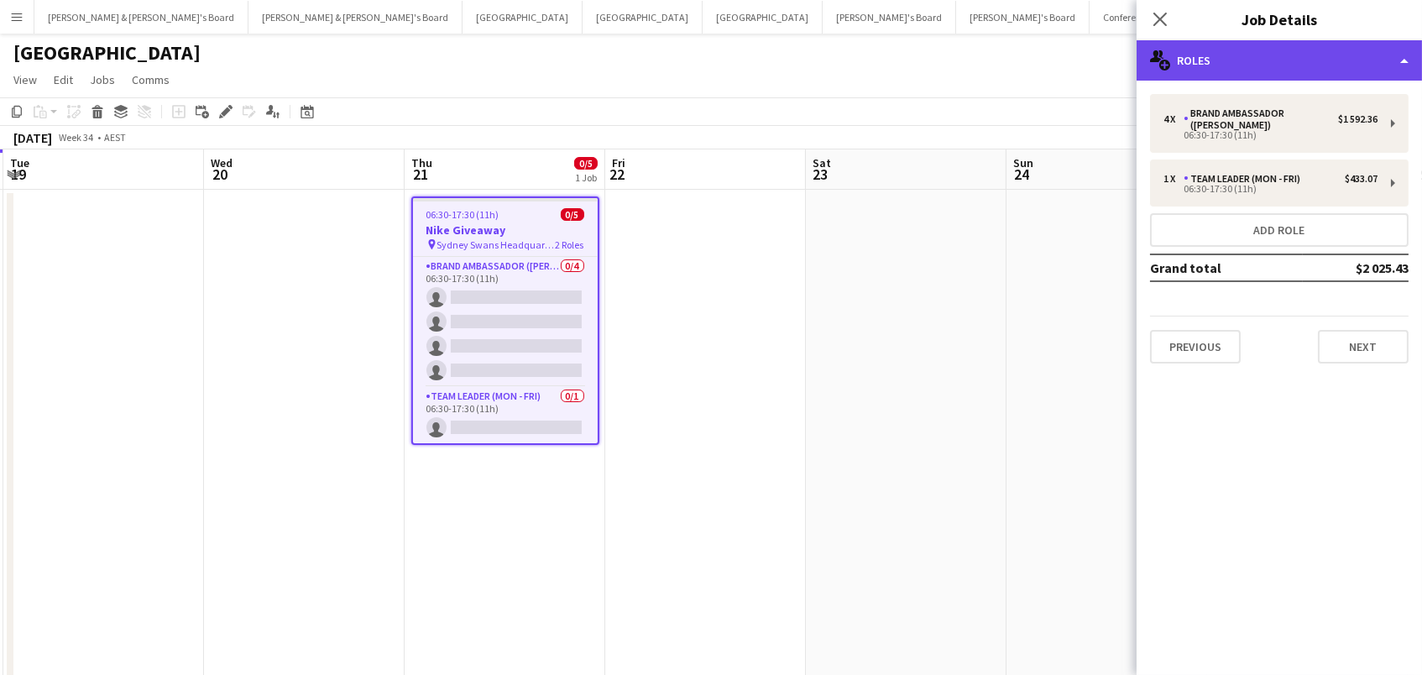
click at [1256, 60] on div "multiple-users-add Roles" at bounding box center [1279, 60] width 285 height 40
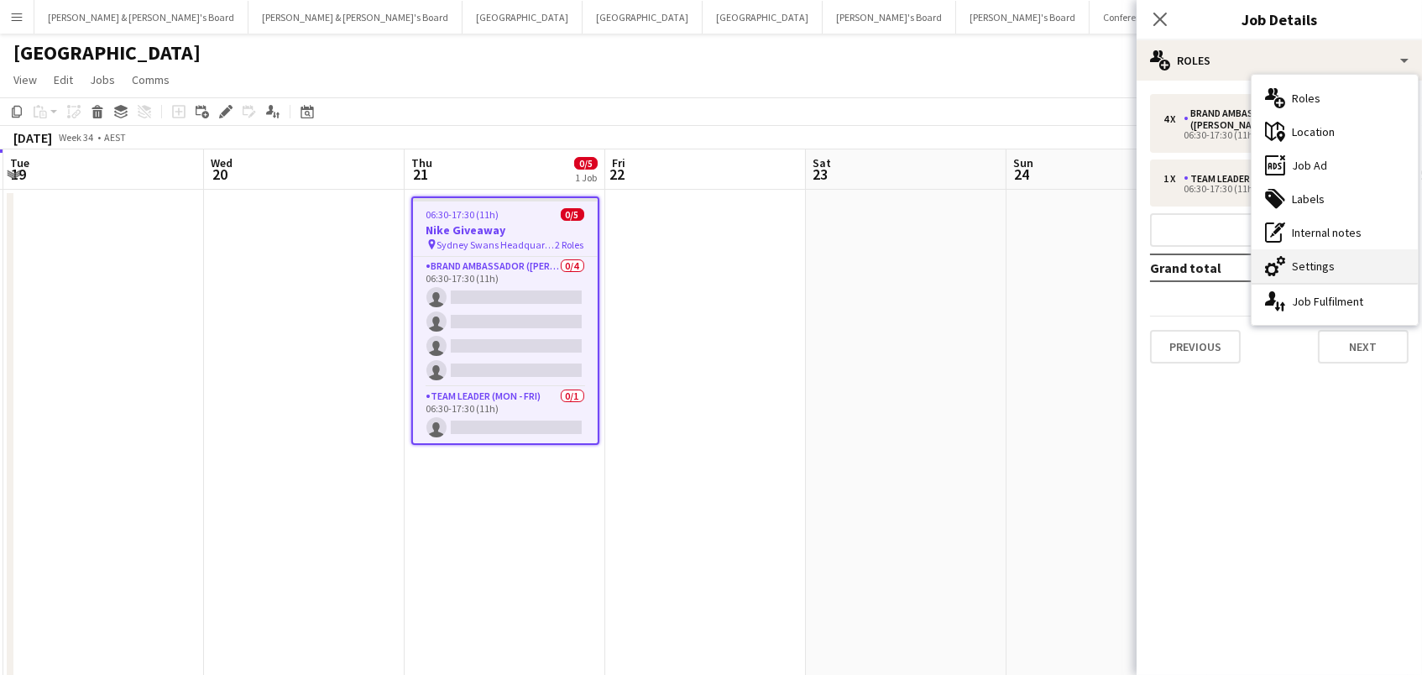
click at [1331, 269] on div "cog-double-3 Settings" at bounding box center [1335, 266] width 166 height 34
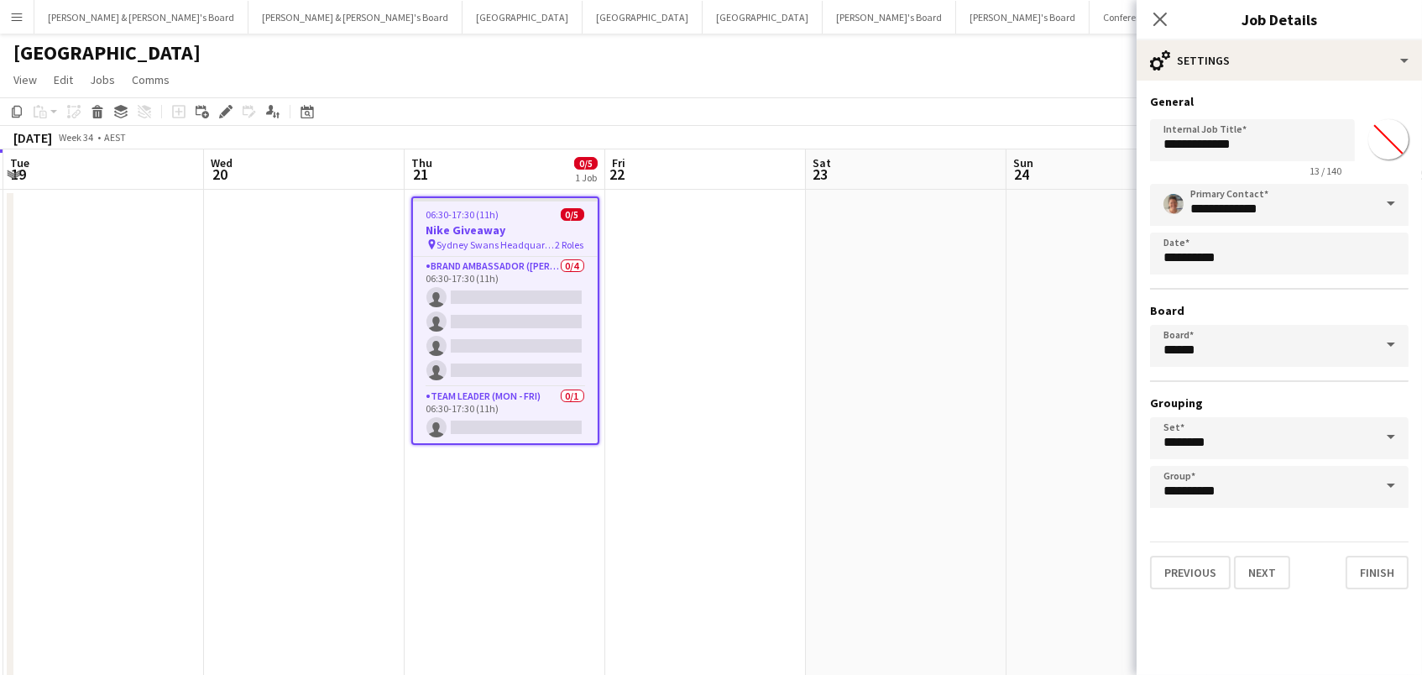
click at [1395, 144] on input "*******" at bounding box center [1388, 139] width 60 height 60
type input "*******"
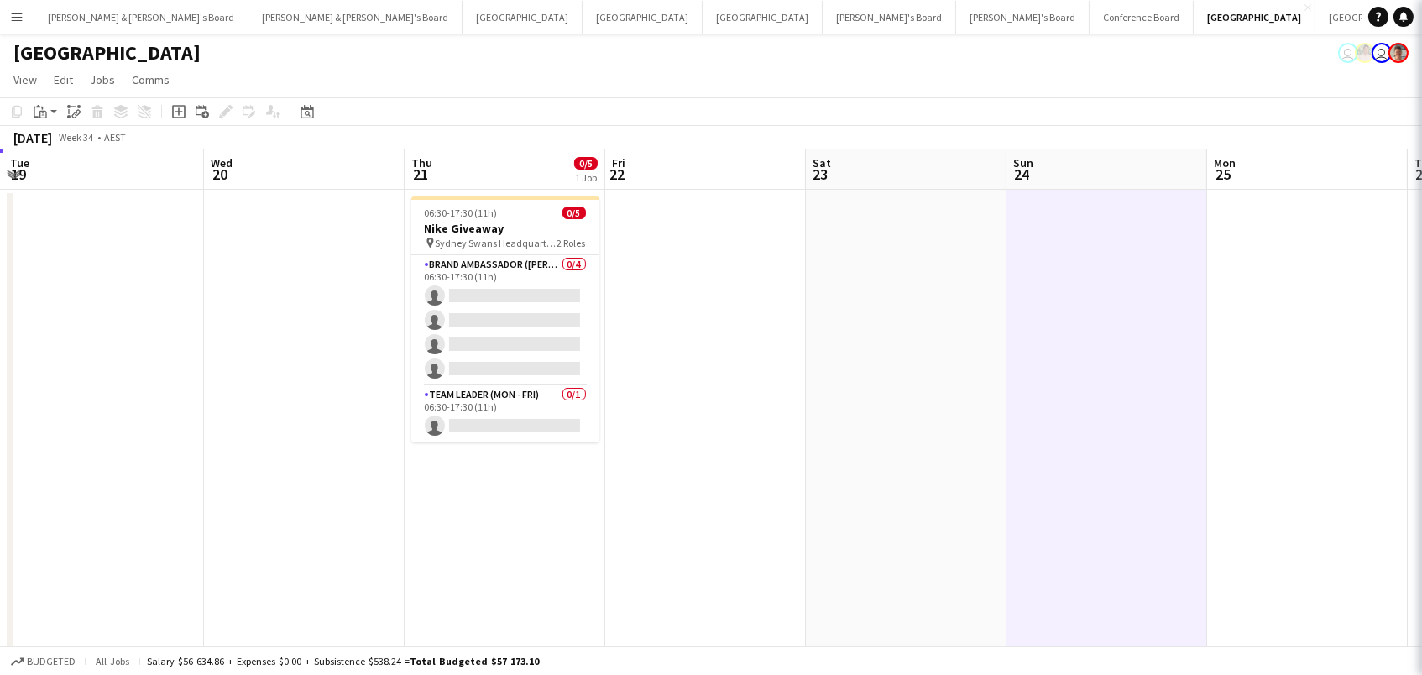
scroll to position [0, 396]
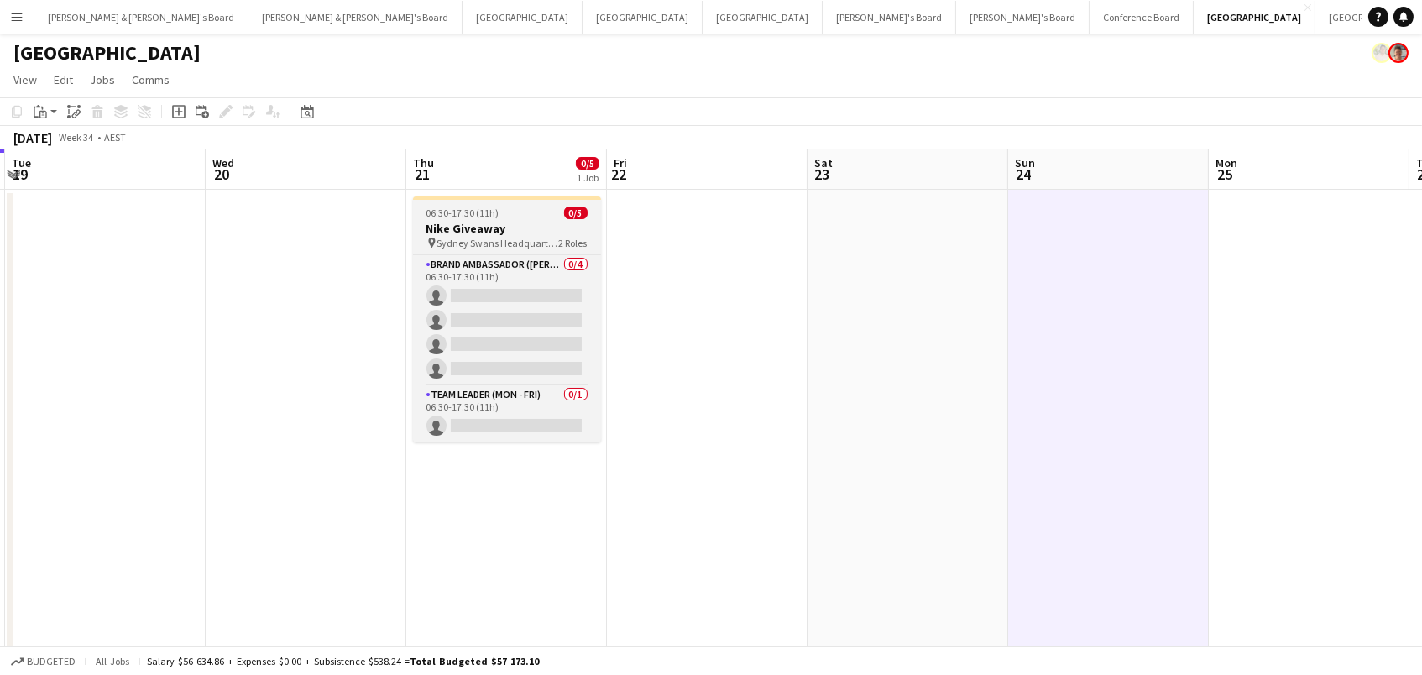
click at [501, 212] on div "06:30-17:30 (11h) 0/5" at bounding box center [507, 213] width 188 height 13
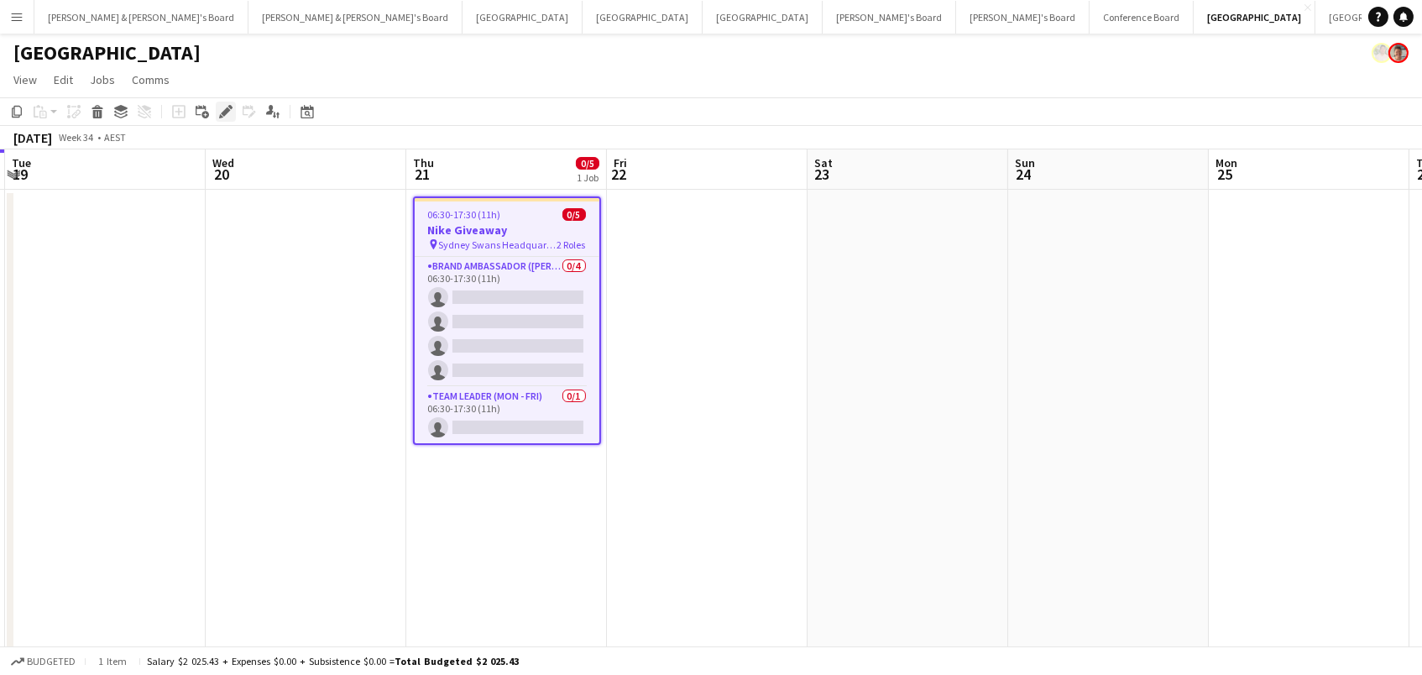
click at [227, 111] on icon "Edit" at bounding box center [225, 111] width 13 height 13
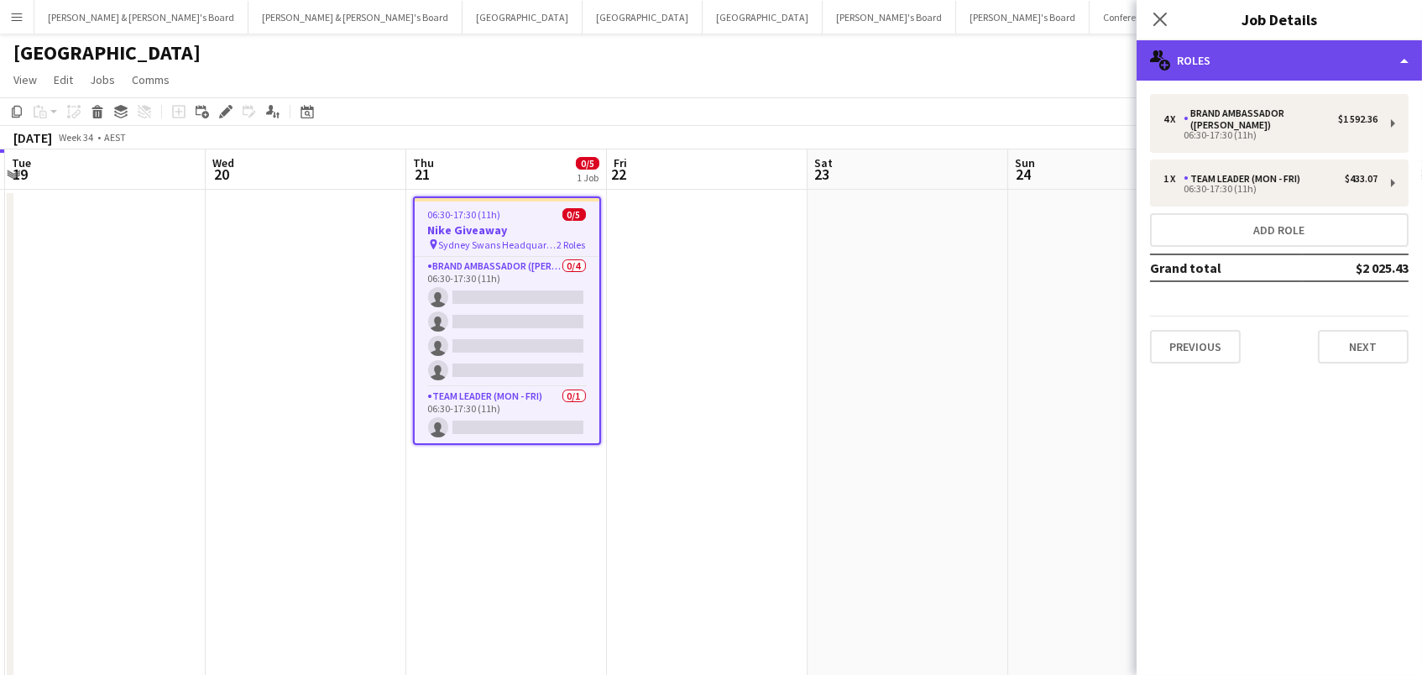
click at [1267, 71] on div "multiple-users-add Roles" at bounding box center [1279, 60] width 285 height 40
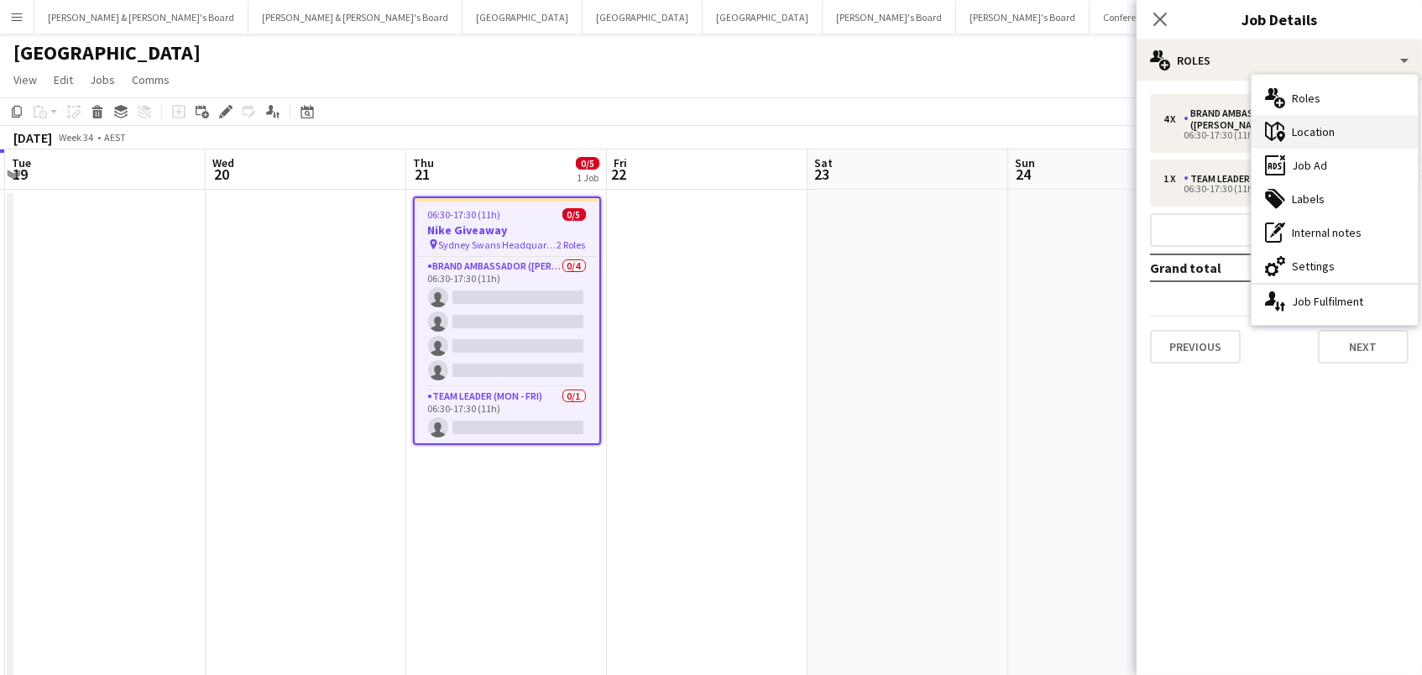
click at [1284, 139] on icon "maps-pin-1" at bounding box center [1275, 132] width 20 height 20
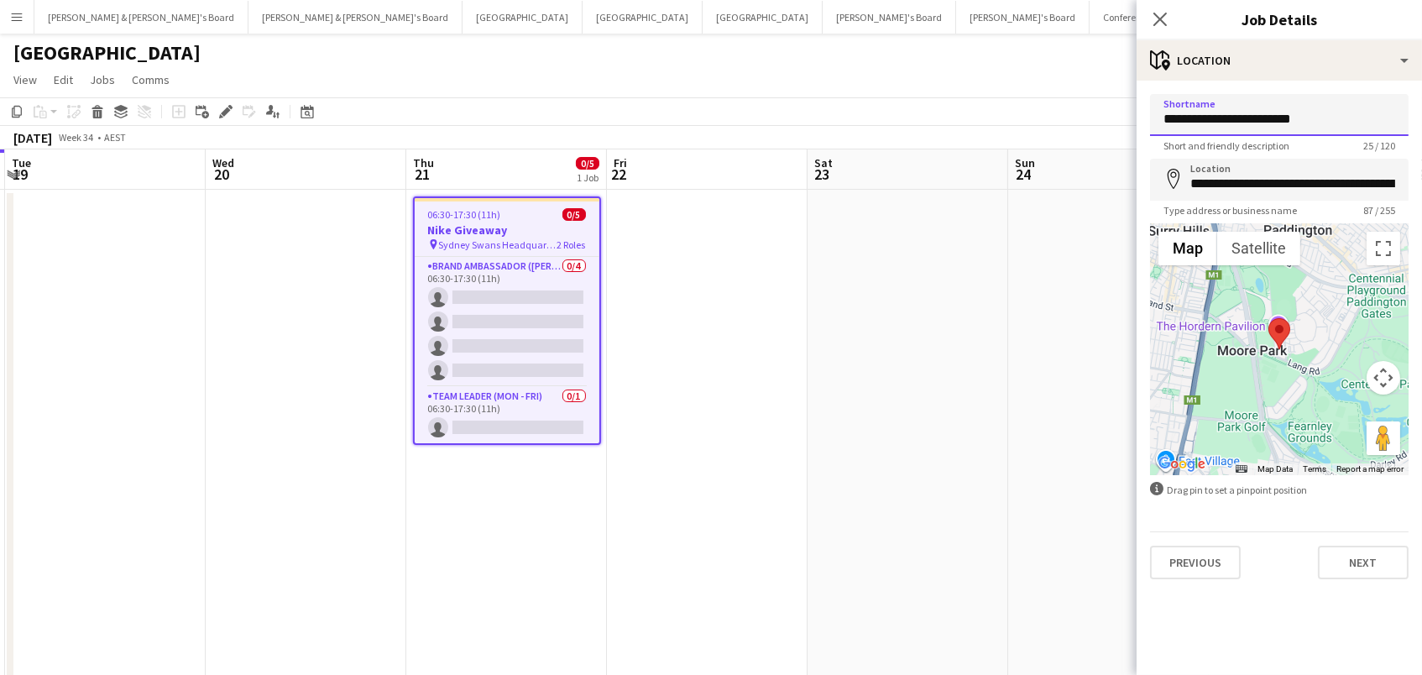
drag, startPoint x: 1256, startPoint y: 118, endPoint x: 1404, endPoint y: 114, distance: 147.8
type input "**********"
click at [1140, 88] on div "**********" at bounding box center [1279, 337] width 285 height 512
click at [1070, 77] on app-page-menu "View Day view expanded Day view collapsed Month view Date picker Jump to [DATE]…" at bounding box center [711, 81] width 1422 height 32
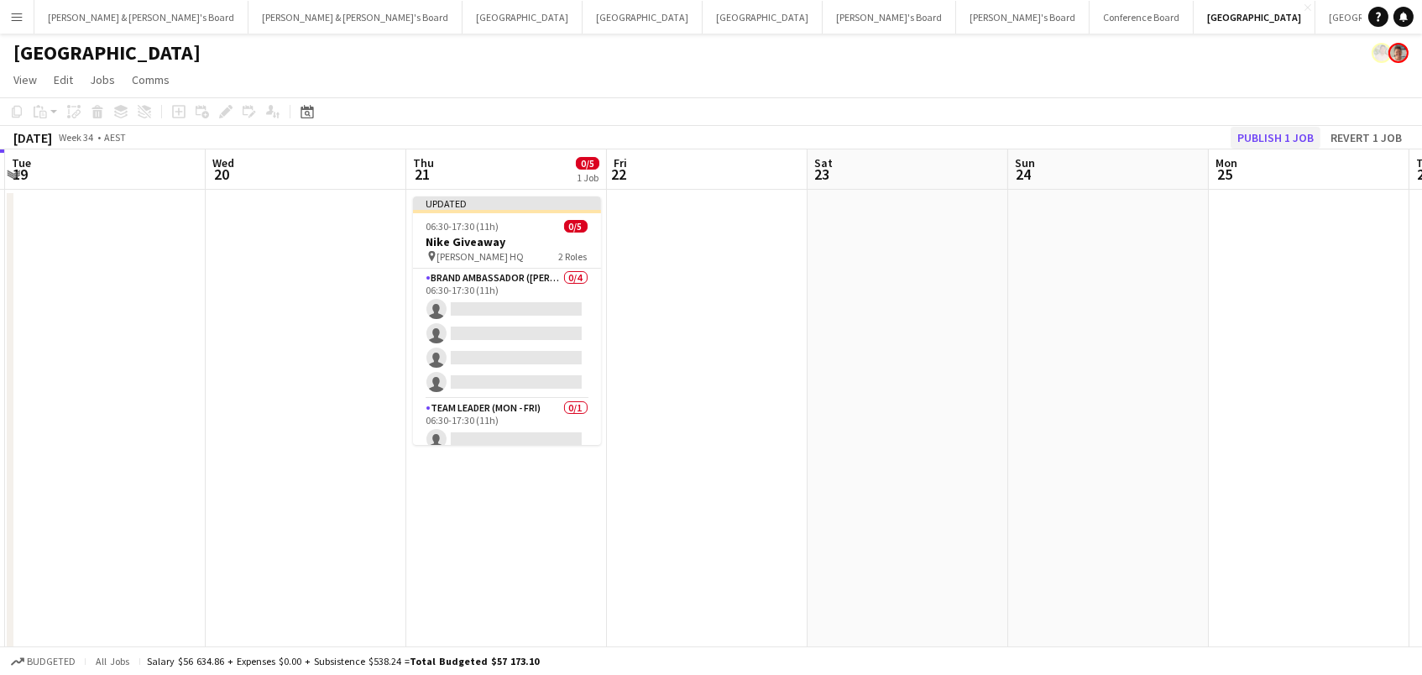
click at [1282, 129] on button "Publish 1 job" at bounding box center [1276, 138] width 90 height 22
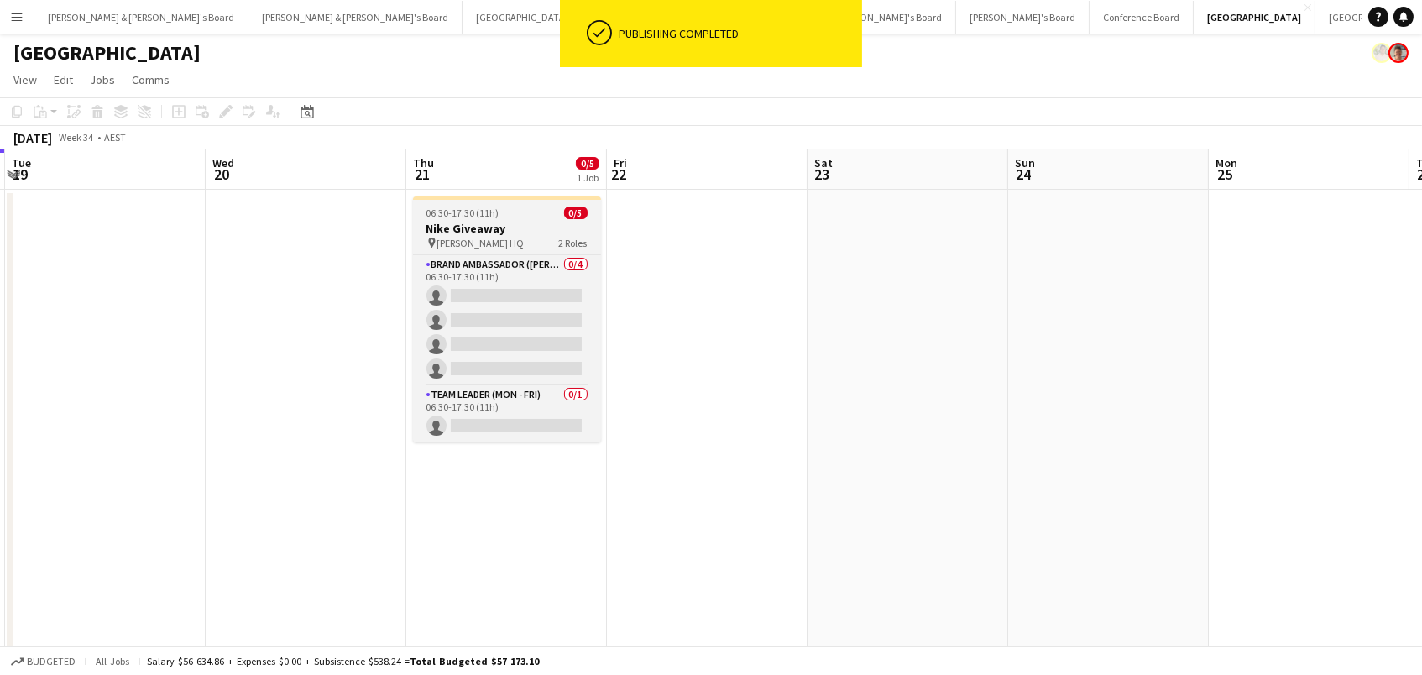
click at [490, 222] on h3 "Nike Giveaway" at bounding box center [507, 228] width 188 height 15
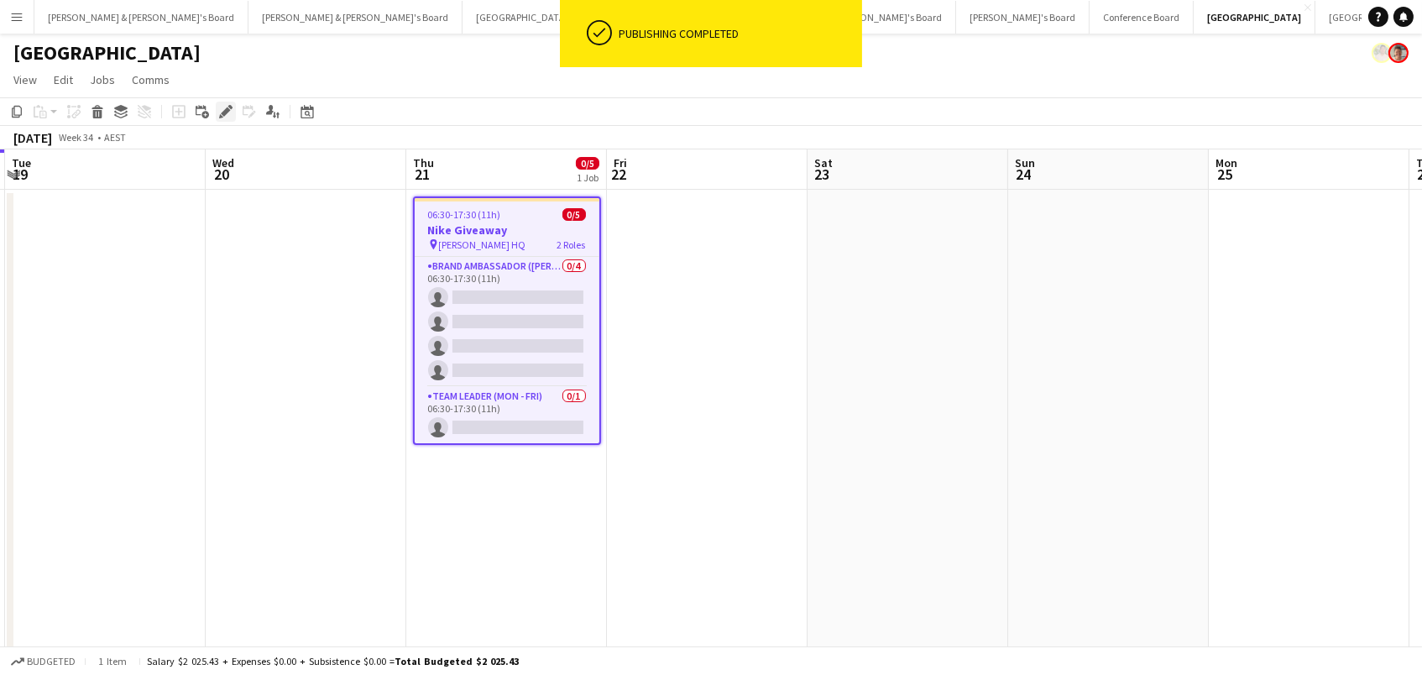
click at [232, 114] on div "Edit" at bounding box center [226, 112] width 20 height 20
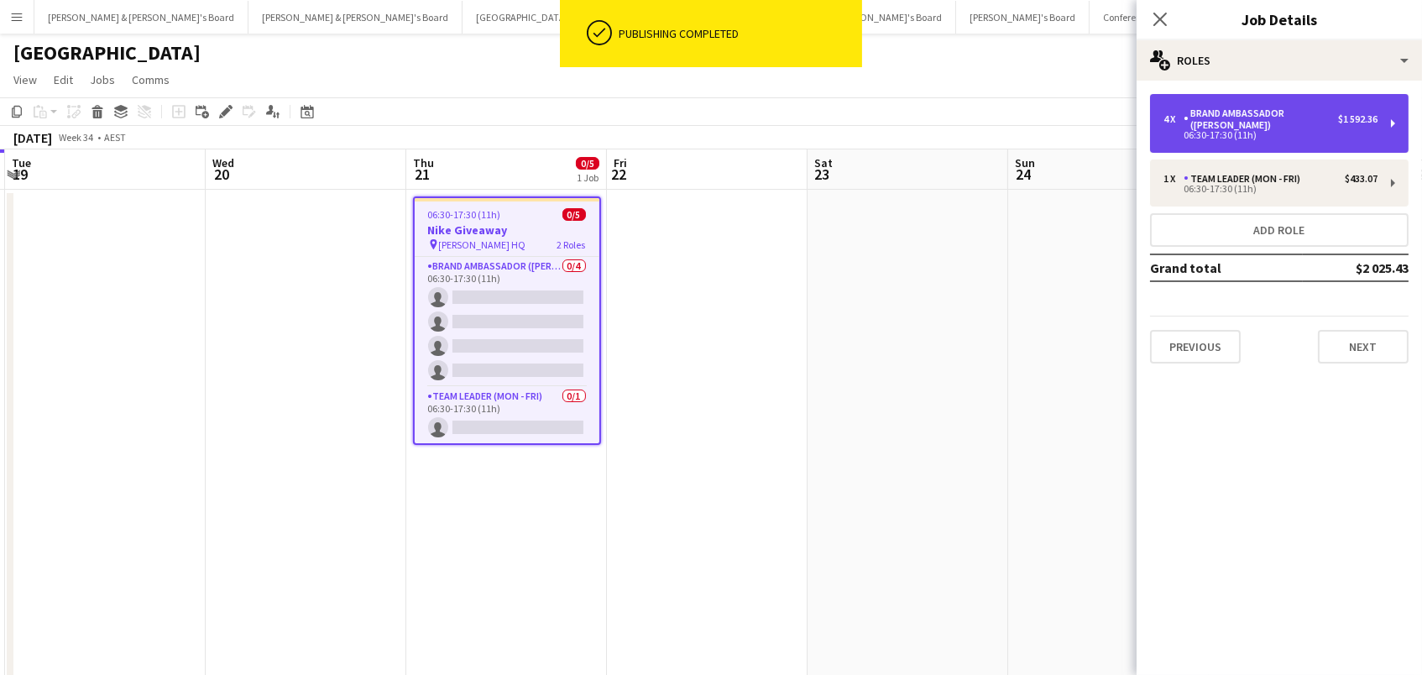
click at [1283, 107] on div "Brand Ambassador ([PERSON_NAME])" at bounding box center [1261, 119] width 154 height 24
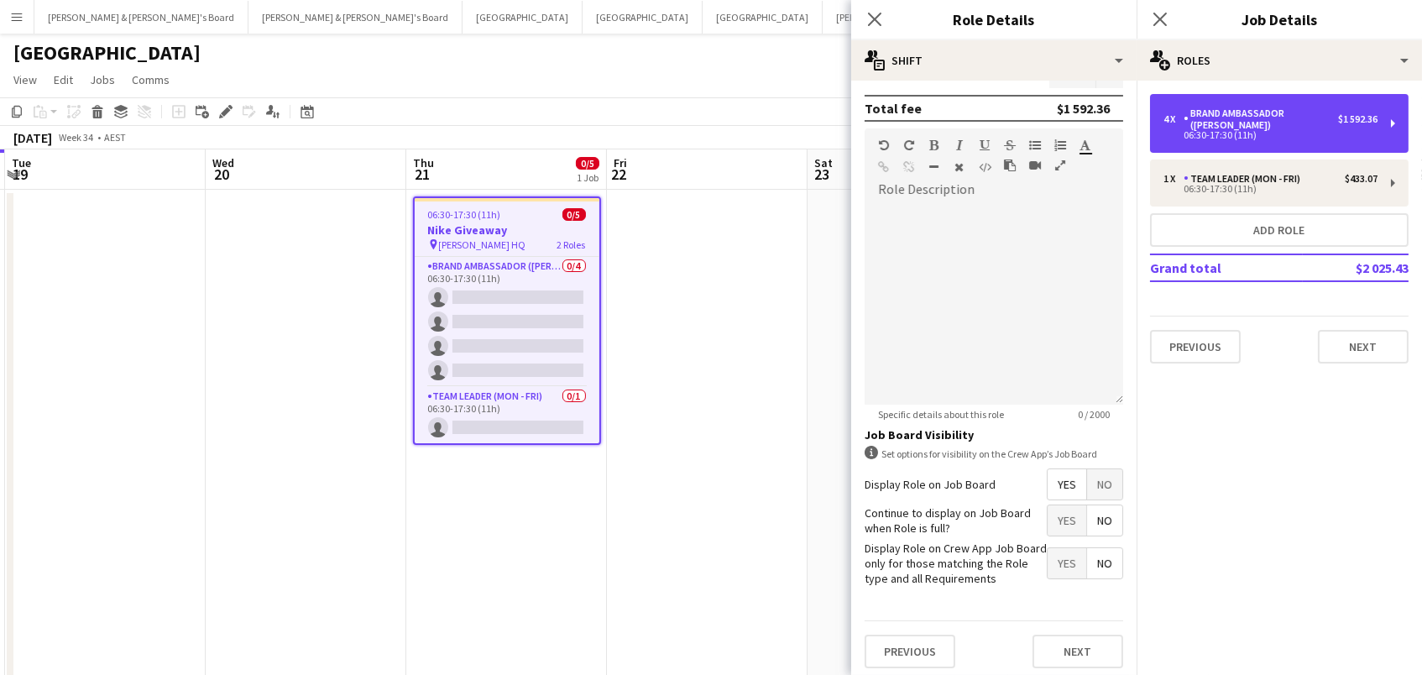
scroll to position [455, 0]
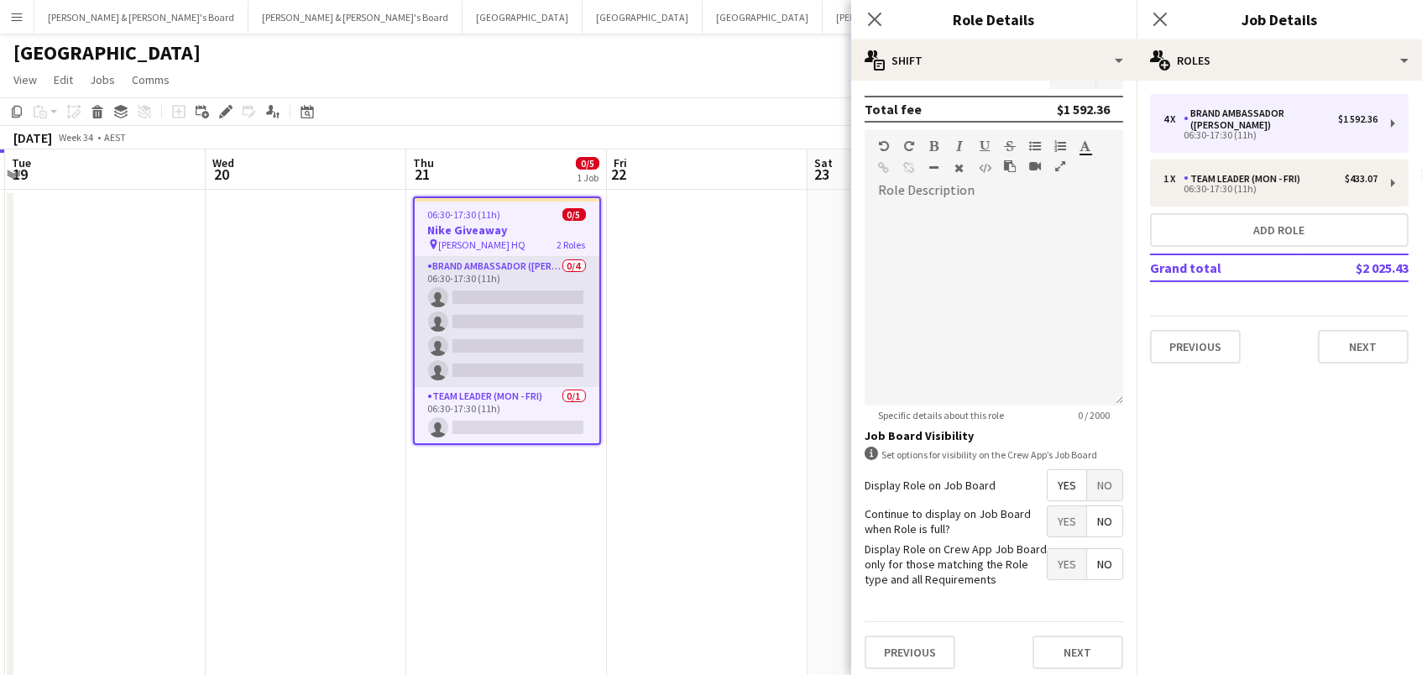
click at [568, 296] on app-card-role "Brand Ambassador (Mon - Fri) 0/4 06:30-17:30 (11h) single-neutral-actions singl…" at bounding box center [507, 322] width 185 height 130
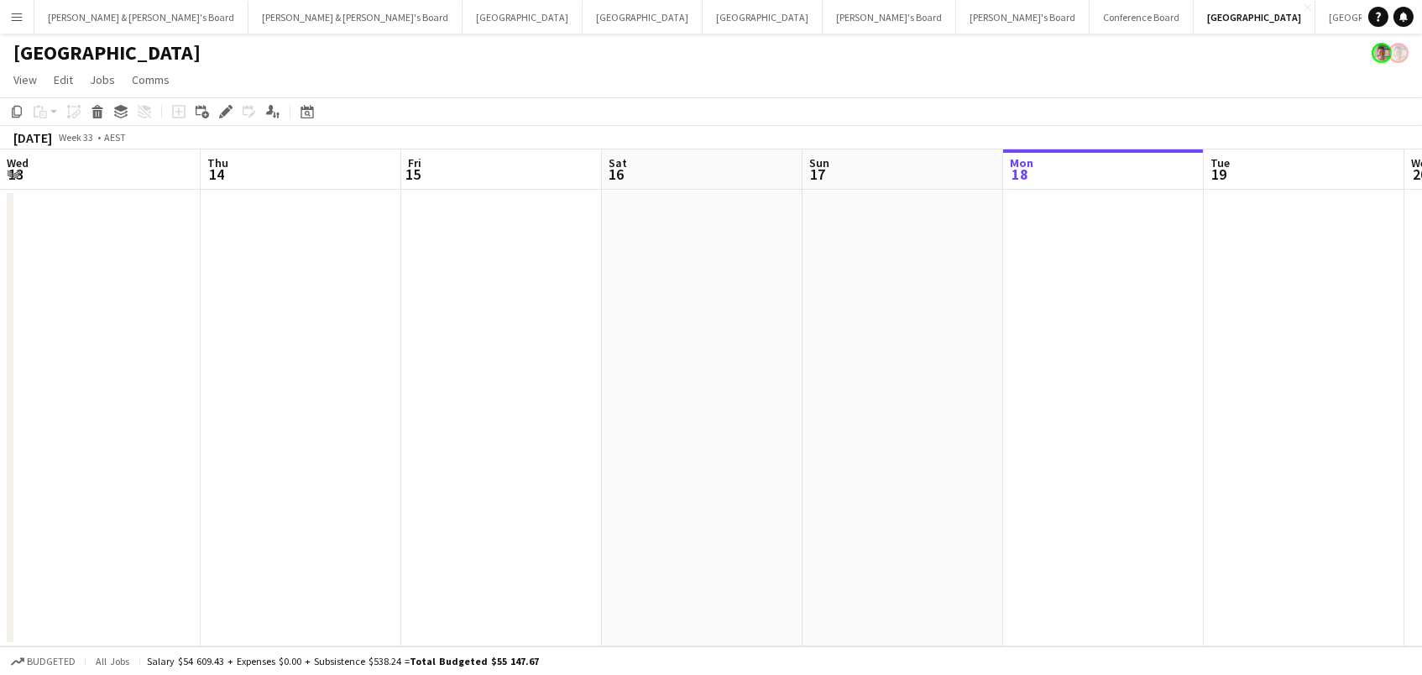
scroll to position [0, 672]
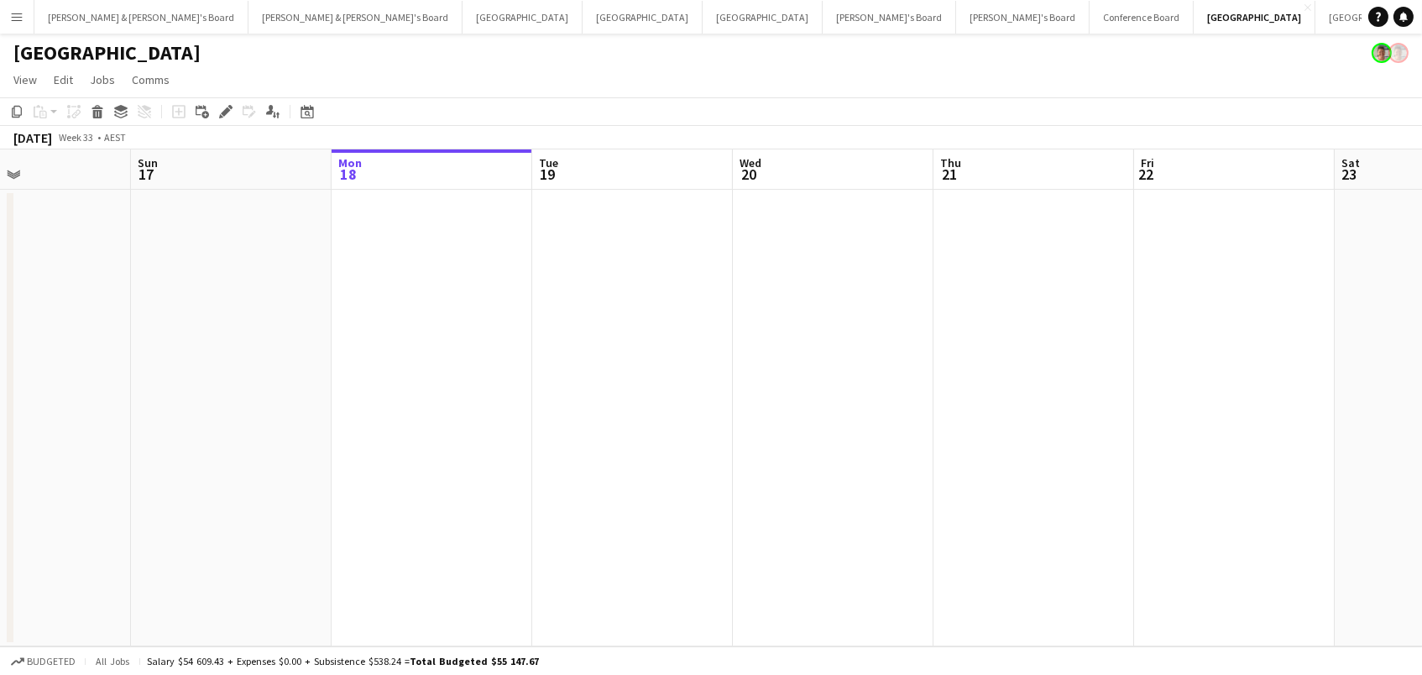
click at [15, 20] on app-icon "Menu" at bounding box center [16, 16] width 13 height 13
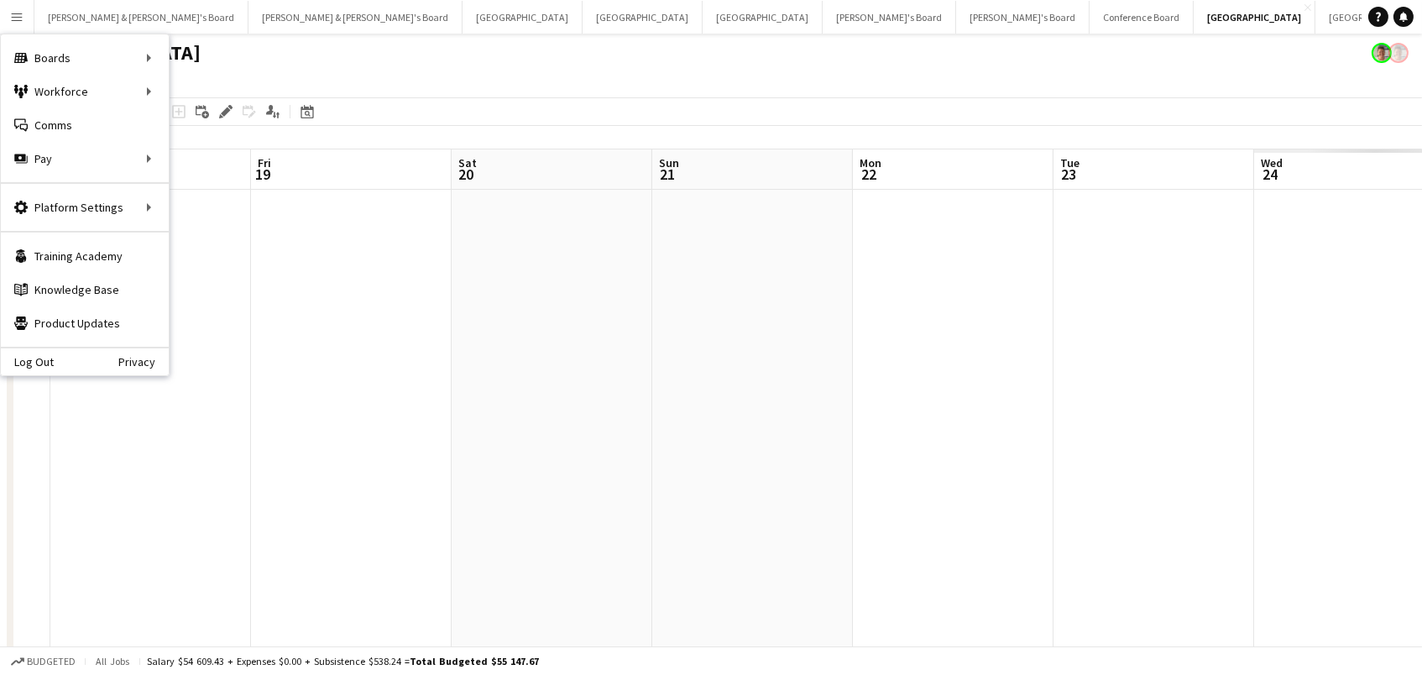
scroll to position [0, 588]
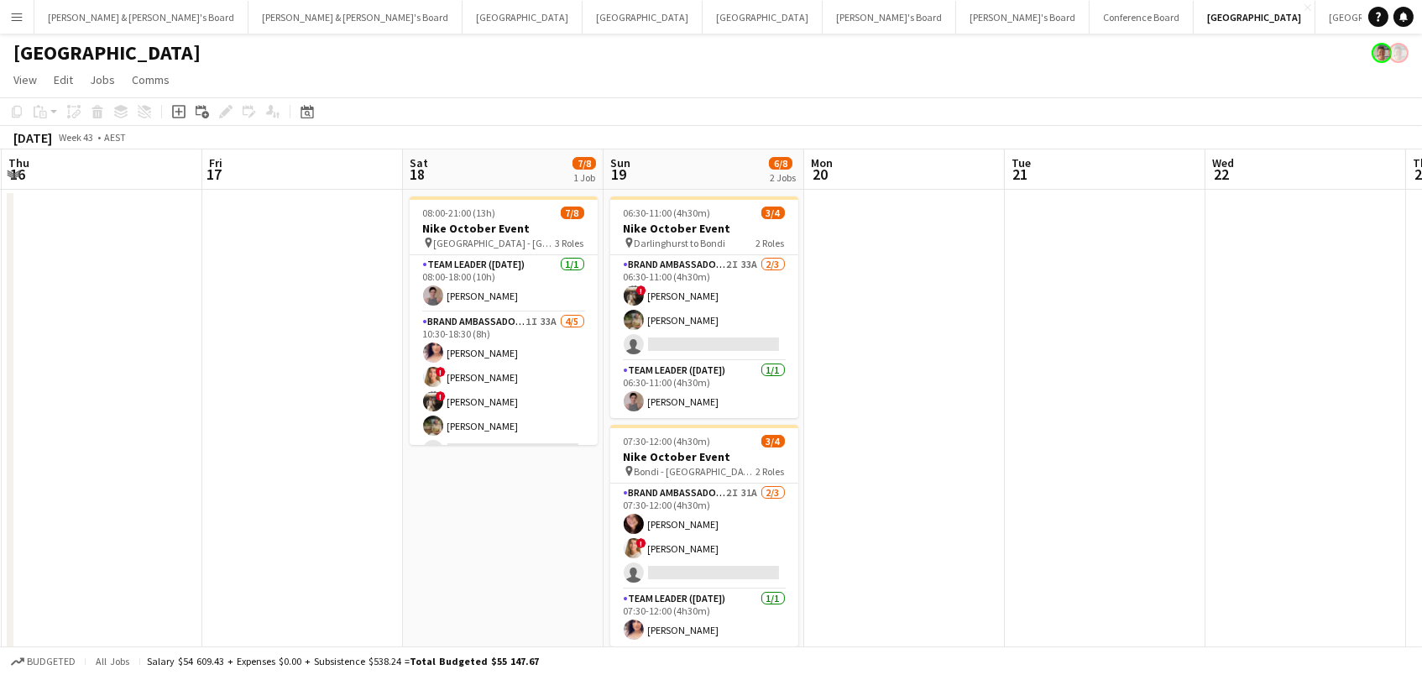
scroll to position [0, 364]
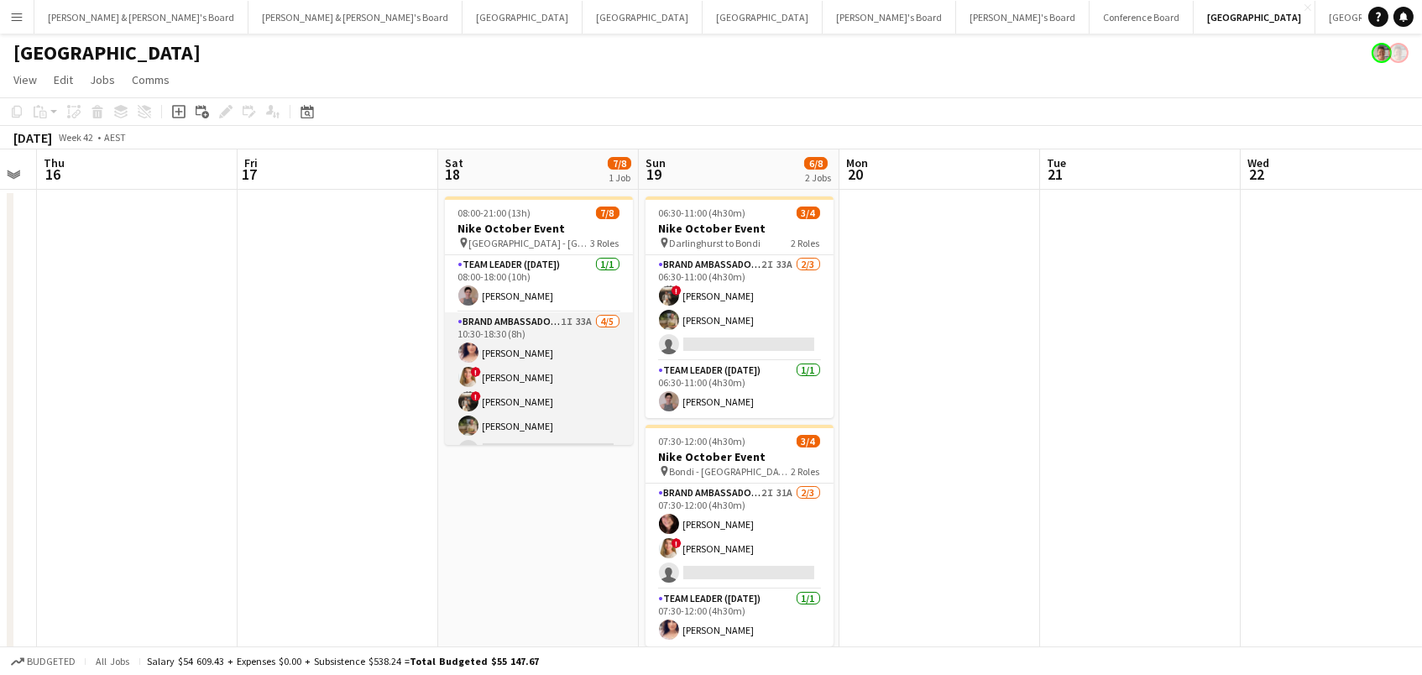
click at [581, 342] on app-card-role "Brand Ambassador ([DATE]) 1I 33A [DATE] 10:30-18:30 (8h) [PERSON_NAME] ! [PERSO…" at bounding box center [539, 389] width 188 height 154
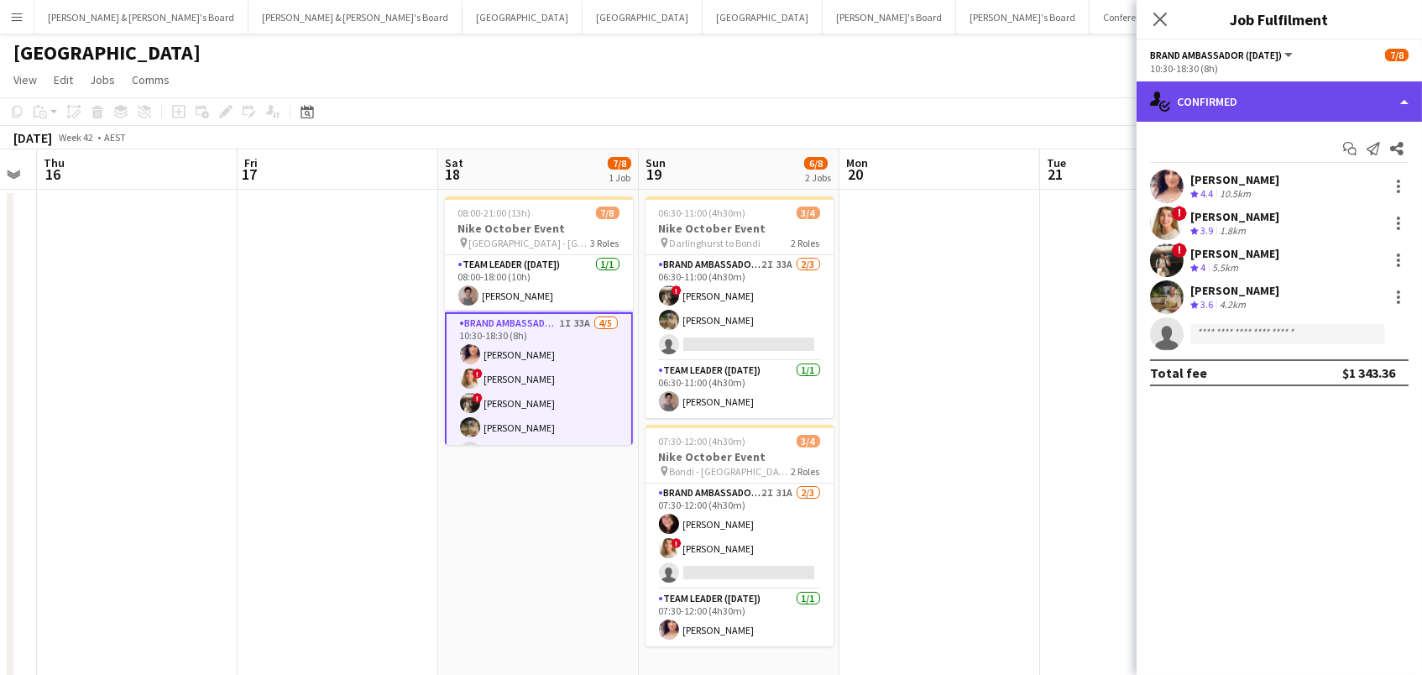
click at [1212, 107] on div "single-neutral-actions-check-2 Confirmed" at bounding box center [1279, 101] width 285 height 40
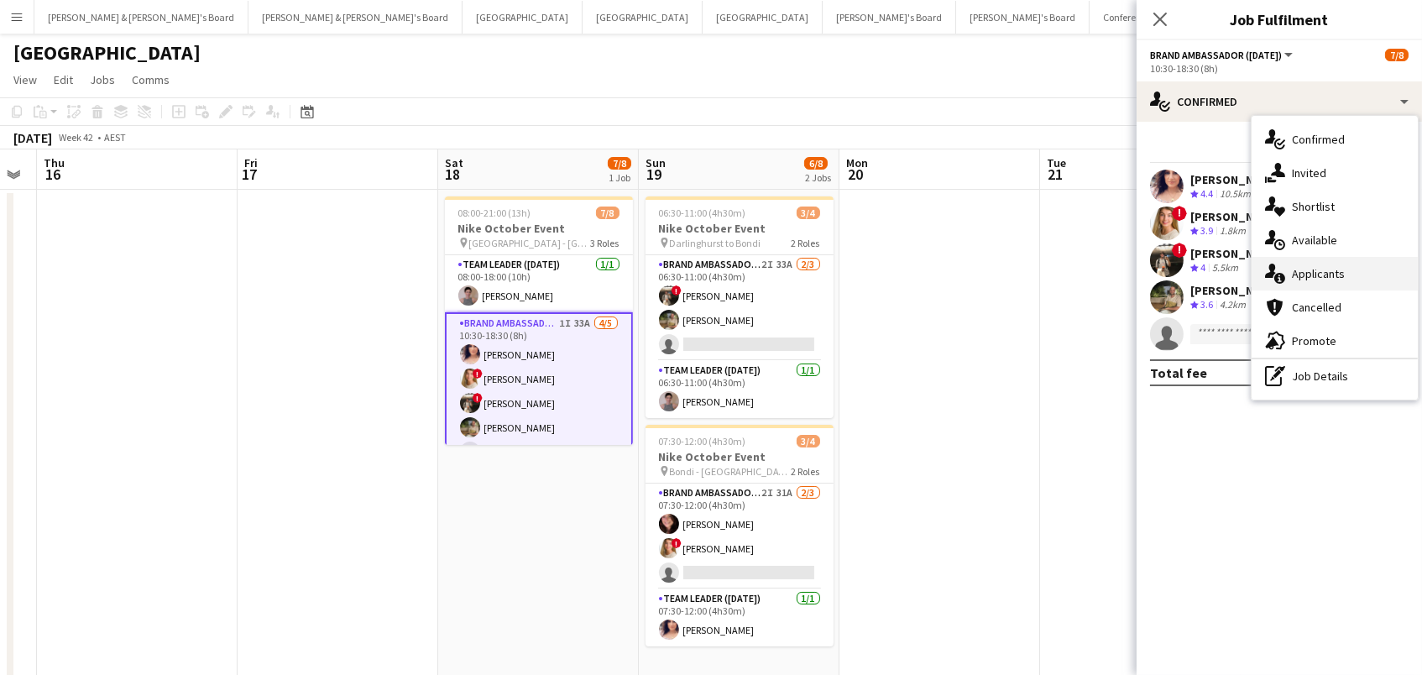
click at [1309, 260] on div "single-neutral-actions-information Applicants" at bounding box center [1335, 274] width 166 height 34
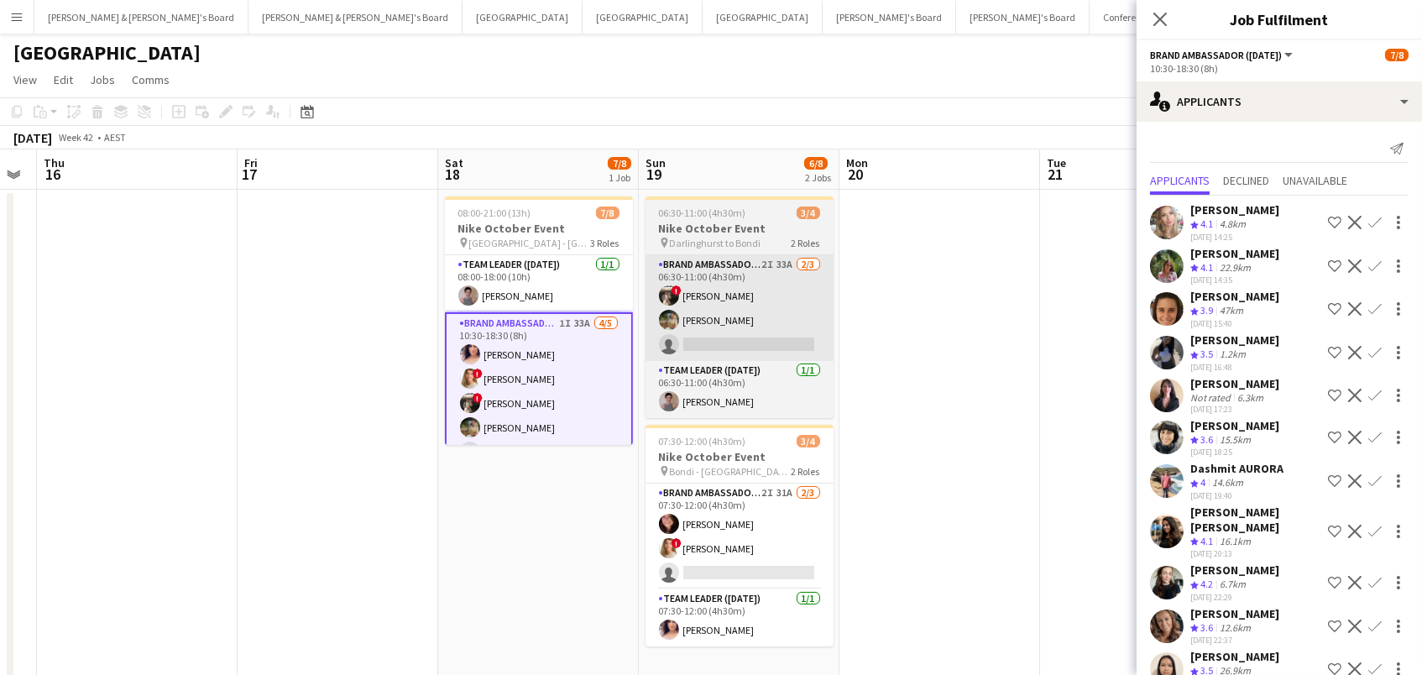
click at [702, 309] on app-card-role "Brand Ambassador ([DATE]) 2I 33A [DATE] 06:30-11:00 (4h30m) ! [PERSON_NAME] [PE…" at bounding box center [740, 308] width 188 height 106
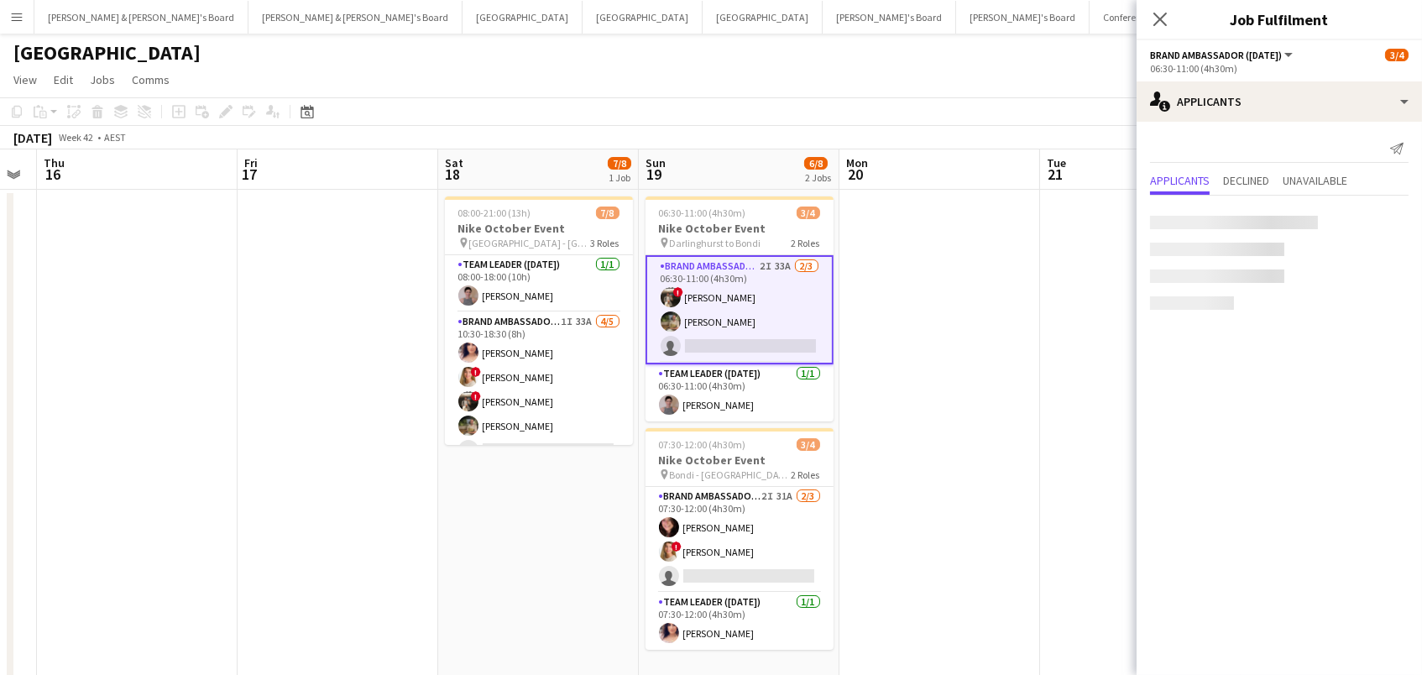
scroll to position [0, 363]
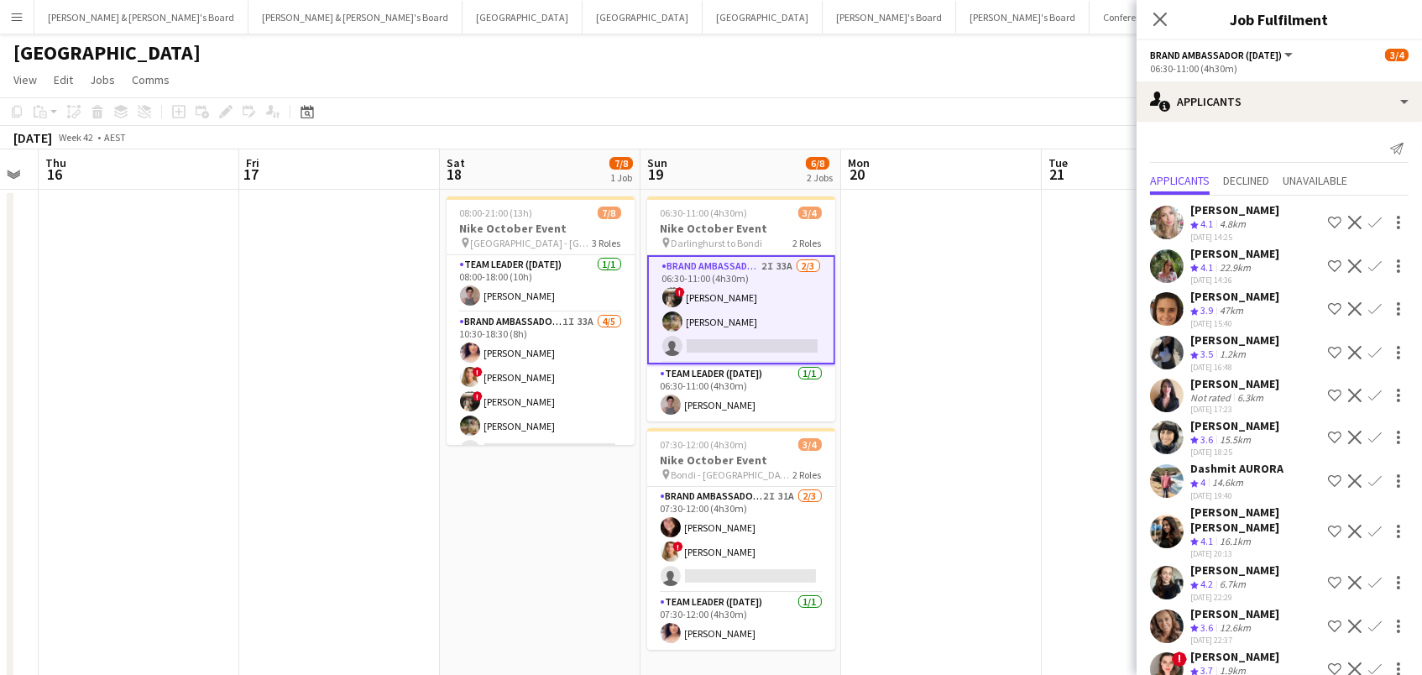
click at [1374, 264] on app-icon "Confirm" at bounding box center [1374, 265] width 13 height 13
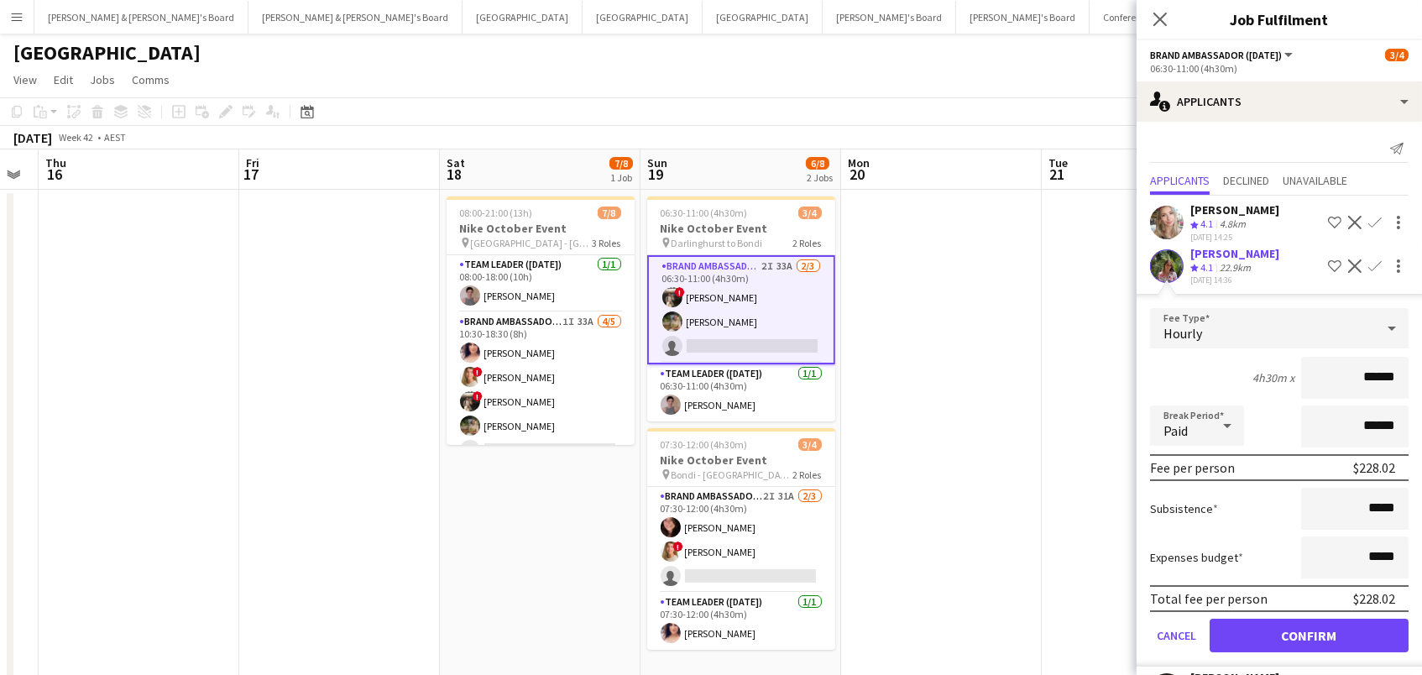
click at [1309, 644] on button "Confirm" at bounding box center [1309, 636] width 199 height 34
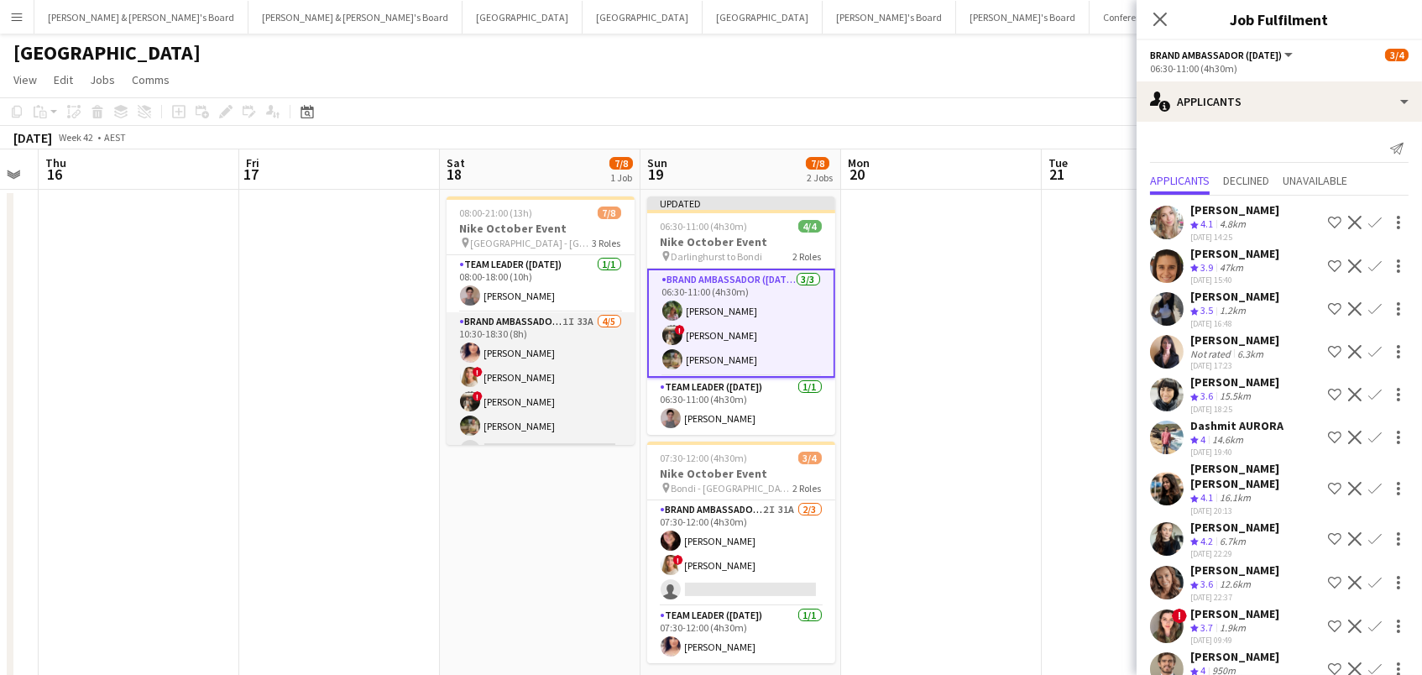
click at [529, 381] on app-card-role "Brand Ambassador ([DATE]) 1I 33A [DATE] 10:30-18:30 (8h) [PERSON_NAME] ! [PERSO…" at bounding box center [541, 389] width 188 height 154
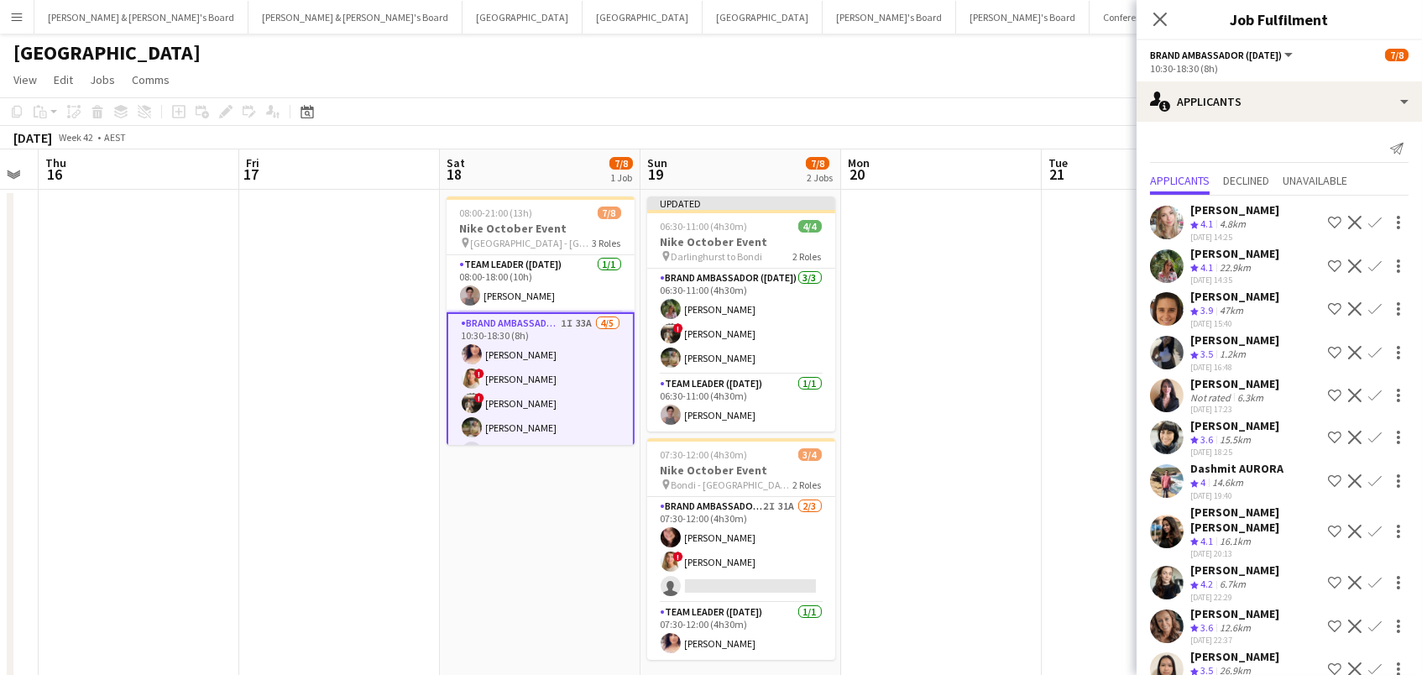
click at [1370, 267] on app-icon "Confirm" at bounding box center [1374, 265] width 13 height 13
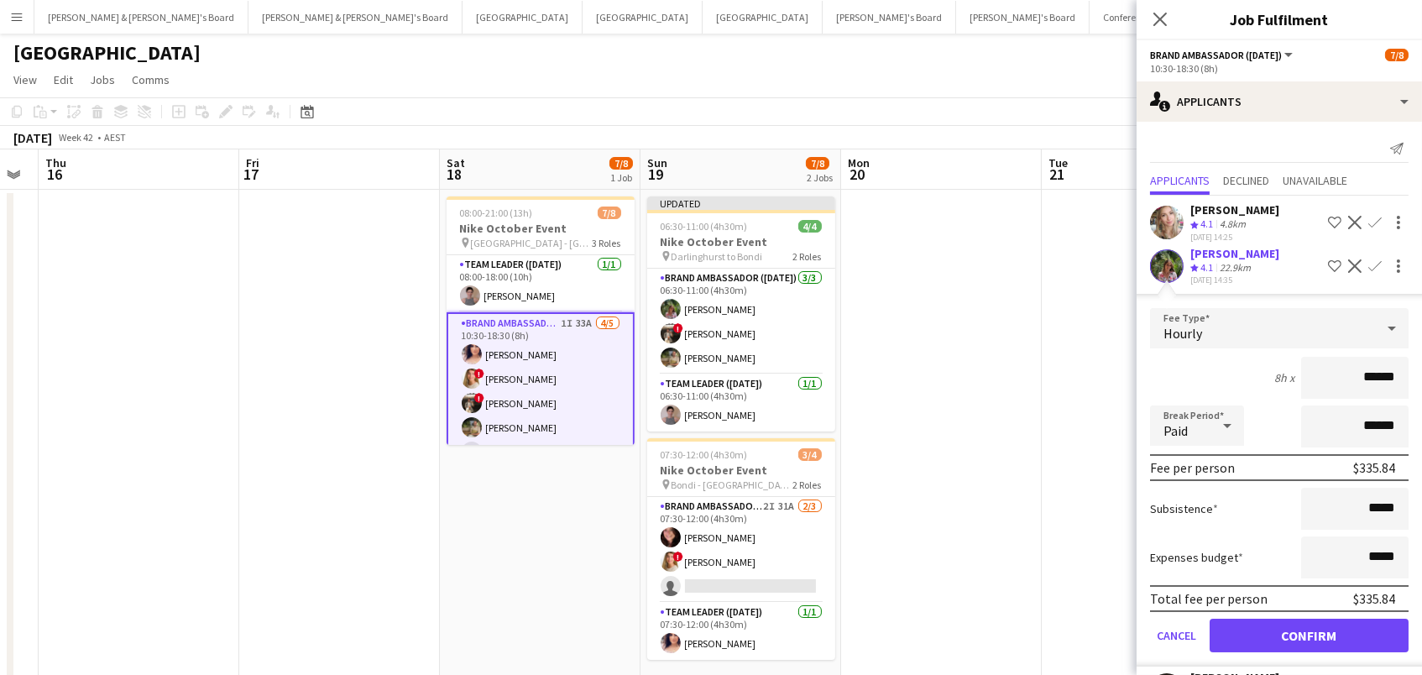
click at [1309, 644] on button "Confirm" at bounding box center [1309, 636] width 199 height 34
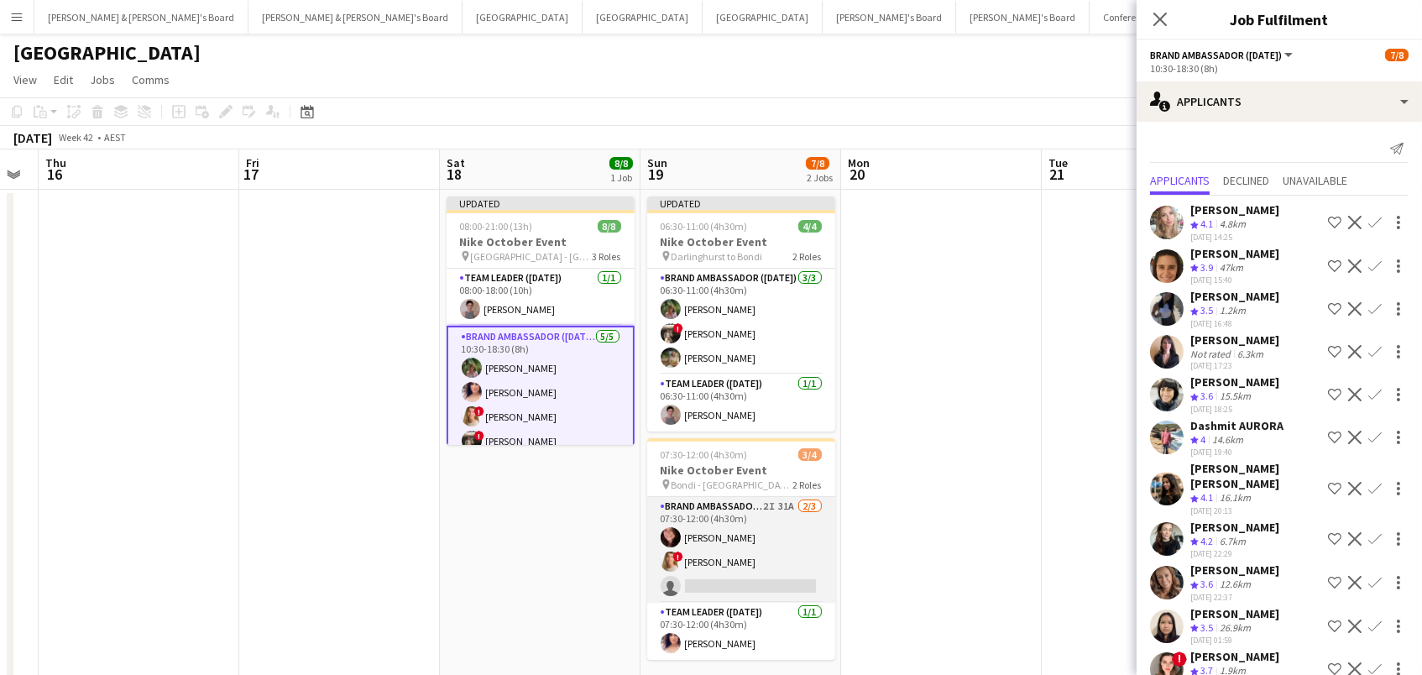
click at [719, 569] on app-card-role "Brand Ambassador ([DATE]) 2I 31A [DATE] 07:30-12:00 (4h30m) [PERSON_NAME] ! [PE…" at bounding box center [741, 550] width 188 height 106
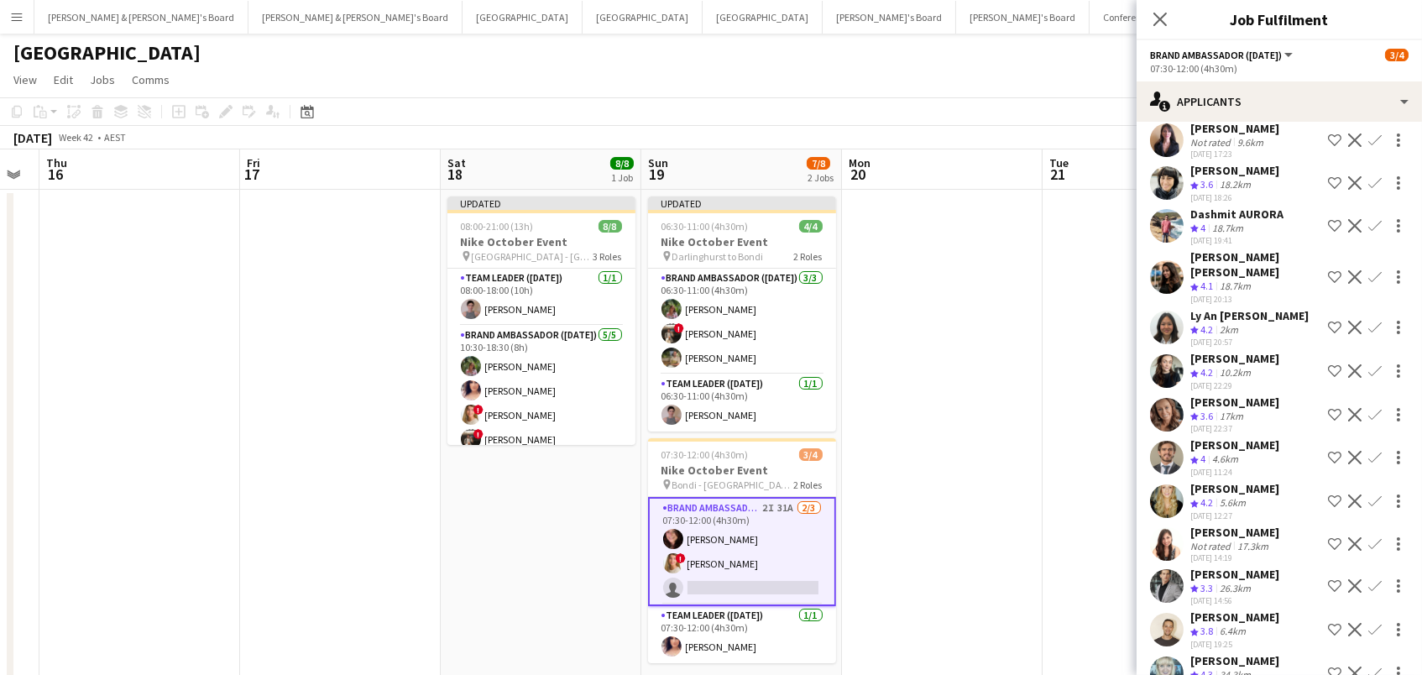
scroll to position [214, 0]
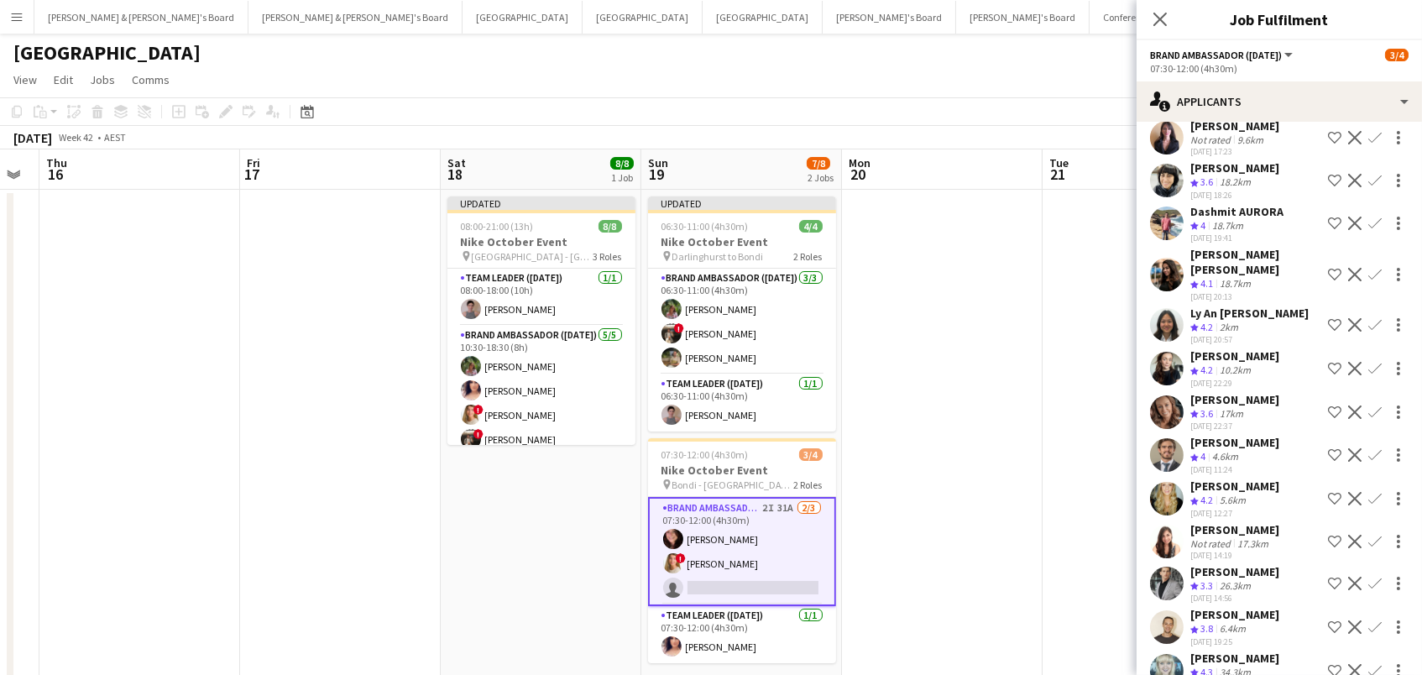
click at [1375, 318] on app-icon "Confirm" at bounding box center [1374, 324] width 13 height 13
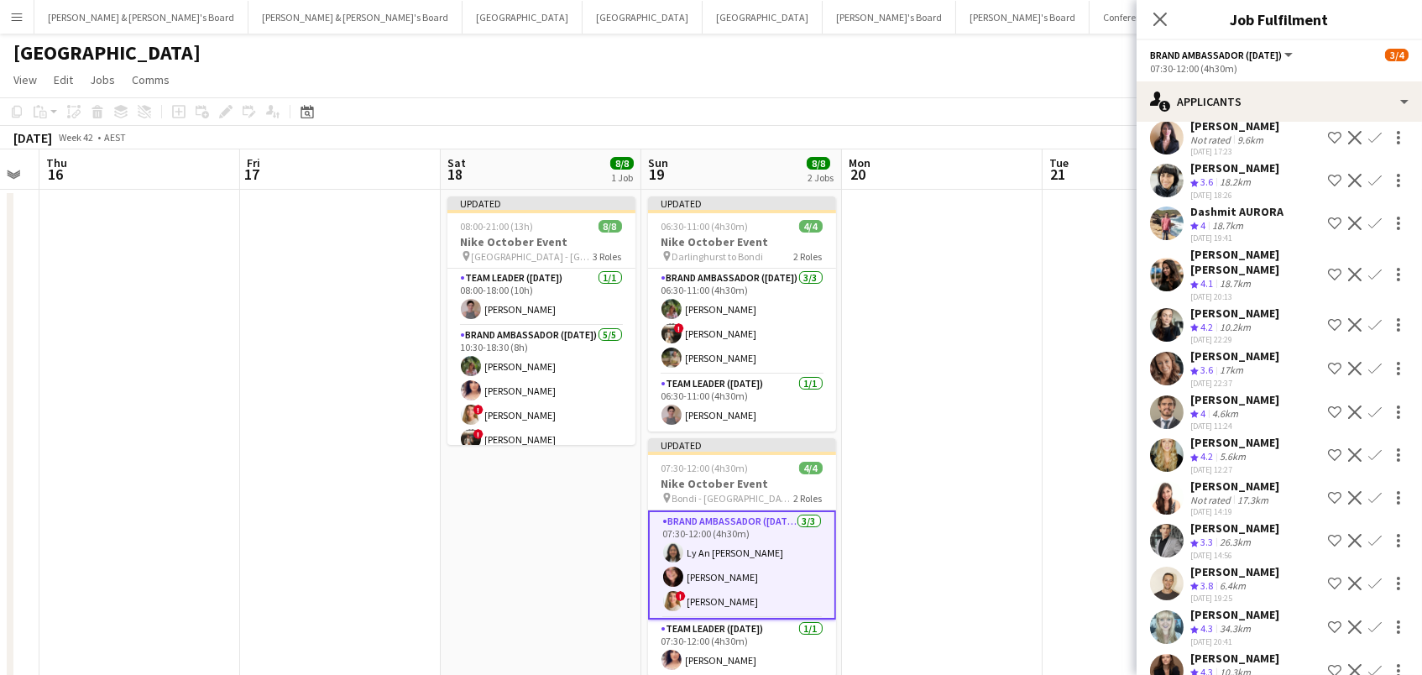
scroll to position [0, 0]
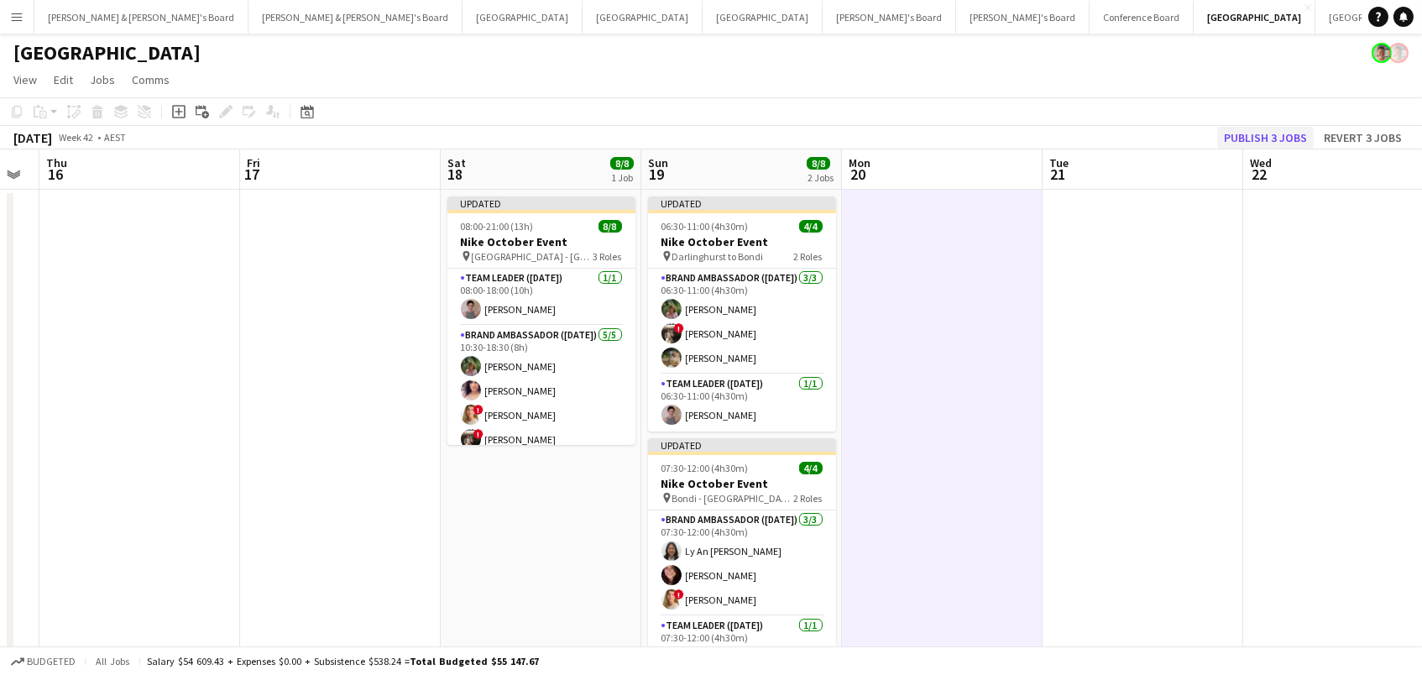
click at [1246, 135] on button "Publish 3 jobs" at bounding box center [1265, 138] width 97 height 22
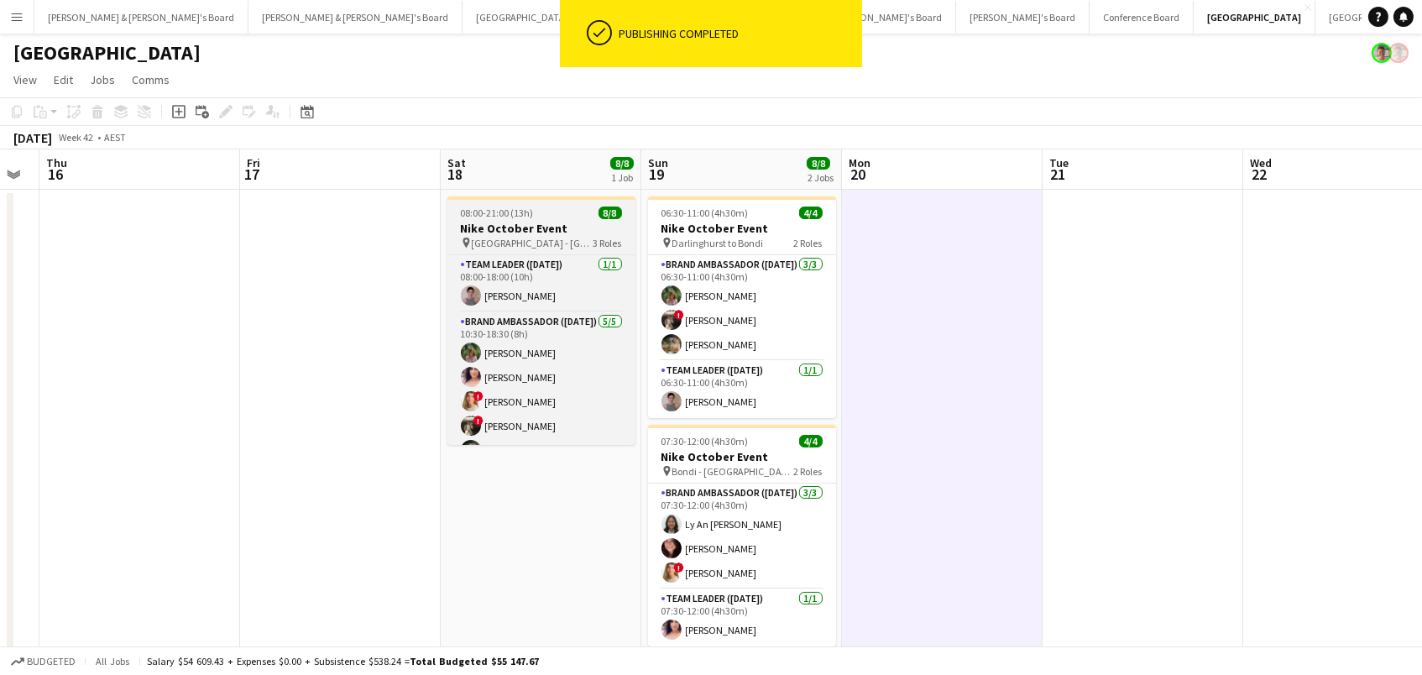
click at [523, 239] on span "[GEOGRAPHIC_DATA] - [GEOGRAPHIC_DATA]" at bounding box center [533, 243] width 122 height 13
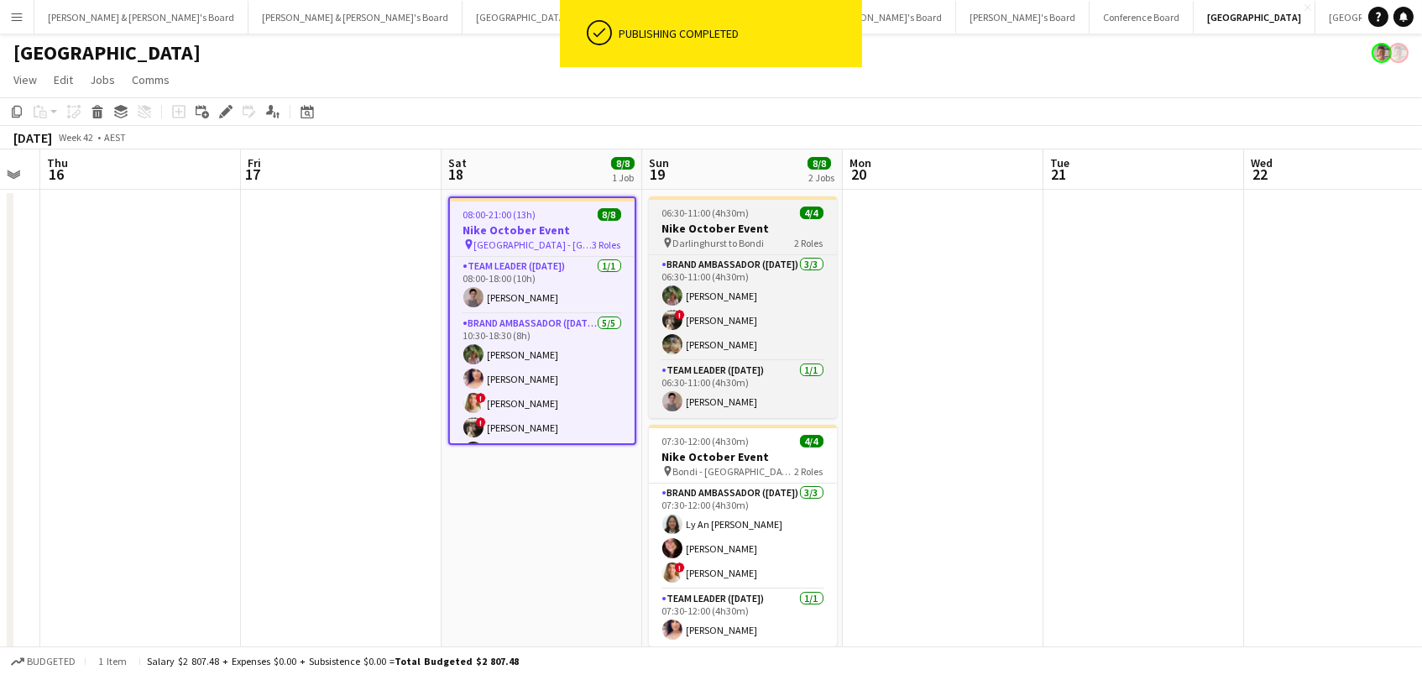
click at [718, 211] on span "06:30-11:00 (4h30m)" at bounding box center [705, 213] width 87 height 13
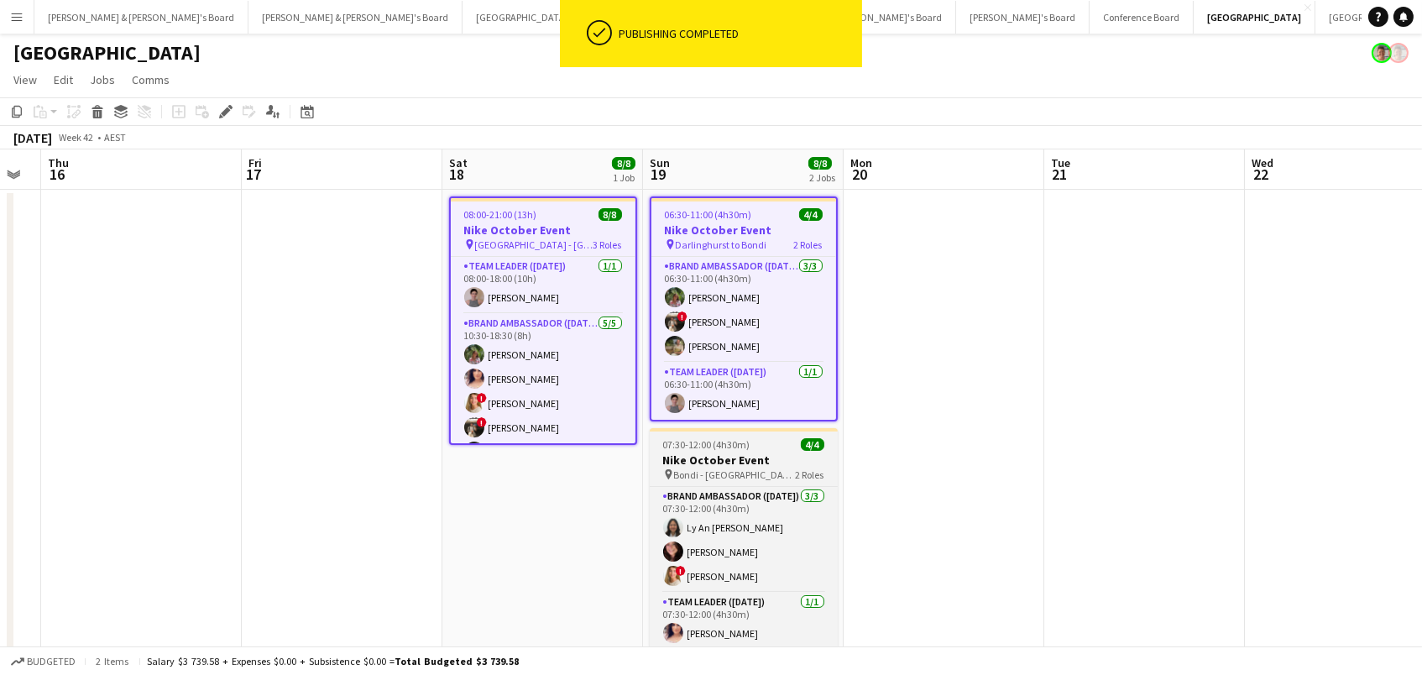
click at [724, 463] on h3 "Nike October Event" at bounding box center [744, 459] width 188 height 15
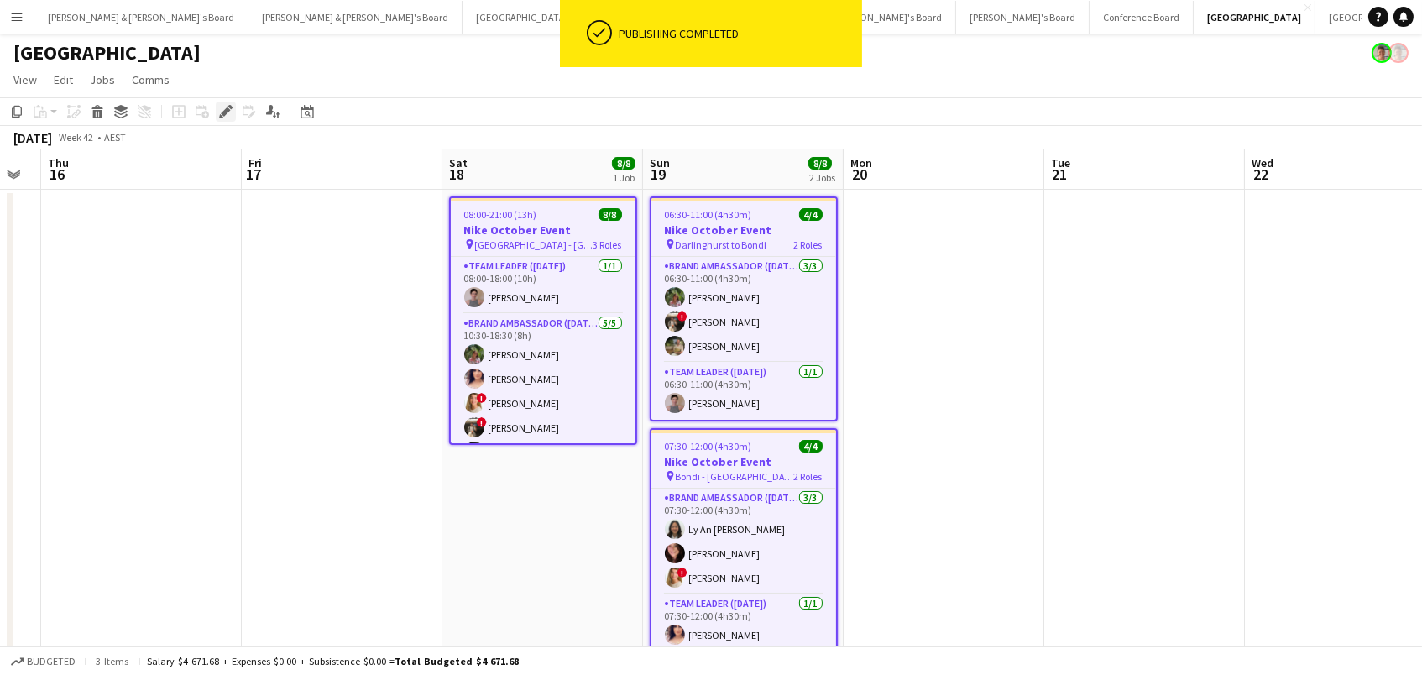
click at [221, 111] on icon at bounding box center [225, 111] width 9 height 9
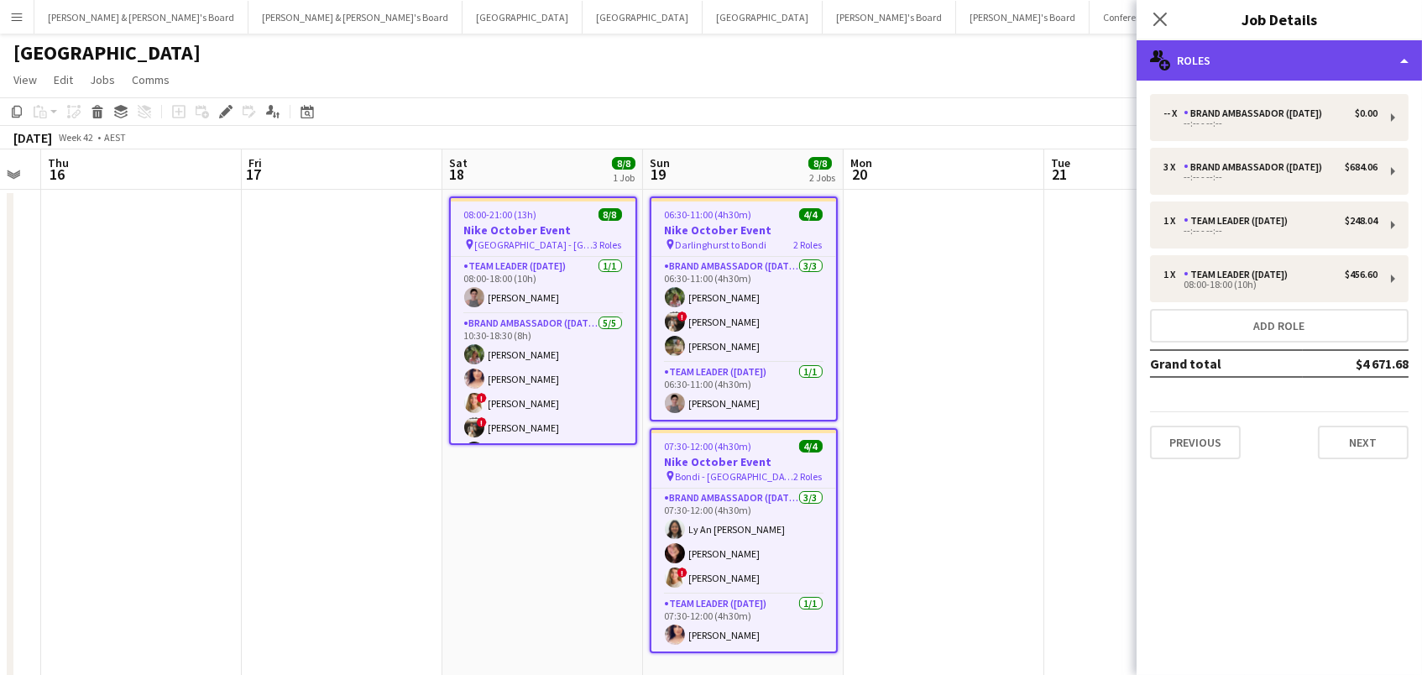
click at [1342, 60] on div "multiple-users-add Roles" at bounding box center [1279, 60] width 285 height 40
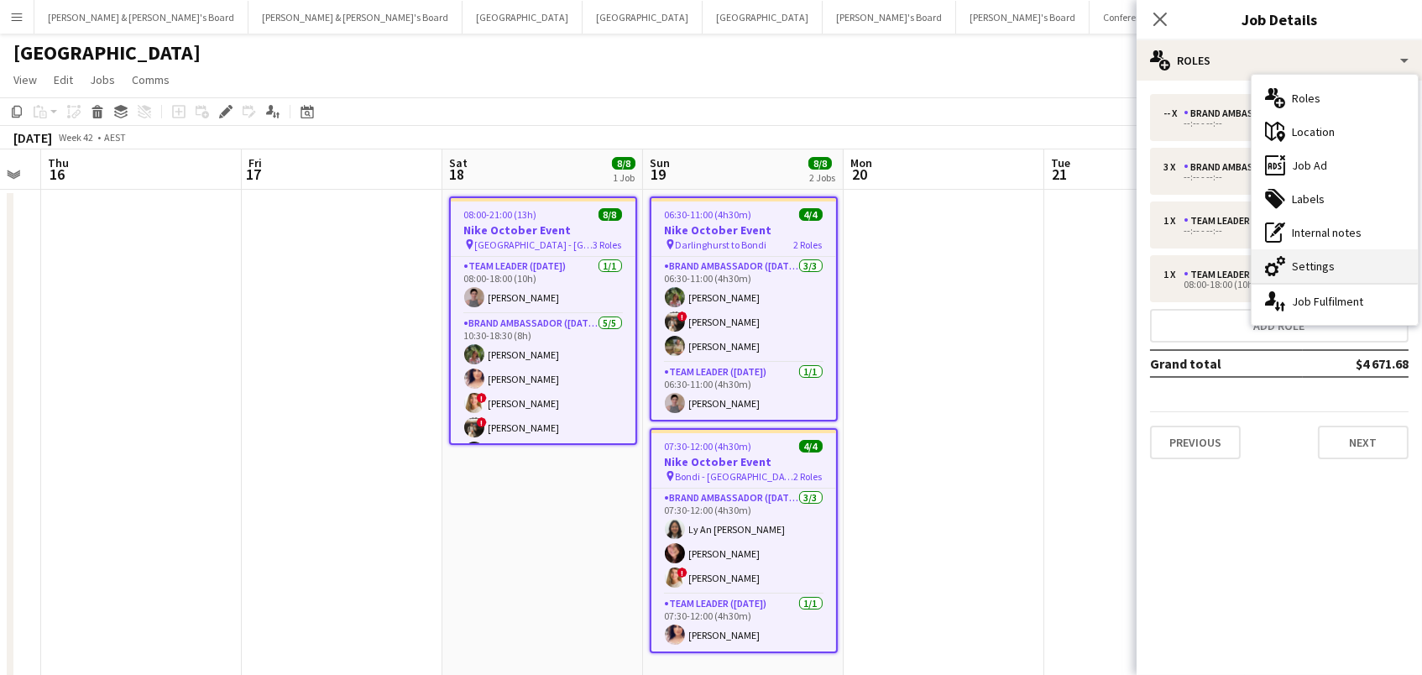
click at [1284, 265] on icon "cog-double-3" at bounding box center [1275, 266] width 20 height 20
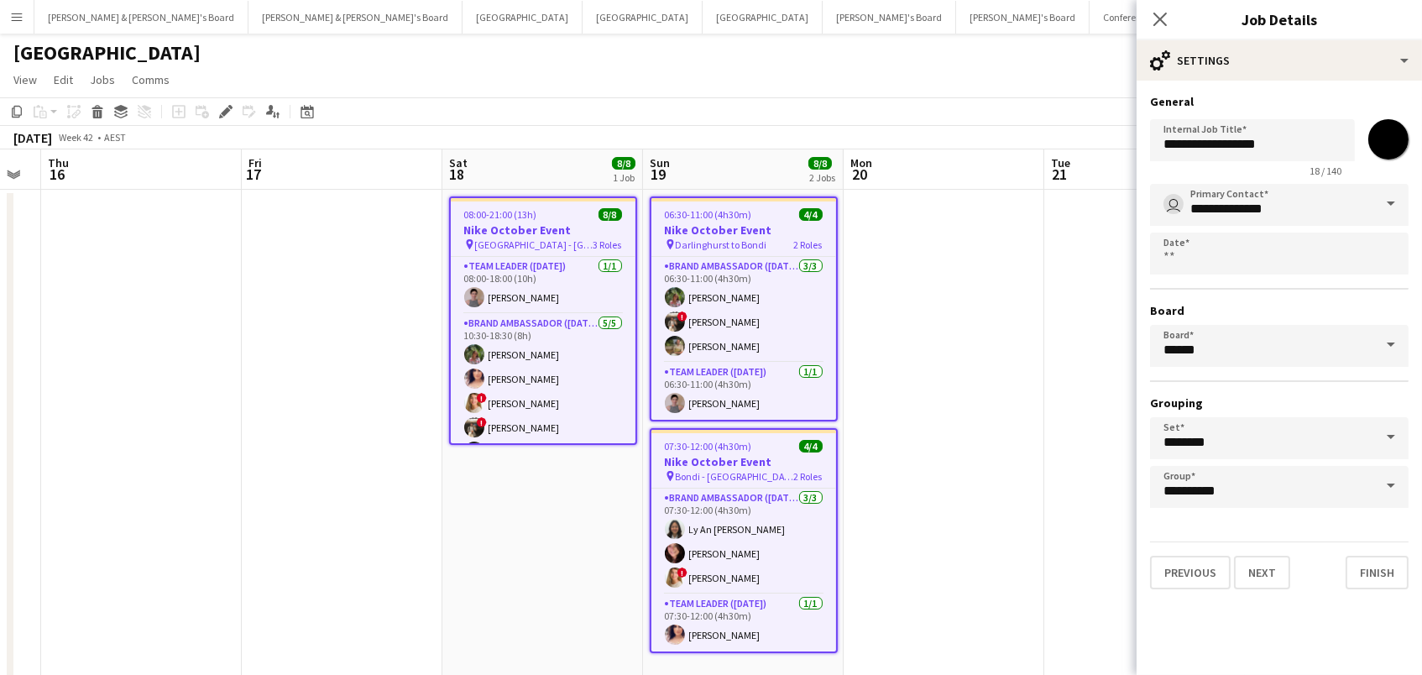
click at [1394, 142] on input "*******" at bounding box center [1388, 139] width 60 height 60
type input "*******"
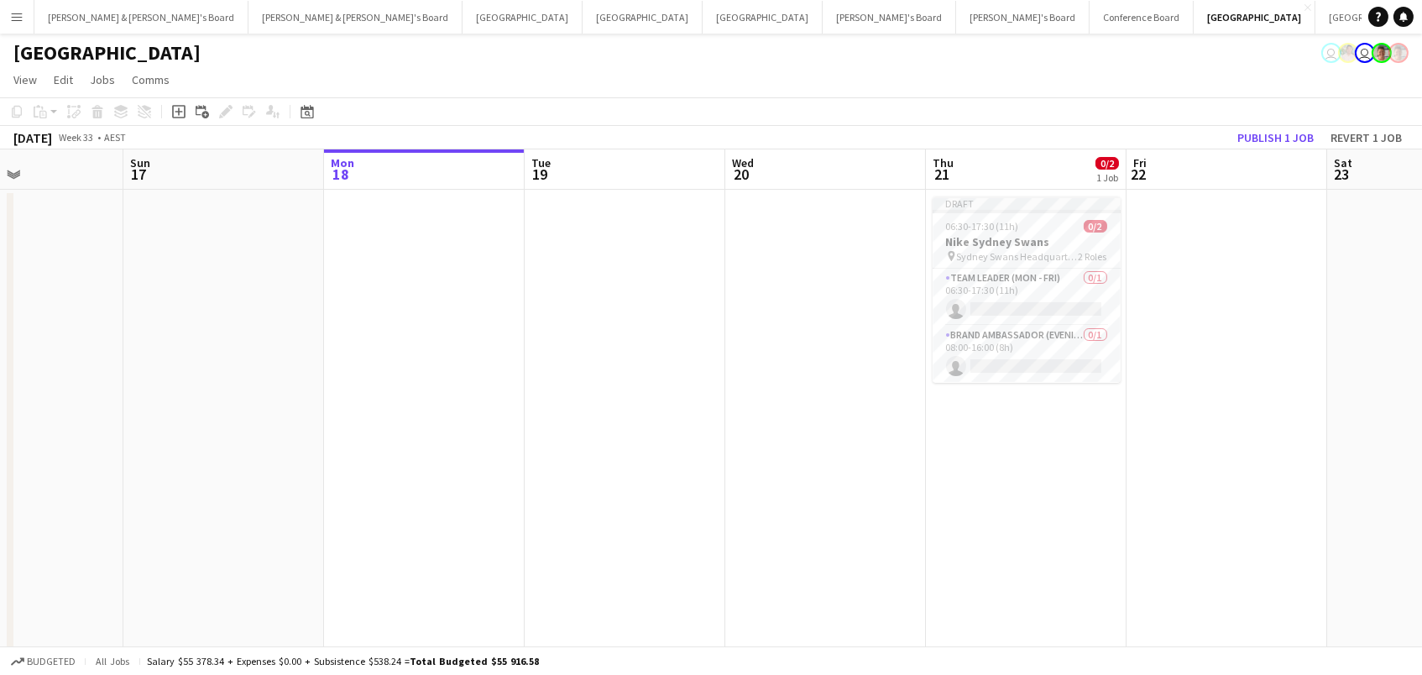
scroll to position [0, 478]
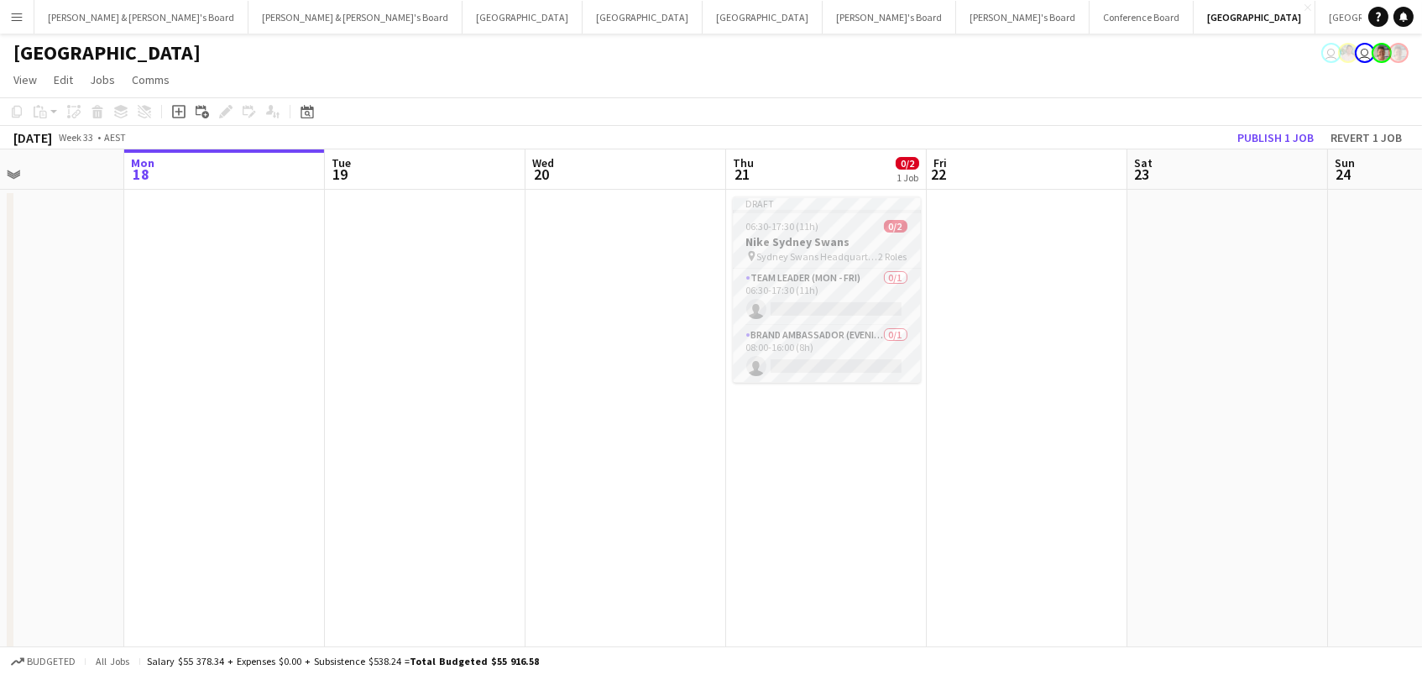
click at [819, 238] on h3 "Nike Sydney Swans" at bounding box center [827, 241] width 188 height 15
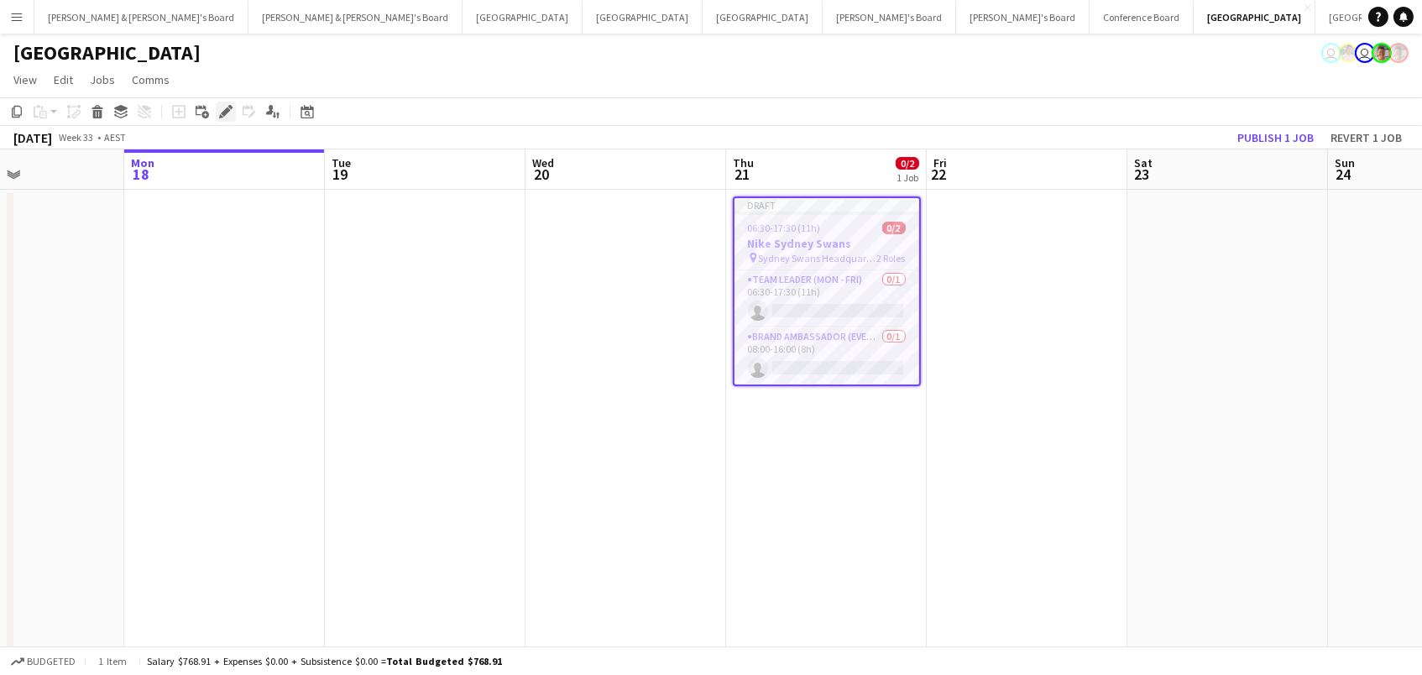
click at [222, 115] on icon "Edit" at bounding box center [225, 111] width 13 height 13
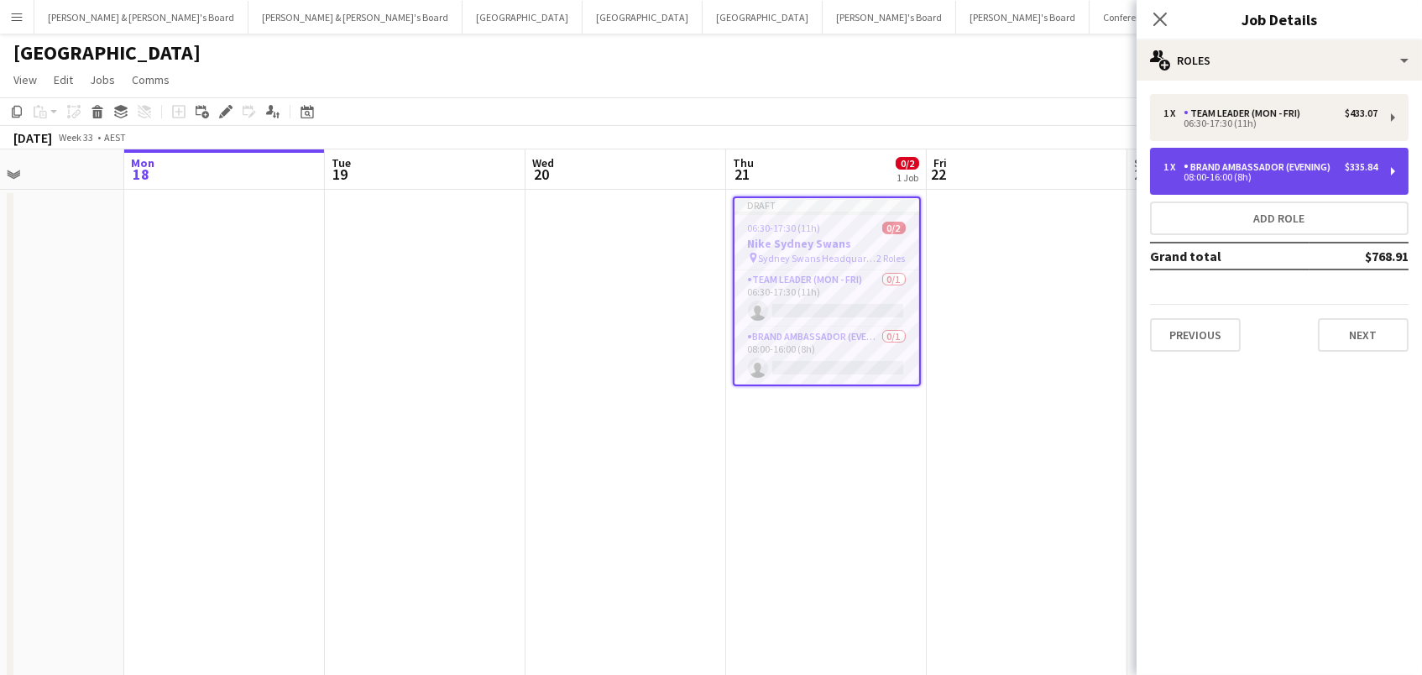
click at [1217, 170] on div "Brand Ambassador (Evening)" at bounding box center [1261, 167] width 154 height 12
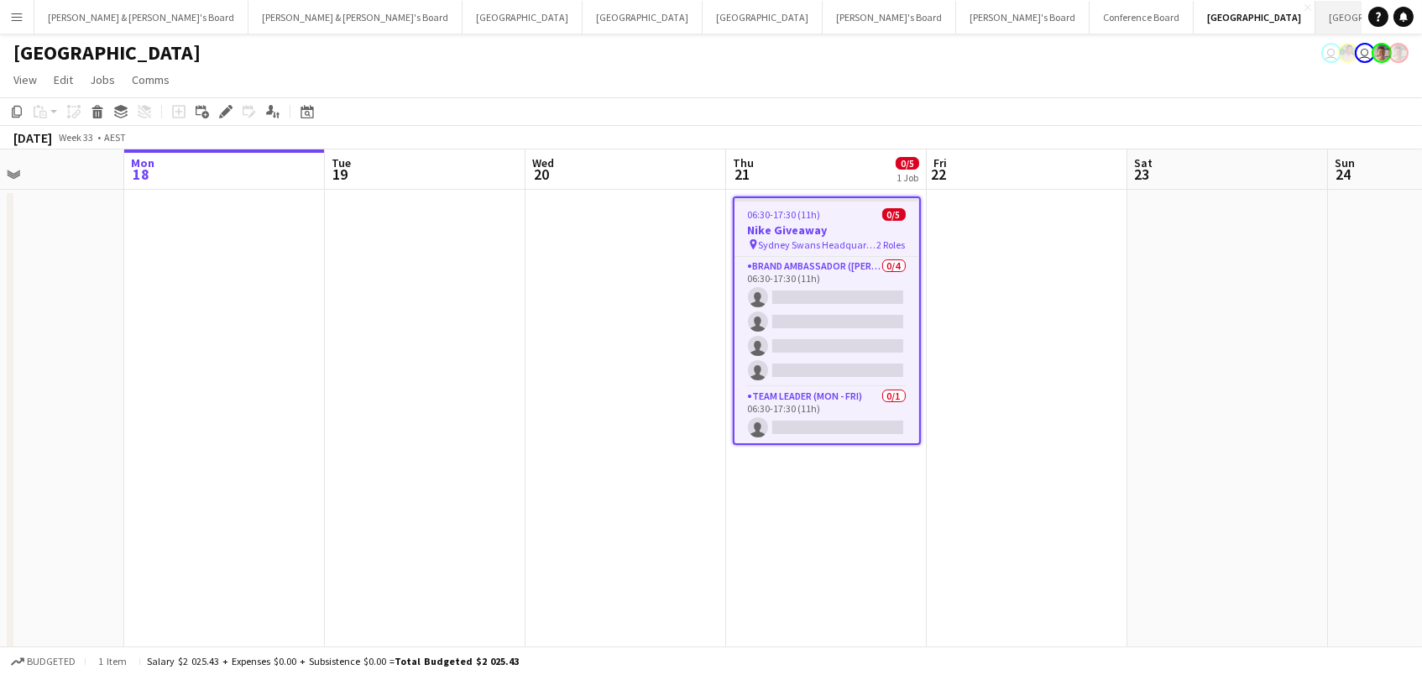
click at [1316, 29] on button "[GEOGRAPHIC_DATA]/[GEOGRAPHIC_DATA] Winter Close" at bounding box center [1415, 17] width 199 height 33
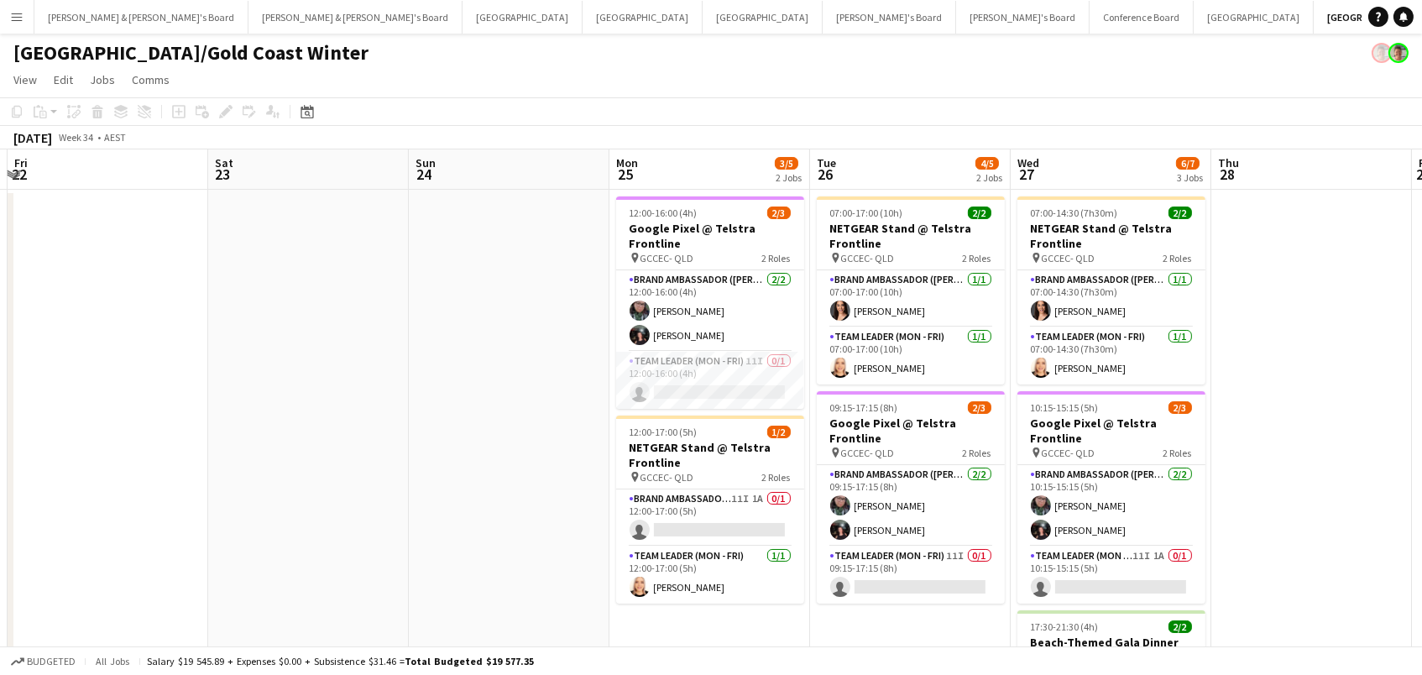
scroll to position [0, 595]
click at [711, 510] on app-card-role "Brand Ambassador (Mon - Fri) 11I 1A 0/1 12:00-17:00 (5h) single-neutral-actions" at bounding box center [709, 517] width 188 height 57
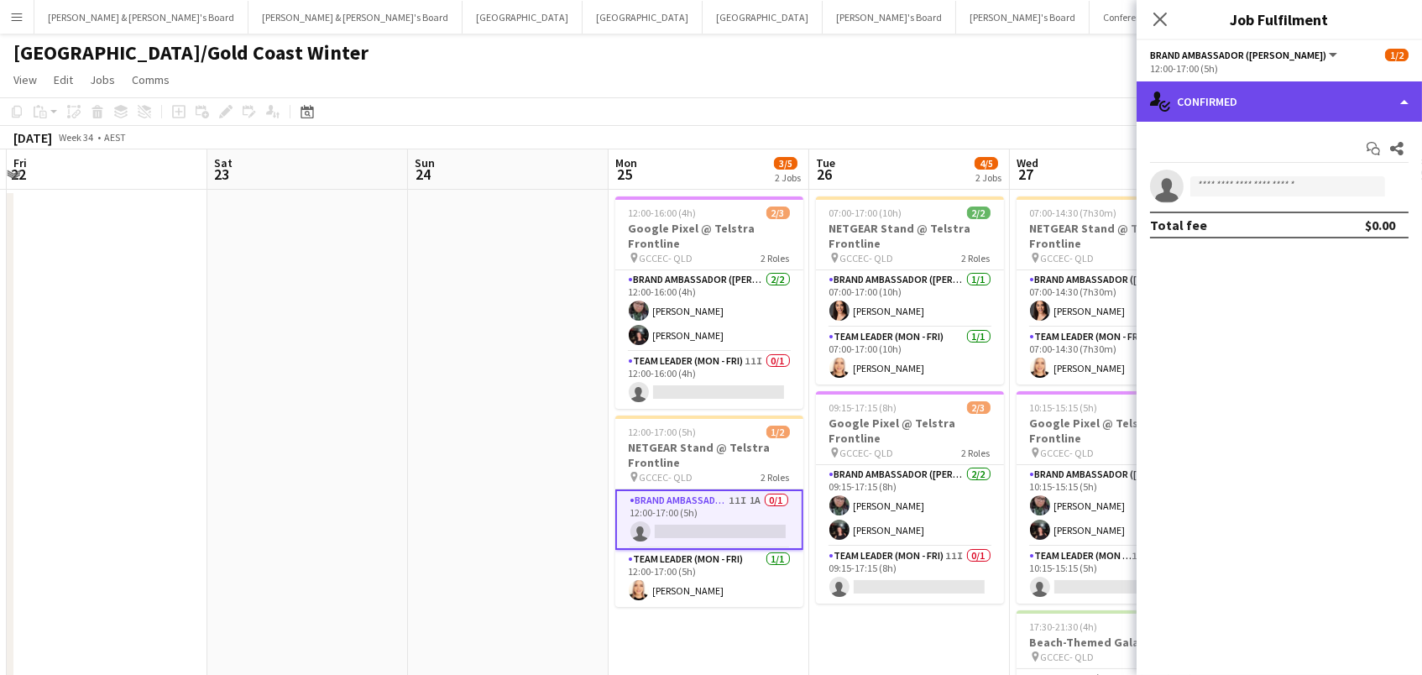
click at [1257, 109] on div "single-neutral-actions-check-2 Confirmed" at bounding box center [1279, 101] width 285 height 40
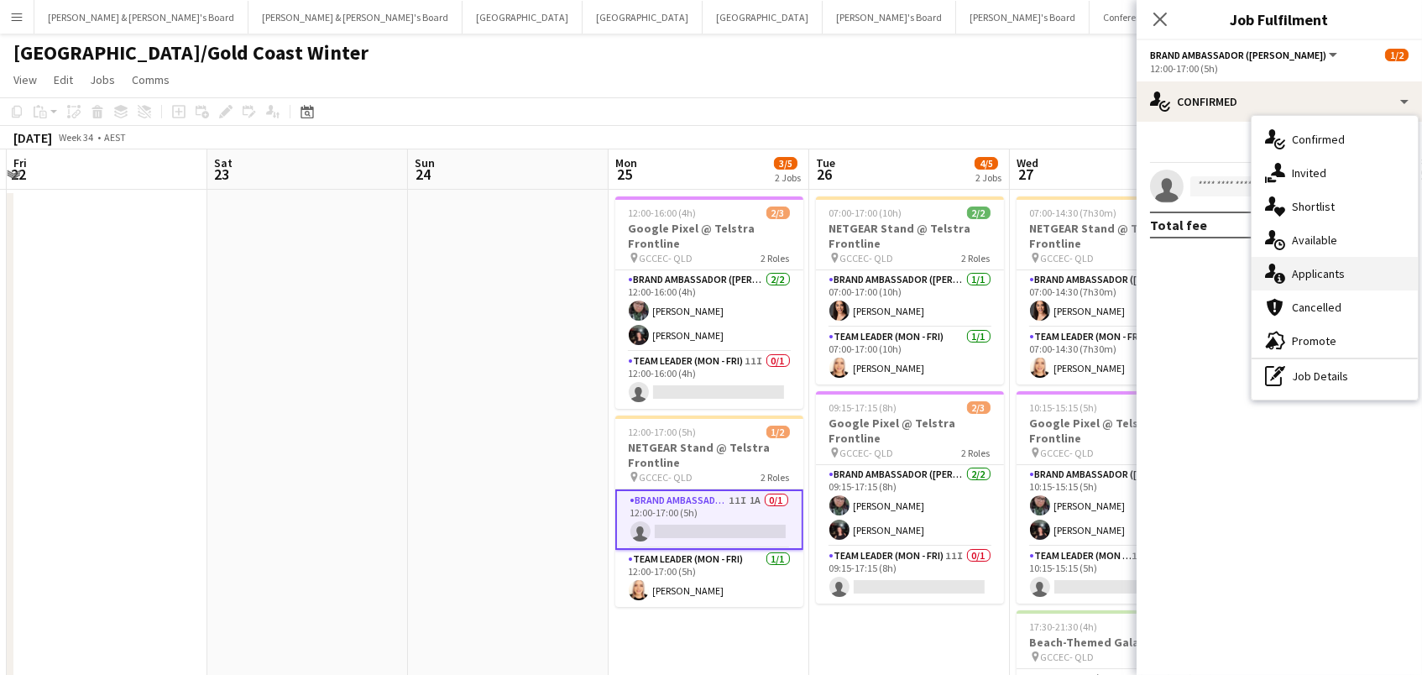
click at [1310, 282] on div "single-neutral-actions-information Applicants" at bounding box center [1335, 274] width 166 height 34
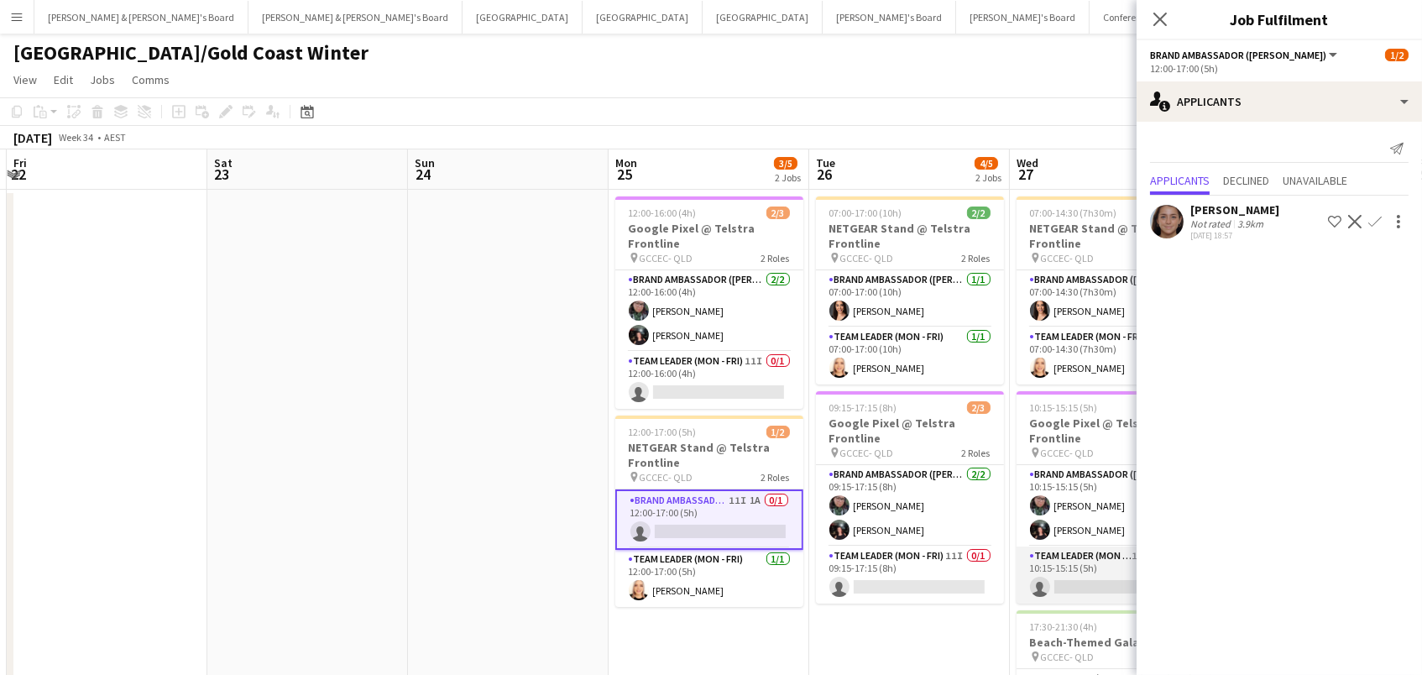
click at [1085, 562] on app-card-role "Team Leader (Mon - Fri) 11I 1A 0/1 10:15-15:15 (5h) single-neutral-actions" at bounding box center [1111, 575] width 188 height 57
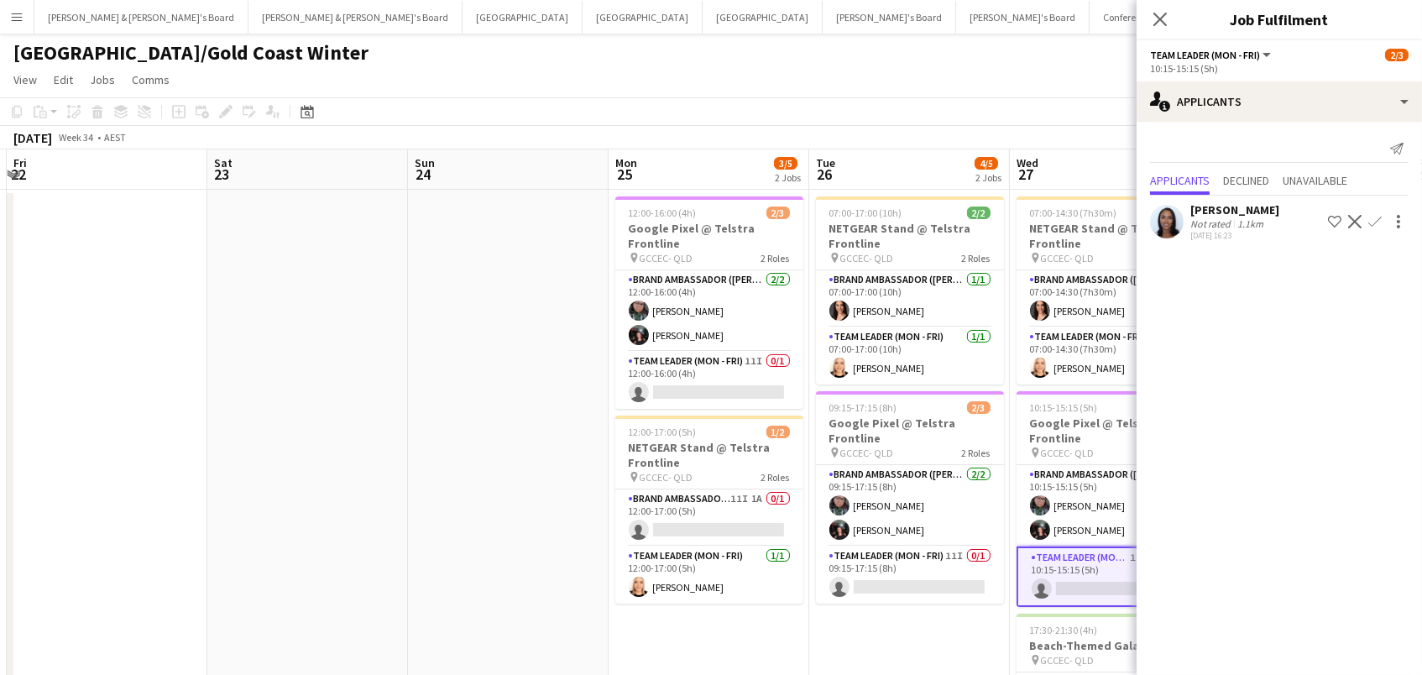
click at [1161, 29] on div "Close pop-in" at bounding box center [1160, 19] width 47 height 39
click at [709, 502] on app-card-role "Brand Ambassador (Mon - Fri) 11I 1A 0/1 12:00-17:00 (5h) single-neutral-actions" at bounding box center [709, 517] width 188 height 57
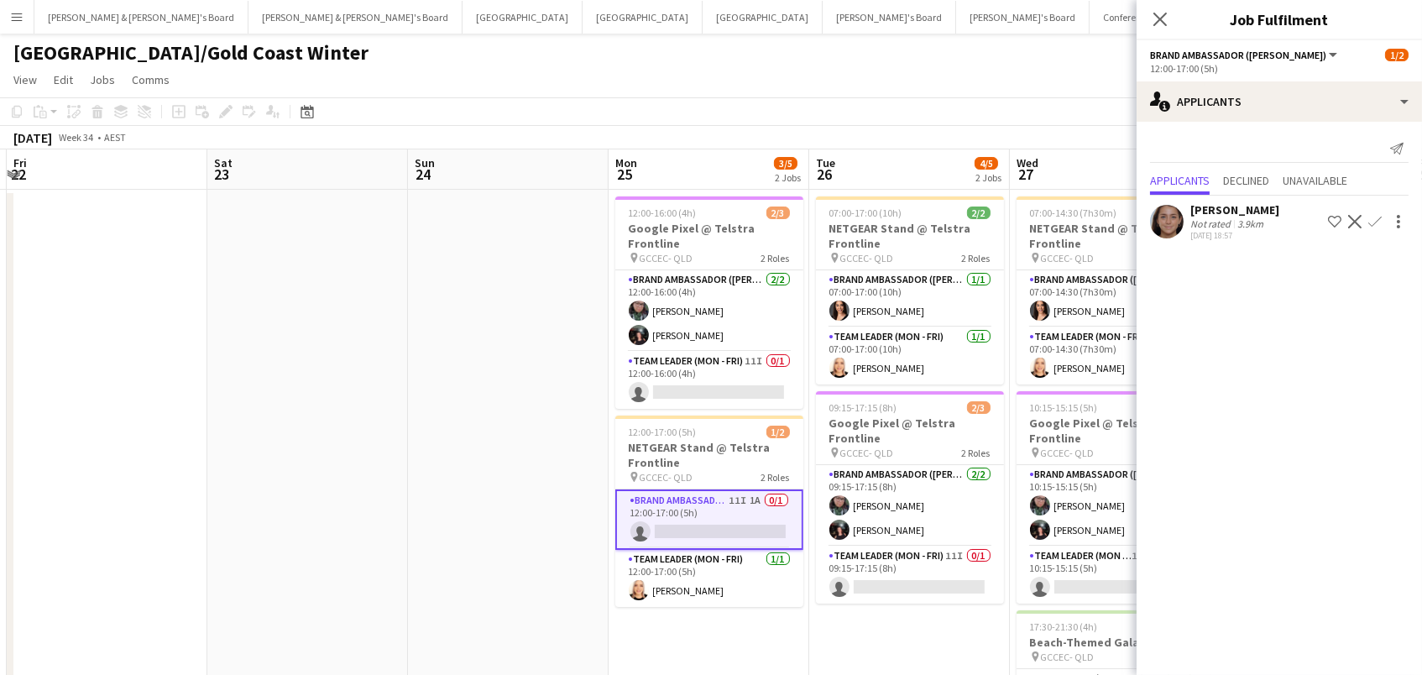
click at [1244, 237] on div "[DATE] 18:57" at bounding box center [1234, 235] width 89 height 11
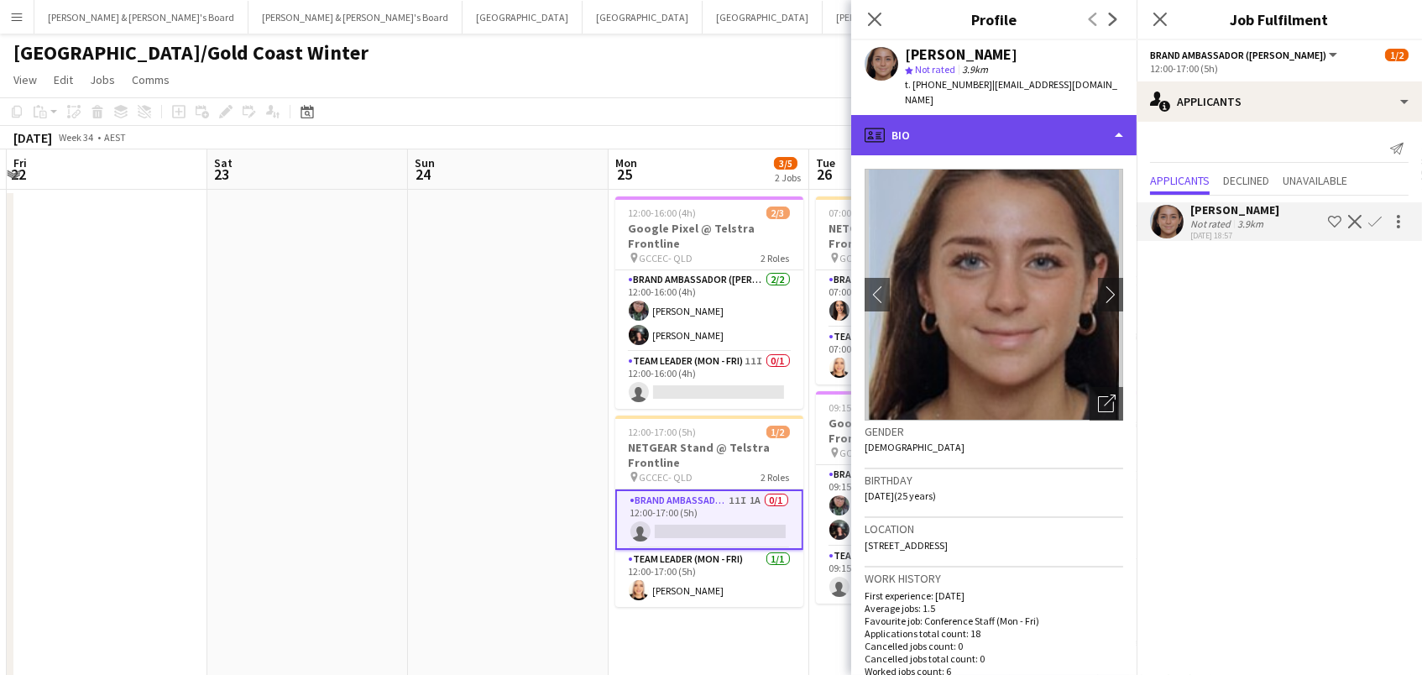
click at [1112, 115] on div "profile Bio" at bounding box center [993, 135] width 285 height 40
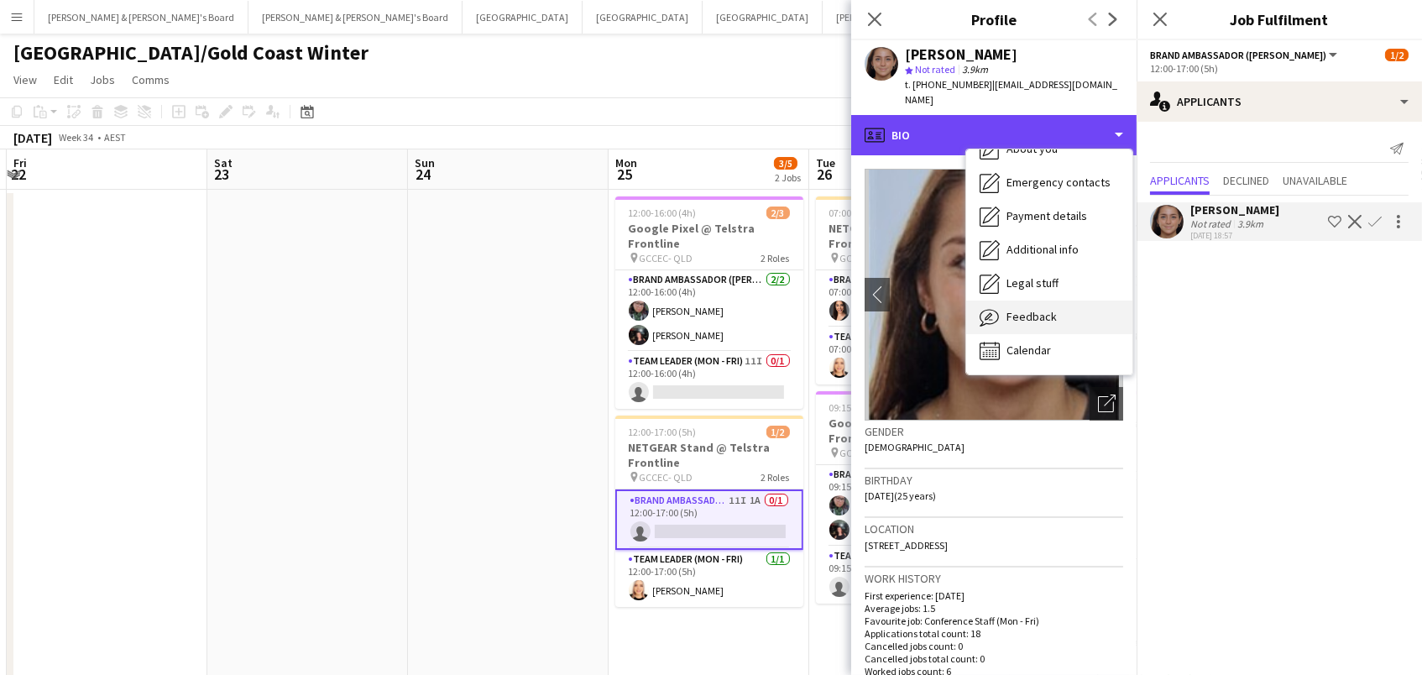
scroll to position [123, 0]
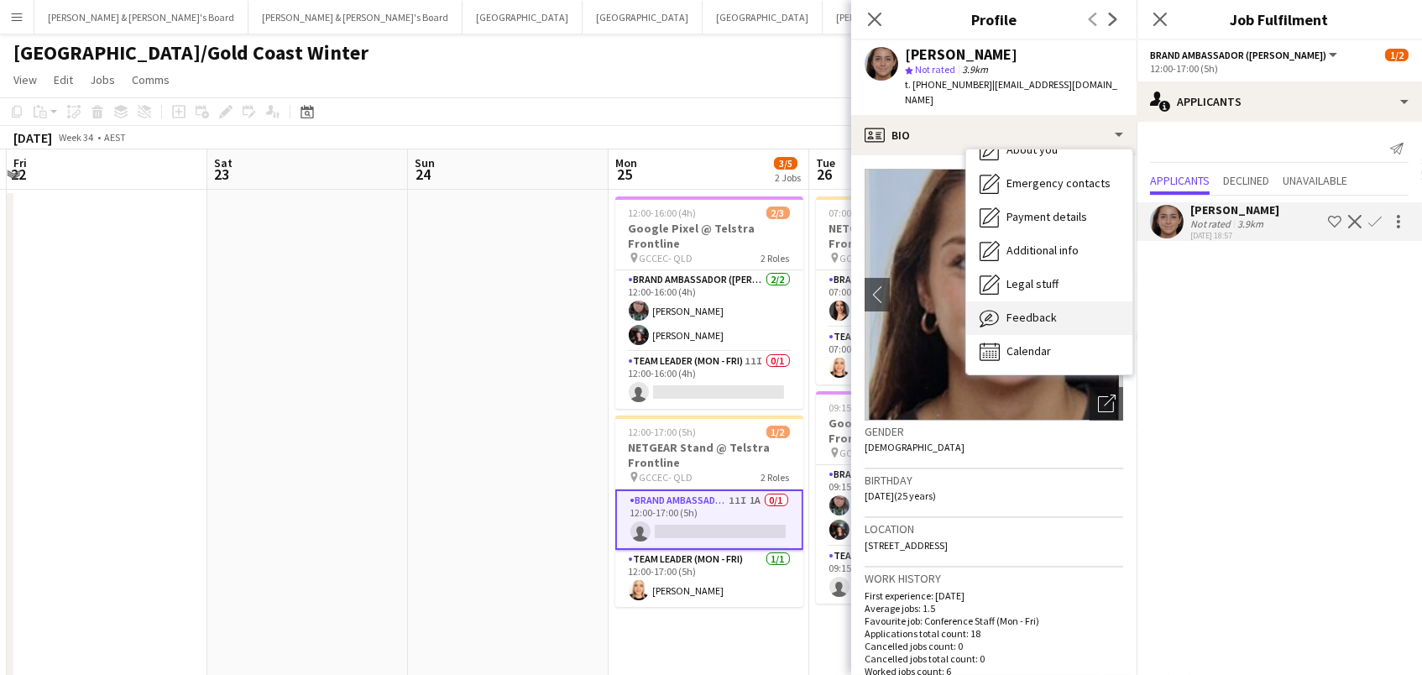
click at [1091, 301] on div "Feedback Feedback" at bounding box center [1049, 318] width 166 height 34
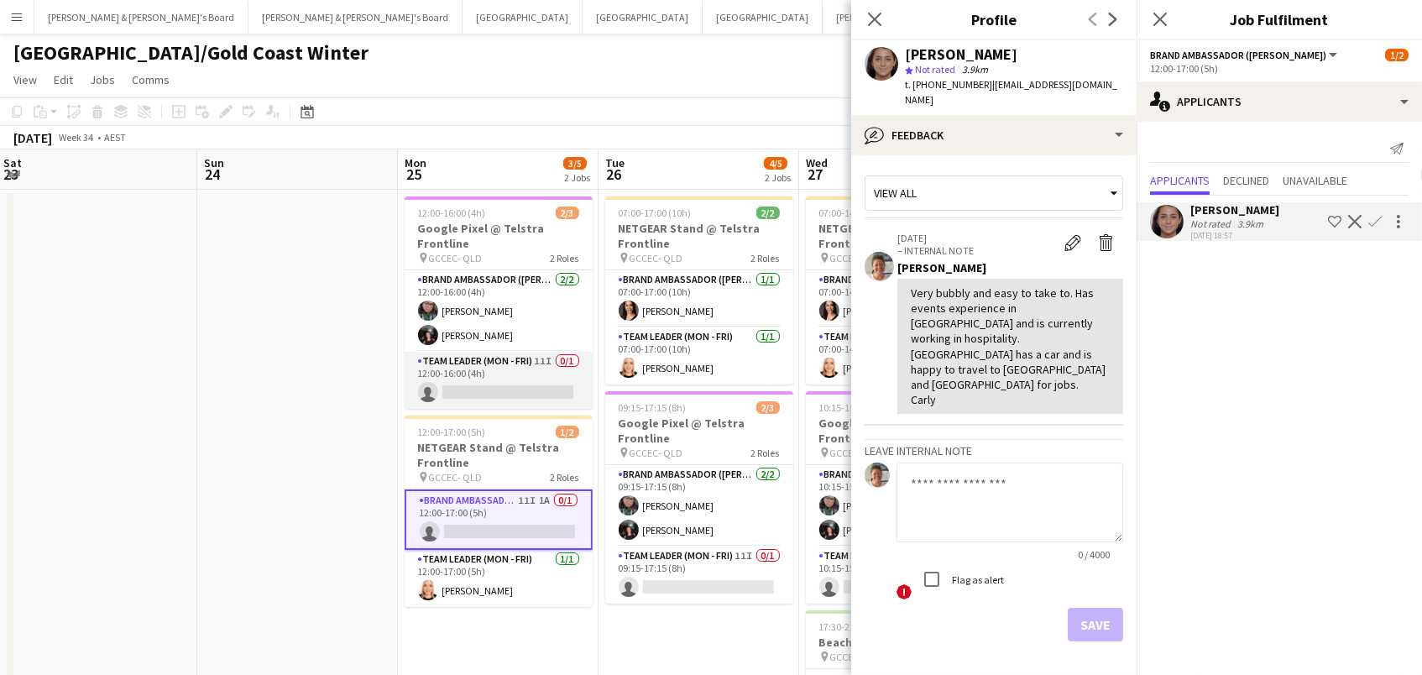
scroll to position [0, 813]
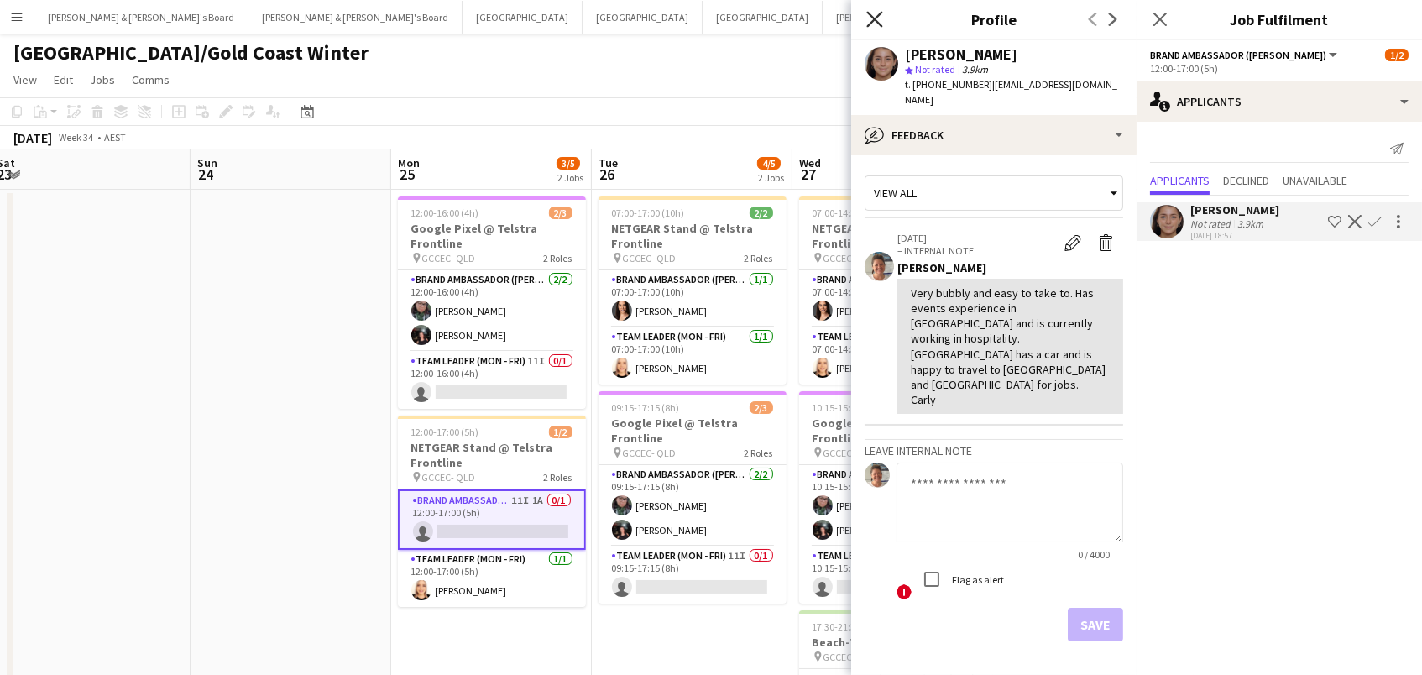
click at [870, 24] on icon at bounding box center [874, 19] width 16 height 16
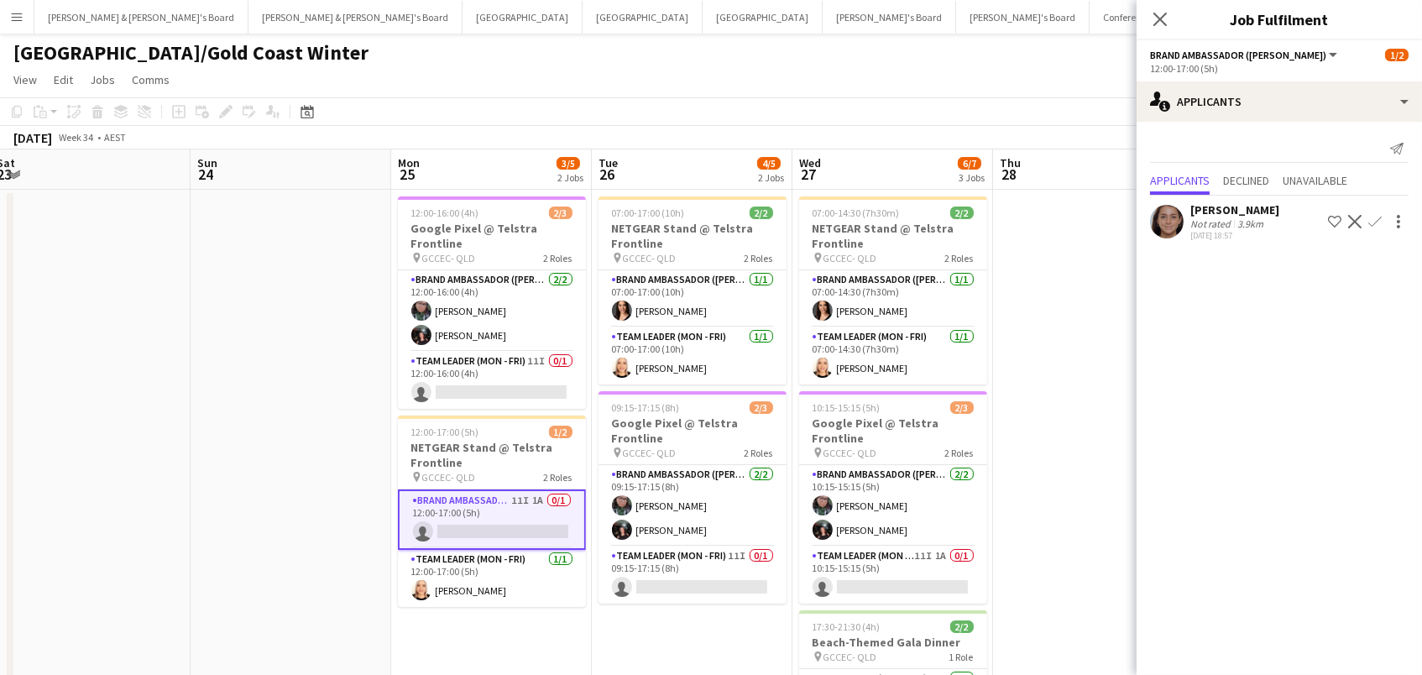
click at [1378, 217] on app-icon "Confirm" at bounding box center [1374, 221] width 13 height 13
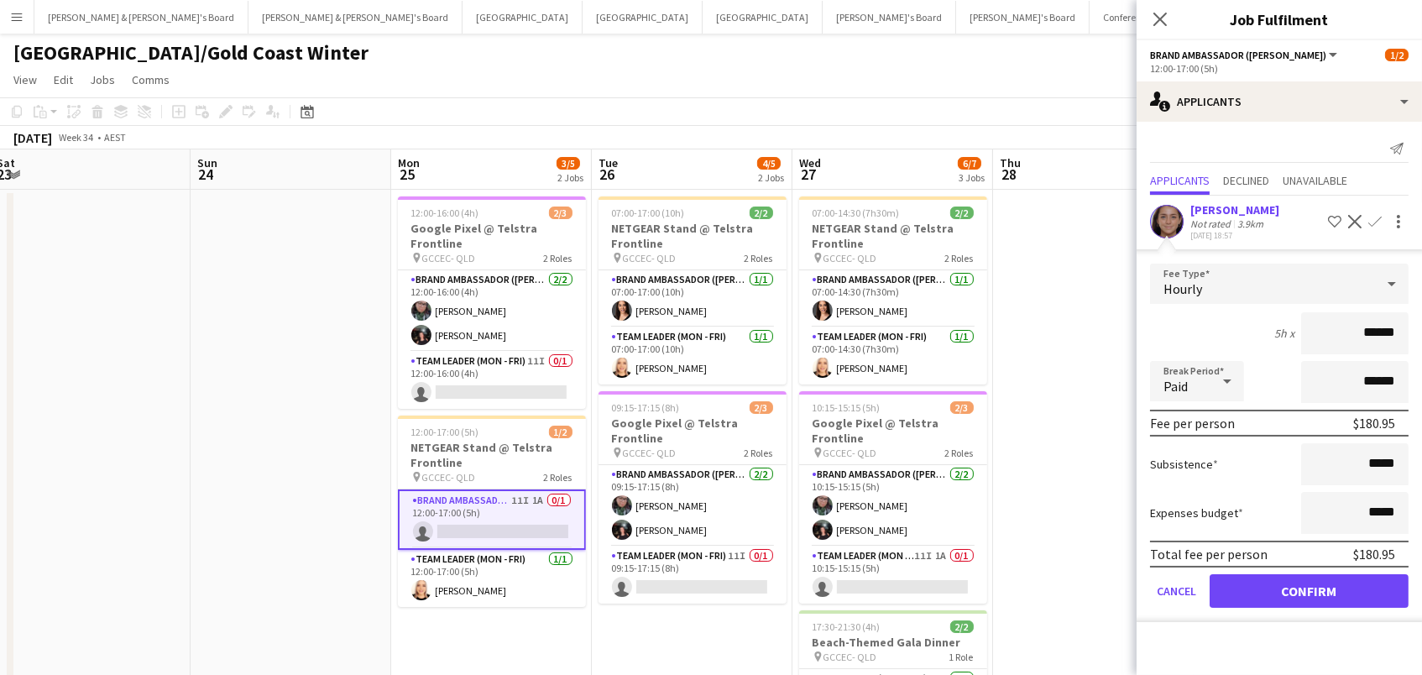
click at [1309, 588] on button "Confirm" at bounding box center [1309, 591] width 199 height 34
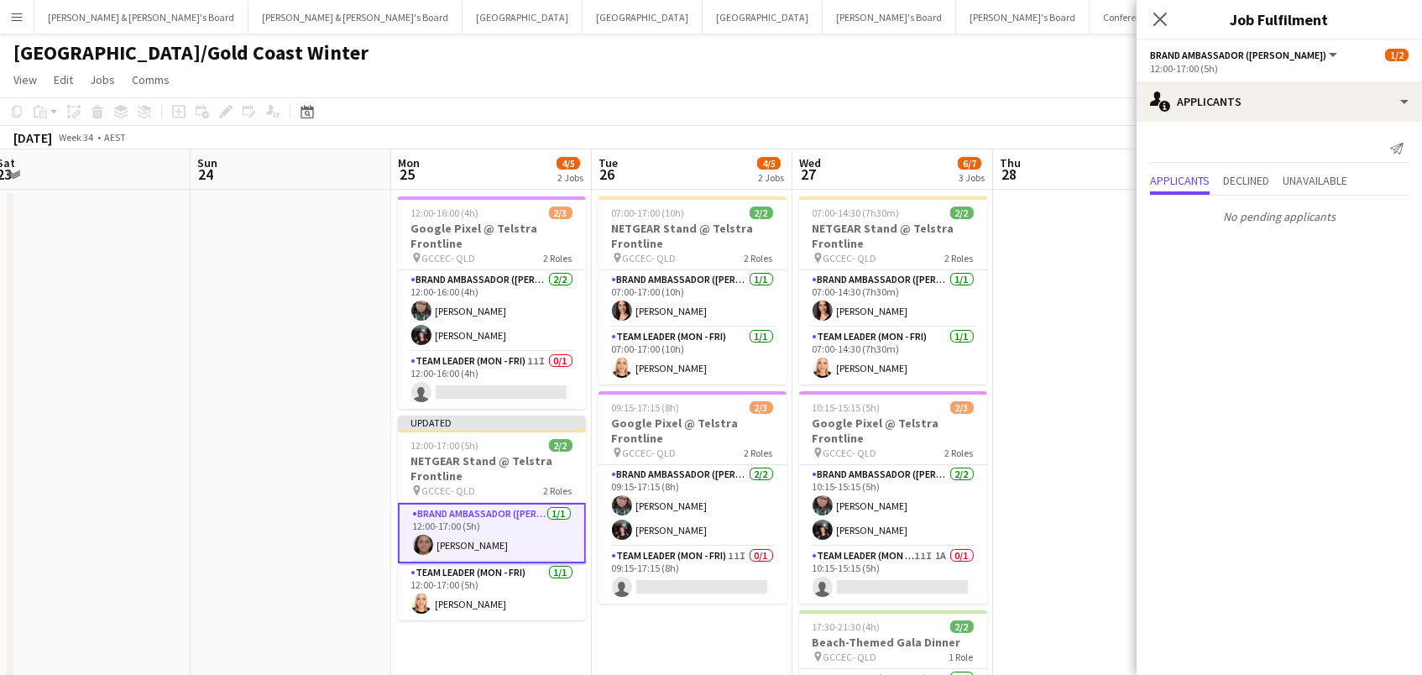
click at [1070, 382] on app-date-cell at bounding box center [1093, 497] width 201 height 614
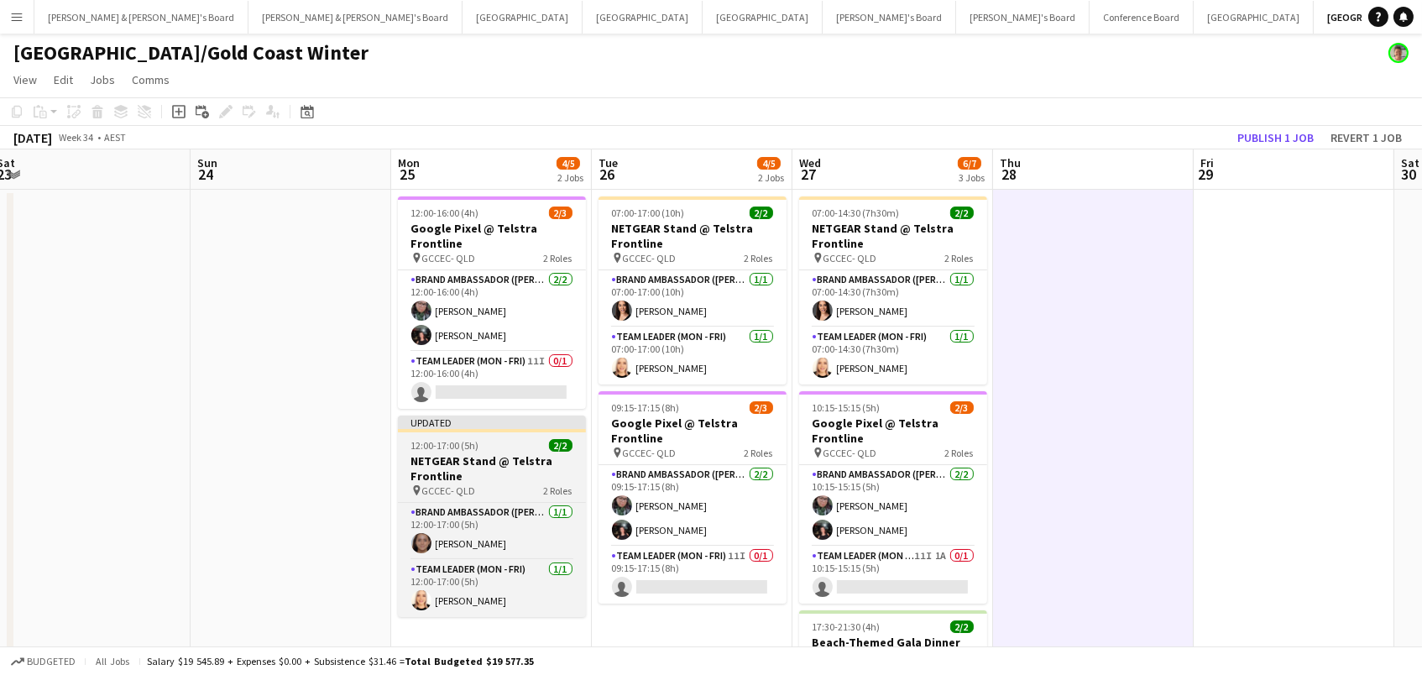
click at [484, 471] on h3 "NETGEAR Stand @ Telstra Frontline" at bounding box center [492, 468] width 188 height 30
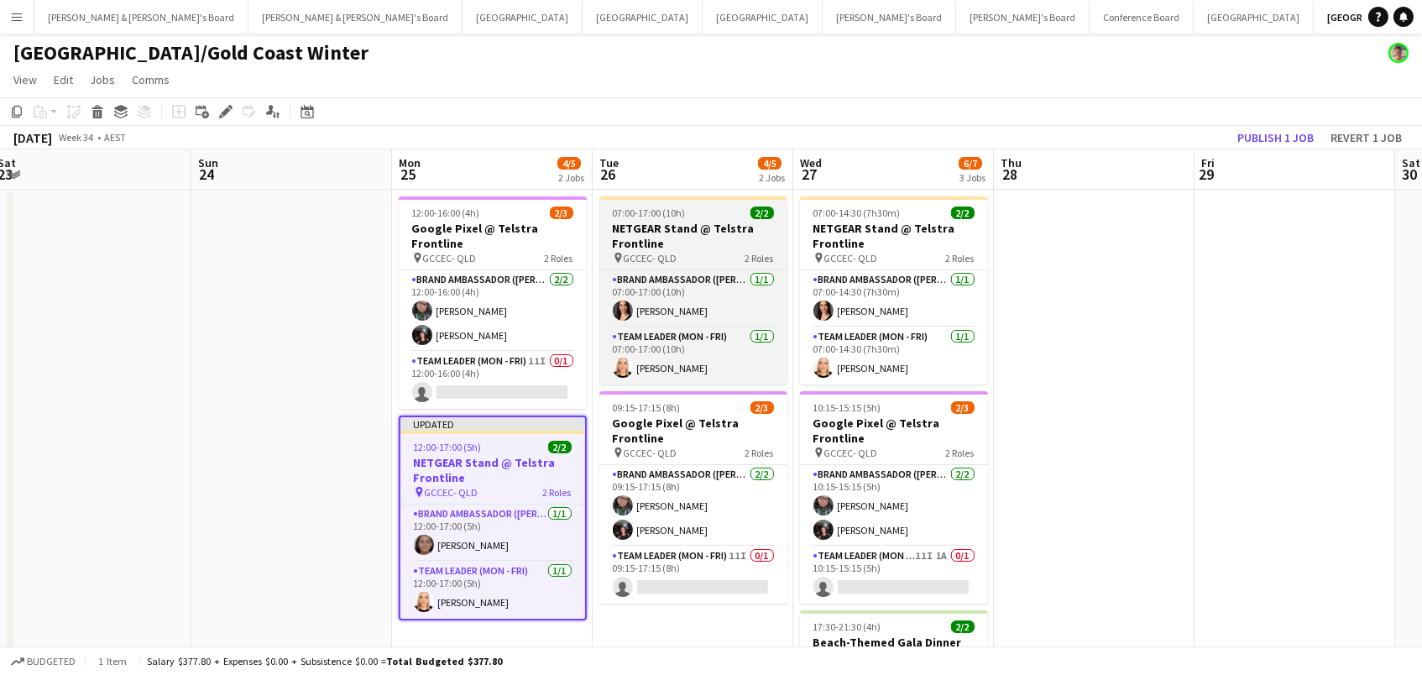
click at [634, 238] on h3 "NETGEAR Stand @ Telstra Frontline" at bounding box center [693, 236] width 188 height 30
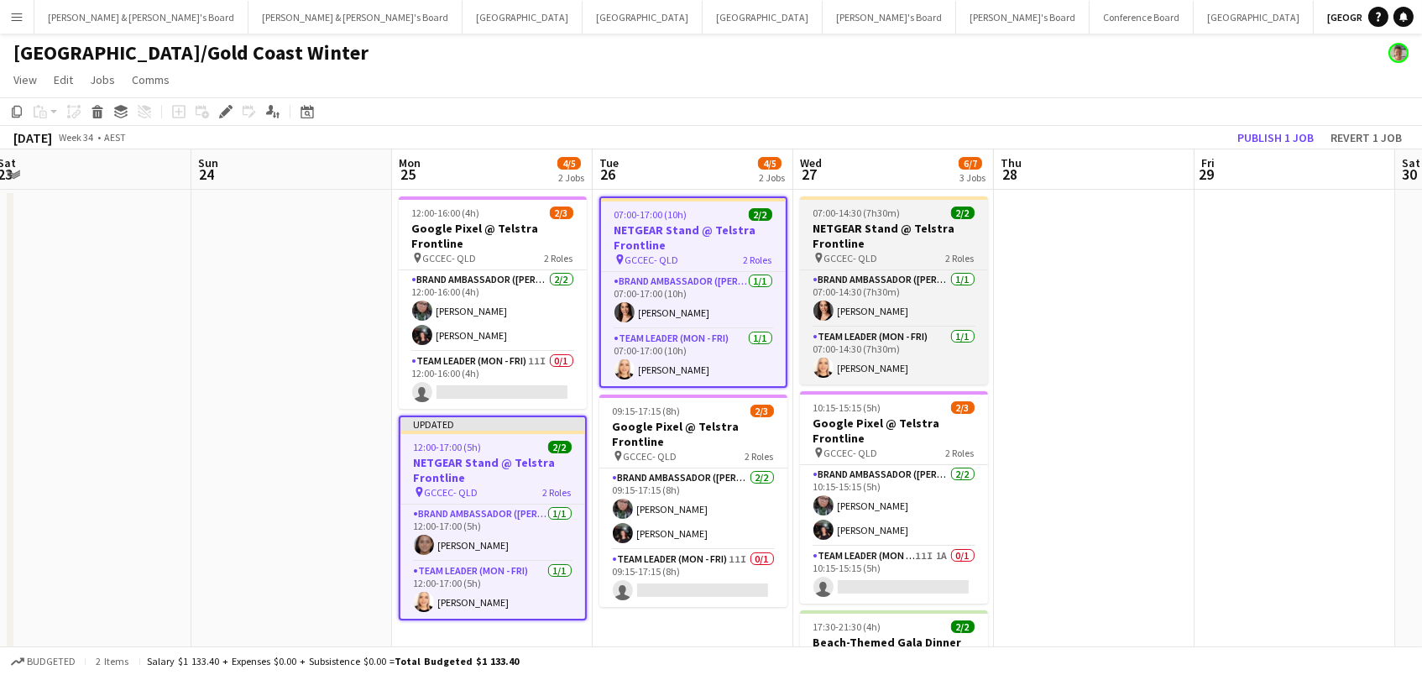
click at [897, 234] on h3 "NETGEAR Stand @ Telstra Frontline" at bounding box center [894, 236] width 188 height 30
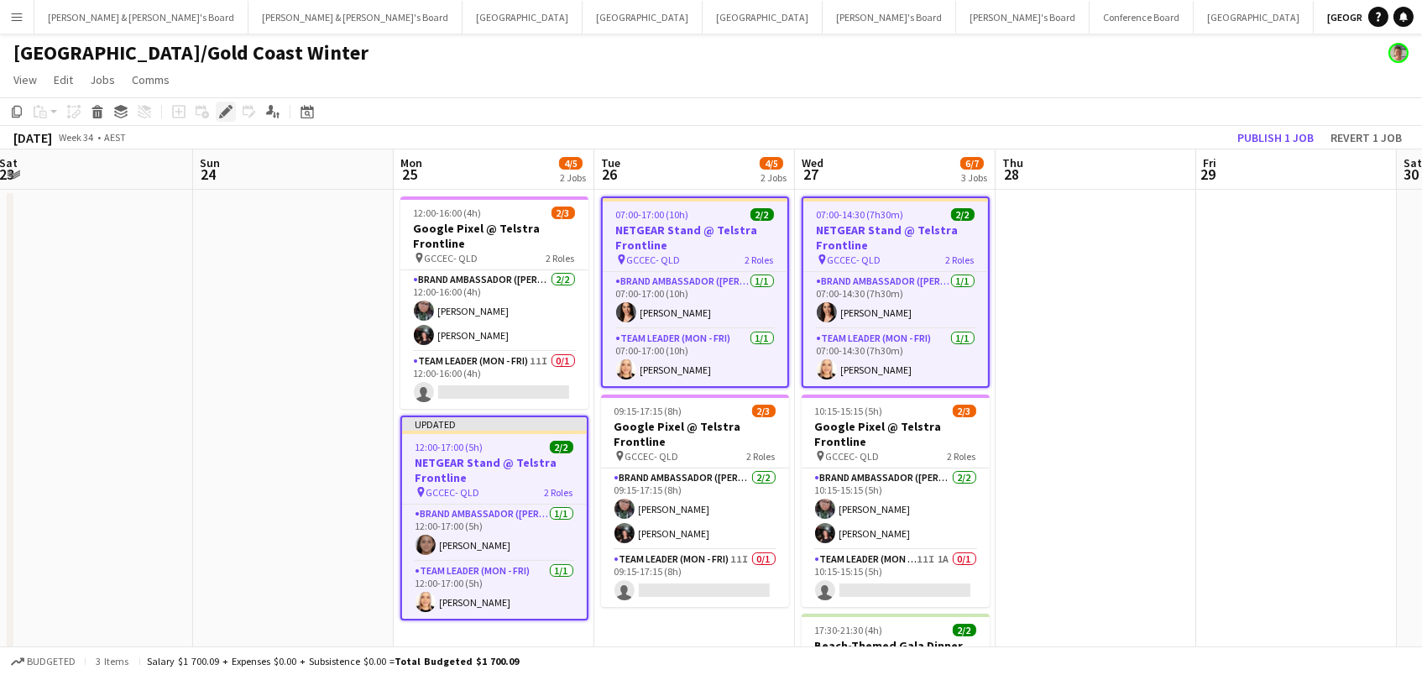
click at [226, 109] on icon at bounding box center [225, 111] width 9 height 9
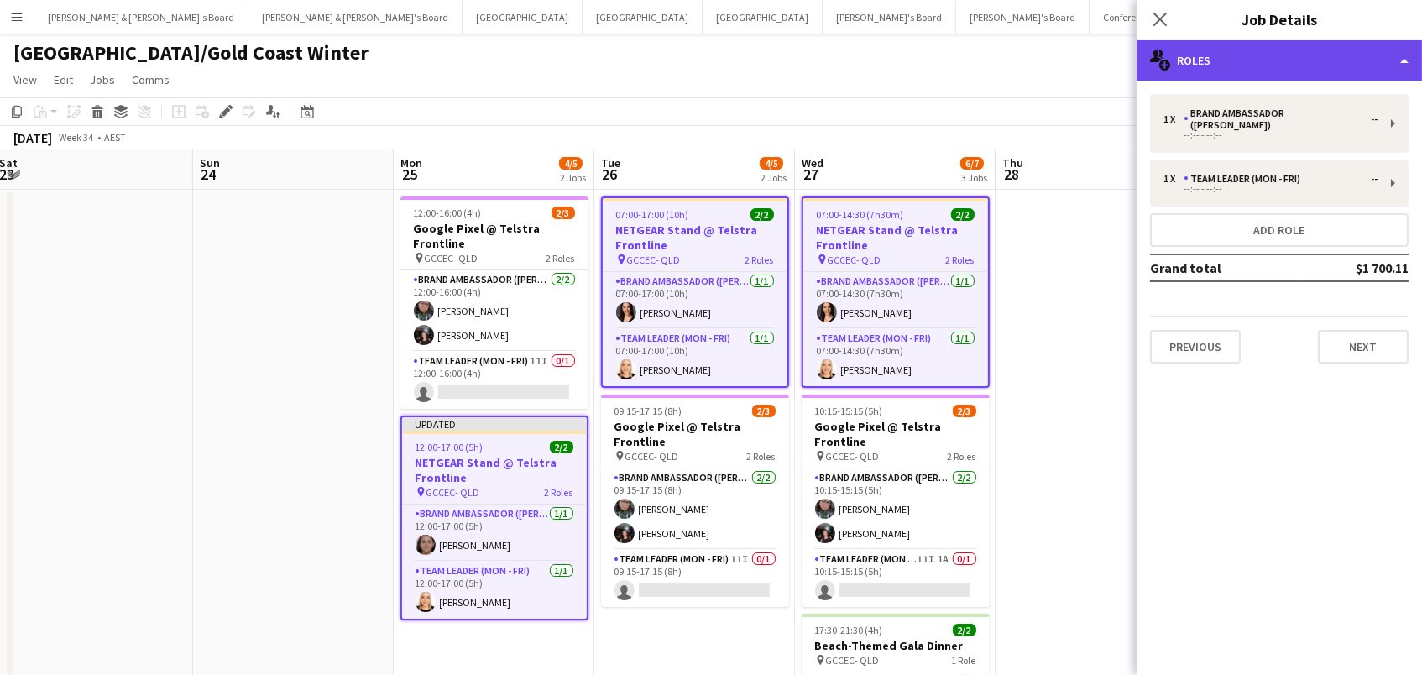
click at [1268, 51] on div "multiple-users-add Roles" at bounding box center [1279, 60] width 285 height 40
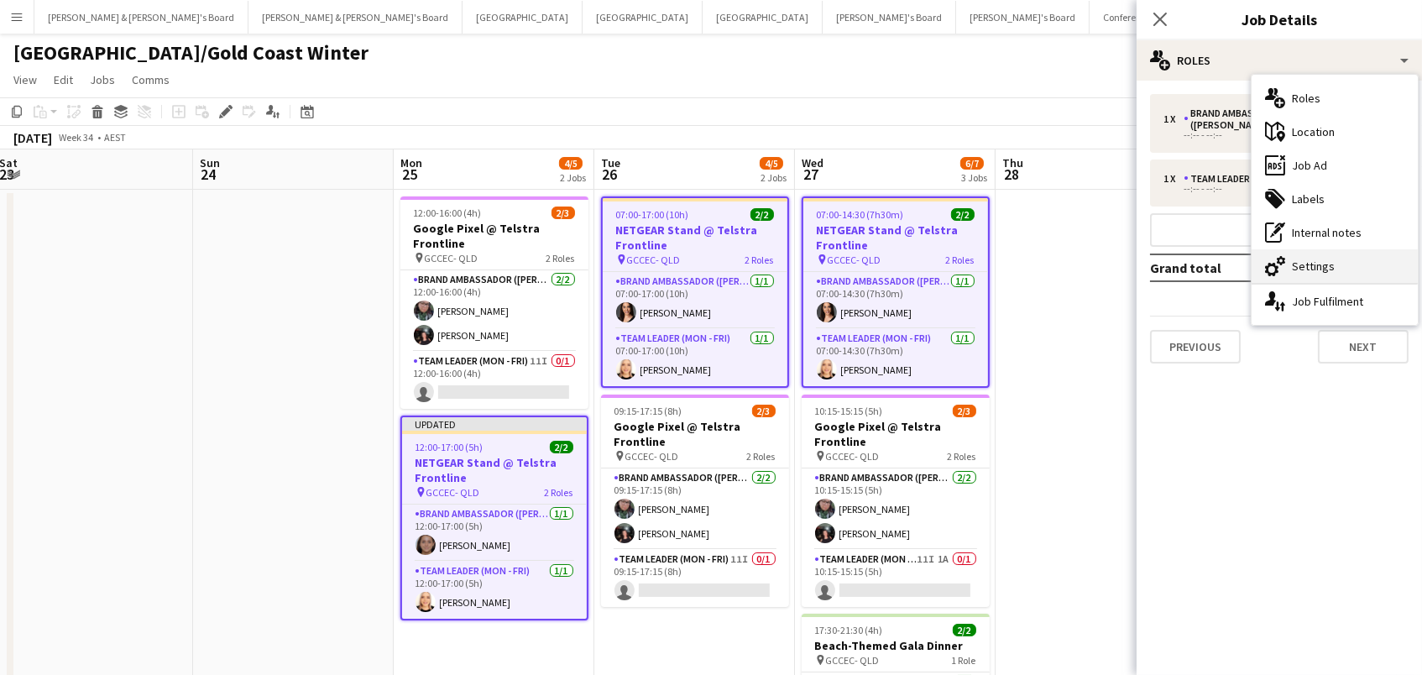
click at [1291, 256] on div "cog-double-3 Settings" at bounding box center [1335, 266] width 166 height 34
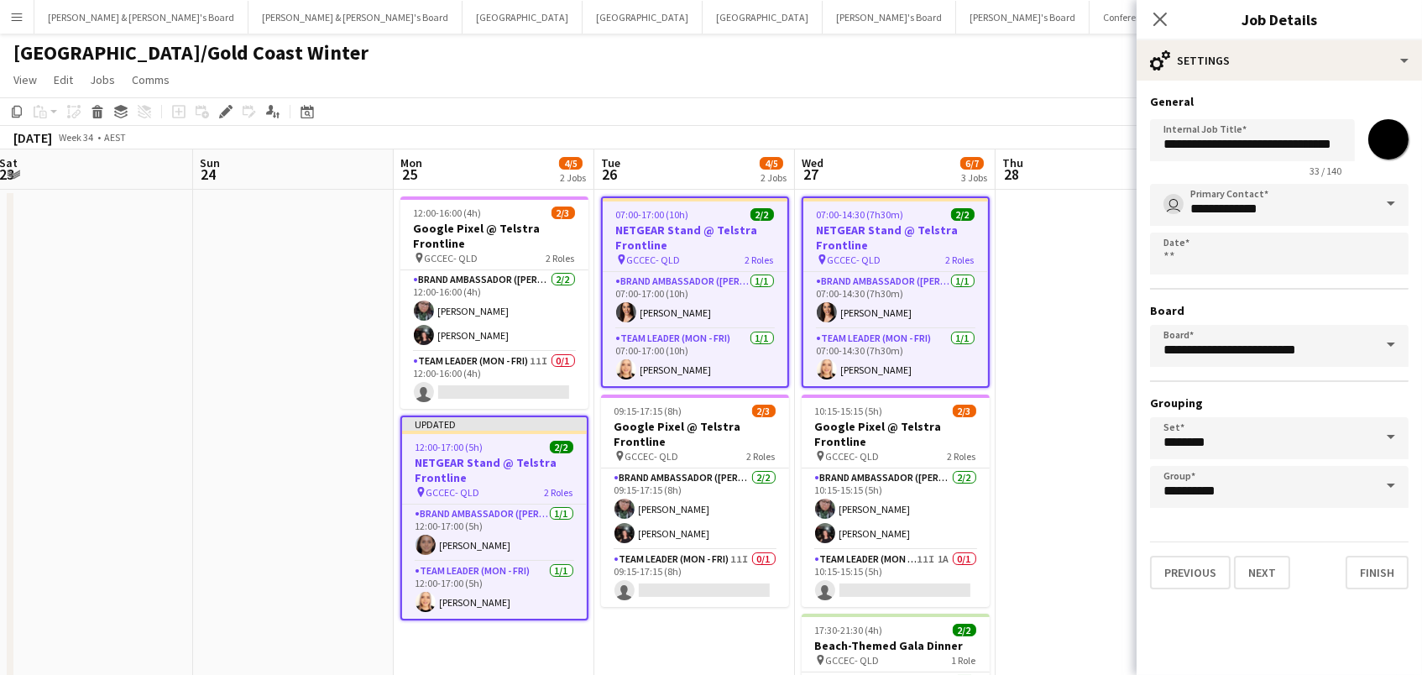
click at [1396, 142] on input "*******" at bounding box center [1388, 139] width 60 height 60
type input "*******"
click at [1038, 86] on app-page-menu "View Day view expanded Day view collapsed Month view Date picker Jump to [DATE]…" at bounding box center [711, 81] width 1422 height 32
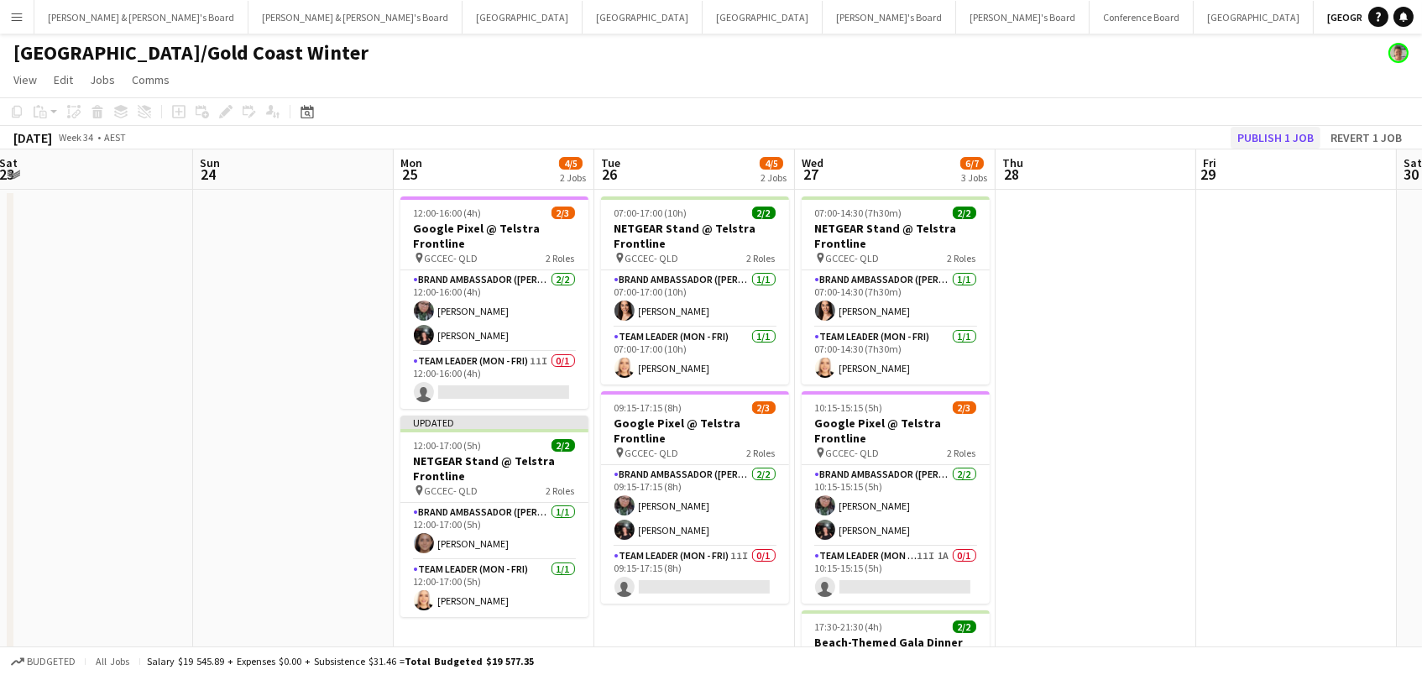
click at [1308, 135] on button "Publish 1 job" at bounding box center [1276, 138] width 90 height 22
